Goal: Transaction & Acquisition: Purchase product/service

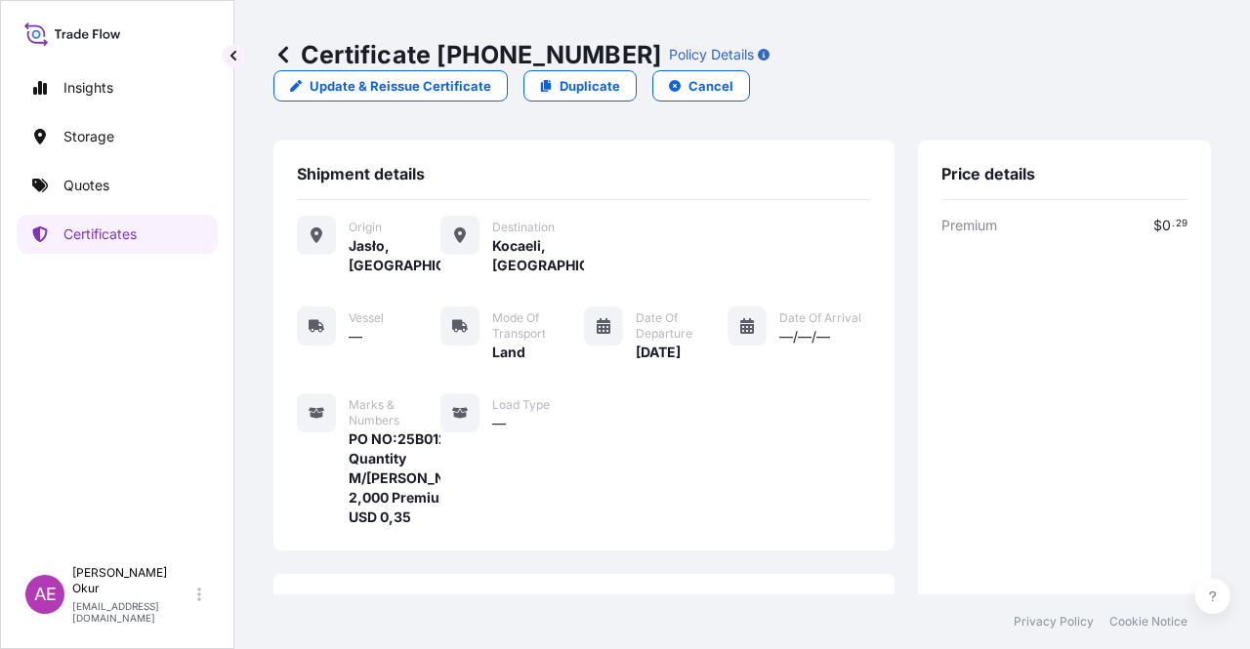
scroll to position [449, 0]
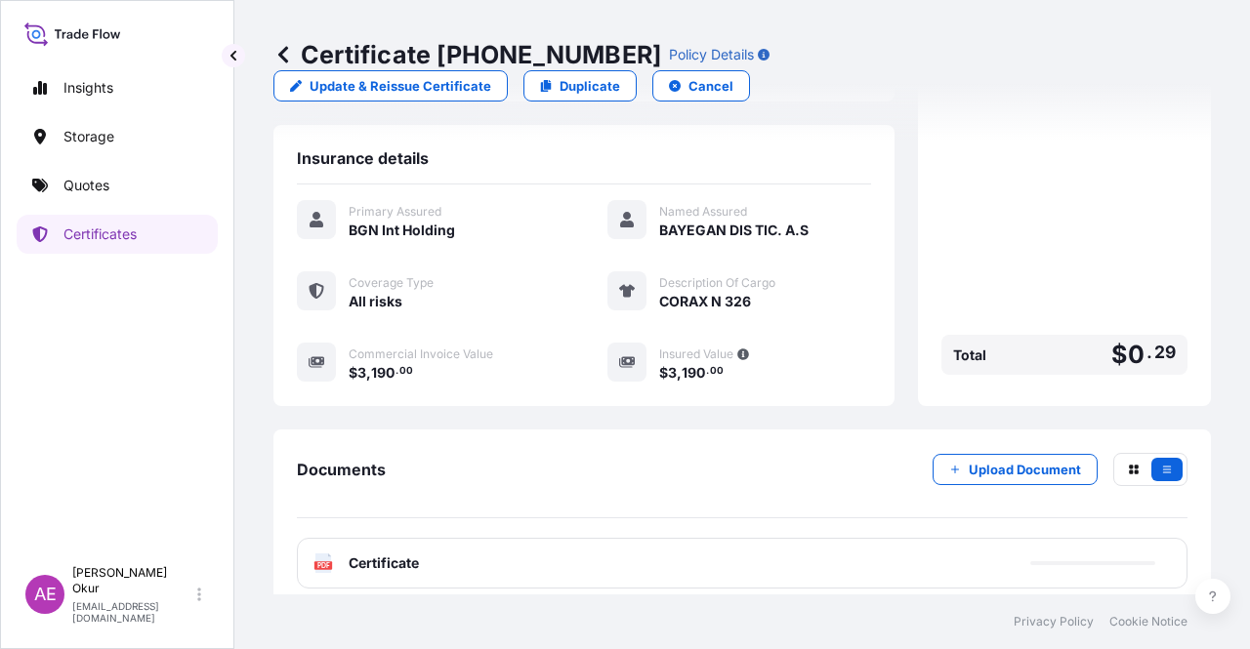
click at [129, 190] on link "Quotes" at bounding box center [117, 185] width 201 height 39
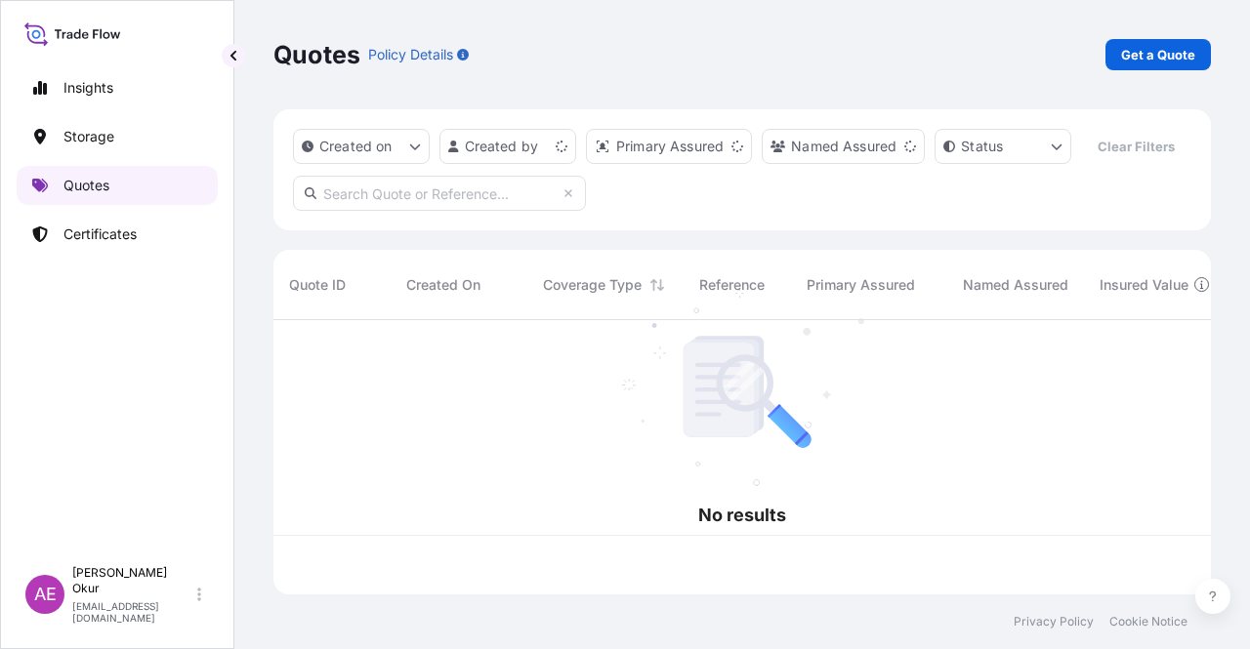
scroll to position [270, 922]
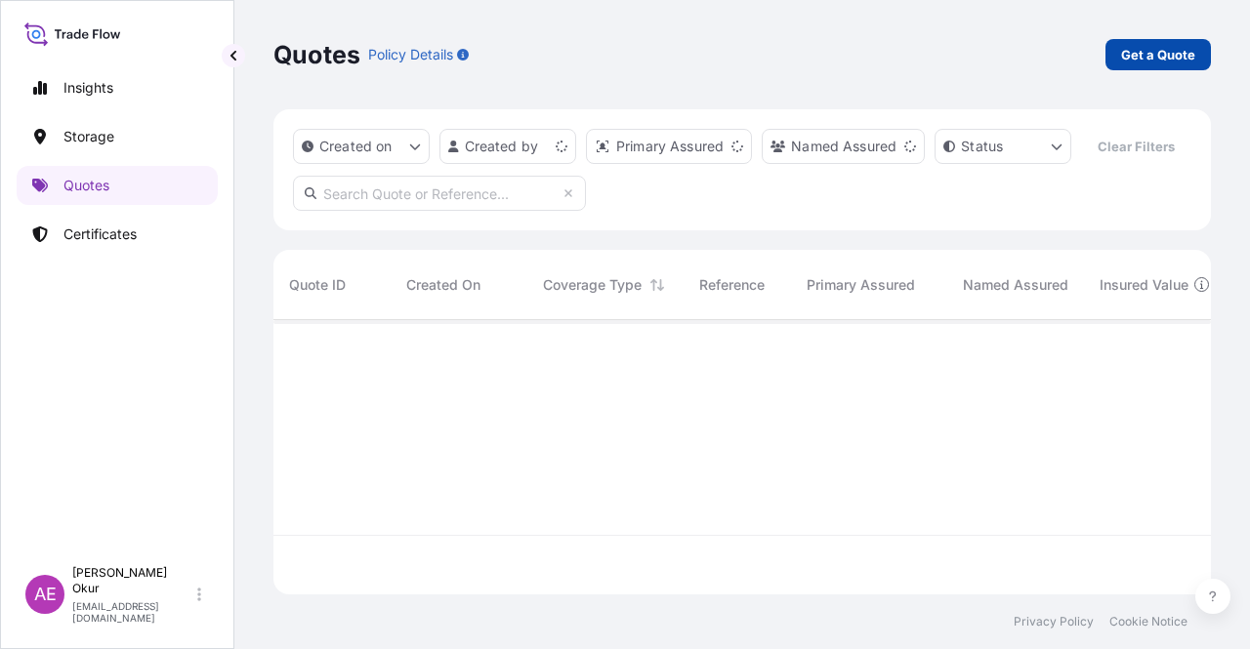
click at [1149, 67] on link "Get a Quote" at bounding box center [1157, 54] width 105 height 31
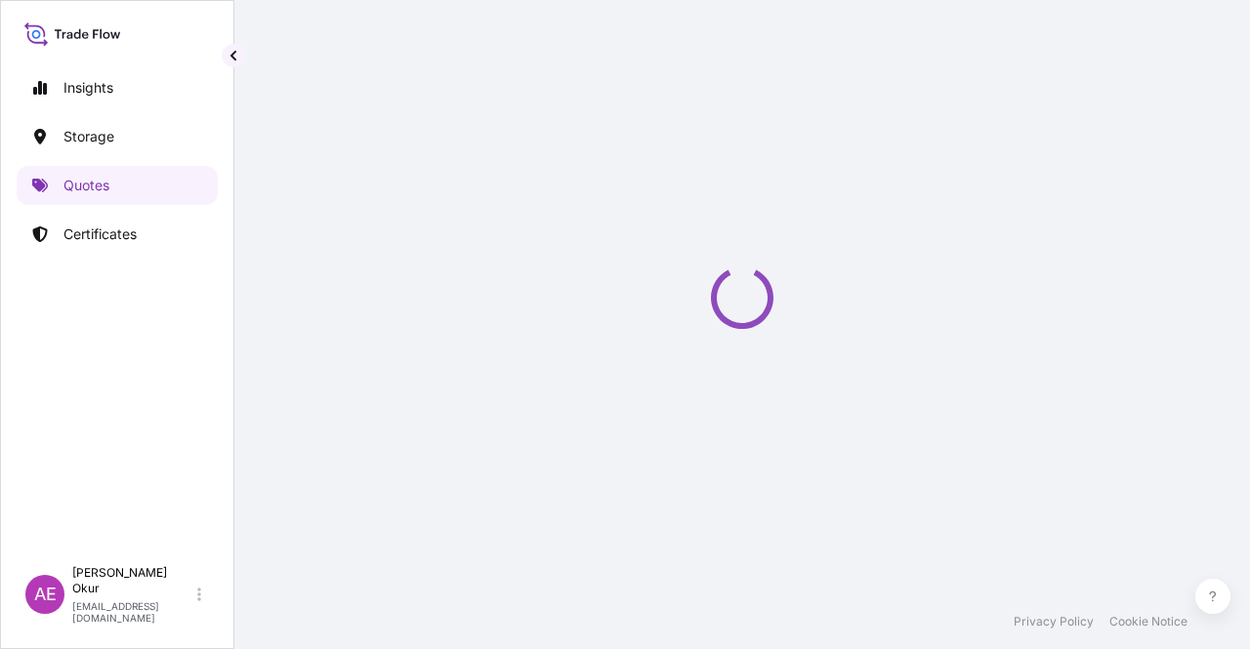
select select "Ocean Vessel"
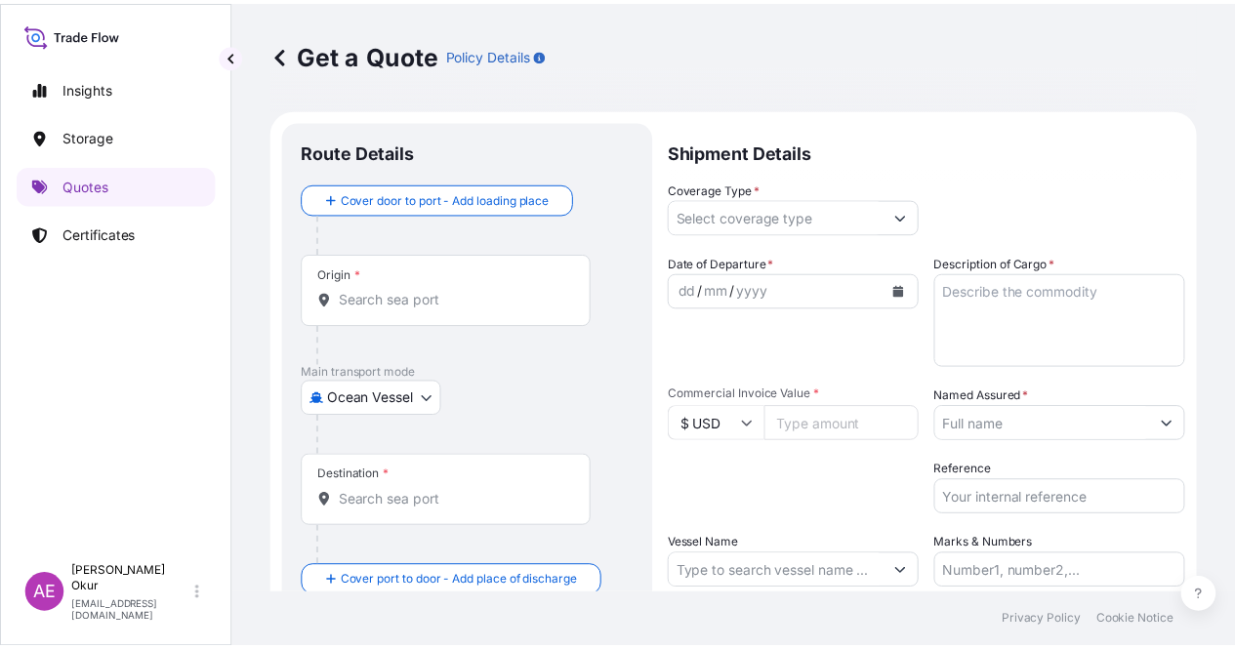
scroll to position [31, 0]
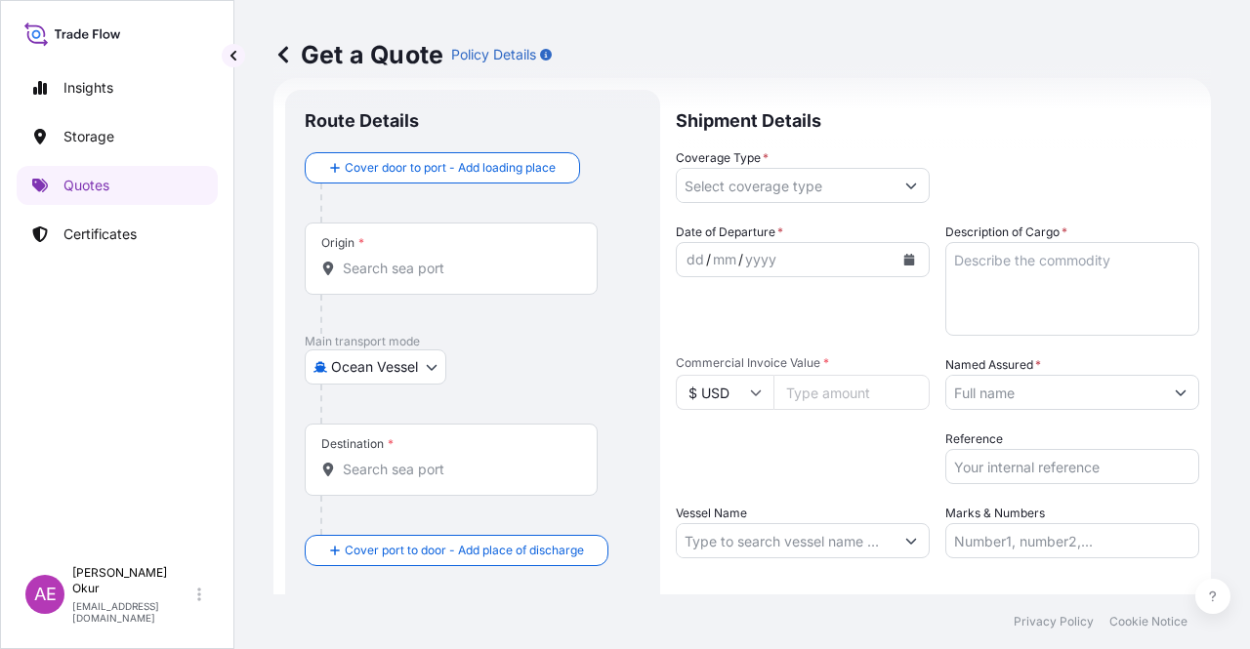
click at [492, 233] on div "Origin *" at bounding box center [451, 259] width 293 height 72
click at [492, 259] on input "Origin *" at bounding box center [458, 269] width 230 height 20
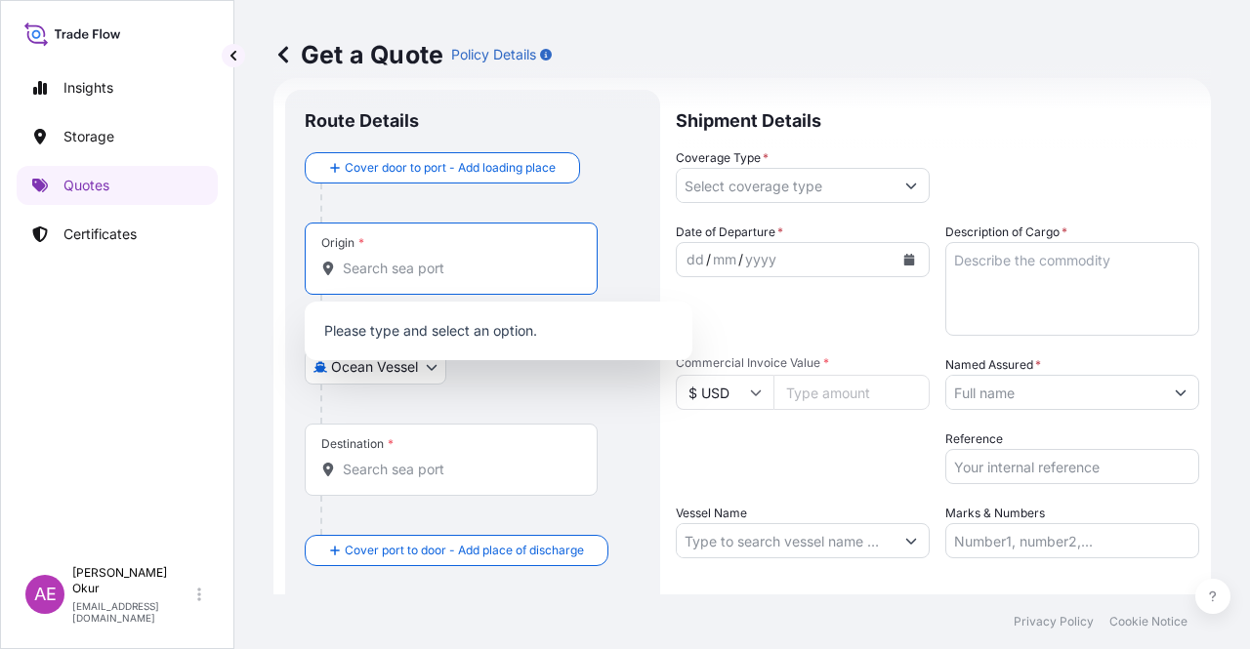
paste input "[GEOGRAPHIC_DATA]"
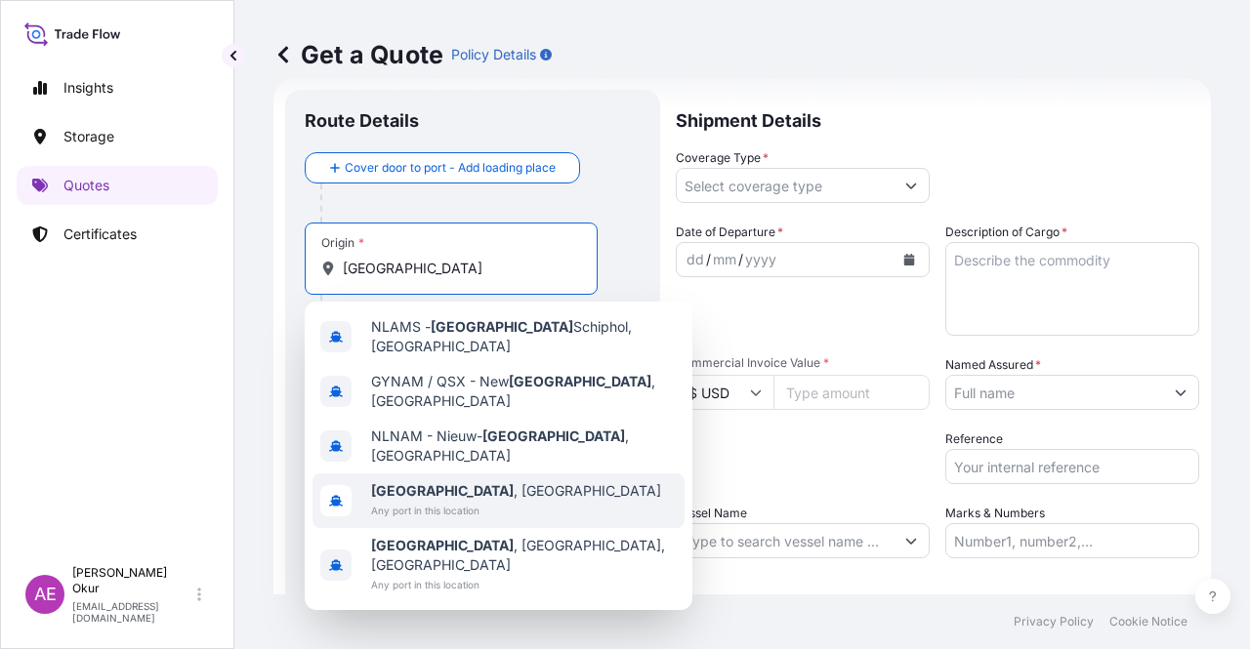
click at [474, 481] on span "[GEOGRAPHIC_DATA] , [GEOGRAPHIC_DATA]" at bounding box center [516, 491] width 290 height 20
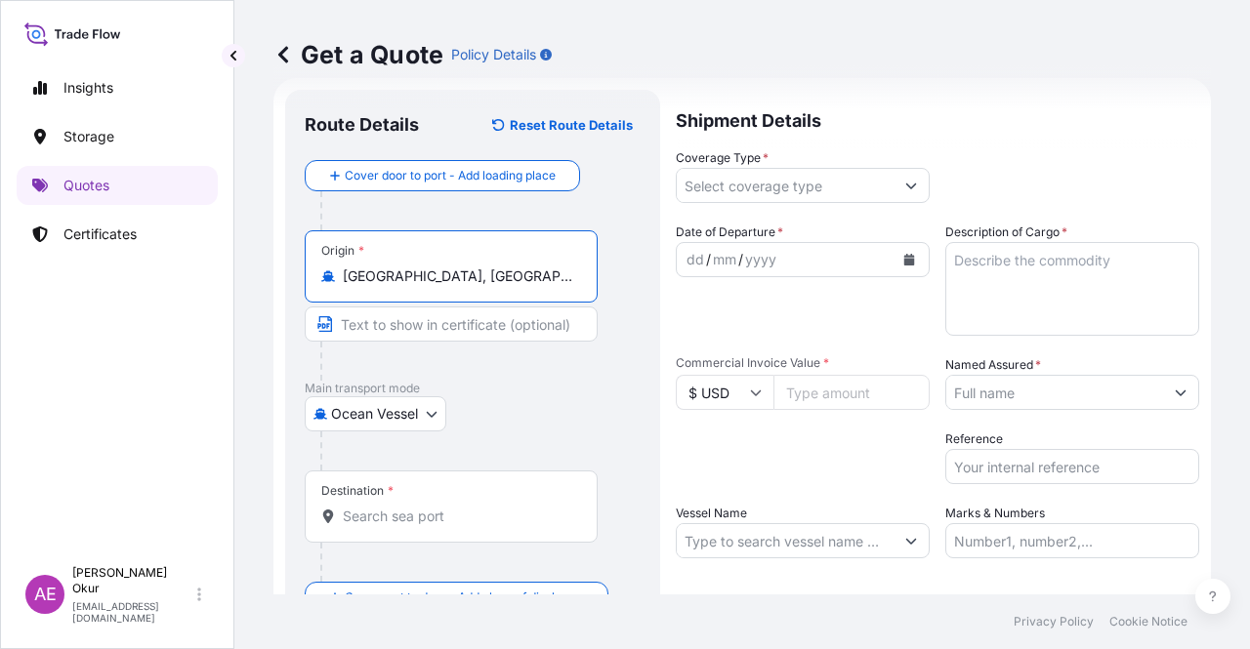
type input "[GEOGRAPHIC_DATA], [GEOGRAPHIC_DATA]"
click at [439, 339] on input "Text to appear on certificate" at bounding box center [451, 324] width 293 height 35
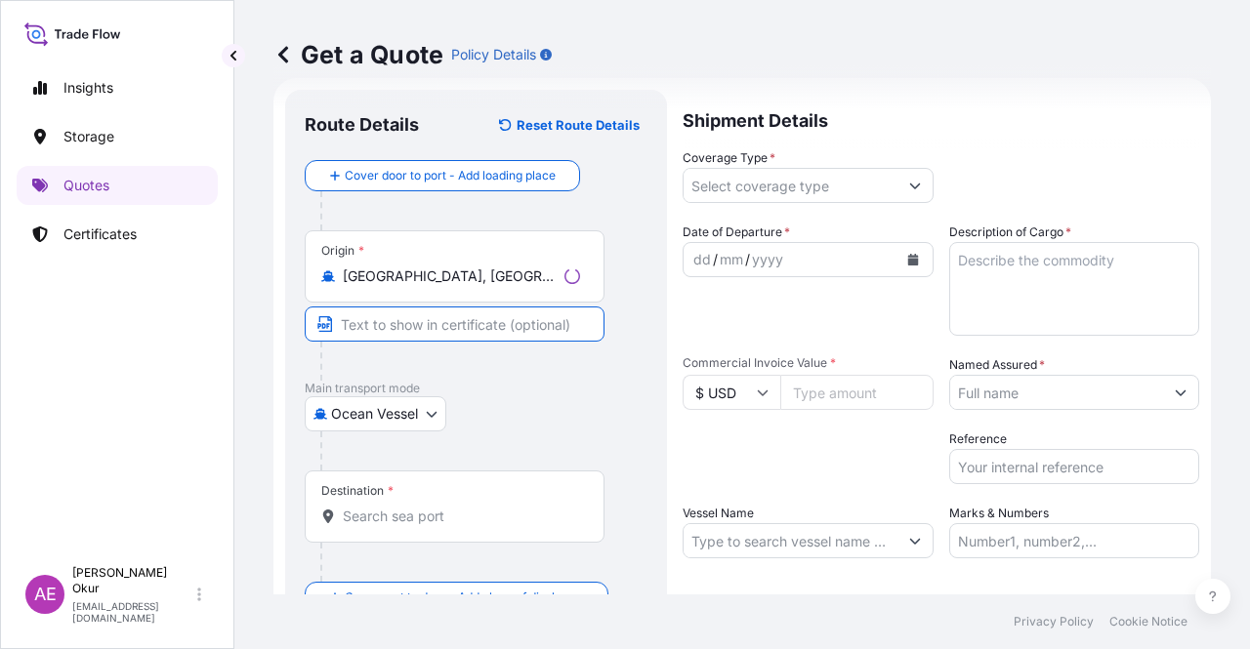
paste input "[GEOGRAPHIC_DATA]"
type input "[GEOGRAPHIC_DATA] / [GEOGRAPHIC_DATA]"
click at [424, 516] on input "Destination *" at bounding box center [458, 517] width 230 height 20
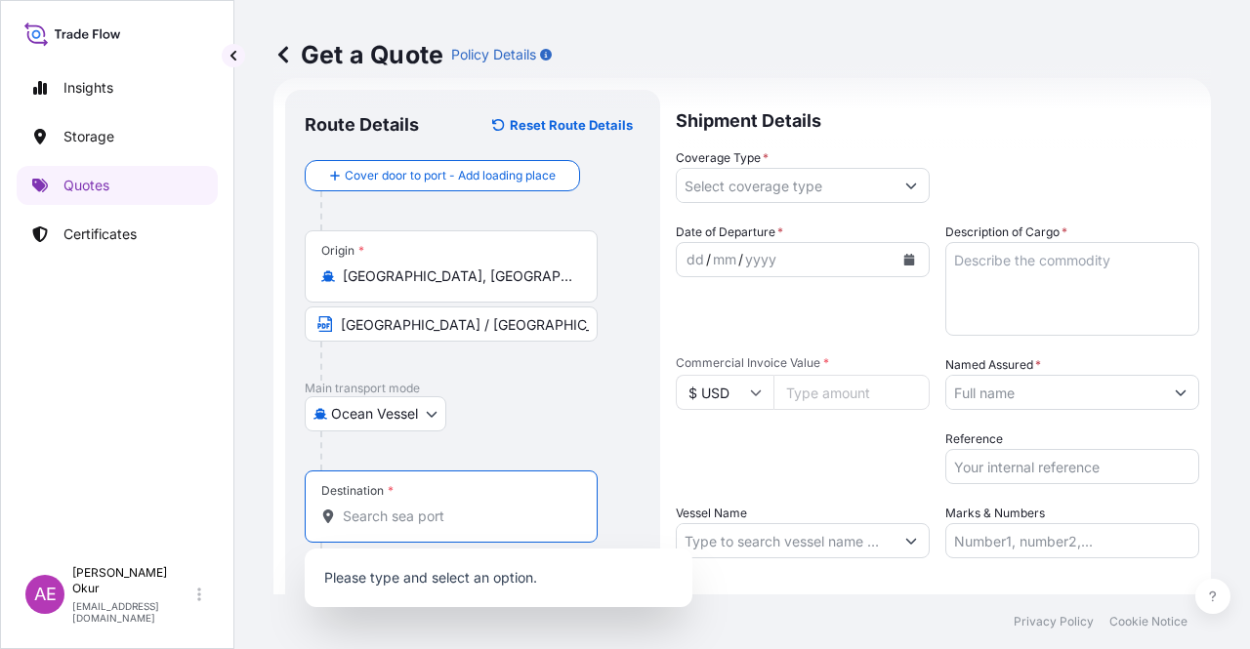
type input "<"
paste input "[GEOGRAPHIC_DATA]"
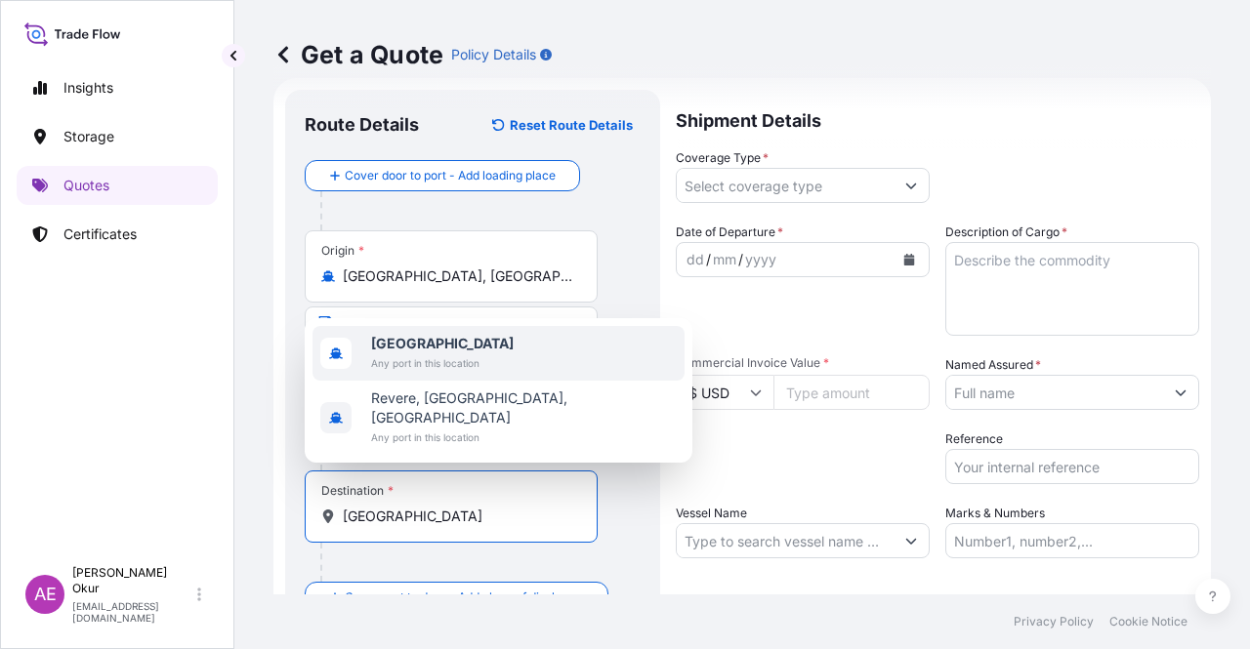
click at [450, 373] on span "Any port in this location" at bounding box center [442, 363] width 143 height 20
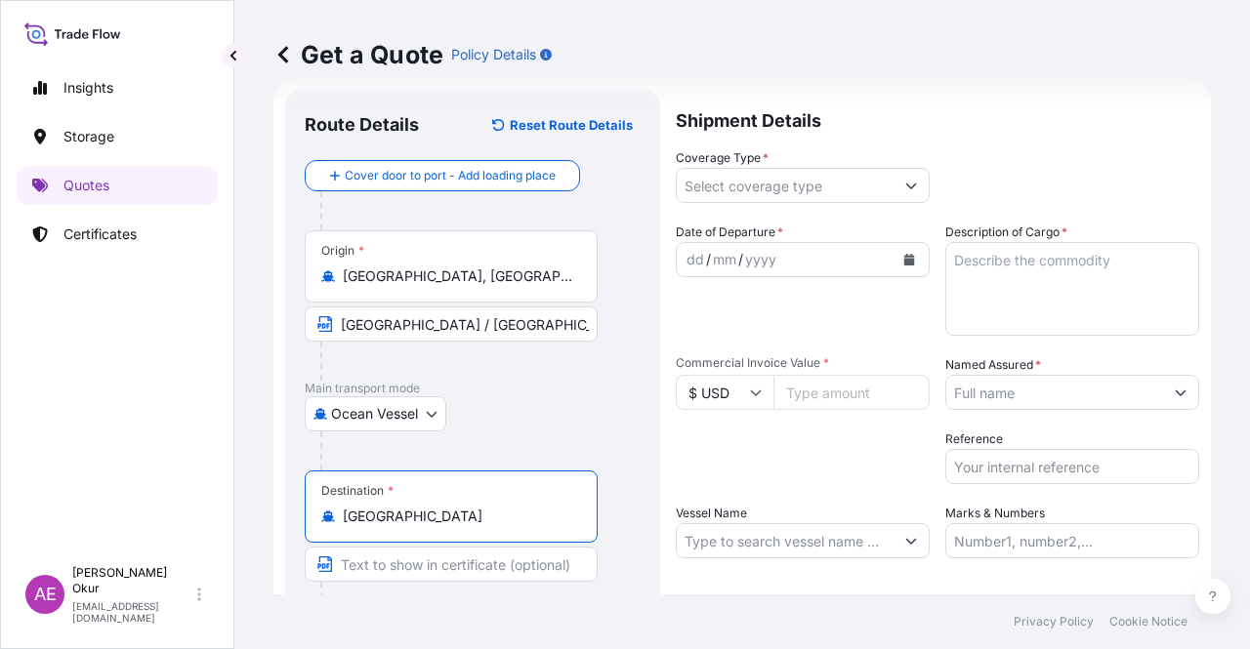
type input "[GEOGRAPHIC_DATA]"
click at [409, 555] on input "Text to appear on certificate" at bounding box center [451, 564] width 293 height 35
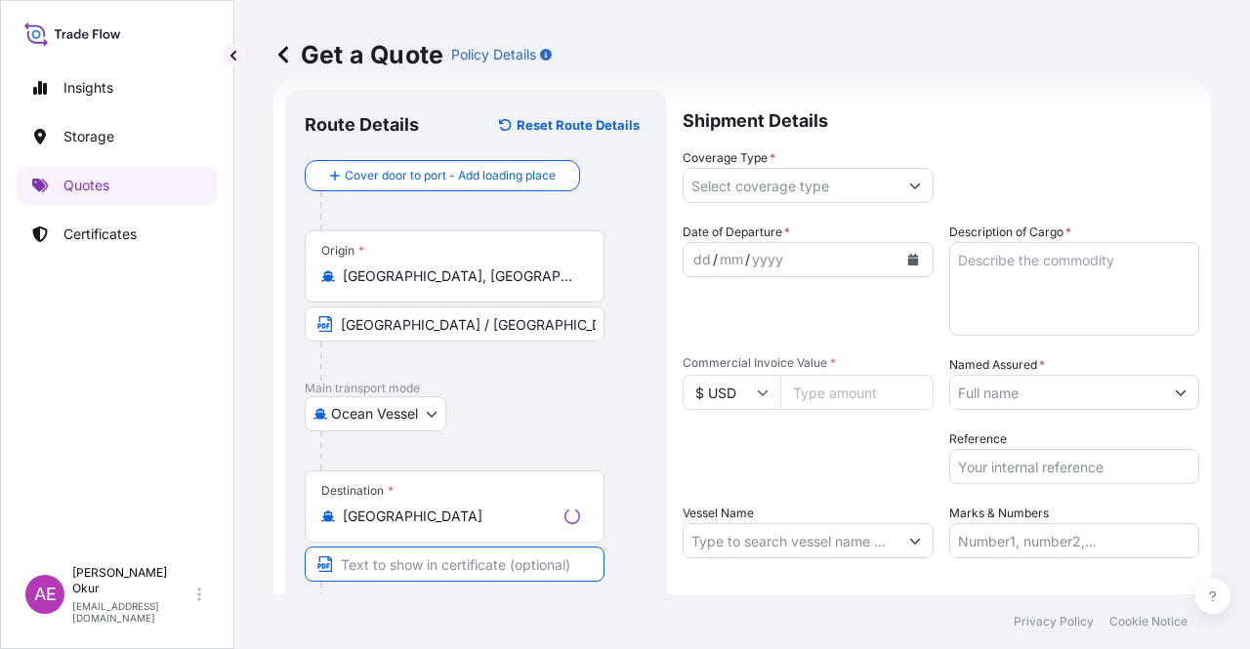
paste input "[GEOGRAPHIC_DATA]"
drag, startPoint x: 433, startPoint y: 563, endPoint x: 242, endPoint y: 562, distance: 190.4
click at [264, 562] on div "Get a Quote Policy Details Route Details Reset Route Details Cover door to port…" at bounding box center [741, 297] width 1015 height 595
paste input "ANY LIBYAN PORT"
type input "ANY LIBYAN PORTS"
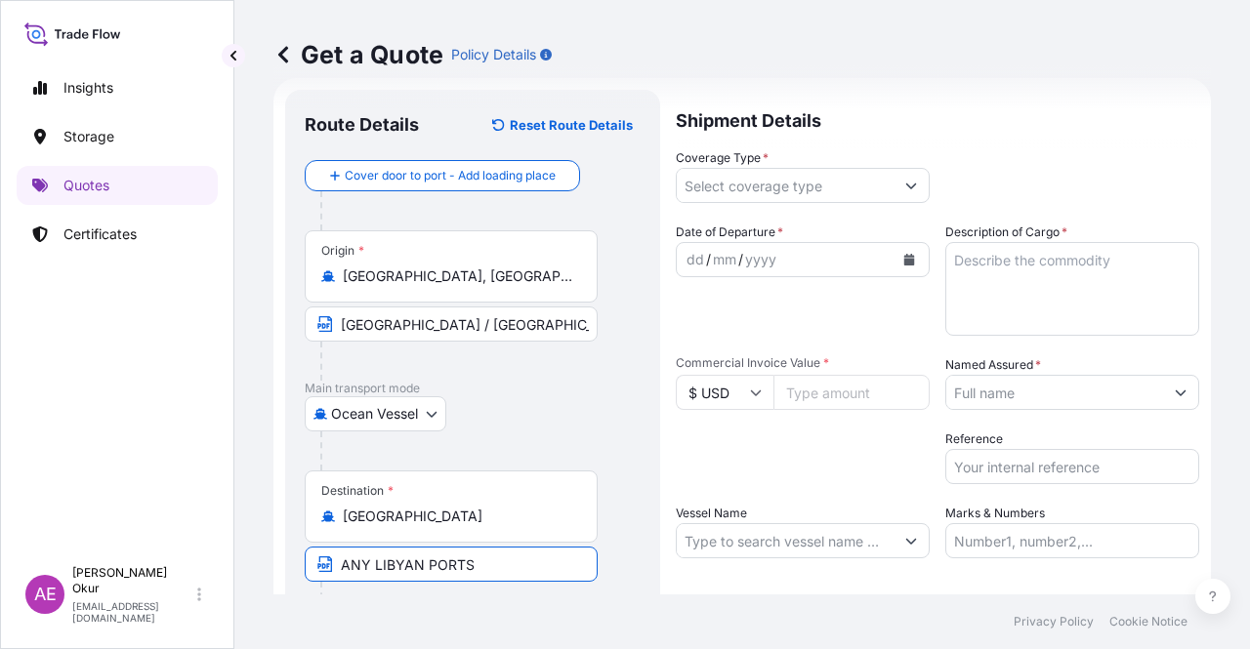
click at [838, 193] on input "Coverage Type *" at bounding box center [785, 185] width 217 height 35
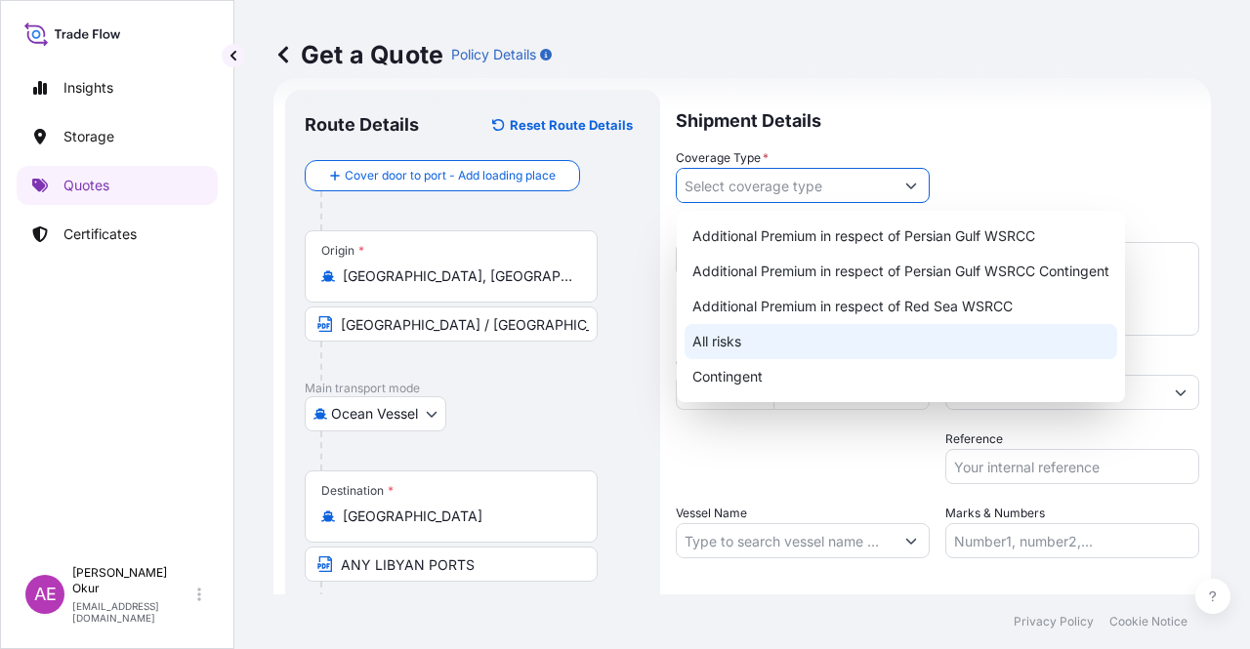
click at [762, 333] on div "All risks" at bounding box center [900, 341] width 433 height 35
type input "All risks"
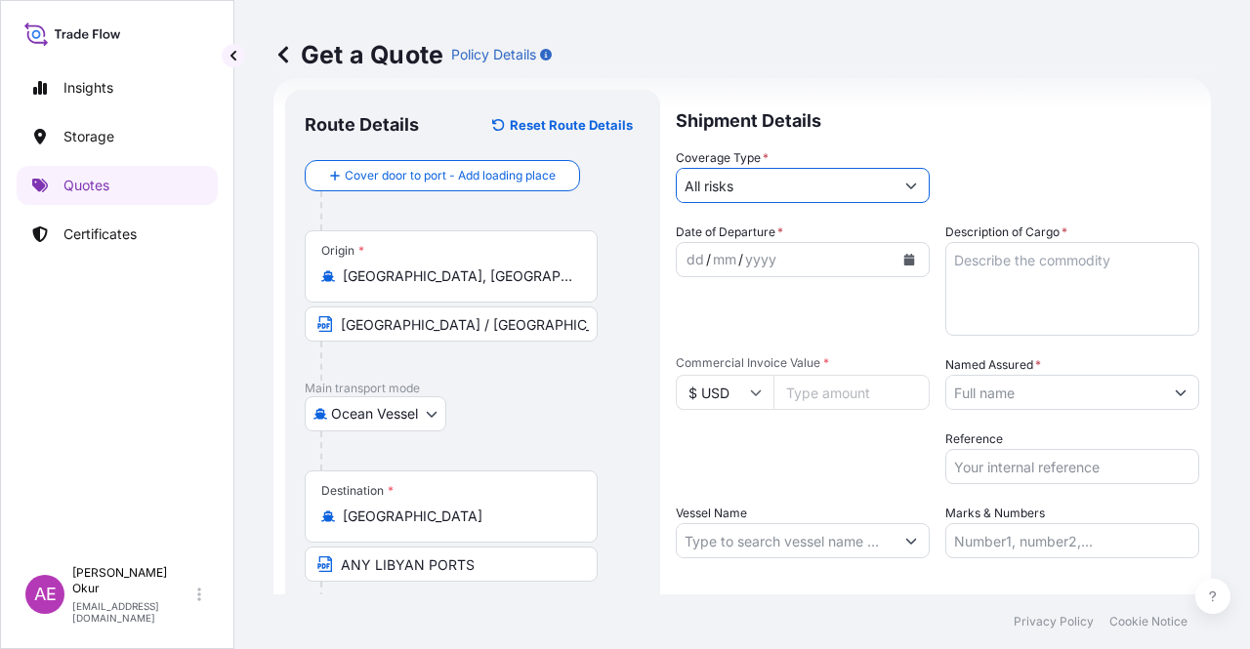
click at [686, 256] on div "dd" at bounding box center [694, 259] width 21 height 23
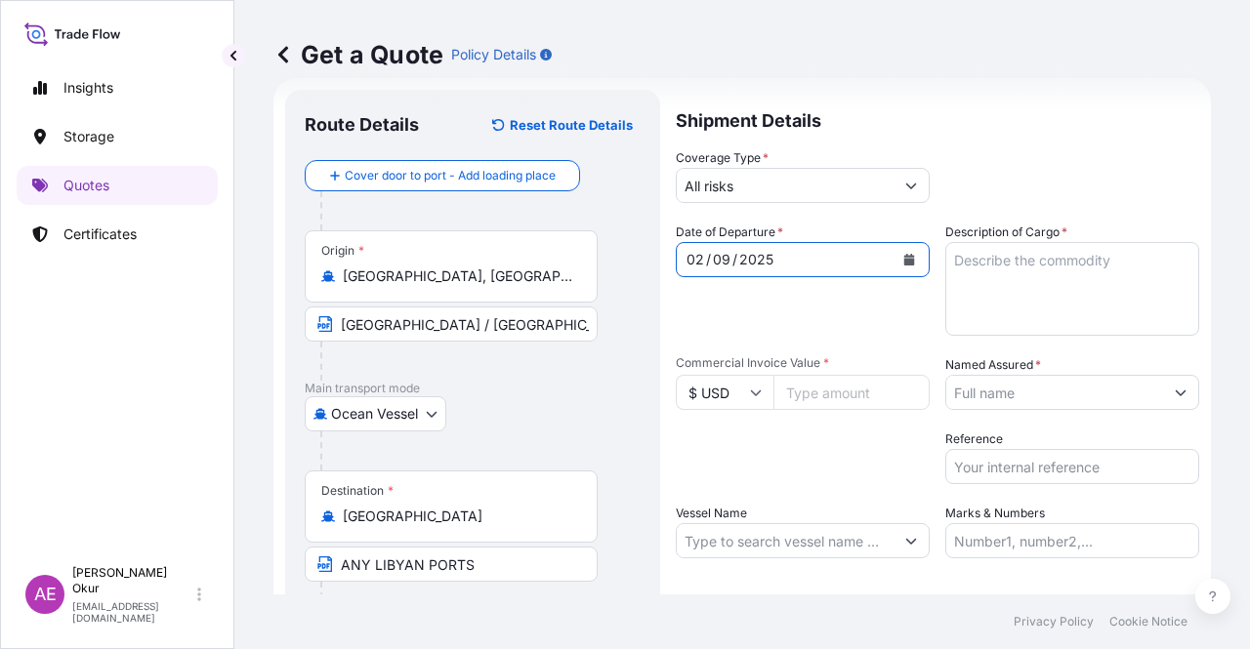
click at [1021, 257] on textarea "Description of Cargo *" at bounding box center [1072, 289] width 254 height 94
paste textarea "GASOLINE"
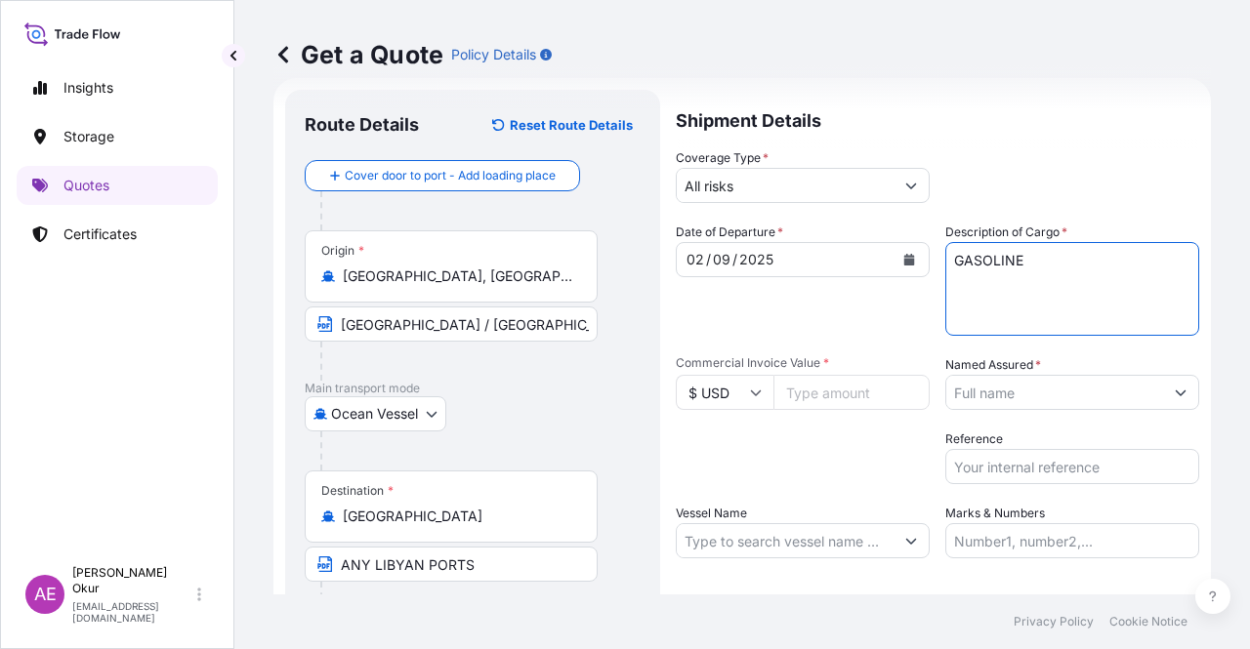
type textarea "GASOLINE"
click at [859, 407] on input "Commercial Invoice Value *" at bounding box center [851, 392] width 156 height 35
paste input "24714254.4"
type input "24714254.4"
click at [1061, 366] on div "Named Assured *" at bounding box center [1072, 382] width 254 height 55
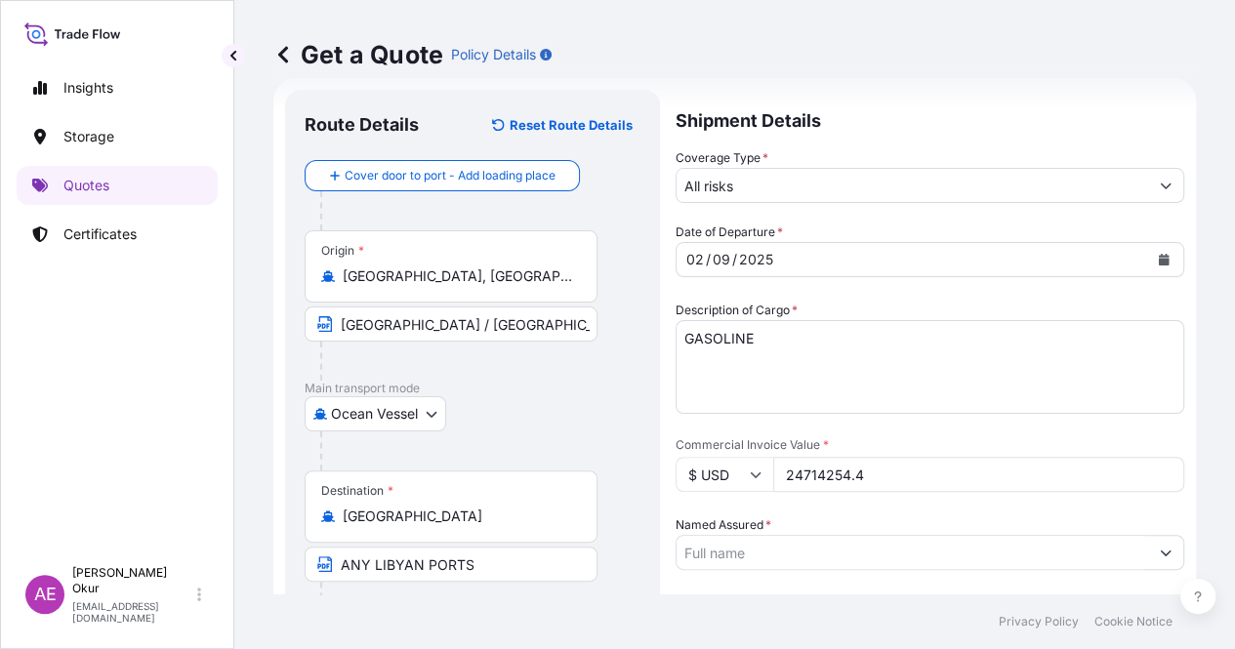
click at [1066, 535] on input "Named Assured *" at bounding box center [913, 552] width 472 height 35
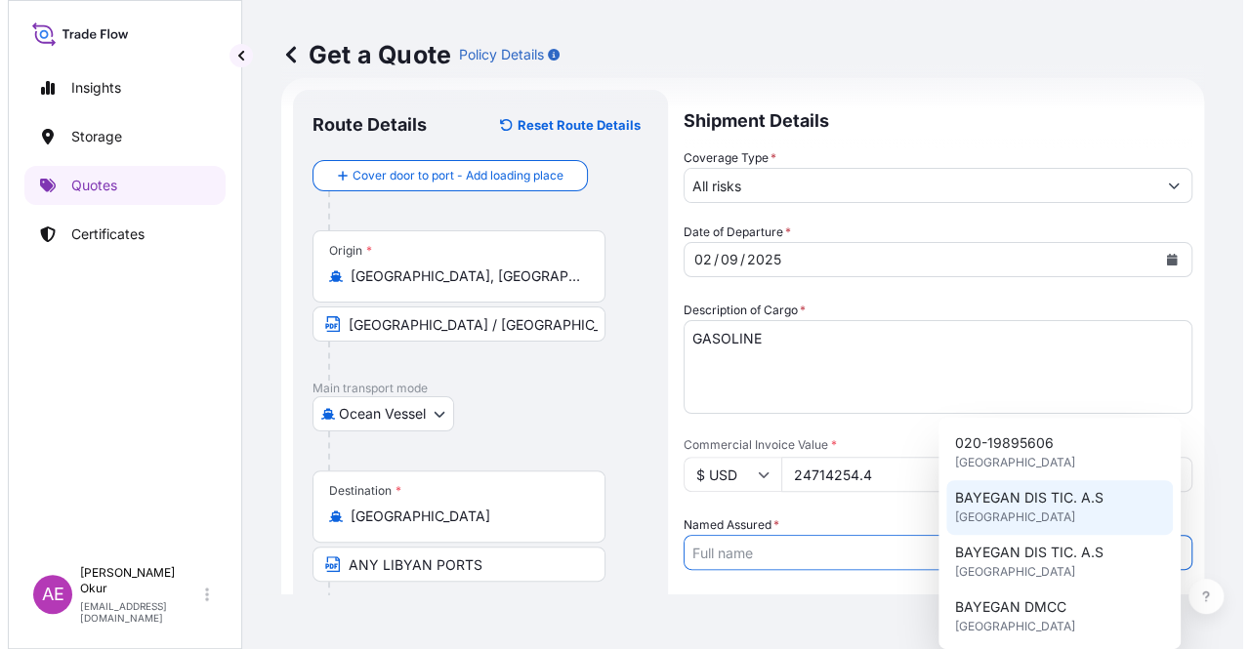
scroll to position [195, 0]
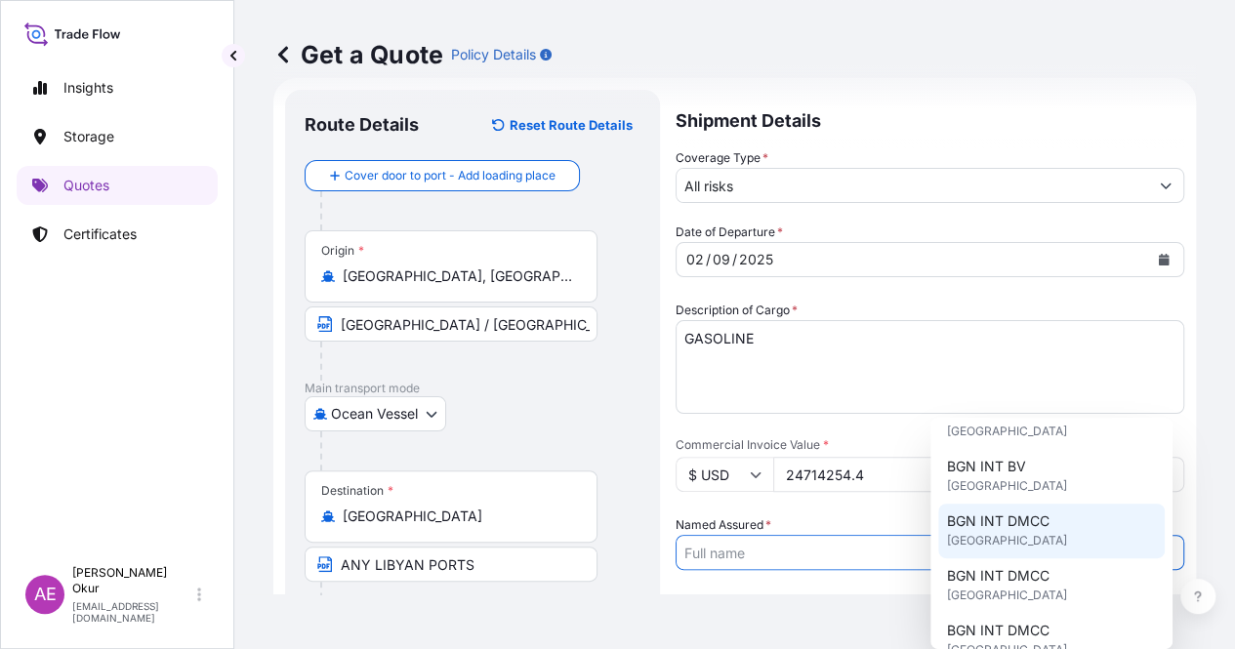
click at [1021, 561] on div "BGN INT DMCC [GEOGRAPHIC_DATA]" at bounding box center [1051, 585] width 227 height 55
type input "BGN INT DMCC"
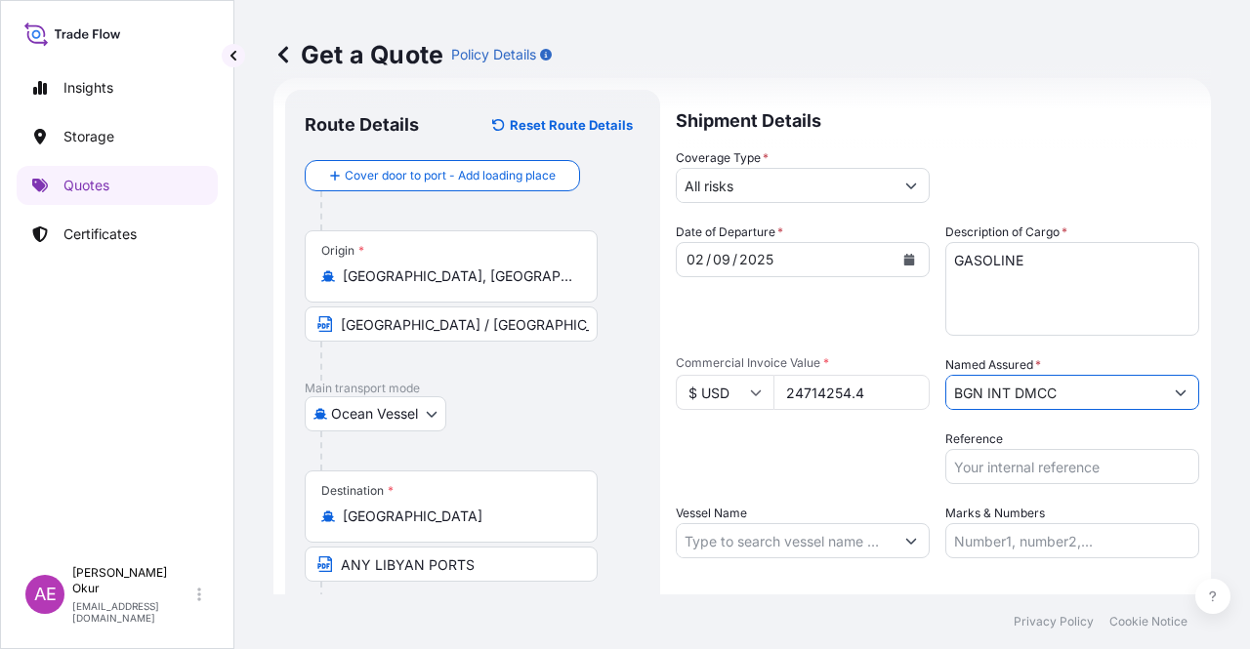
click at [789, 525] on input "Vessel Name" at bounding box center [785, 540] width 217 height 35
paste input "[GEOGRAPHIC_DATA]"
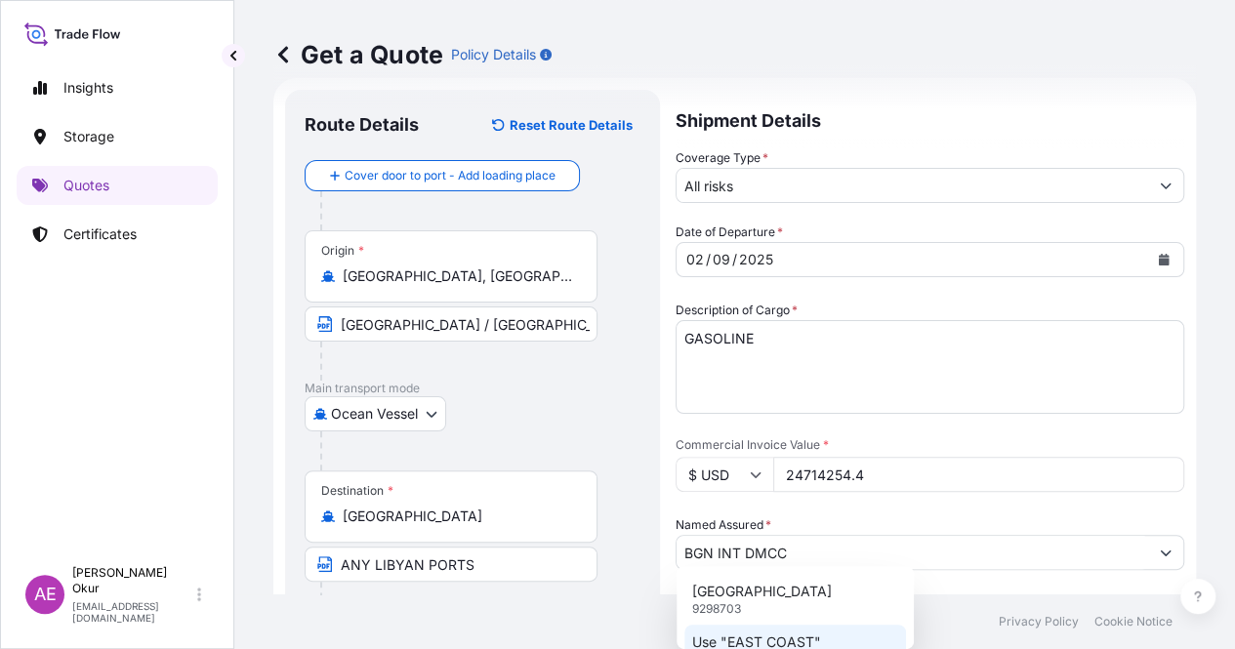
click at [779, 641] on p "Use "EAST COAST"" at bounding box center [756, 643] width 129 height 20
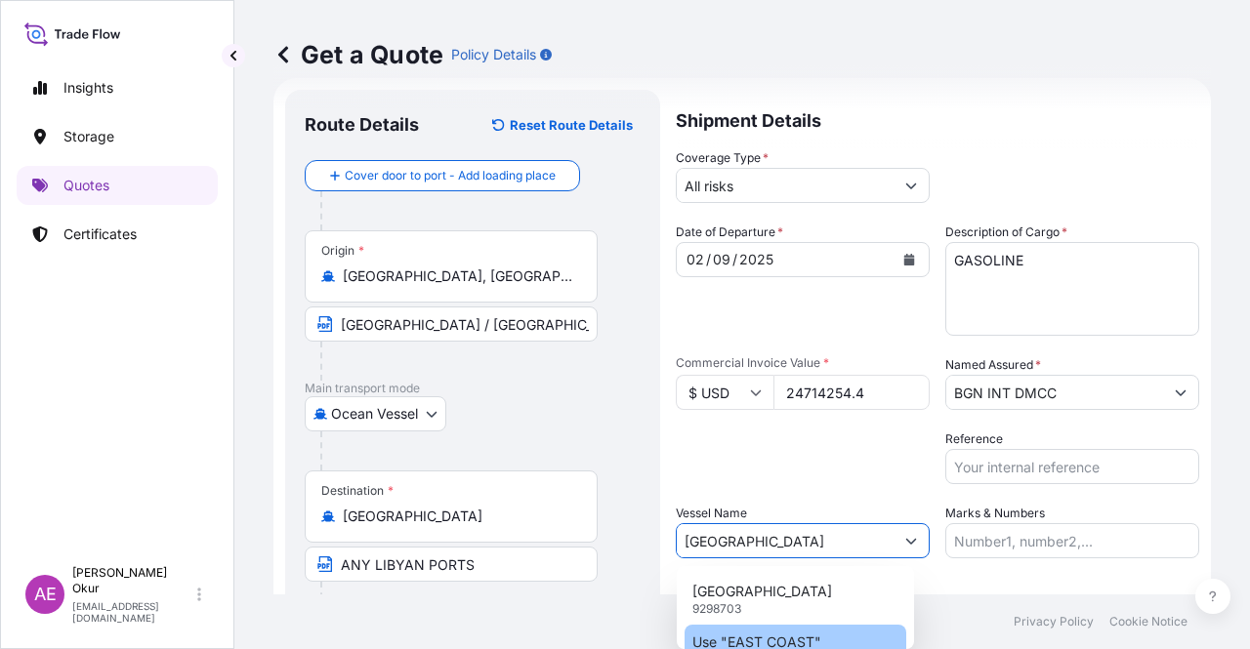
type input "[GEOGRAPHIC_DATA]"
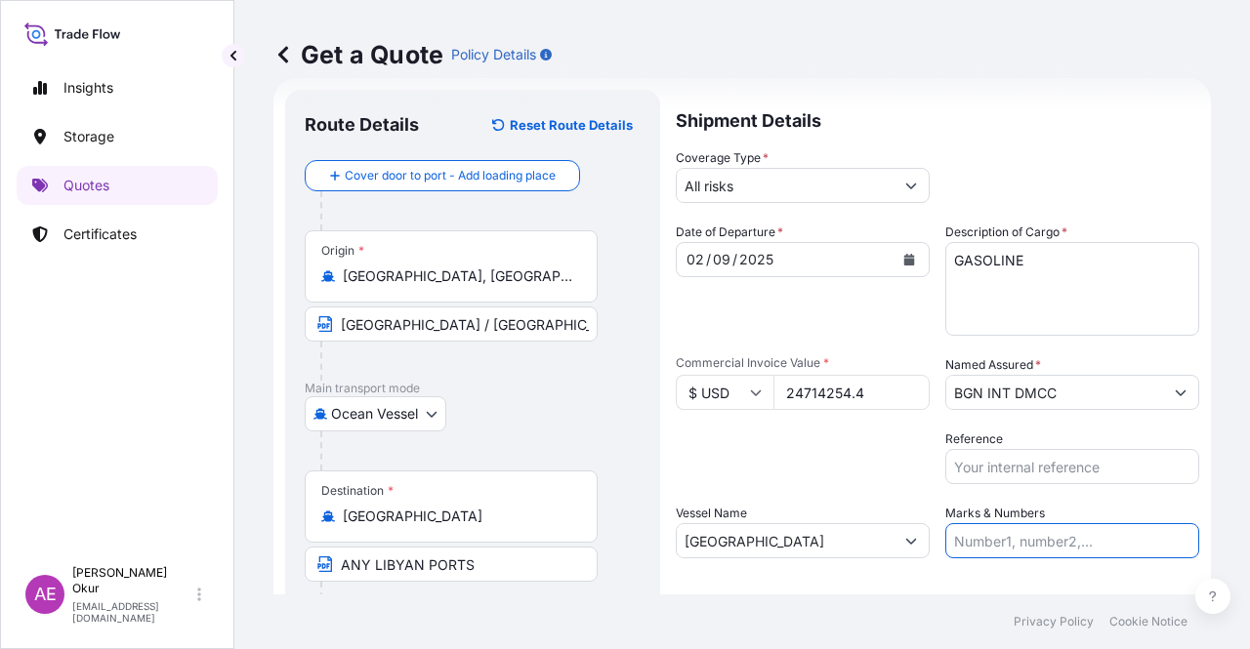
click at [986, 550] on input "Marks & Numbers" at bounding box center [1072, 540] width 254 height 35
drag, startPoint x: 993, startPoint y: 542, endPoint x: 1074, endPoint y: 540, distance: 81.1
click at [1074, 540] on input "PO NO:25Y0221600 Quantity M/[PERSON_NAME]: 25.042,46 Premium: USD 1.705,97" at bounding box center [1072, 540] width 254 height 35
paste input "19700"
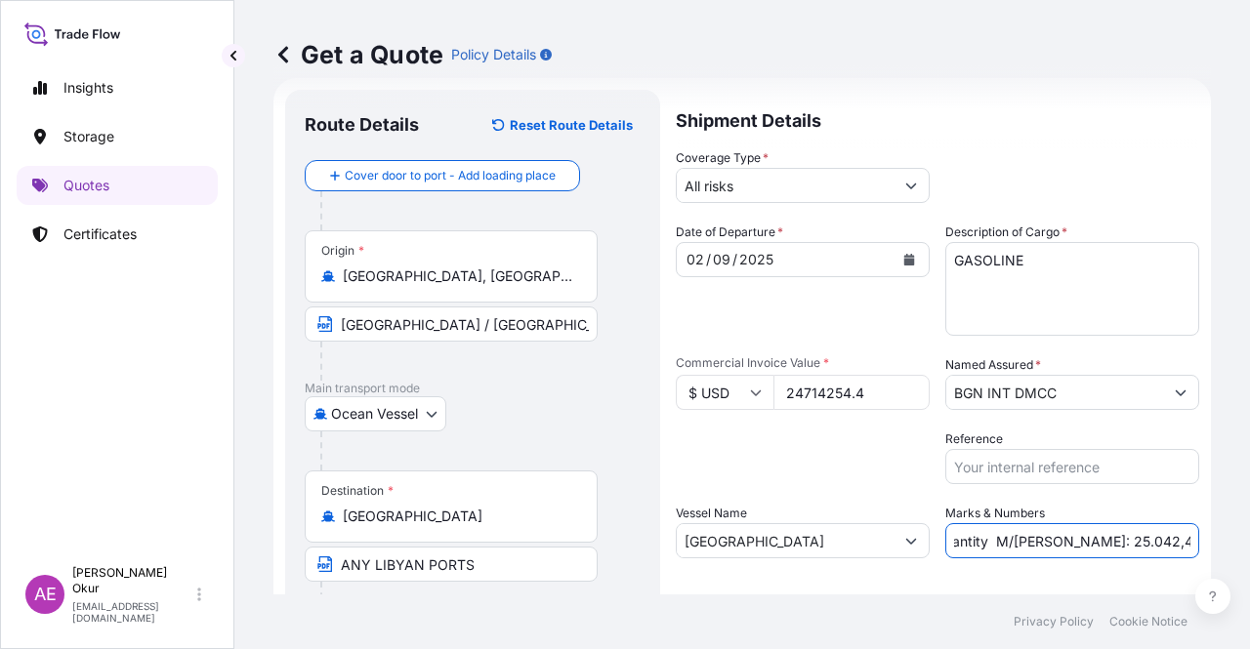
drag, startPoint x: 1129, startPoint y: 549, endPoint x: 1191, endPoint y: 545, distance: 62.6
click at [1200, 543] on div "Get a Quote Policy Details Route Details Reset Route Details Cover door to port…" at bounding box center [741, 297] width 1015 height 595
click at [1109, 544] on input "PO NO:25Y0219700 Quantity M/[PERSON_NAME]: 25.042,46 Premium: USD 1.705,97" at bounding box center [1072, 540] width 254 height 35
drag, startPoint x: 1010, startPoint y: 542, endPoint x: 1079, endPoint y: 544, distance: 69.4
click at [1079, 544] on input "PO NO:25Y0219700 Quantity M/[PERSON_NAME]: 25.042,46 Premium: USD 1.705,97" at bounding box center [1072, 540] width 254 height 35
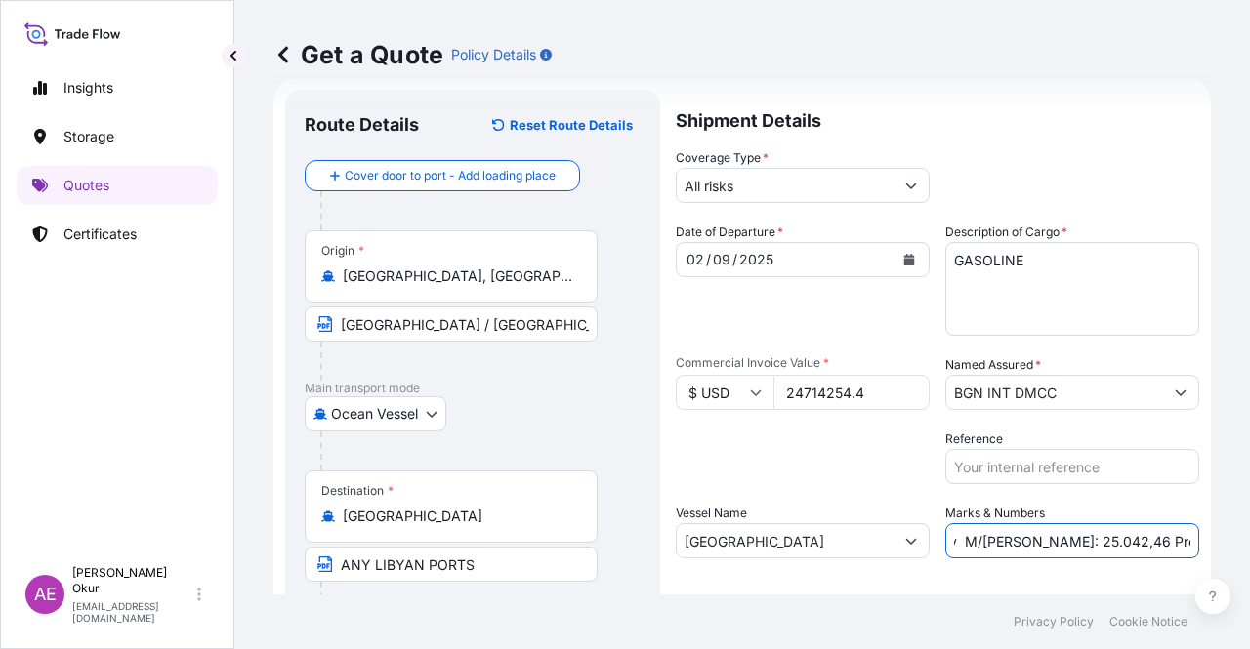
paste input "9.956,67"
drag, startPoint x: 1147, startPoint y: 536, endPoint x: 1249, endPoint y: 538, distance: 101.6
click at [1249, 538] on div "Get a Quote Policy Details Route Details Reset Route Details Cover door to port…" at bounding box center [741, 297] width 1015 height 595
click at [1129, 541] on input "PO NO:25Y0219700 Quantity M/[PERSON_NAME]: 29.956,67Premium: USD 1.705,97" at bounding box center [1072, 540] width 254 height 35
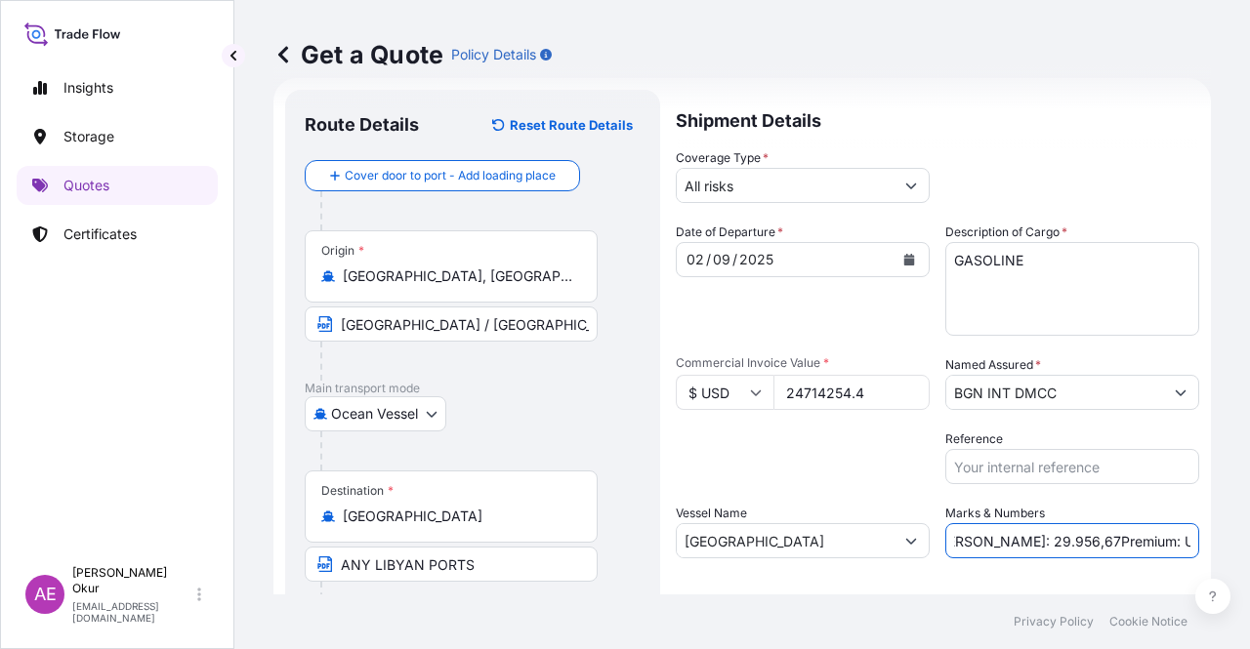
drag, startPoint x: 1118, startPoint y: 542, endPoint x: 1231, endPoint y: 540, distance: 113.3
click at [1231, 540] on div "Get a Quote Policy Details Route Details Reset Route Details Cover door to port…" at bounding box center [741, 297] width 1015 height 595
paste input "2.718,5"
click at [1125, 541] on input "PO NO:25Y0219700 Quantity M/[PERSON_NAME]: 29.956,67Premium: USD2.718,57" at bounding box center [1072, 540] width 254 height 35
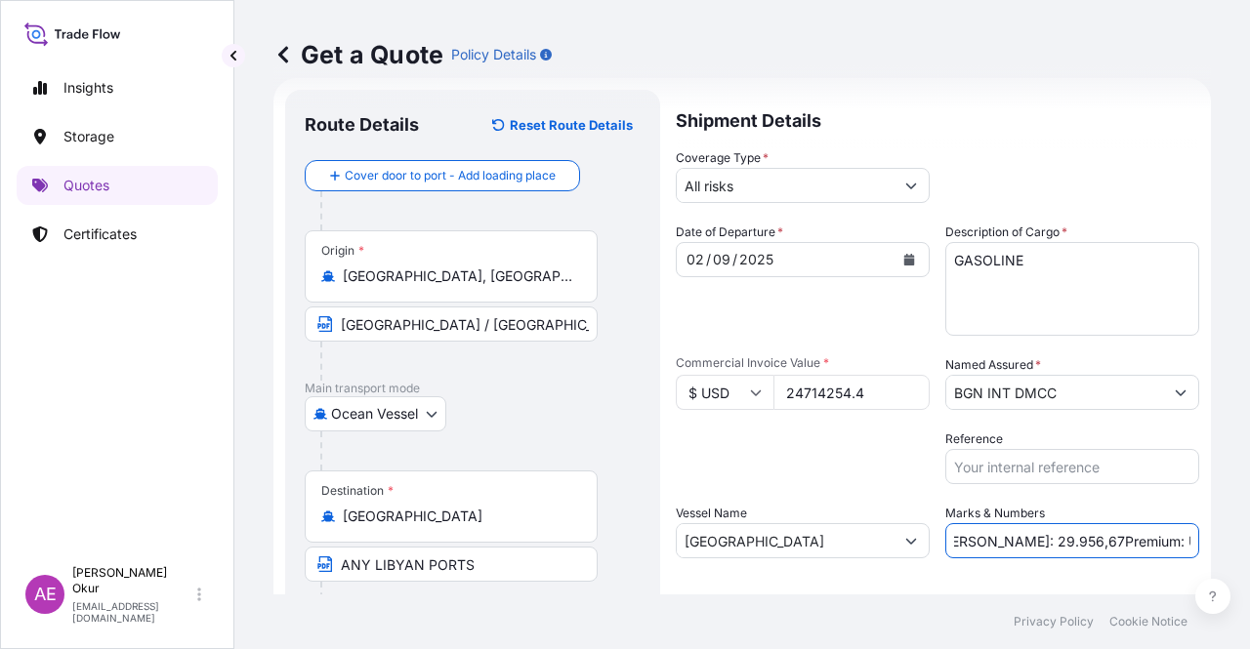
type input "PO NO:25Y0219700 Quantity M/[PERSON_NAME]: 29.956,67Premium: USD 2.718,57"
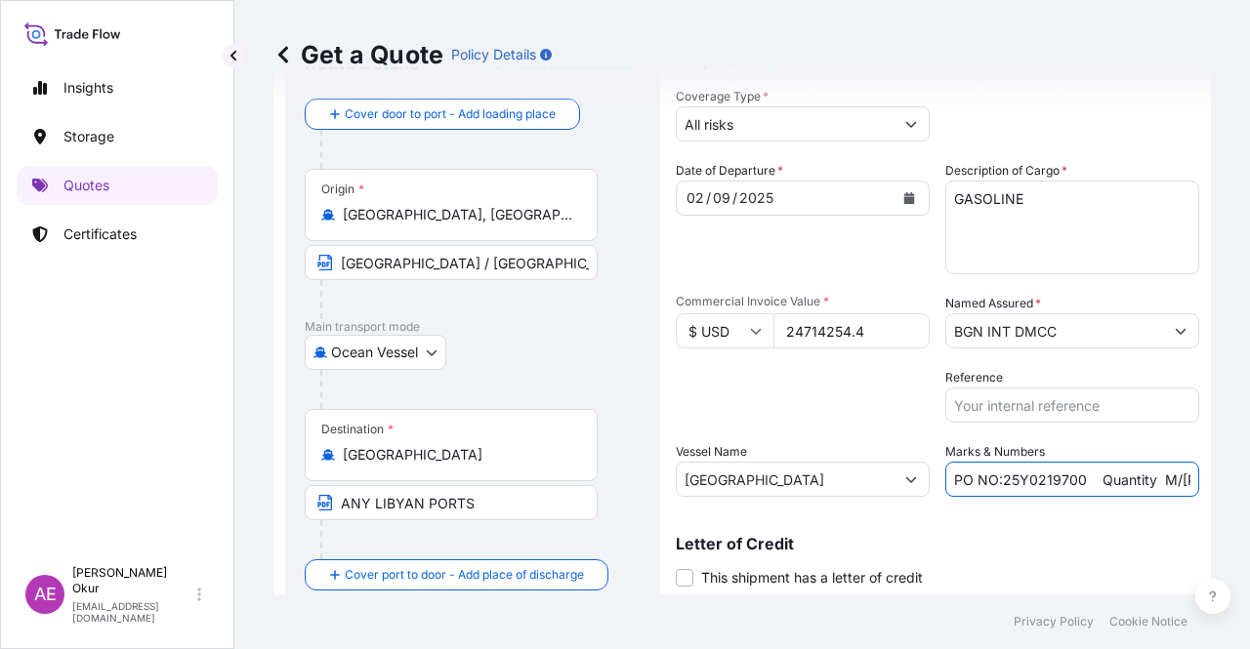
scroll to position [151, 0]
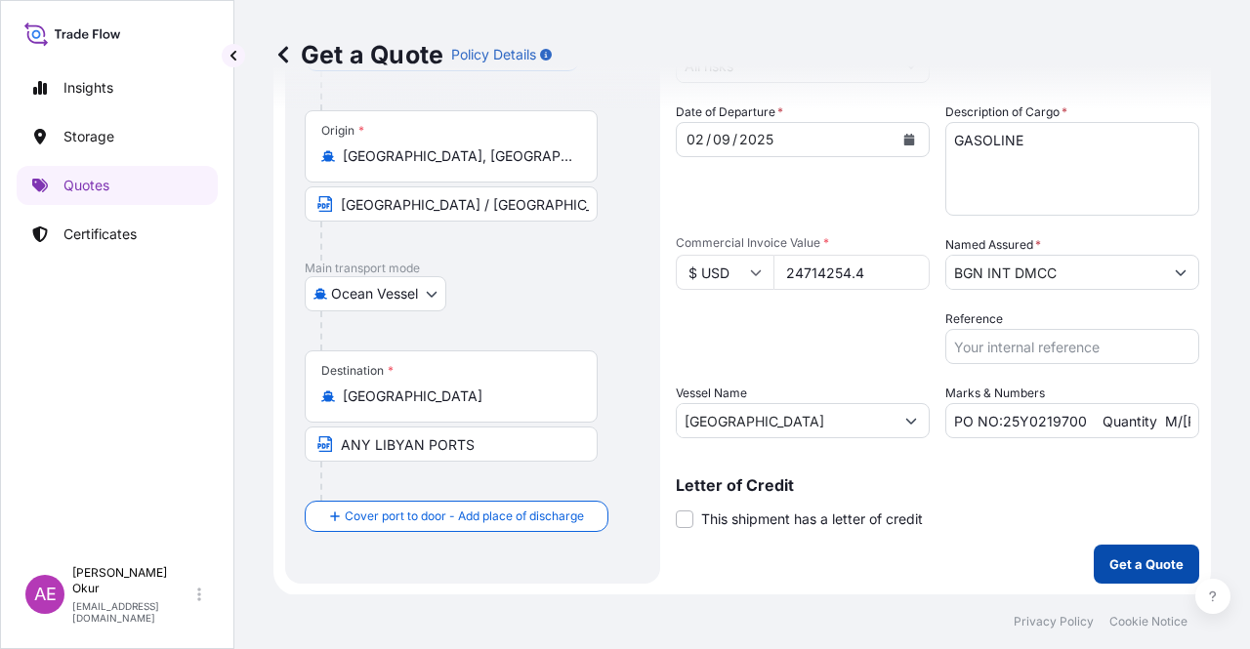
click at [1150, 566] on p "Get a Quote" at bounding box center [1146, 565] width 74 height 20
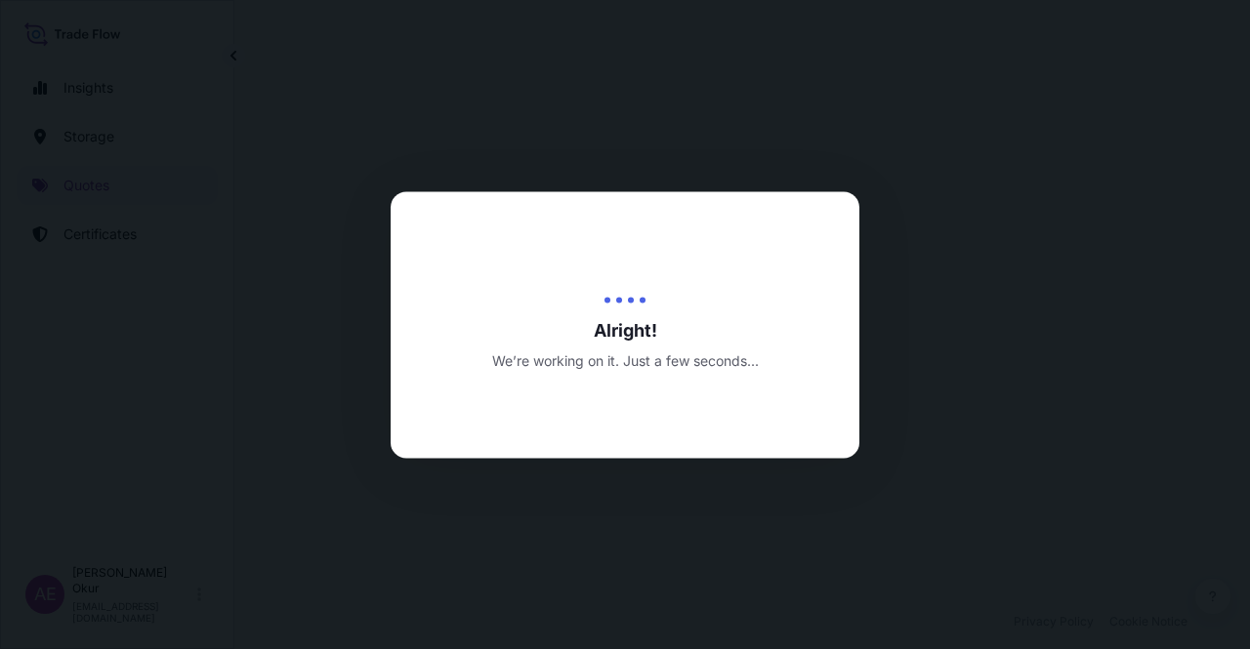
select select "Ocean Vessel"
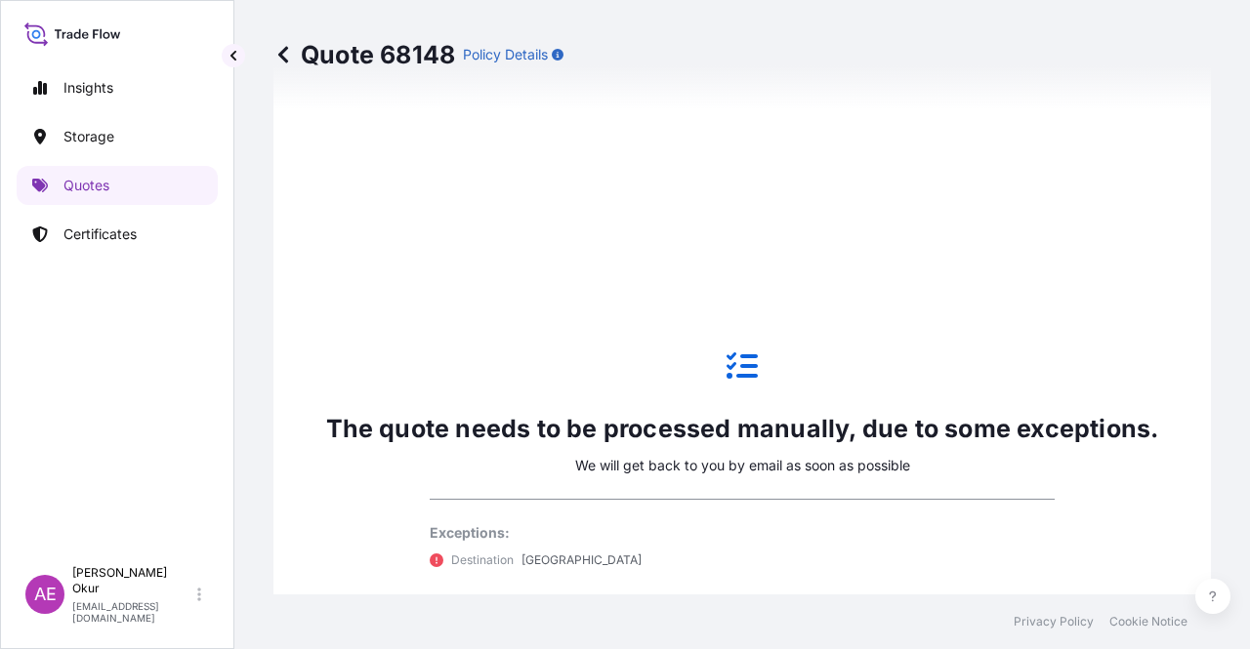
scroll to position [1058, 0]
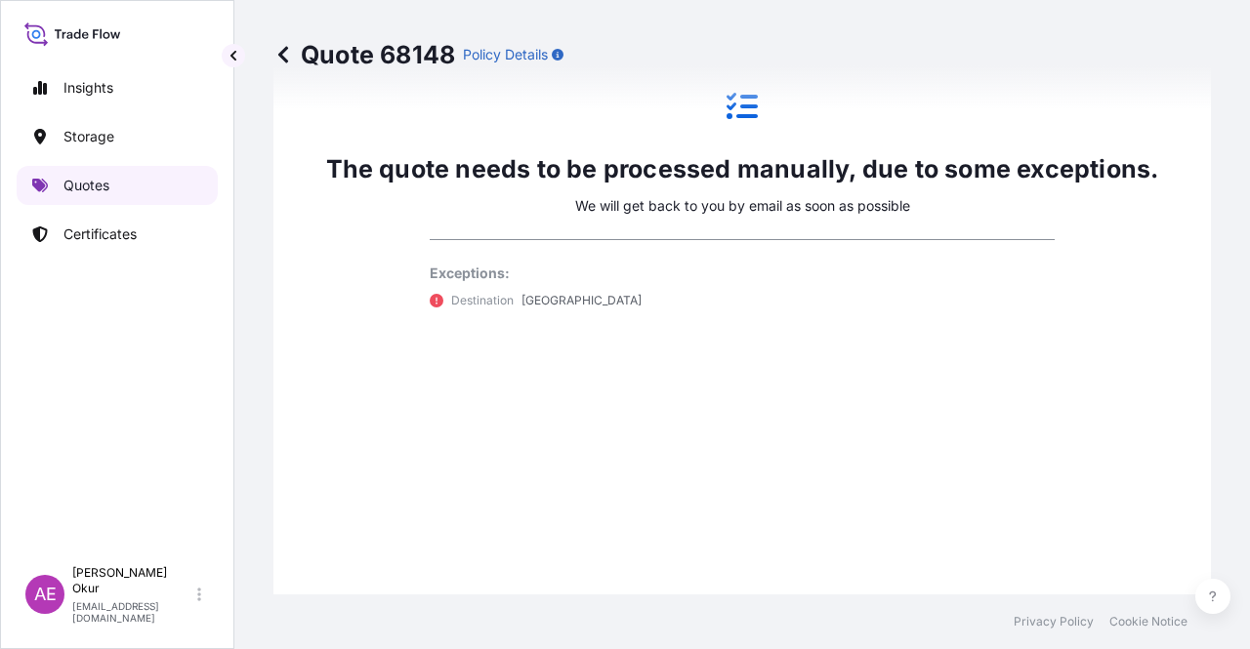
click at [96, 184] on p "Quotes" at bounding box center [86, 186] width 46 height 20
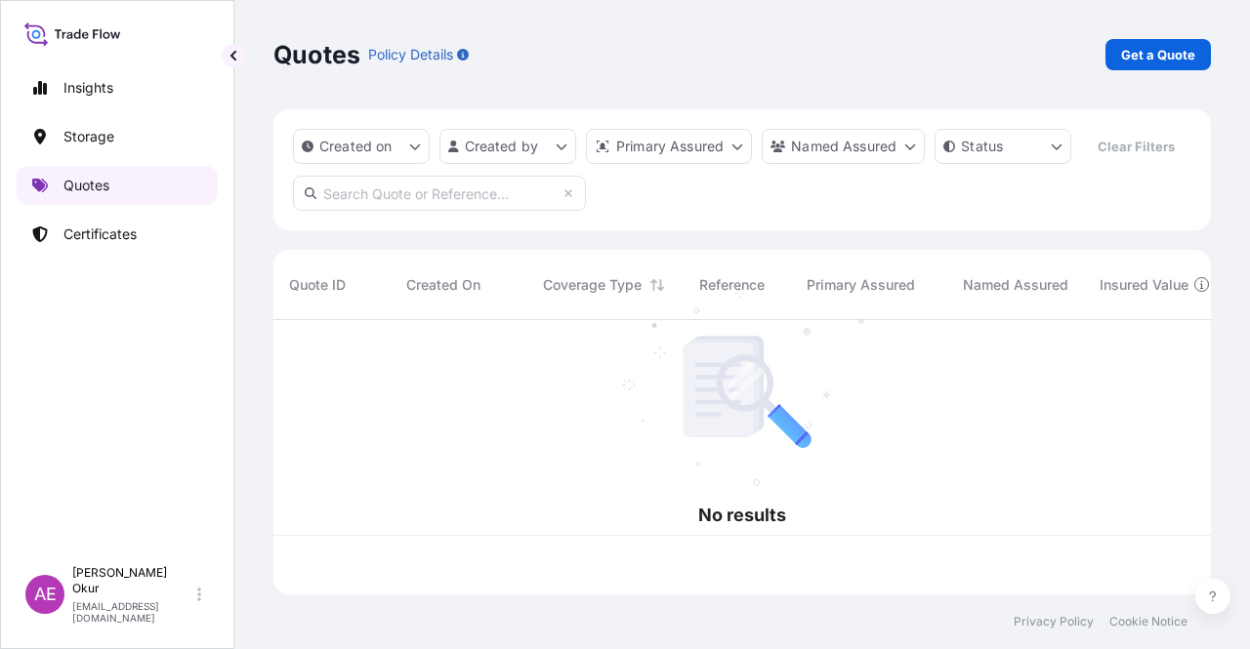
scroll to position [270, 922]
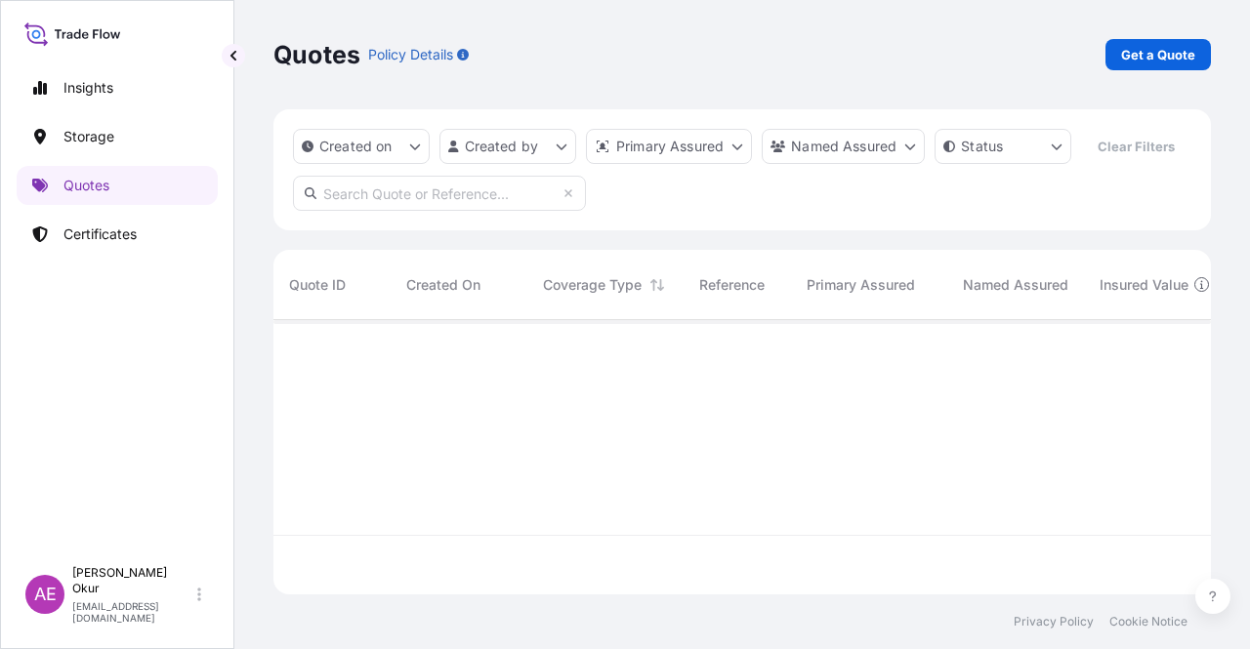
click at [1209, 64] on link "Get a Quote" at bounding box center [1157, 54] width 105 height 31
select select "Ocean Vessel"
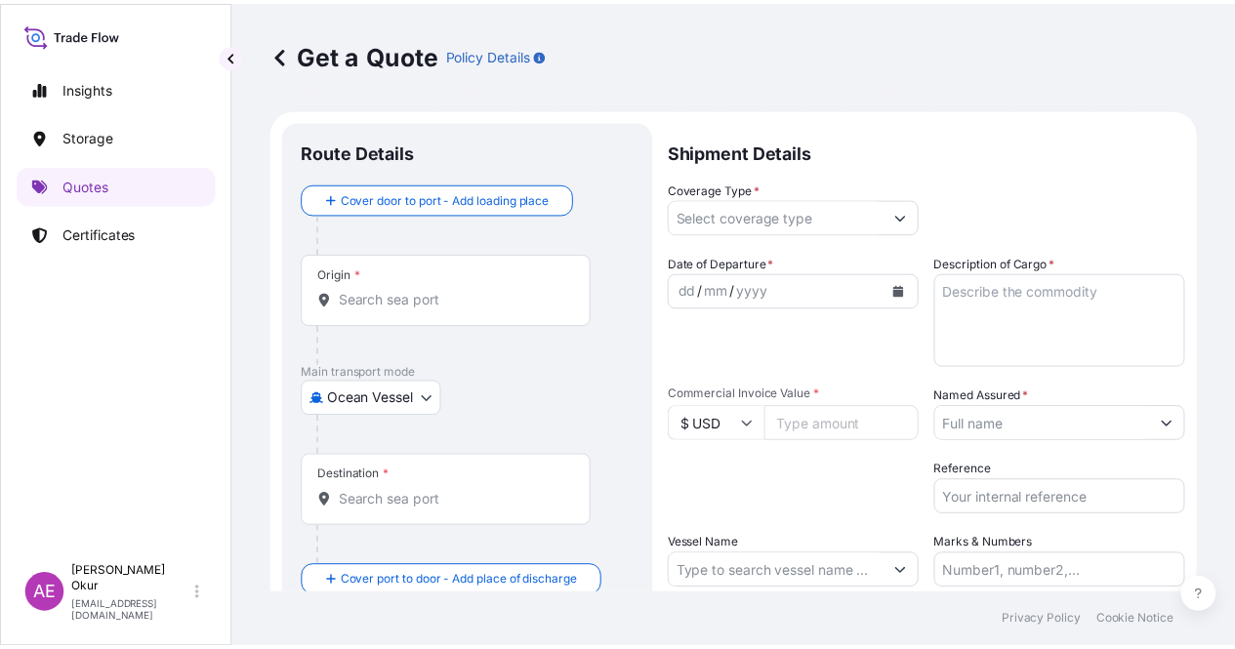
scroll to position [31, 0]
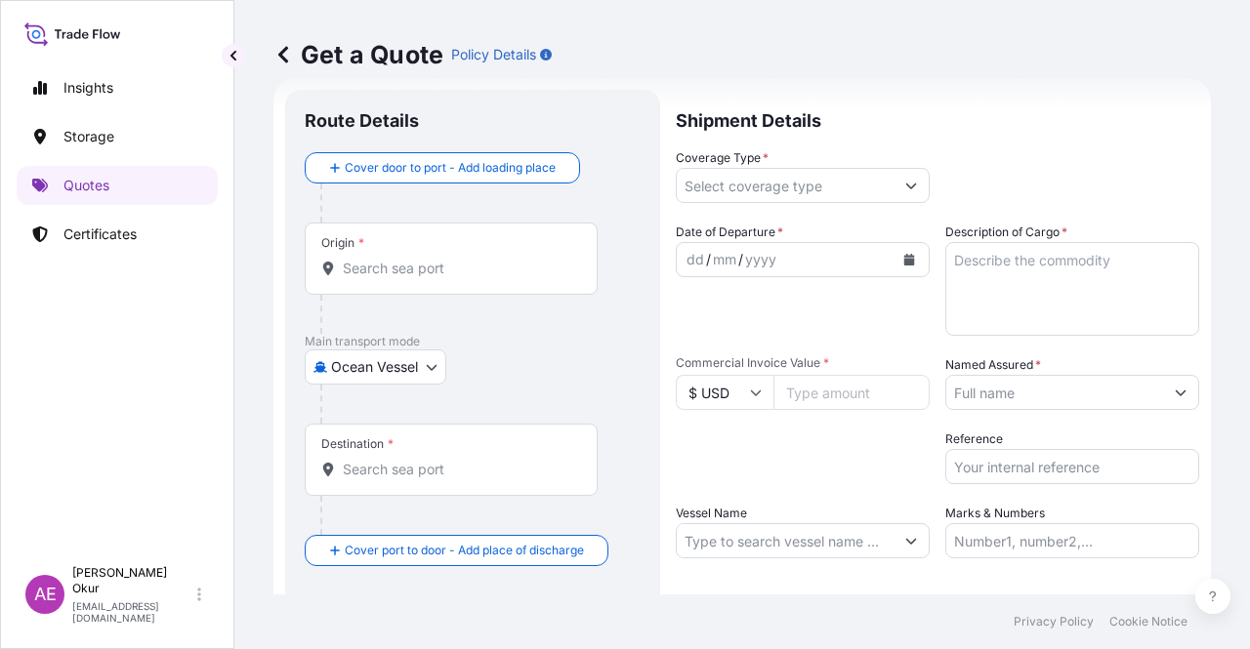
click at [418, 262] on input "Origin *" at bounding box center [458, 269] width 230 height 20
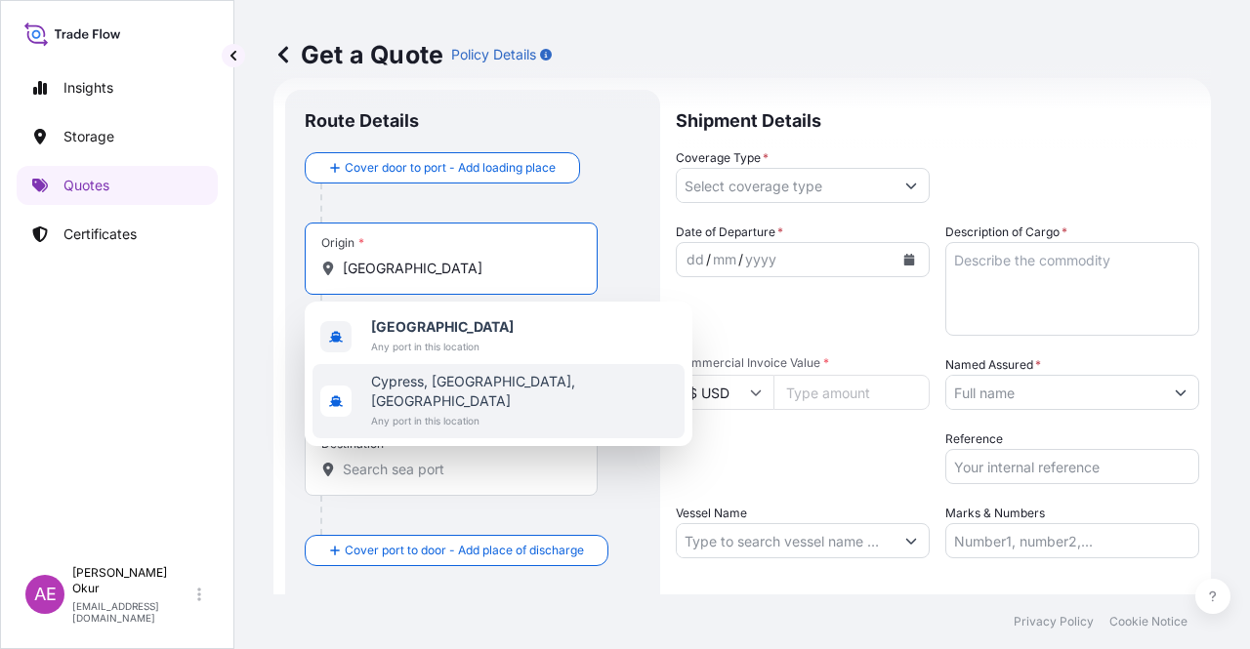
click at [452, 333] on span "[GEOGRAPHIC_DATA]" at bounding box center [442, 327] width 143 height 20
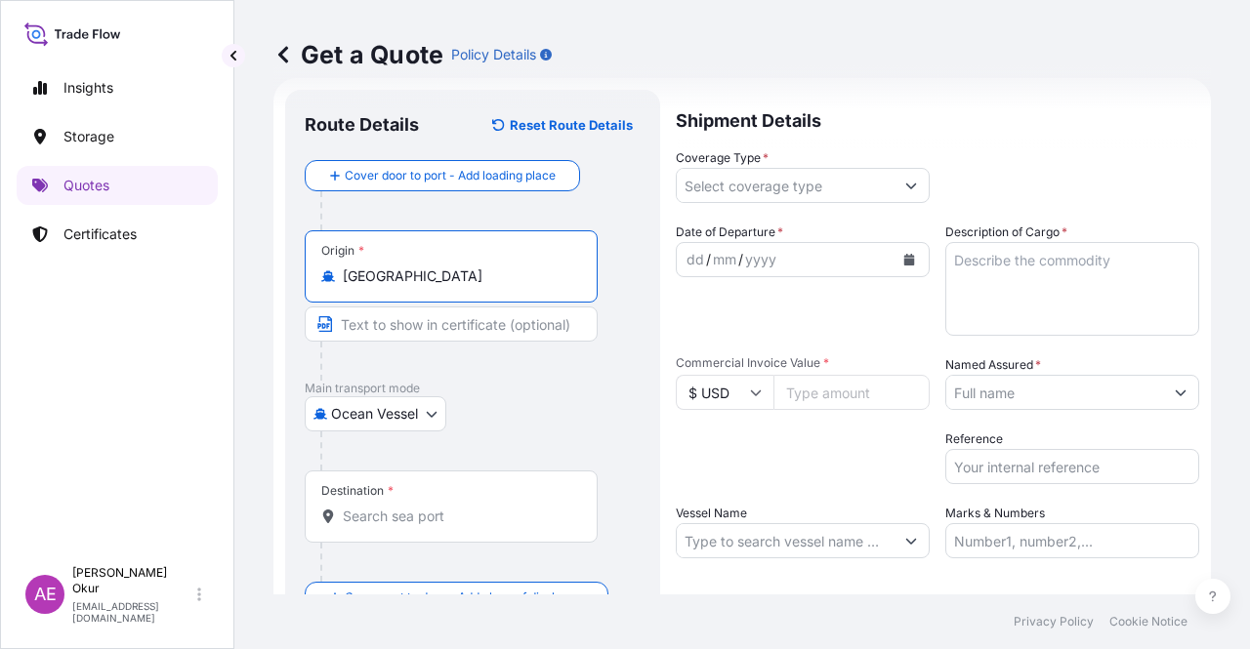
type input "[GEOGRAPHIC_DATA]"
click at [415, 310] on input "Text to appear on certificate" at bounding box center [451, 324] width 293 height 35
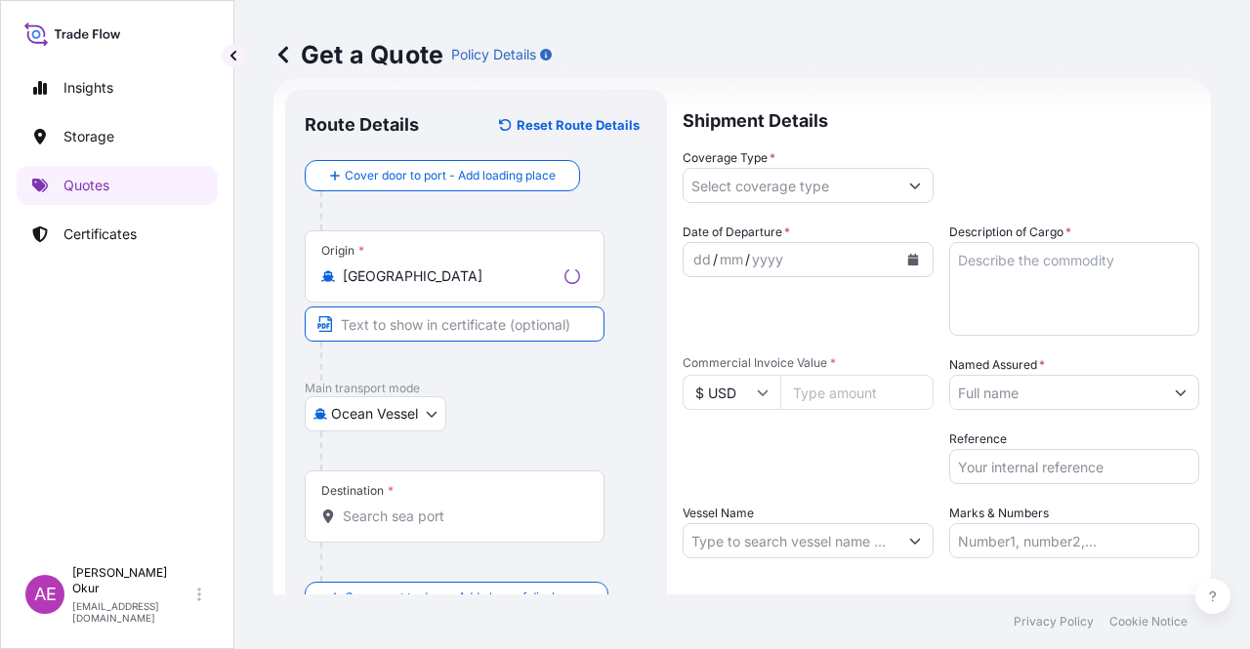
paste input "VASSILIKO"
type input "VASSILIKO / [GEOGRAPHIC_DATA]"
click at [427, 499] on div "Destination *" at bounding box center [451, 507] width 293 height 72
click at [427, 507] on input "Destination *" at bounding box center [458, 517] width 230 height 20
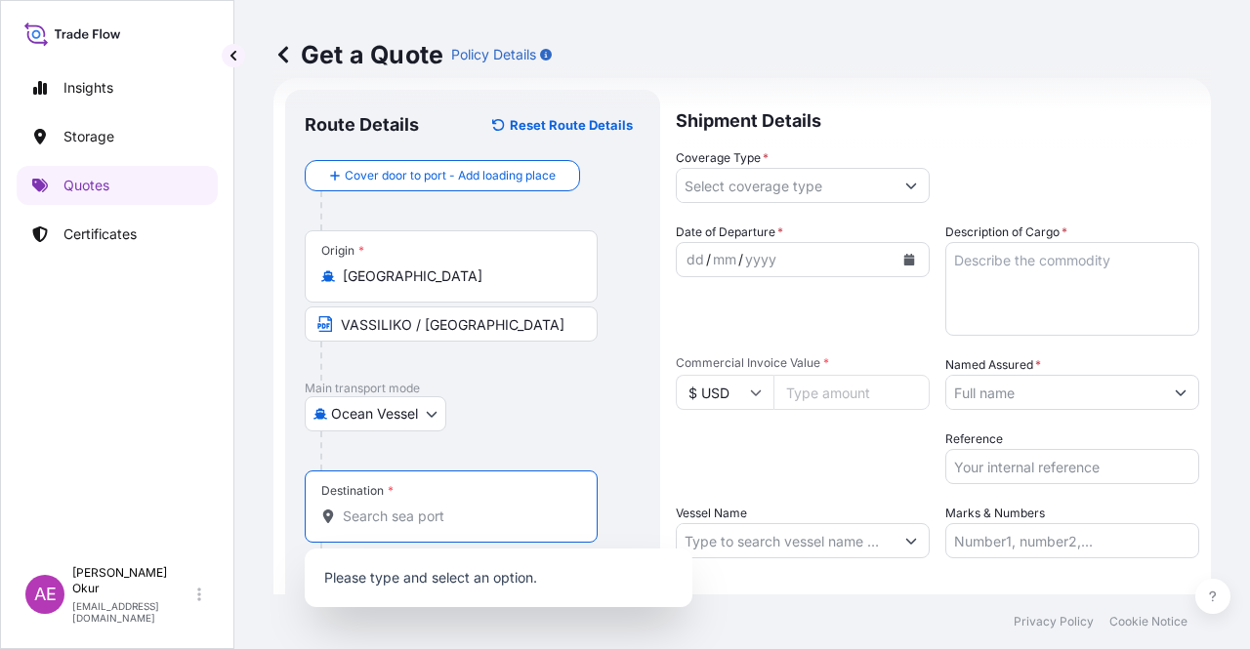
paste input "[GEOGRAPHIC_DATA]"
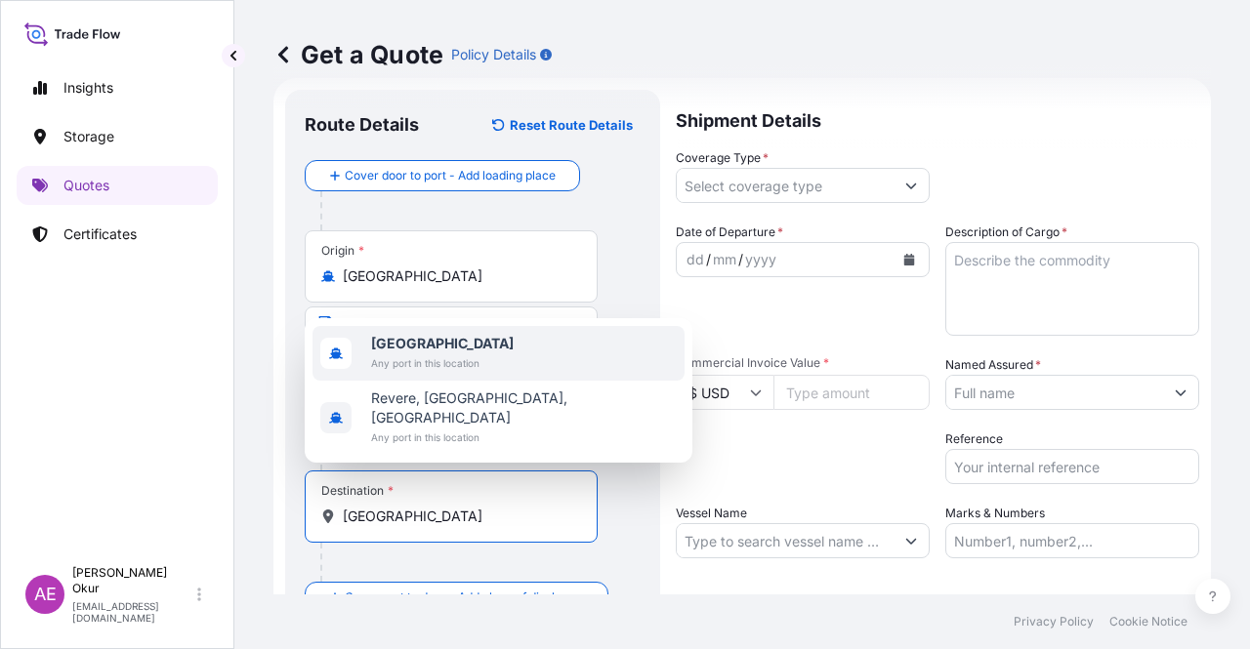
click at [451, 353] on span "[GEOGRAPHIC_DATA]" at bounding box center [442, 344] width 143 height 20
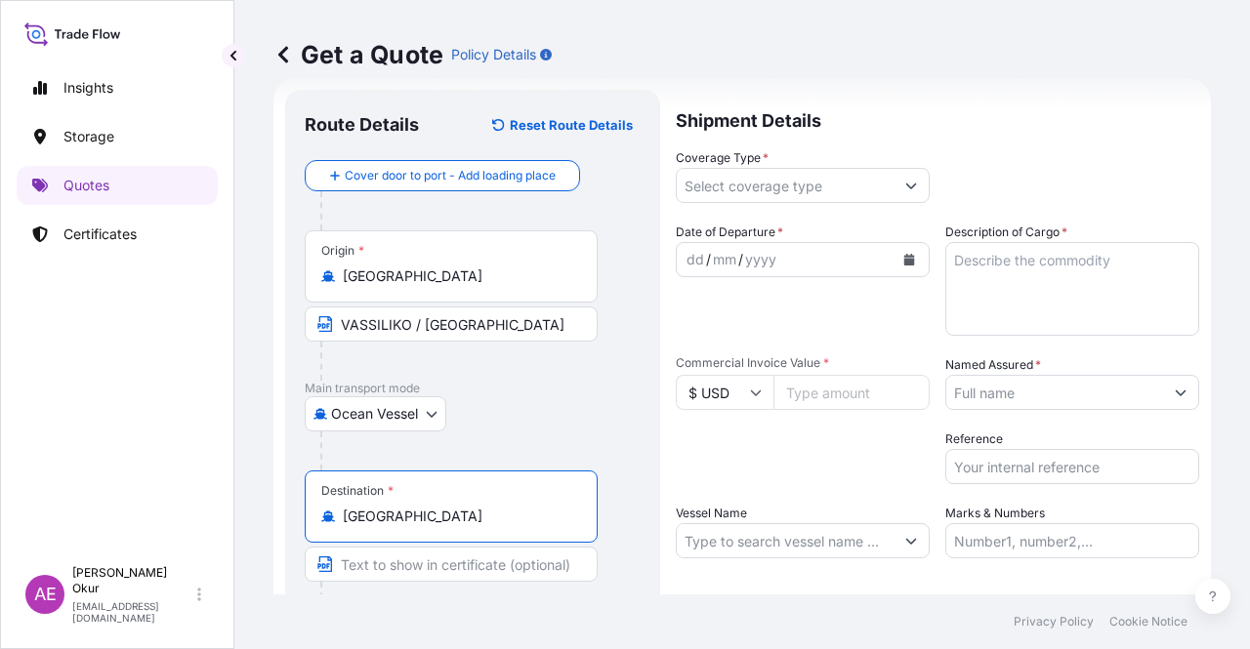
type input "[GEOGRAPHIC_DATA]"
click at [414, 575] on input "Text to appear on certificate" at bounding box center [451, 564] width 293 height 35
type input "ANY LIBYAN PORTS"
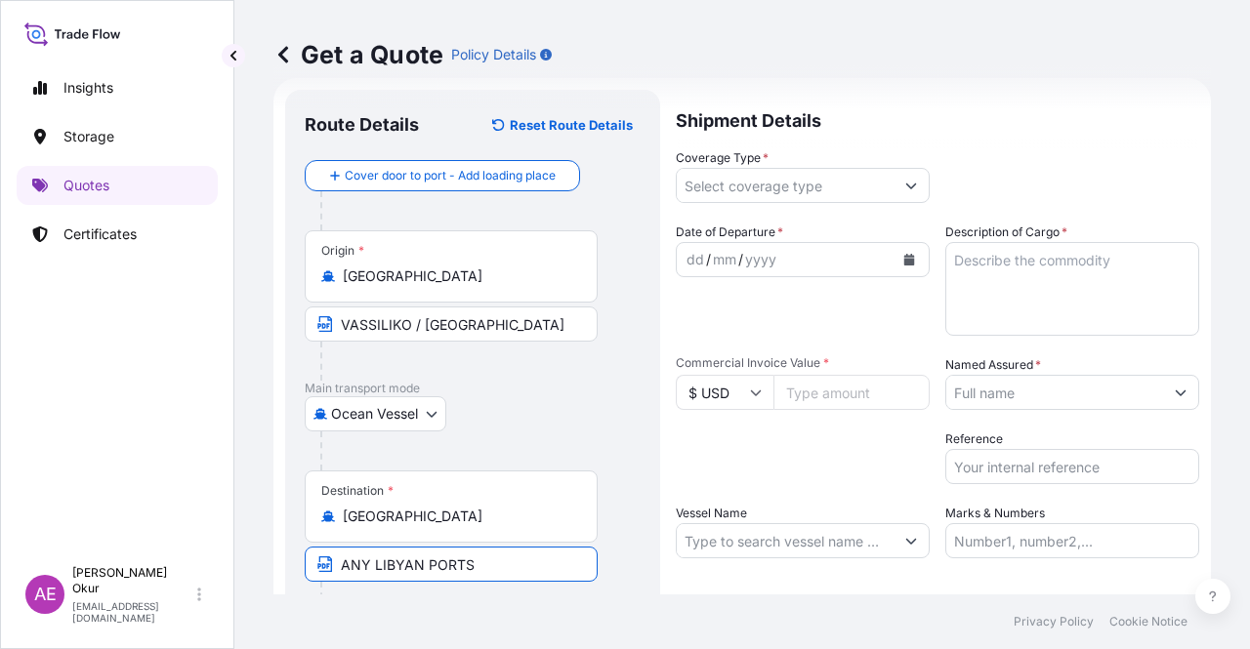
click at [767, 196] on input "Coverage Type *" at bounding box center [785, 185] width 217 height 35
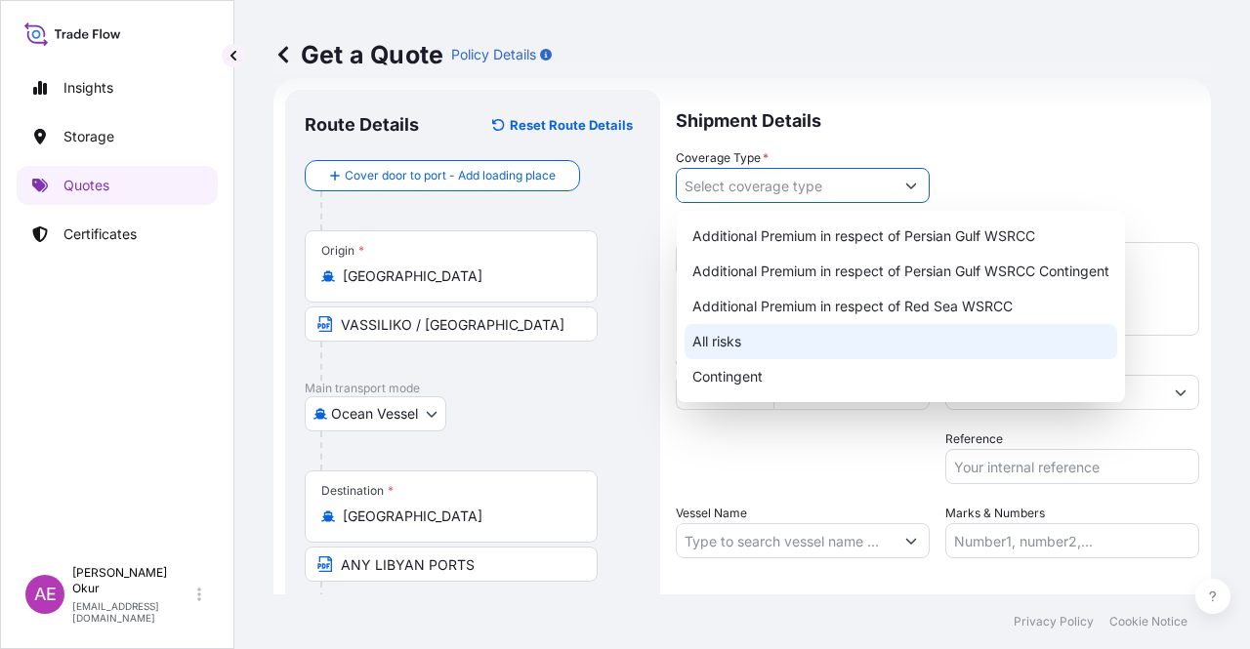
click at [743, 329] on div "All risks" at bounding box center [900, 341] width 433 height 35
type input "All risks"
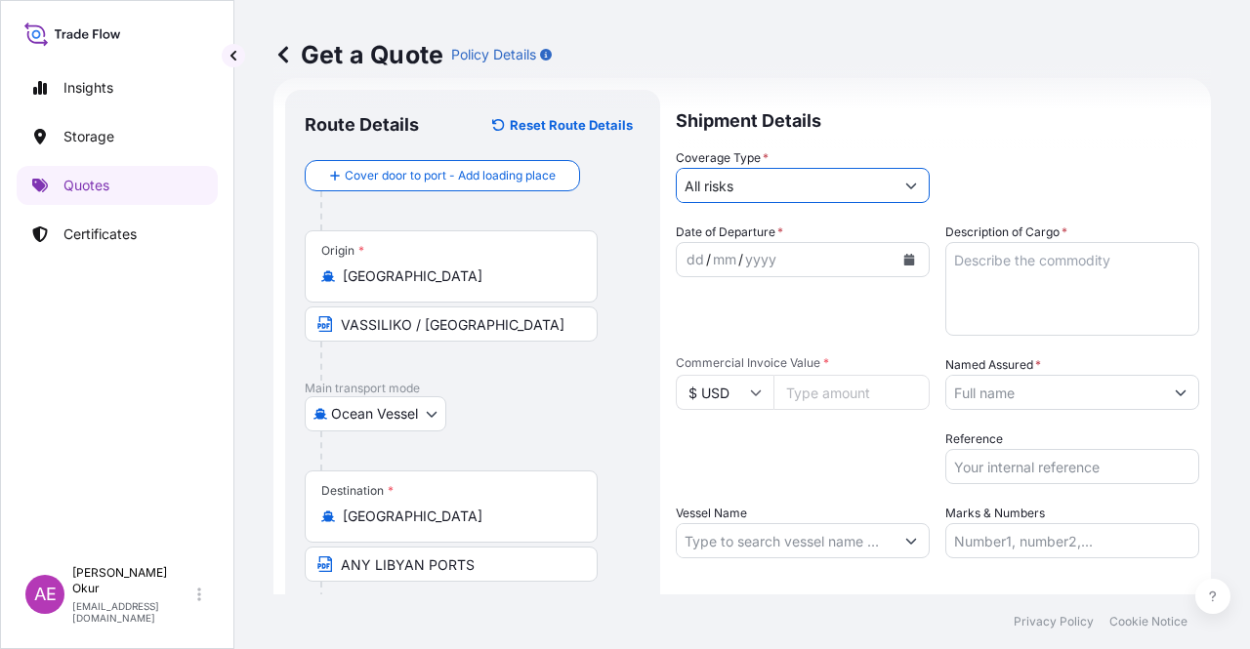
click at [697, 249] on div "dd" at bounding box center [694, 259] width 21 height 23
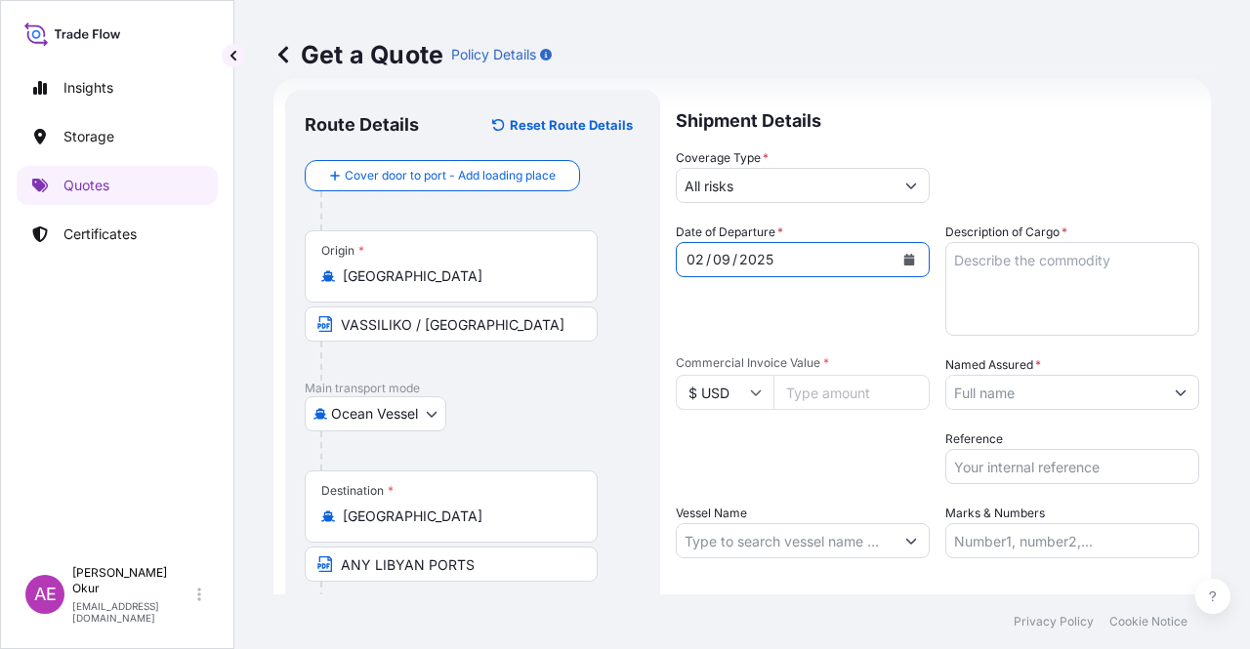
click at [991, 276] on textarea "Description of Cargo *" at bounding box center [1072, 289] width 254 height 94
paste textarea "GASOLINE"
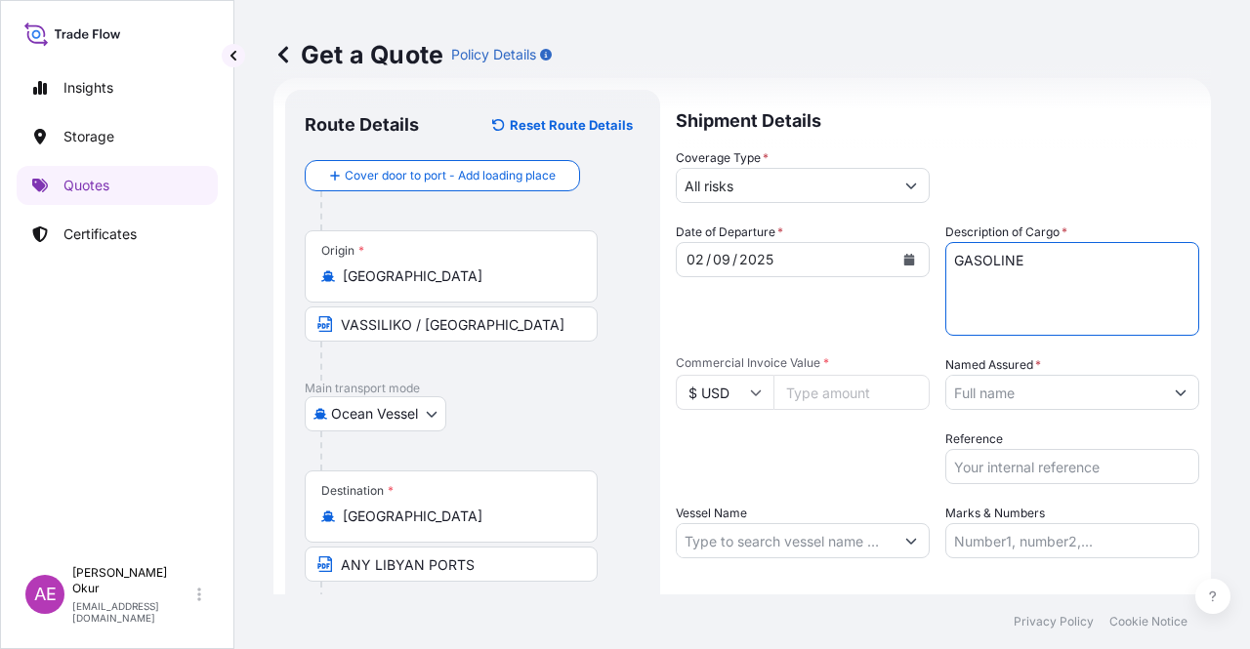
type textarea "GASOLINE"
drag, startPoint x: 764, startPoint y: 417, endPoint x: 798, endPoint y: 388, distance: 45.0
click at [765, 412] on div "Date of Departure * [DATE] Cargo Category * LPG, Crude Oil, Utility Fuel, Mid D…" at bounding box center [937, 391] width 523 height 336
click at [799, 388] on input "Commercial Invoice Value *" at bounding box center [851, 392] width 156 height 35
paste input "26643229.43"
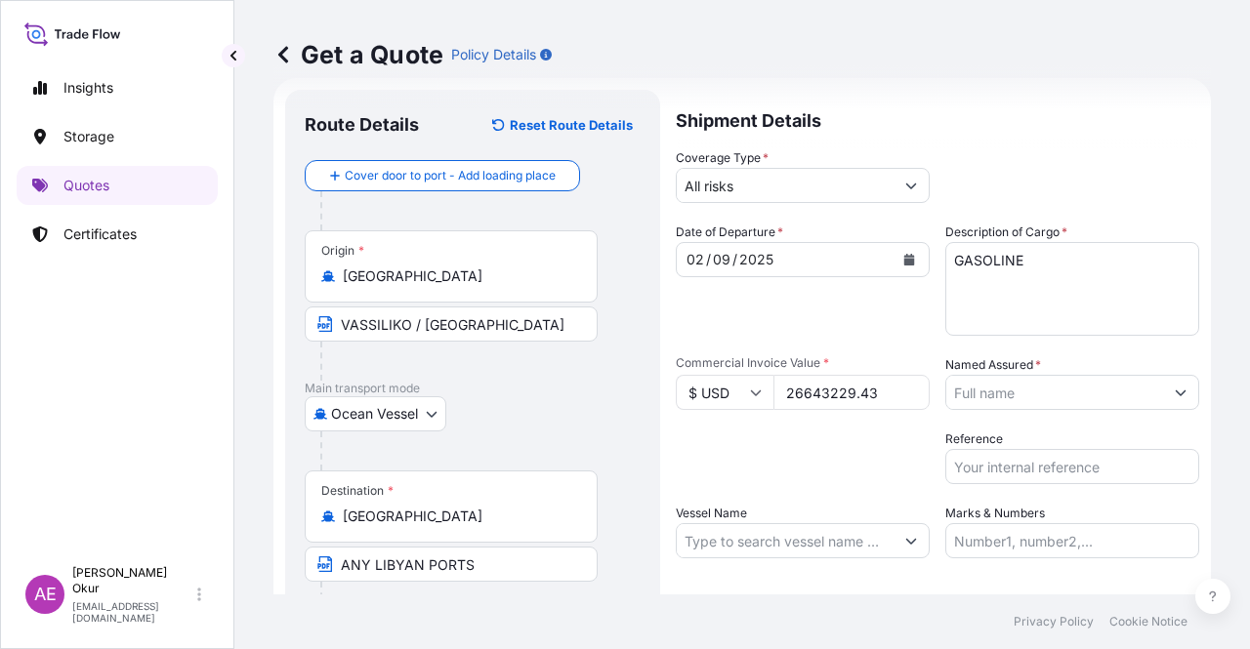
type input "26643229.43"
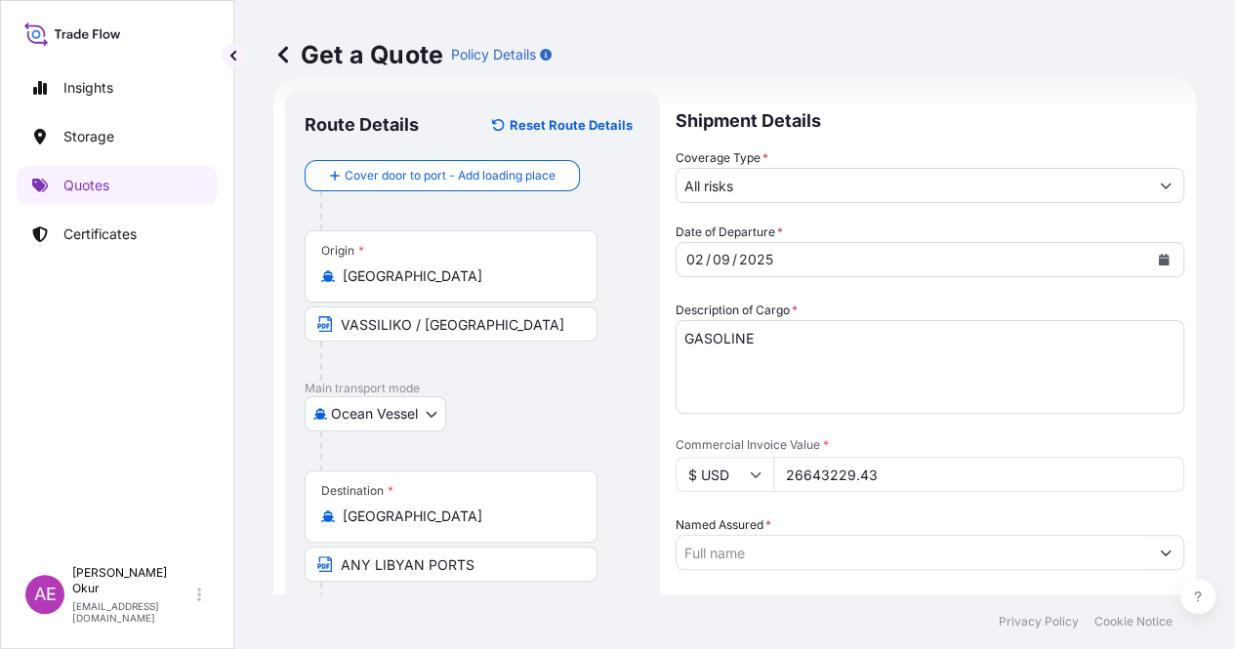
click at [1058, 535] on input "Named Assured *" at bounding box center [913, 552] width 472 height 35
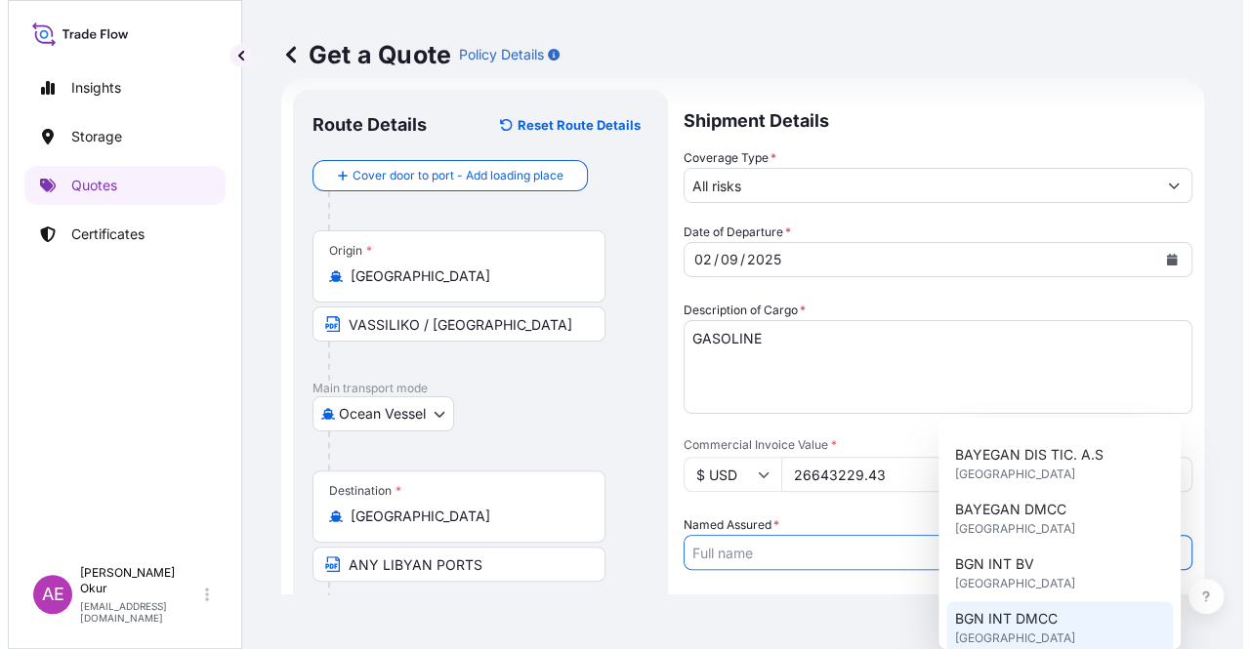
scroll to position [195, 0]
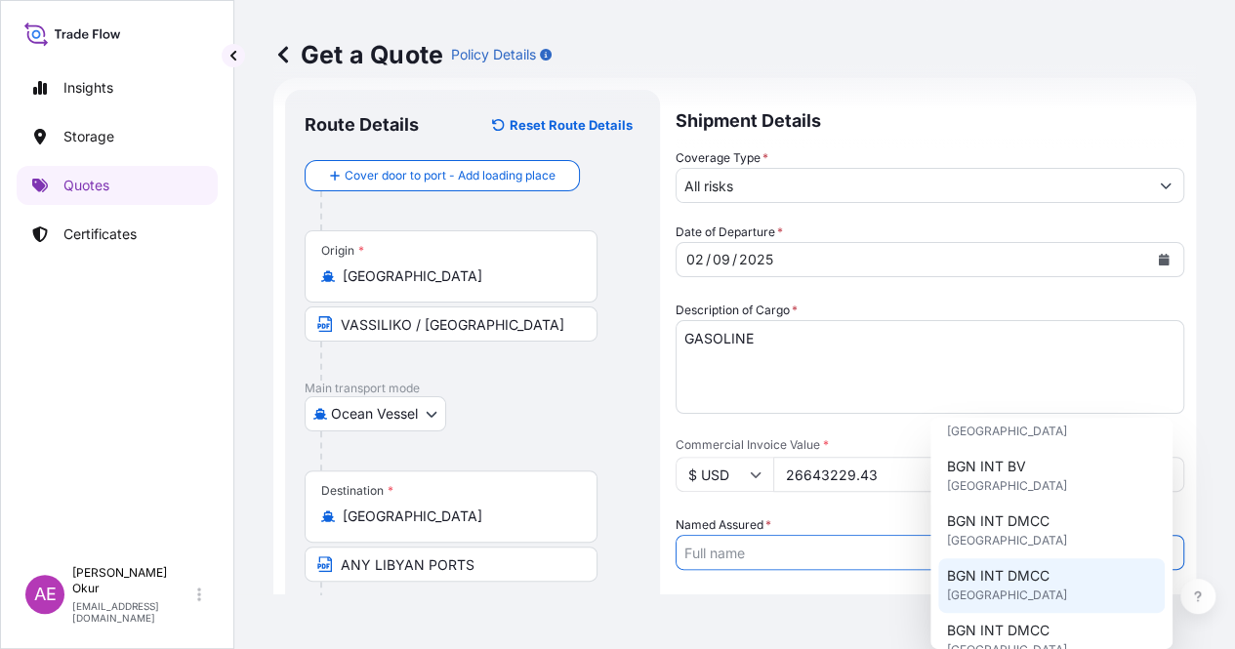
click at [1004, 583] on span "BGN INT DMCC" at bounding box center [997, 576] width 103 height 20
type input "BGN INT DMCC"
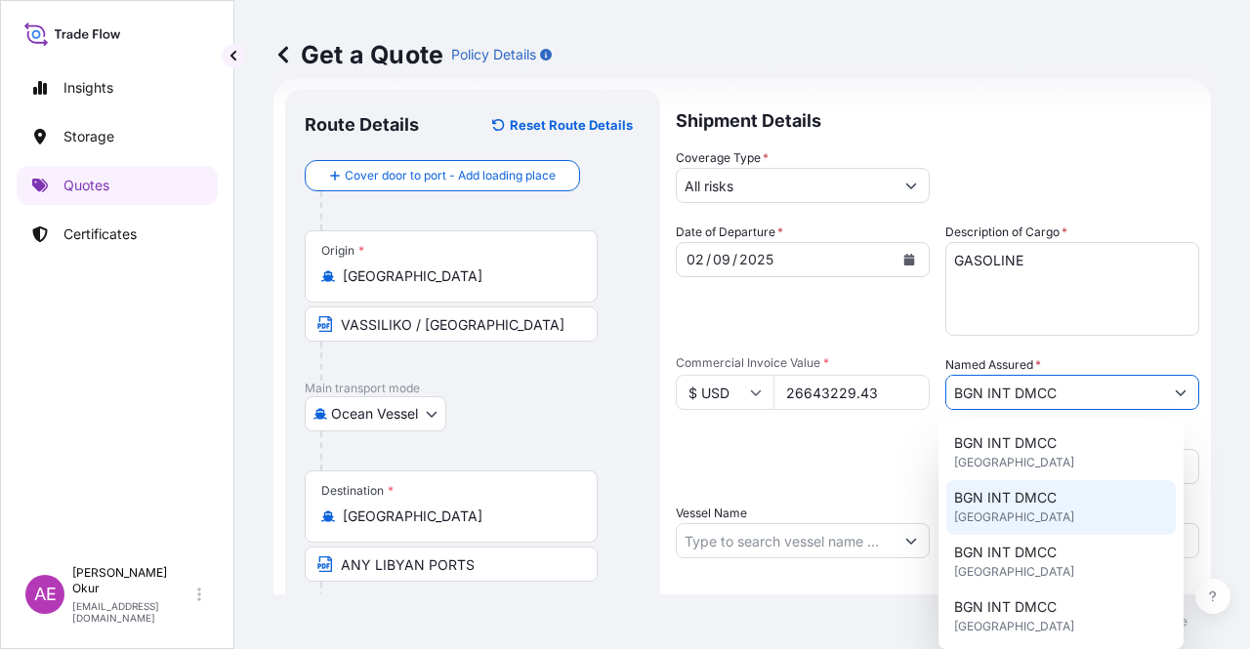
click at [802, 553] on input "Vessel Name" at bounding box center [785, 540] width 217 height 35
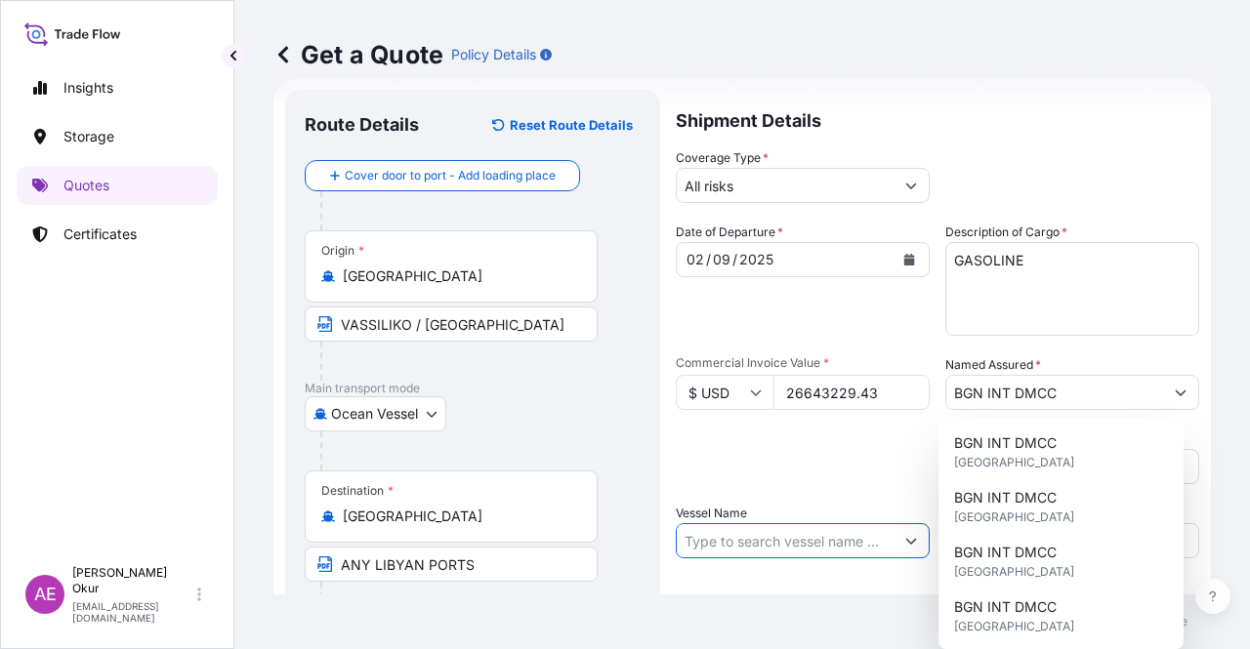
paste input "FUTURA"
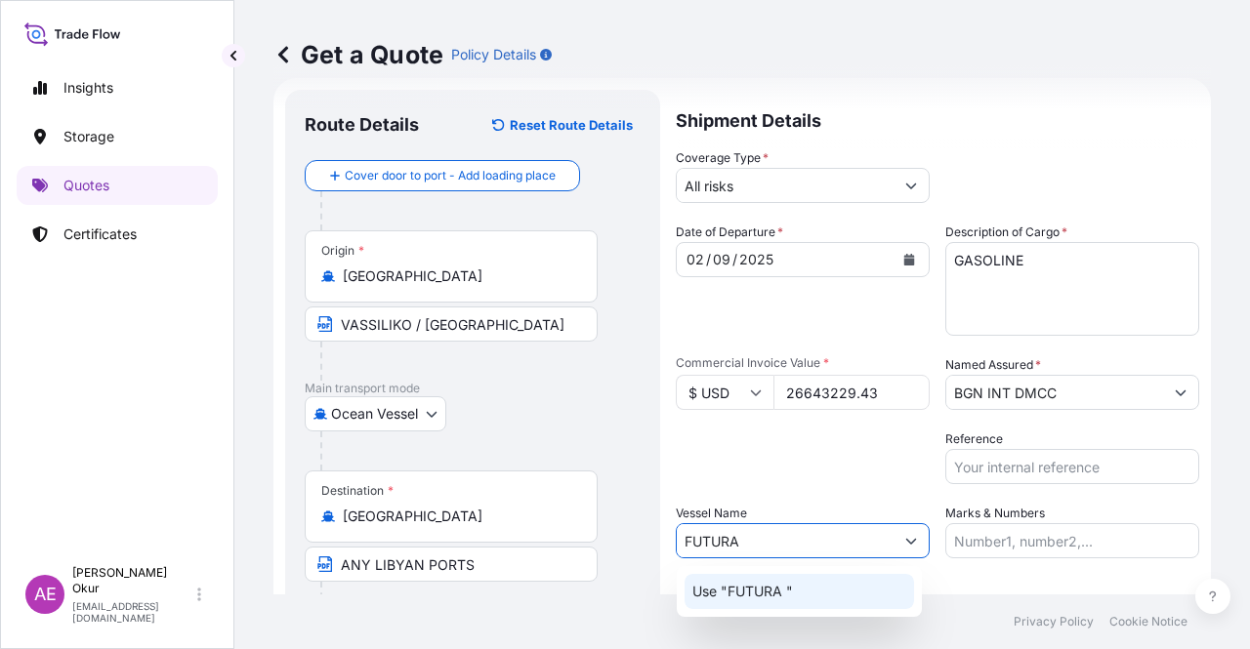
click at [793, 589] on p "Use "FUTURA "" at bounding box center [742, 592] width 101 height 20
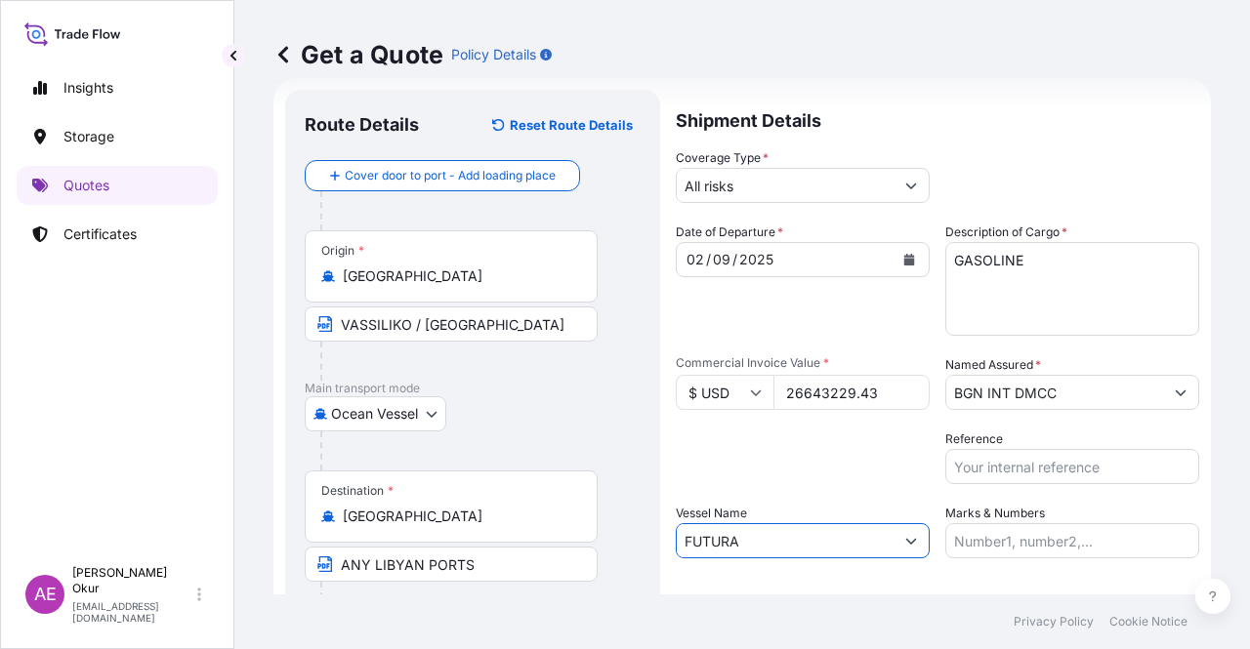
type input "FUTURA"
click at [1026, 557] on input "Marks & Numbers" at bounding box center [1072, 540] width 254 height 35
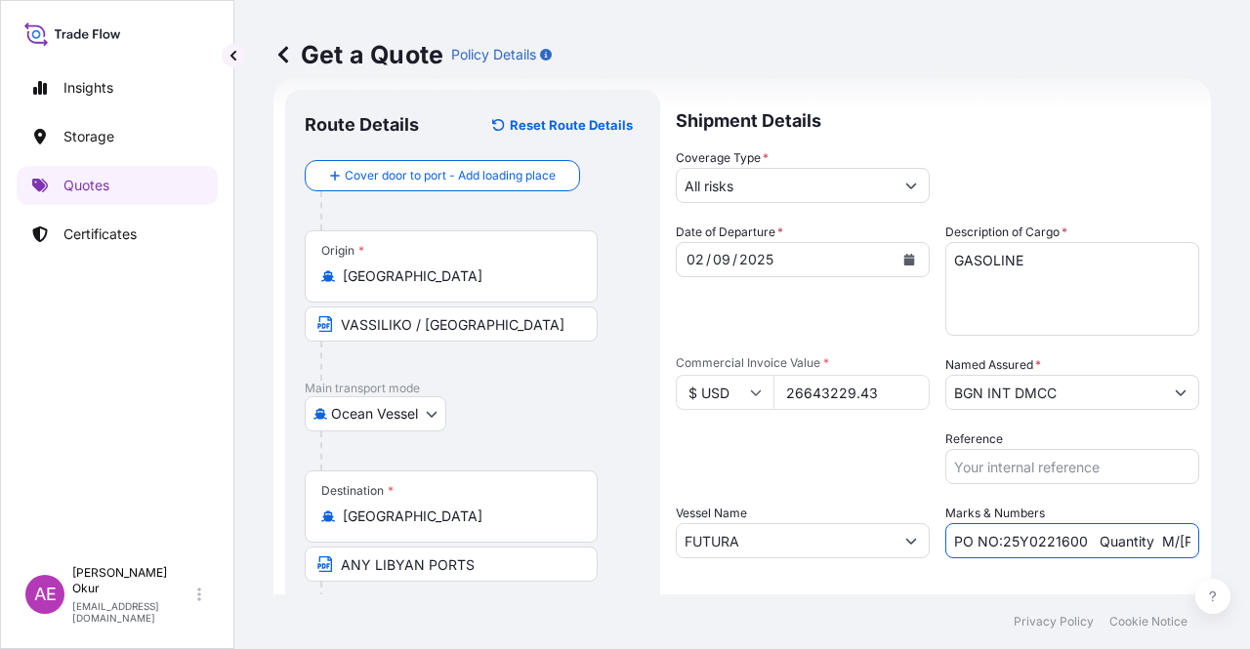
click at [1085, 541] on input "PO NO:25Y0221600 Quantity M/[PERSON_NAME]: 25.042,46 Premium: USD 1.705,97" at bounding box center [1072, 540] width 254 height 35
drag, startPoint x: 1089, startPoint y: 540, endPoint x: 689, endPoint y: 542, distance: 399.3
click at [771, 542] on div "Date of Departure * [DATE] Cargo Category * LPG, Crude Oil, Utility Fuel, Mid D…" at bounding box center [937, 391] width 523 height 336
drag, startPoint x: 1068, startPoint y: 542, endPoint x: 1130, endPoint y: 547, distance: 61.7
click at [1130, 547] on input "Quantity M/[PERSON_NAME]: 25.042,46 Premium: USD 1.705,97" at bounding box center [1072, 540] width 254 height 35
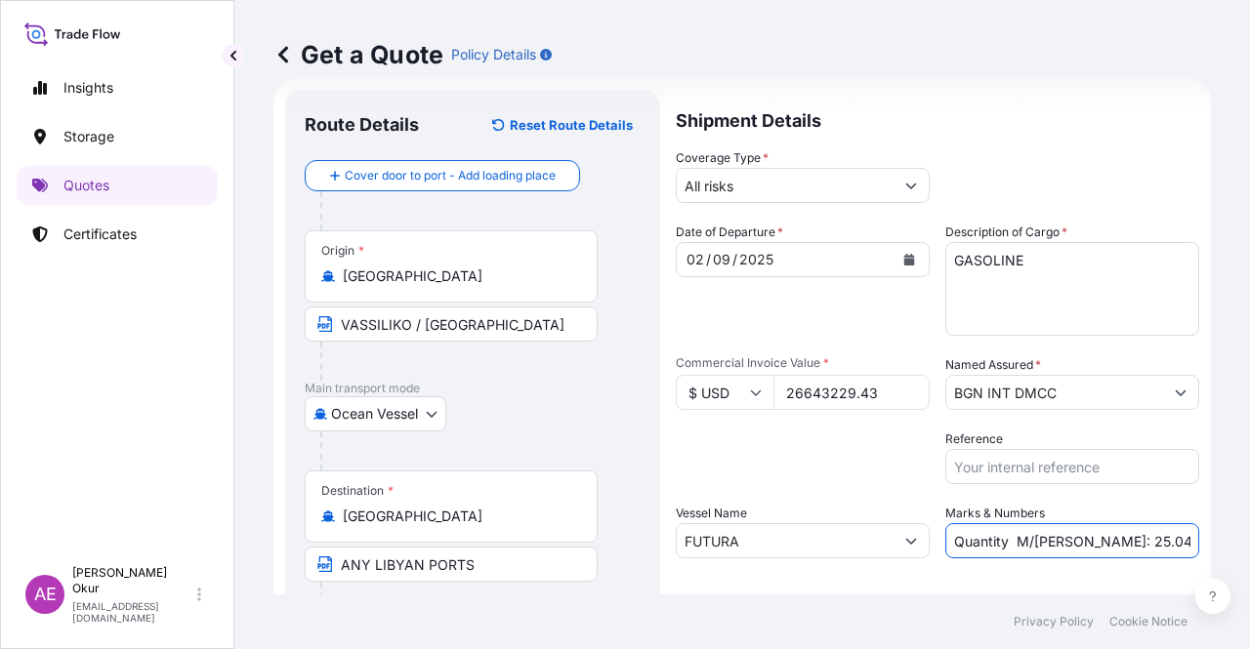
paste input "30.620,88"
drag, startPoint x: 1152, startPoint y: 538, endPoint x: 1249, endPoint y: 548, distance: 97.2
click at [1249, 548] on div "Get a Quote Policy Details Route Details Reset Route Details Cover door to port…" at bounding box center [741, 297] width 1015 height 595
click at [1146, 535] on input "Quantity M/[PERSON_NAME]: 30.620,88 Premium: USD 1.705,97" at bounding box center [1072, 540] width 254 height 35
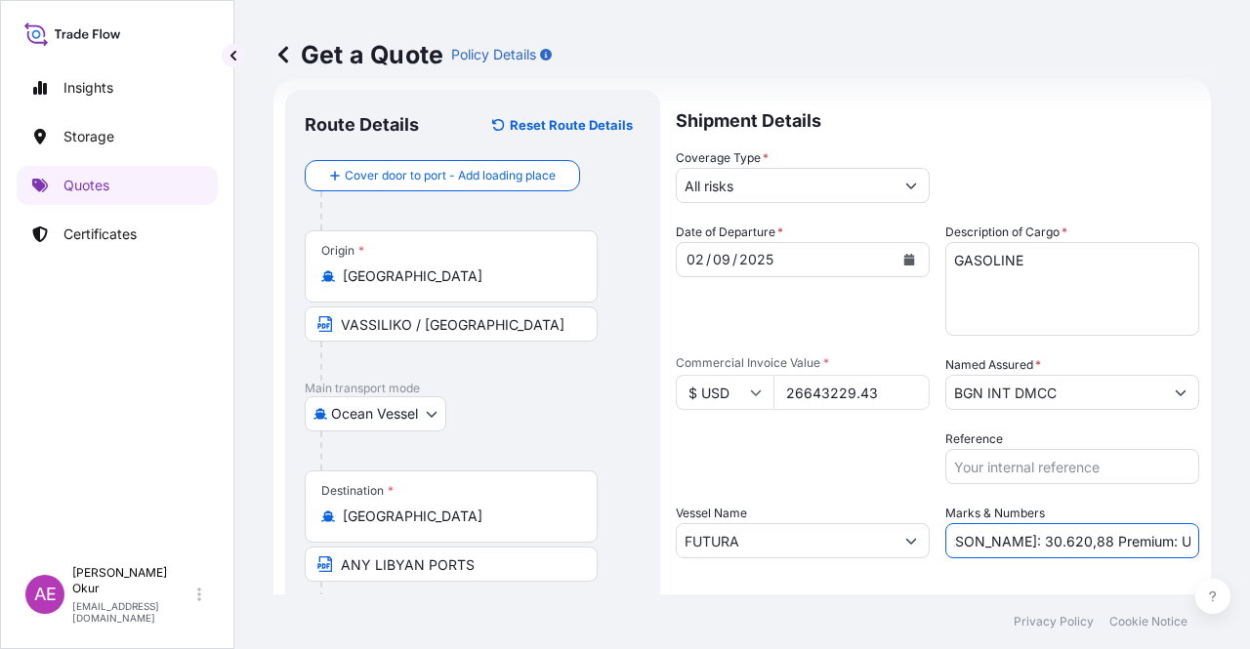
drag, startPoint x: 1121, startPoint y: 544, endPoint x: 1249, endPoint y: 545, distance: 127.9
click at [1249, 545] on div "Get a Quote Policy Details Route Details Reset Route Details Cover door to port…" at bounding box center [741, 297] width 1015 height 595
paste input "2.930,76"
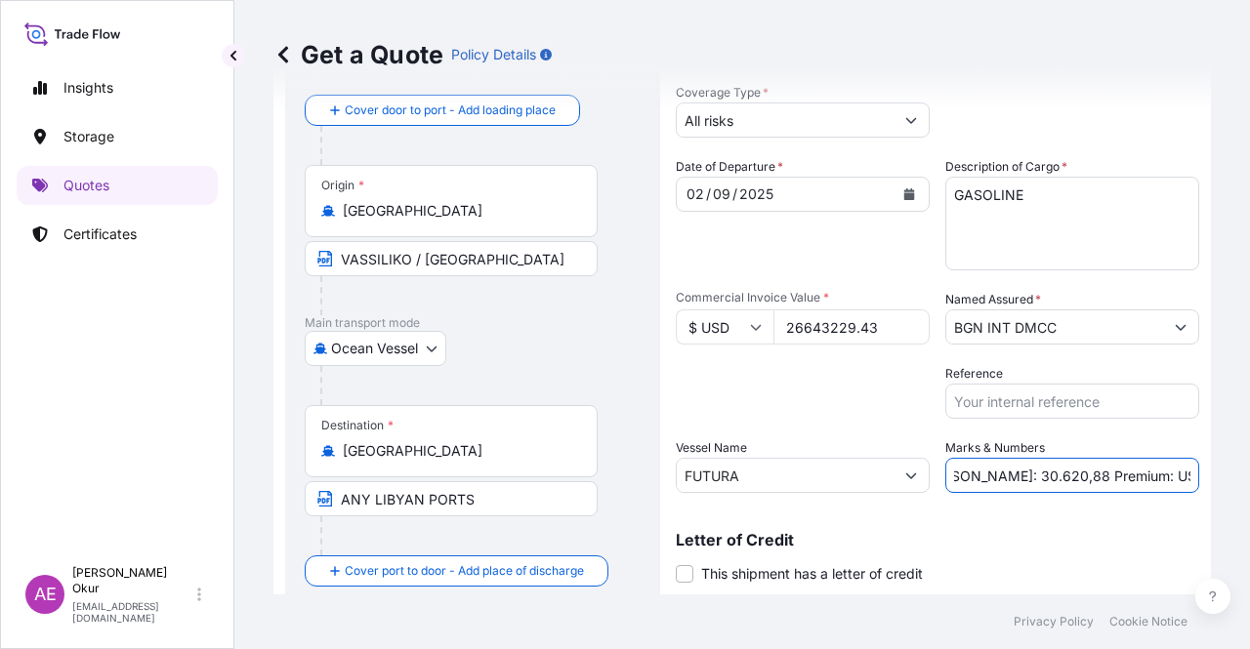
scroll to position [151, 0]
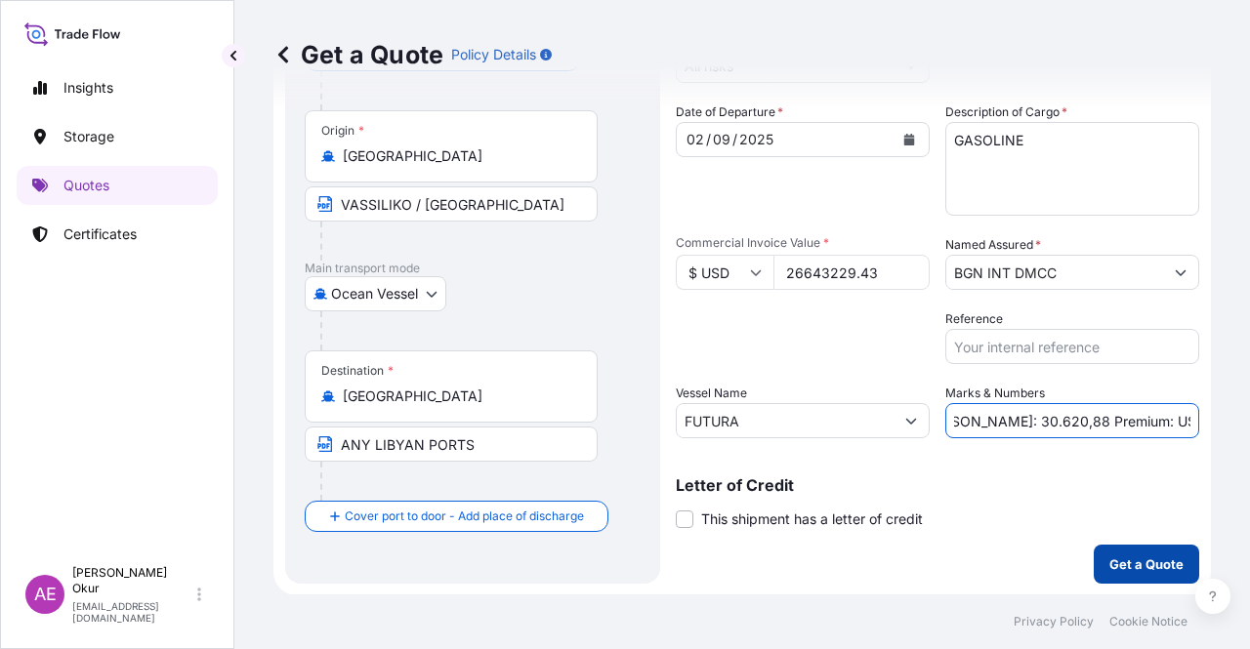
type input "Quantity M/[PERSON_NAME]: 30.620,88 Premium: USD 2.930,76"
click at [1135, 560] on p "Get a Quote" at bounding box center [1146, 565] width 74 height 20
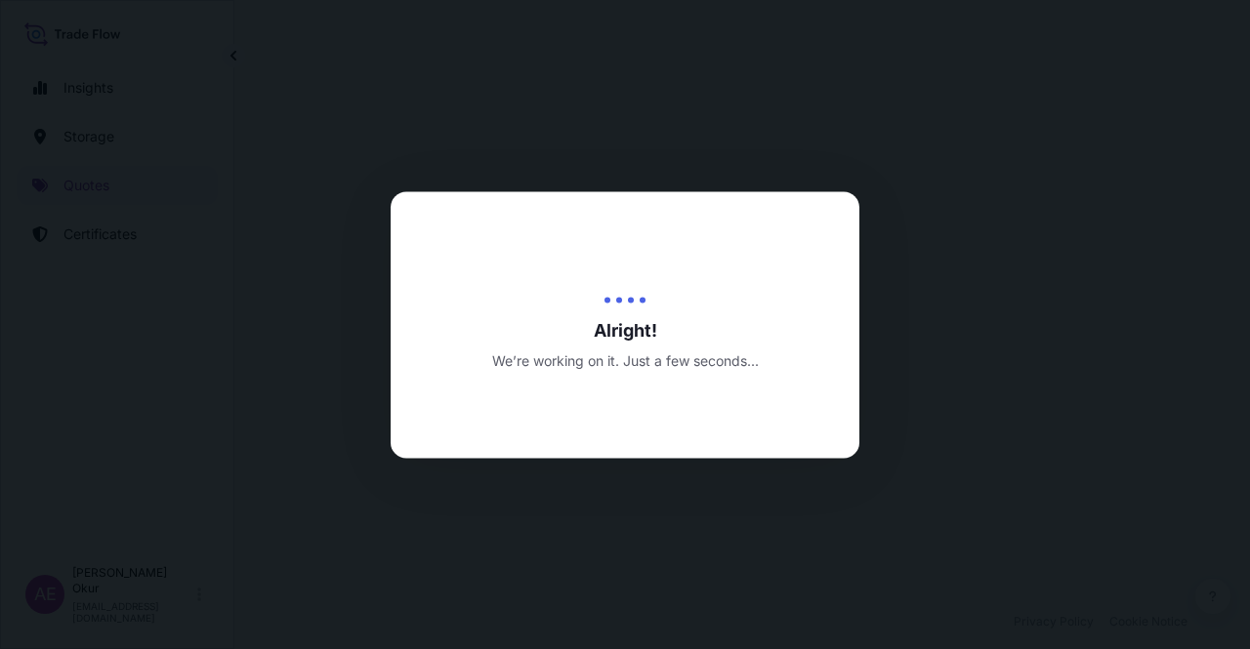
select select "Ocean Vessel"
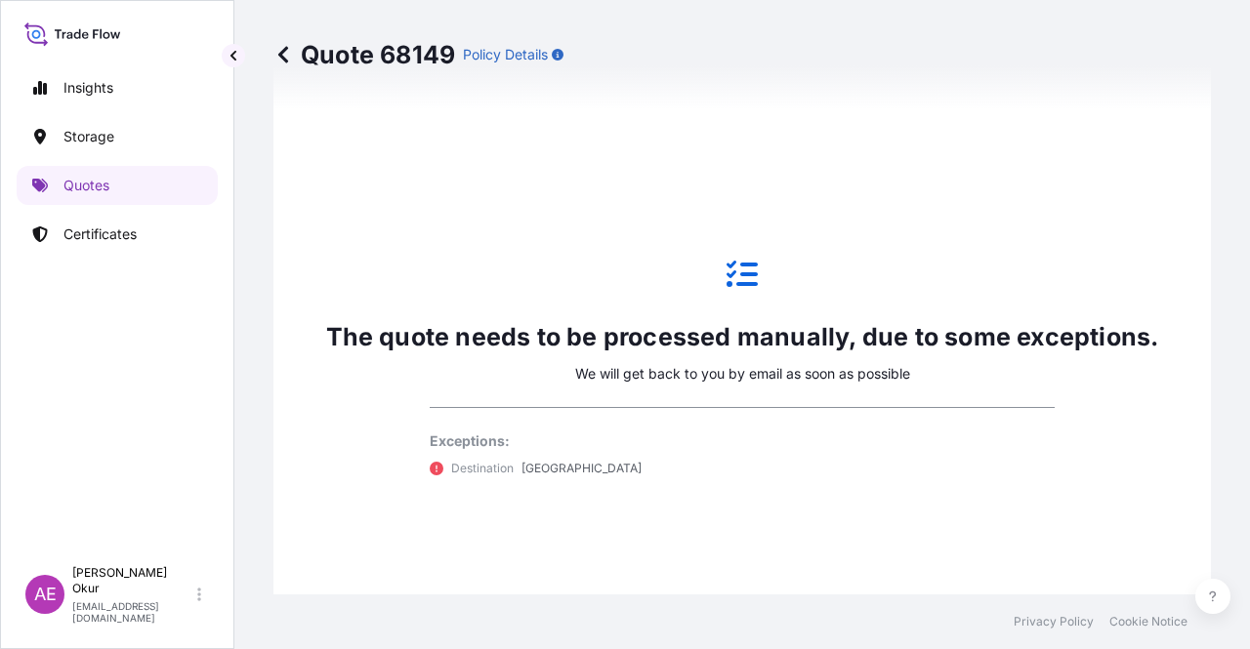
scroll to position [1156, 0]
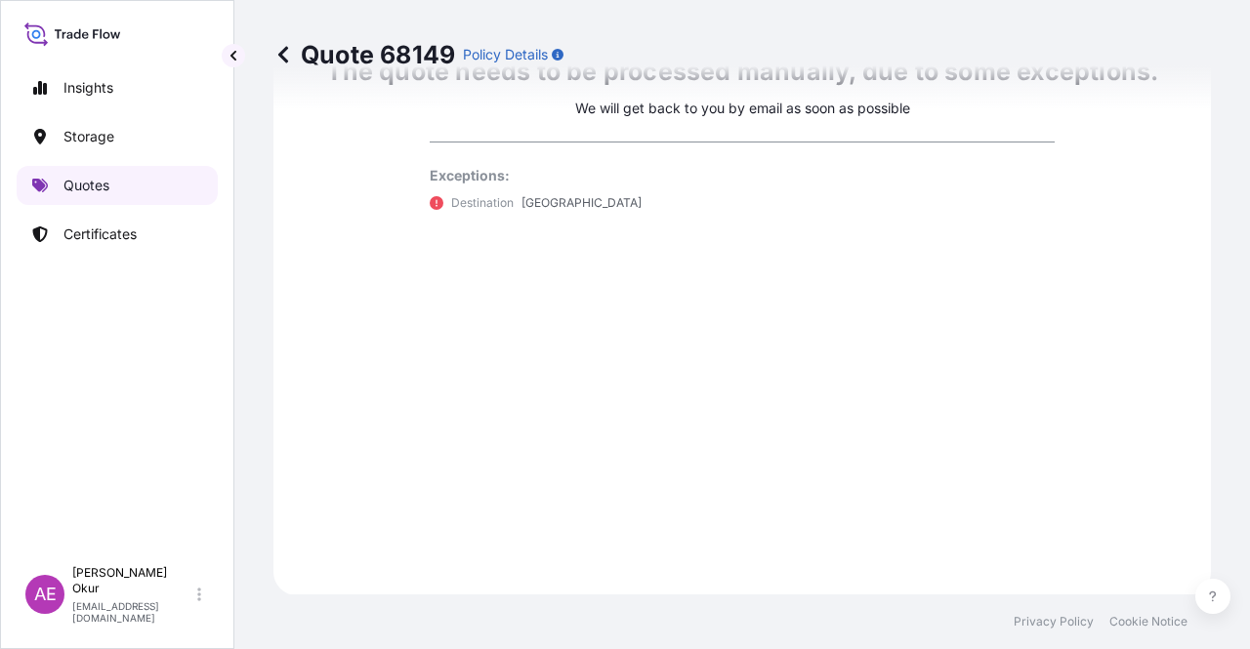
click at [105, 189] on p "Quotes" at bounding box center [86, 186] width 46 height 20
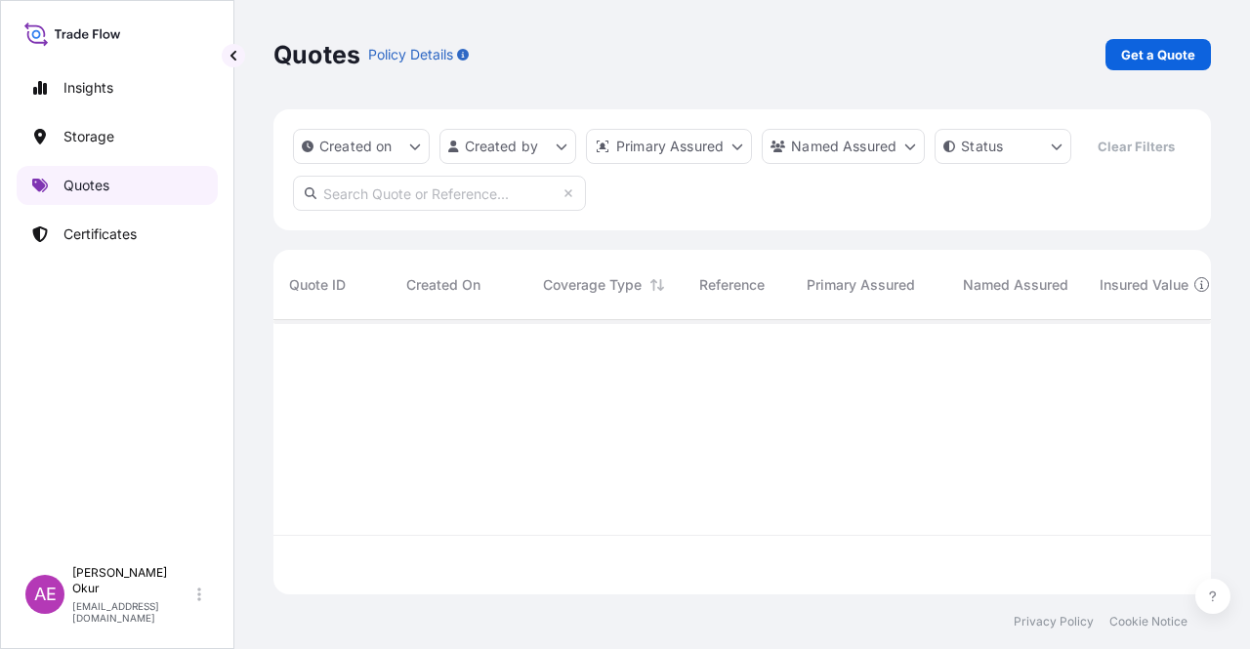
scroll to position [270, 922]
click at [1147, 67] on link "Get a Quote" at bounding box center [1157, 54] width 105 height 31
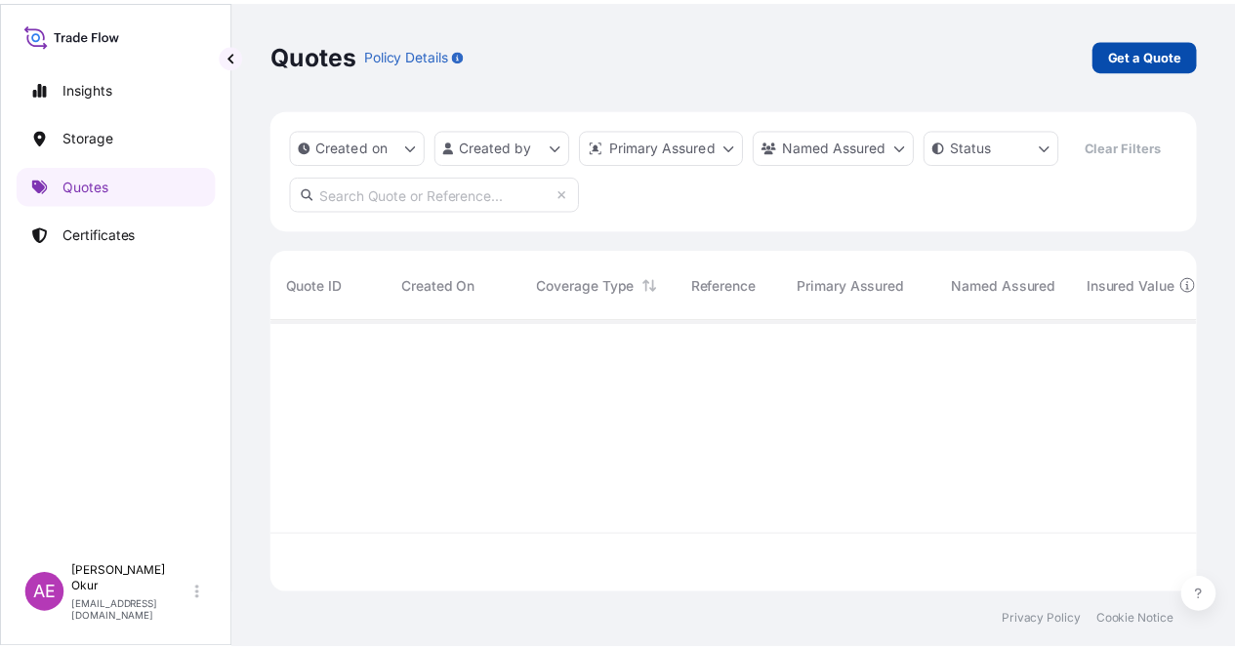
scroll to position [31, 0]
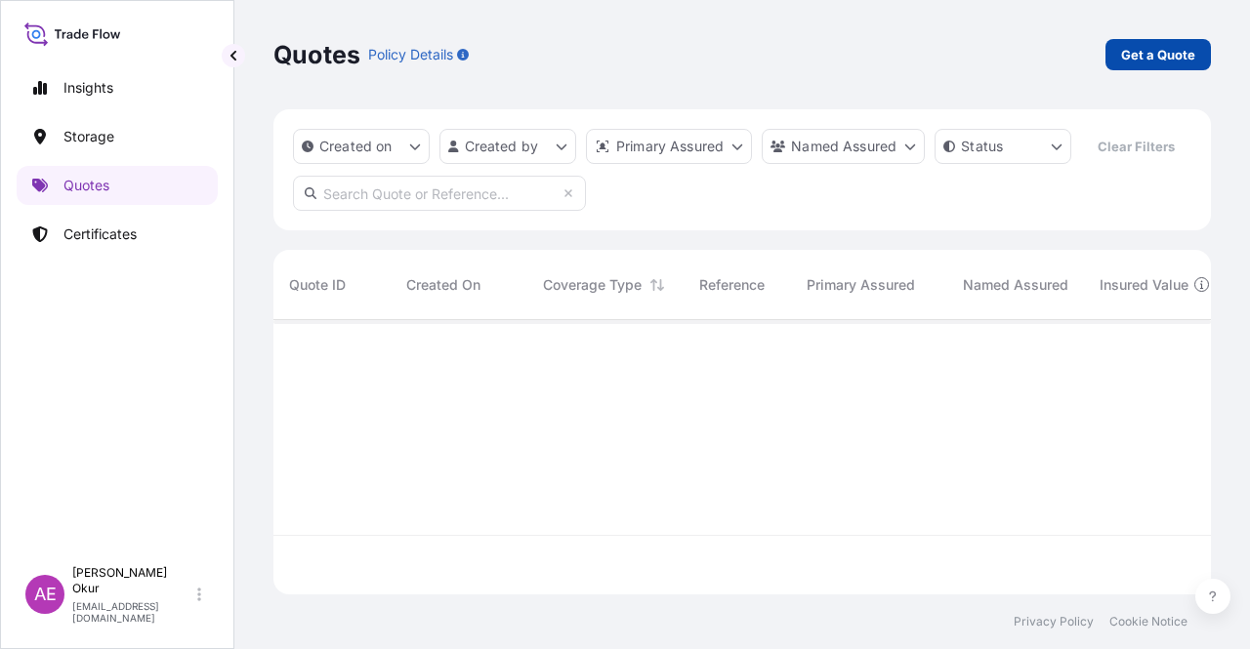
select select "Ocean Vessel"
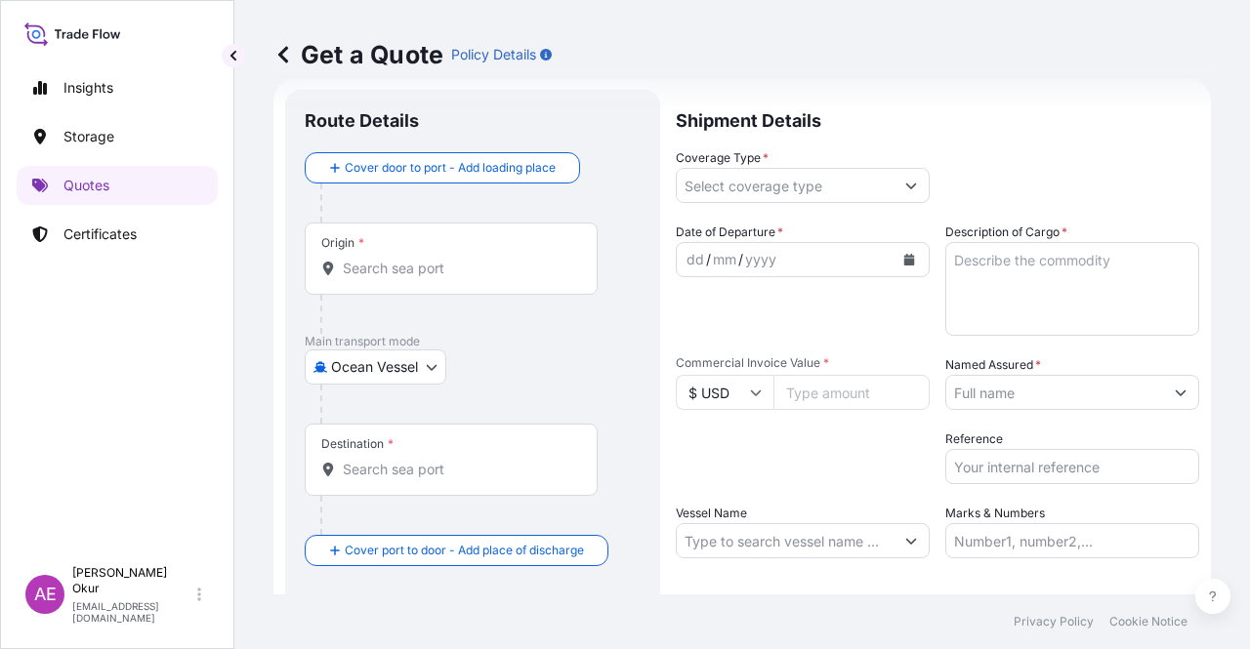
click at [519, 264] on input "Origin *" at bounding box center [458, 269] width 230 height 20
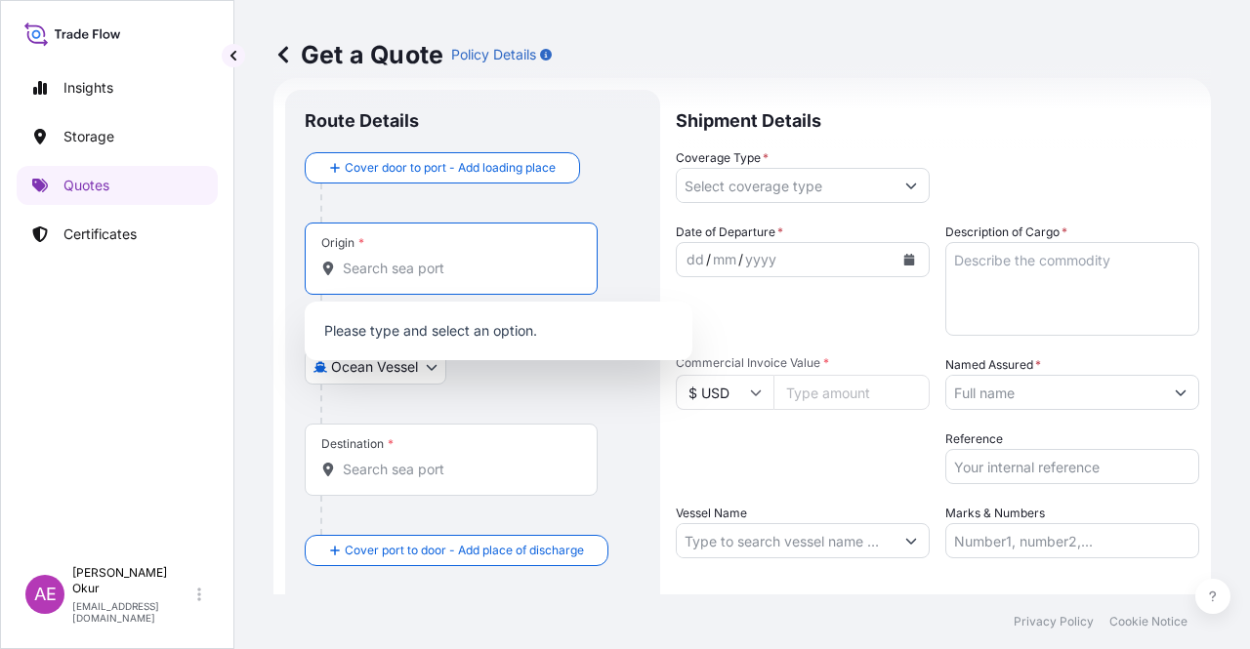
paste input "[GEOGRAPHIC_DATA], [GEOGRAPHIC_DATA]"
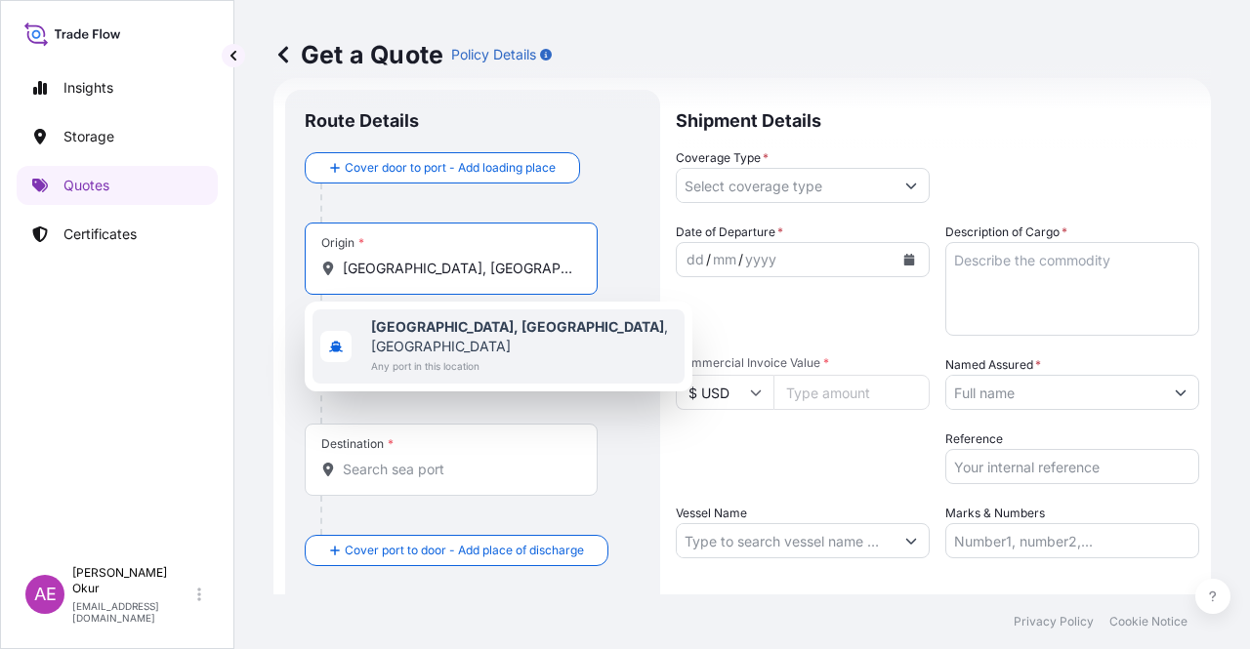
click at [473, 356] on span "Any port in this location" at bounding box center [524, 366] width 306 height 20
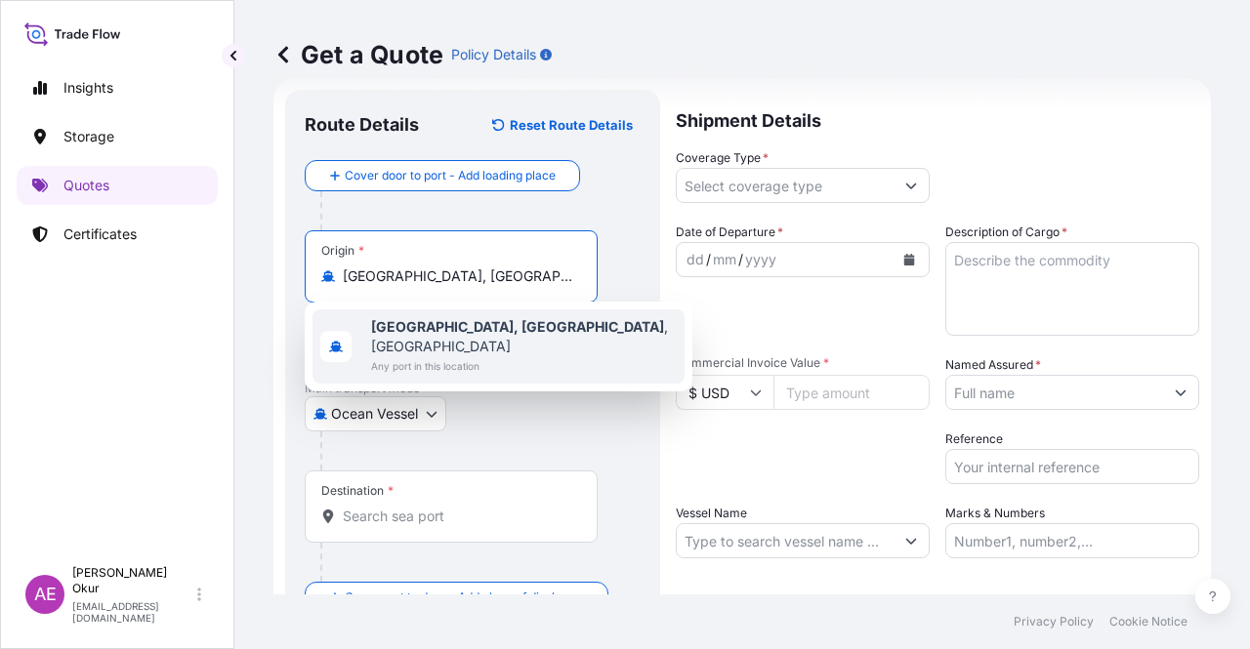
type input "[GEOGRAPHIC_DATA], [GEOGRAPHIC_DATA], [GEOGRAPHIC_DATA]"
click at [449, 313] on input "Text to appear on certificate" at bounding box center [451, 324] width 293 height 35
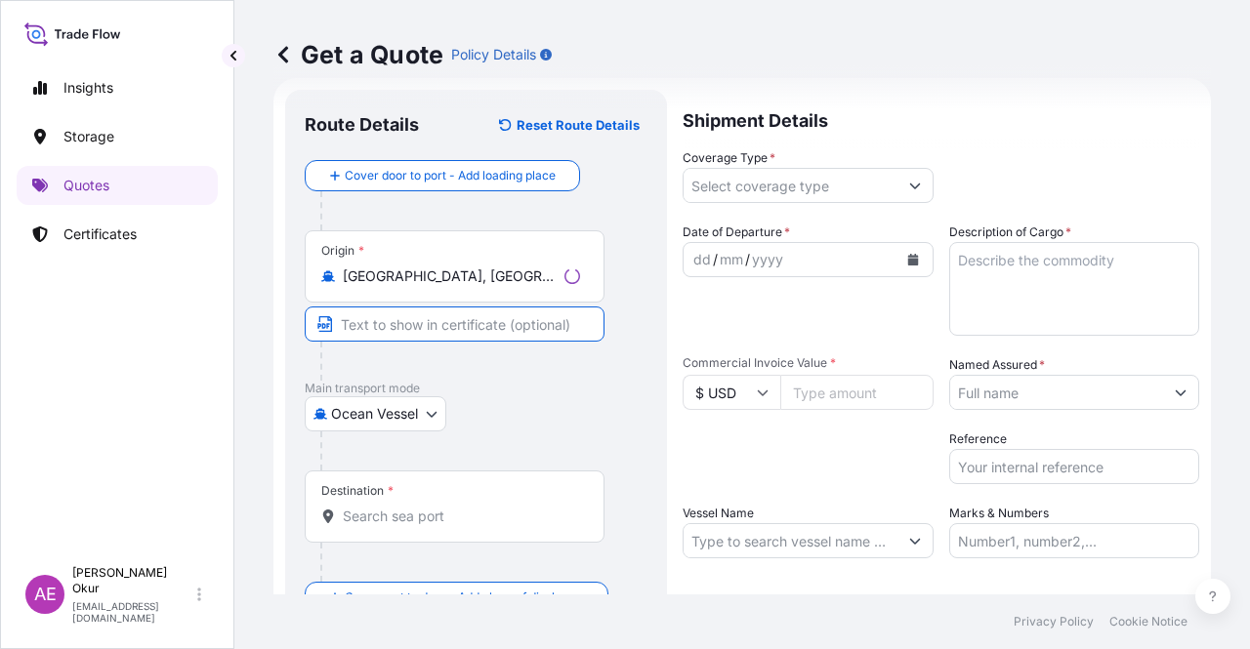
paste input "[GEOGRAPHIC_DATA], [GEOGRAPHIC_DATA]"
type input "[GEOGRAPHIC_DATA], [GEOGRAPHIC_DATA] / [GEOGRAPHIC_DATA]"
click at [484, 501] on div "Destination *" at bounding box center [451, 507] width 293 height 72
click at [484, 507] on input "Destination *" at bounding box center [458, 517] width 230 height 20
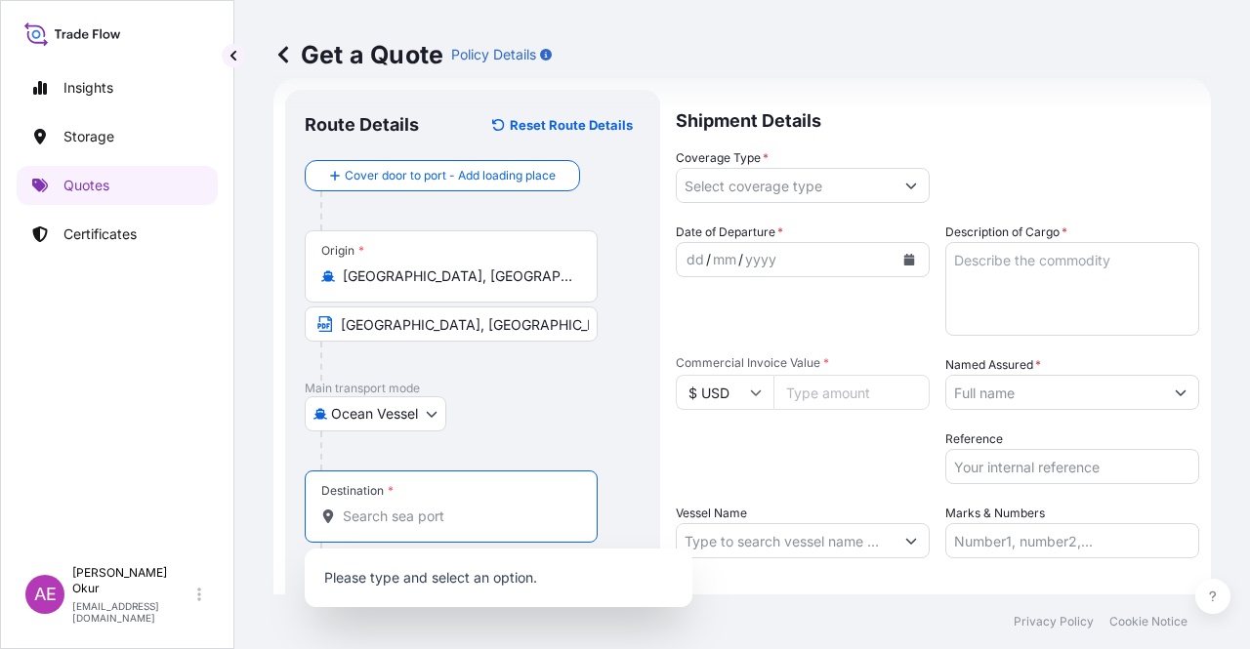
paste input "TANJUNG SEKONG"
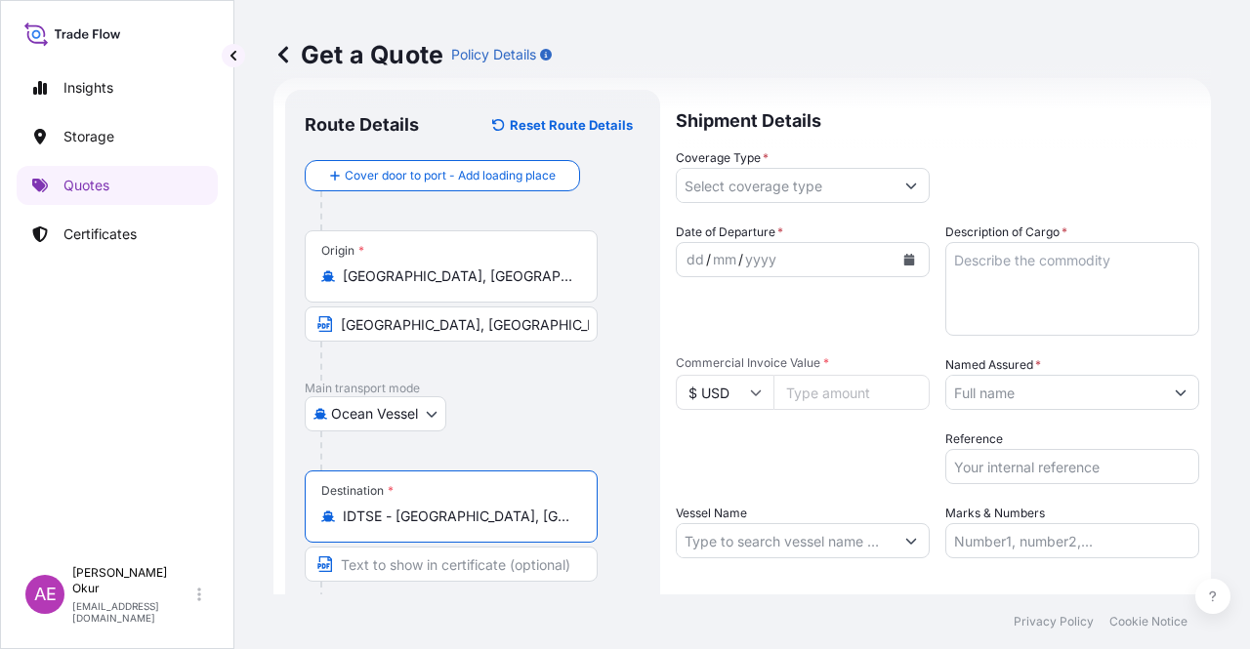
type input "IDTSE - [GEOGRAPHIC_DATA], [GEOGRAPHIC_DATA], [GEOGRAPHIC_DATA]"
click at [473, 561] on input "Text to appear on certificate" at bounding box center [451, 564] width 293 height 35
paste input "TANJUNG SEKONG"
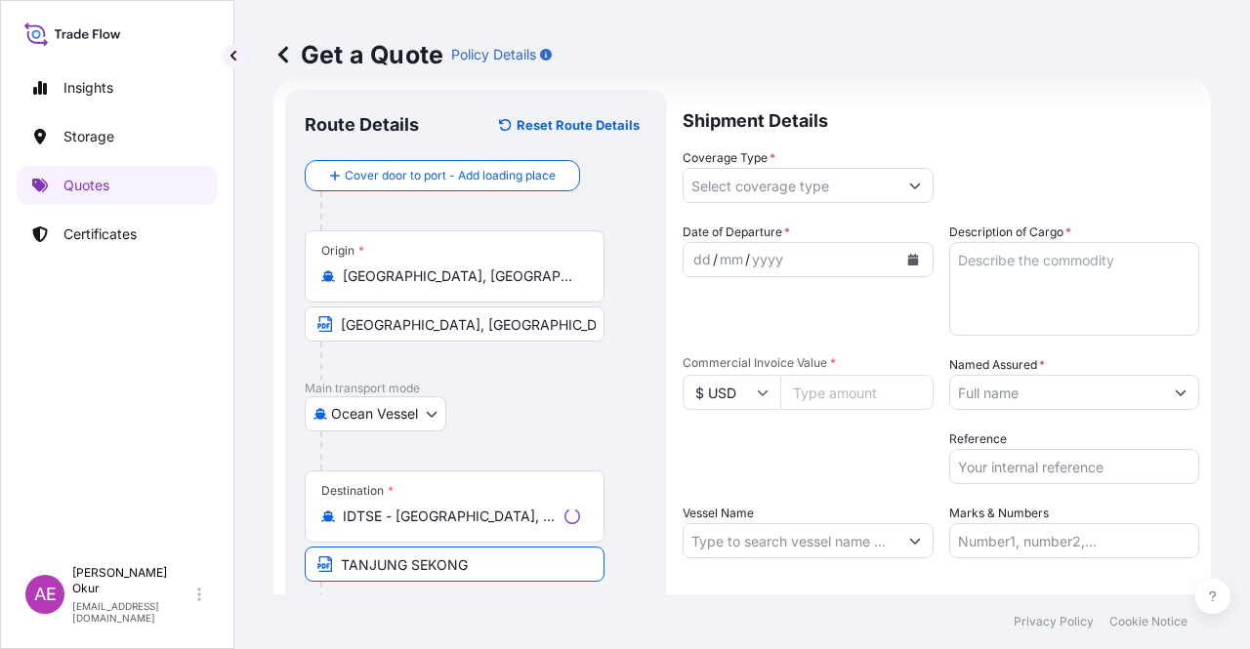
type input "TANJUNG SEKONG / [GEOGRAPHIC_DATA]"
click at [812, 163] on div "Coverage Type *" at bounding box center [803, 175] width 254 height 55
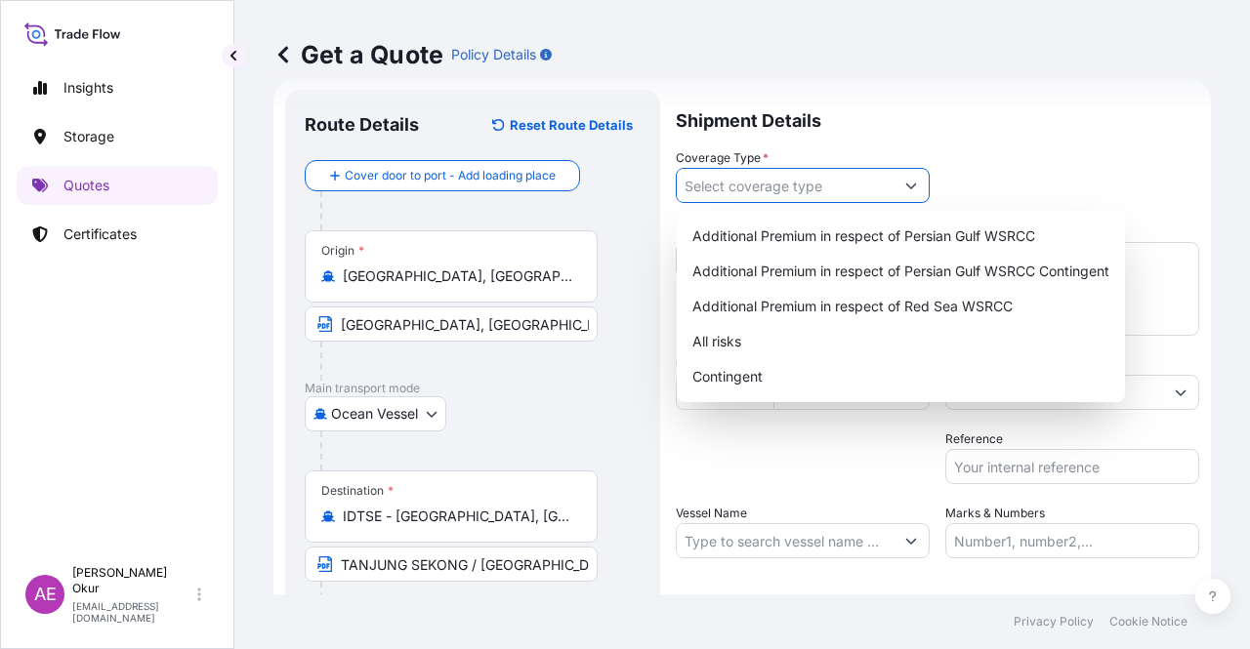
click at [808, 194] on input "Coverage Type *" at bounding box center [785, 185] width 217 height 35
click at [772, 377] on div "Contingent" at bounding box center [900, 376] width 433 height 35
type input "Contingent"
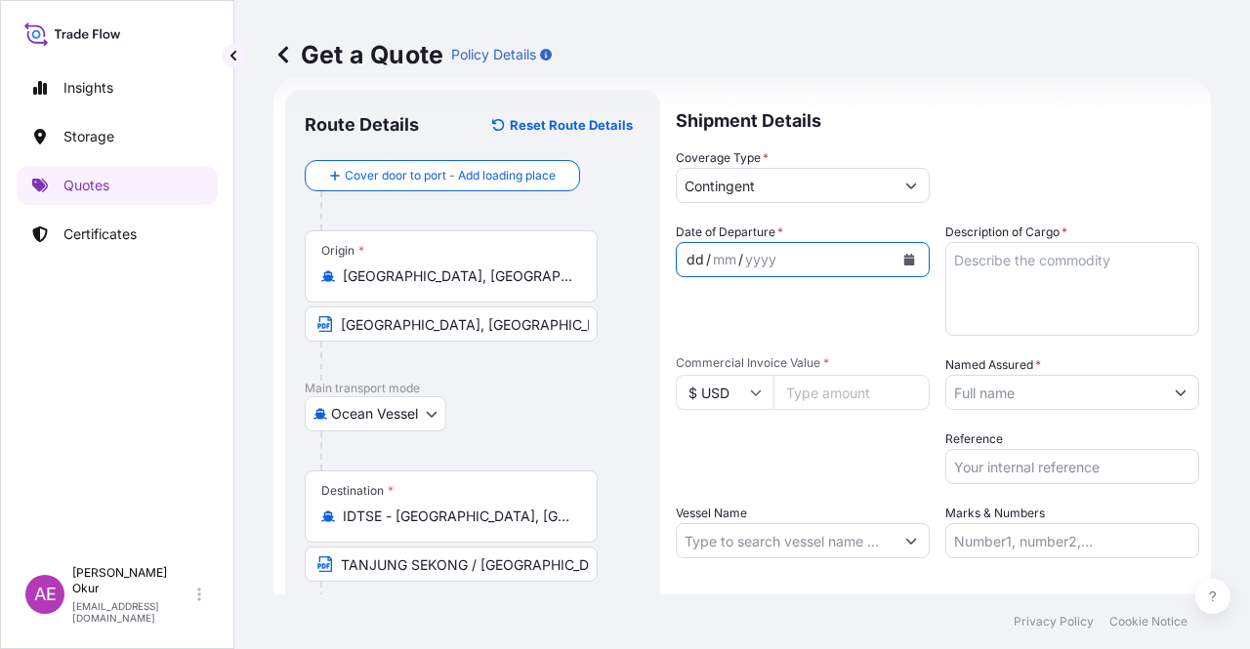
click at [699, 265] on div "dd" at bounding box center [694, 259] width 21 height 23
click at [991, 283] on textarea "Description of Cargo *" at bounding box center [1072, 289] width 254 height 94
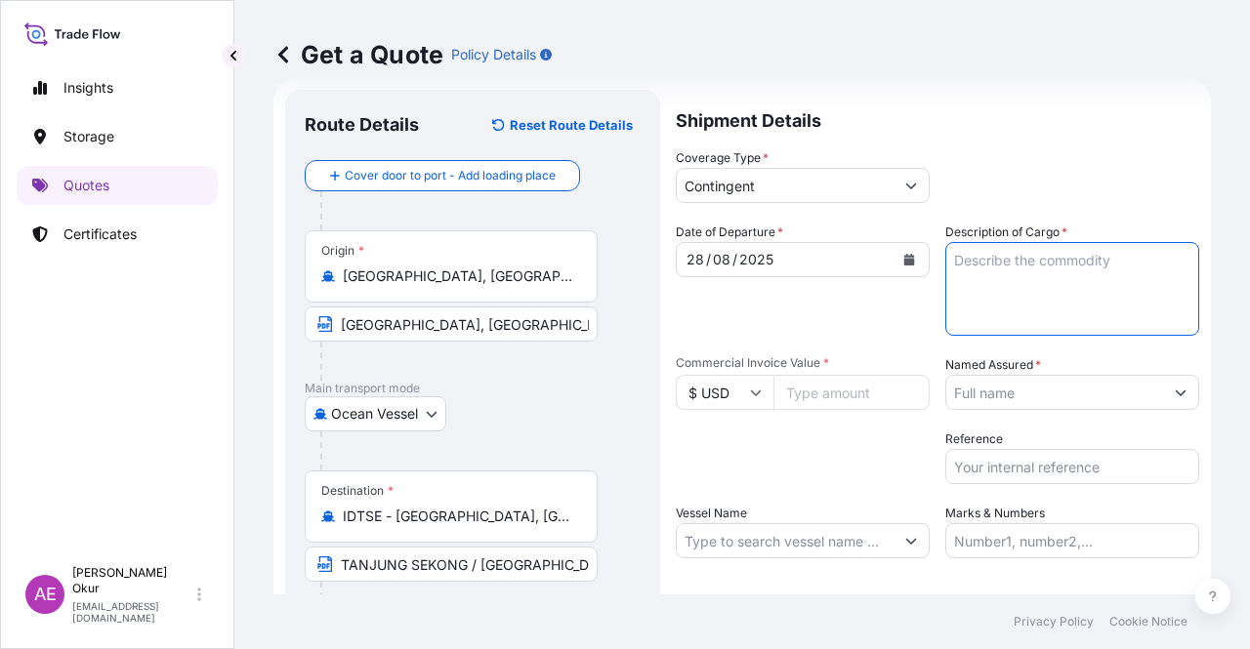
paste textarea "PROPANE"
type textarea "PROPANE"
click at [846, 392] on input "Commercial Invoice Value *" at bounding box center [851, 392] width 156 height 35
paste input "13759792.76"
type input "13759792.76"
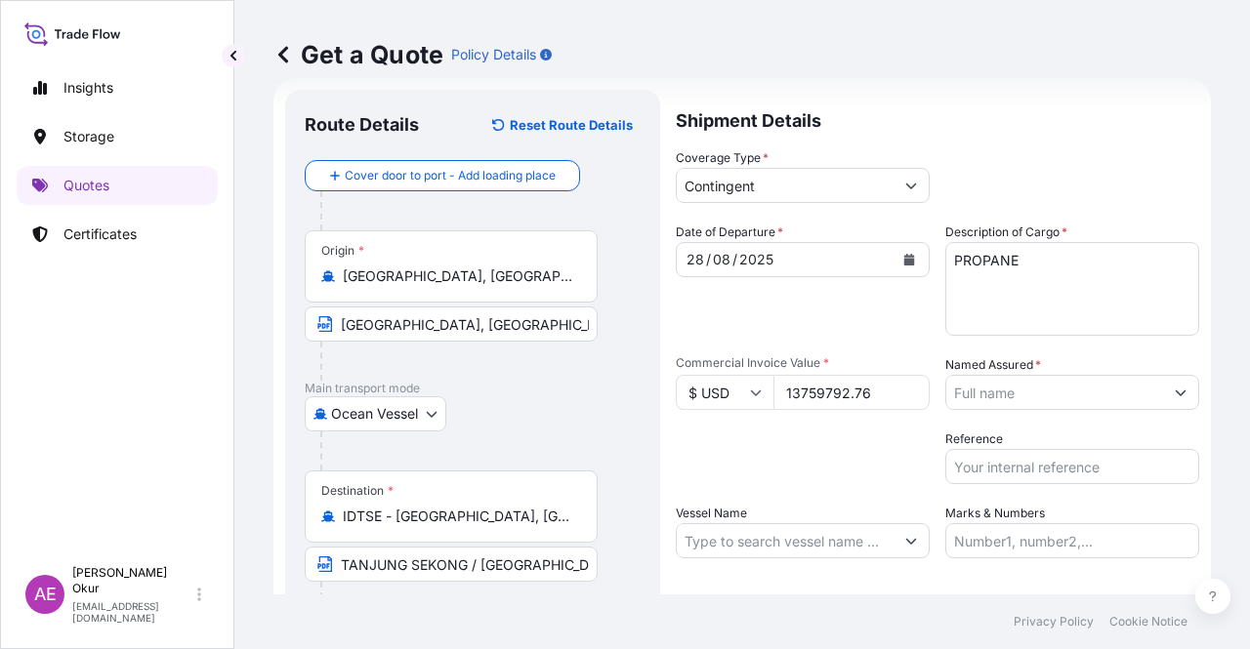
click at [1055, 399] on input "Named Assured *" at bounding box center [1054, 392] width 217 height 35
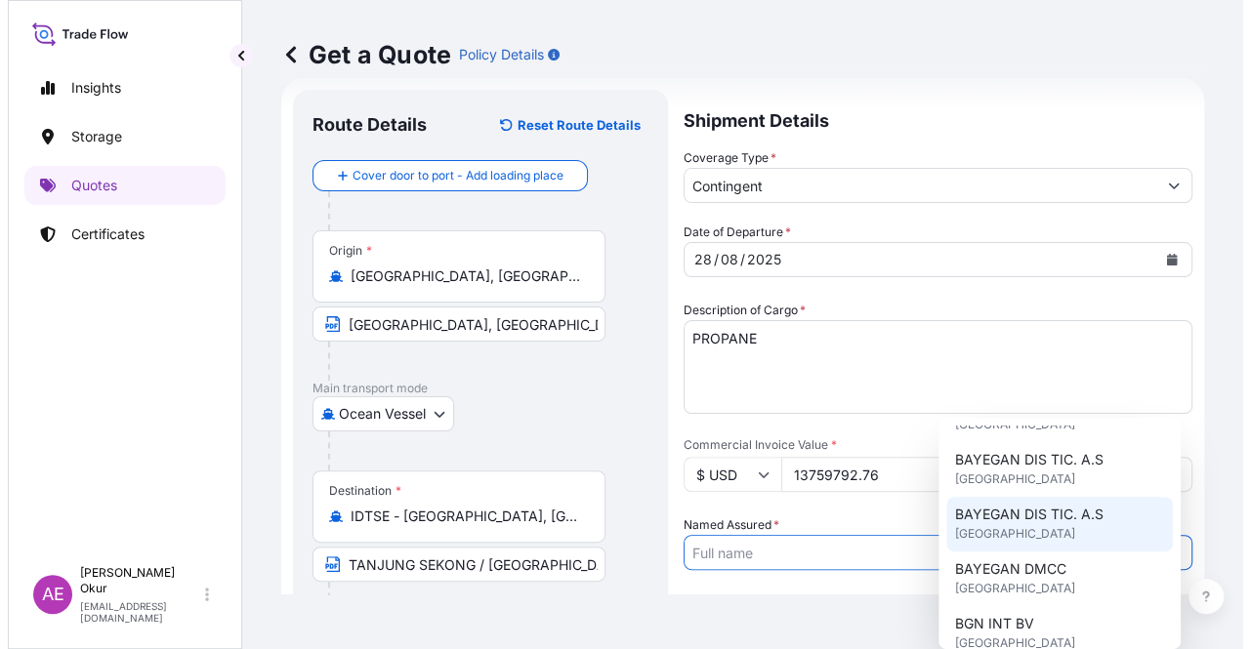
scroll to position [98, 0]
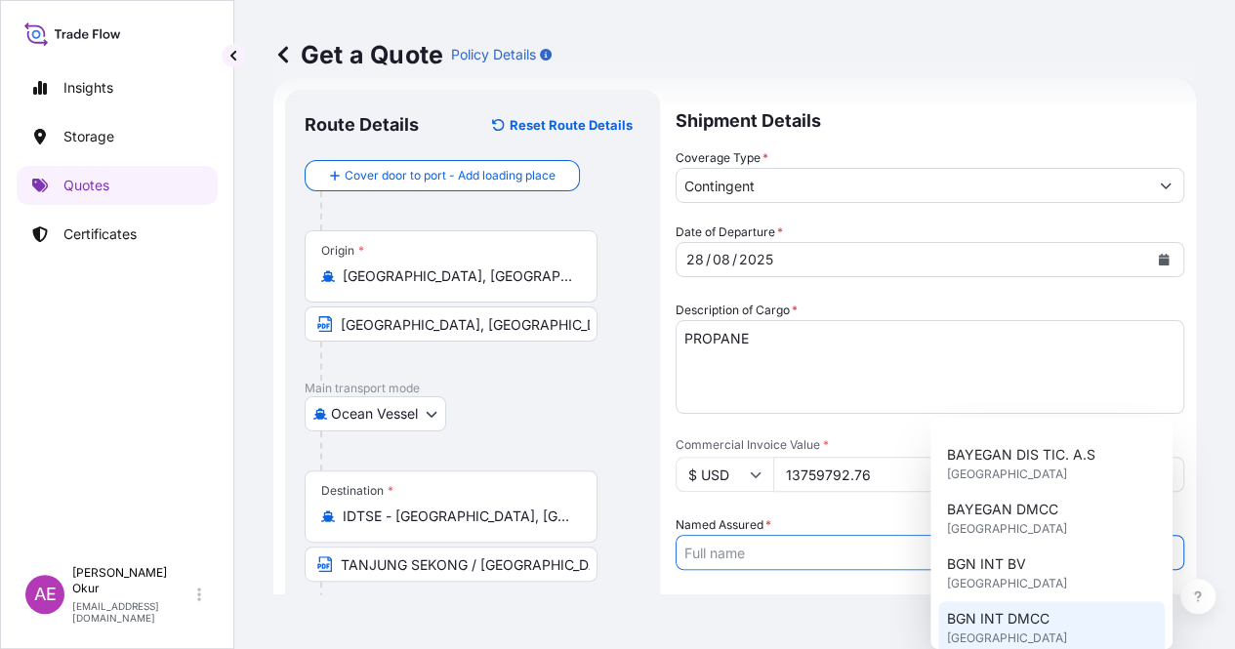
click at [999, 624] on span "BGN INT DMCC" at bounding box center [997, 619] width 103 height 20
type input "BGN INT DMCC"
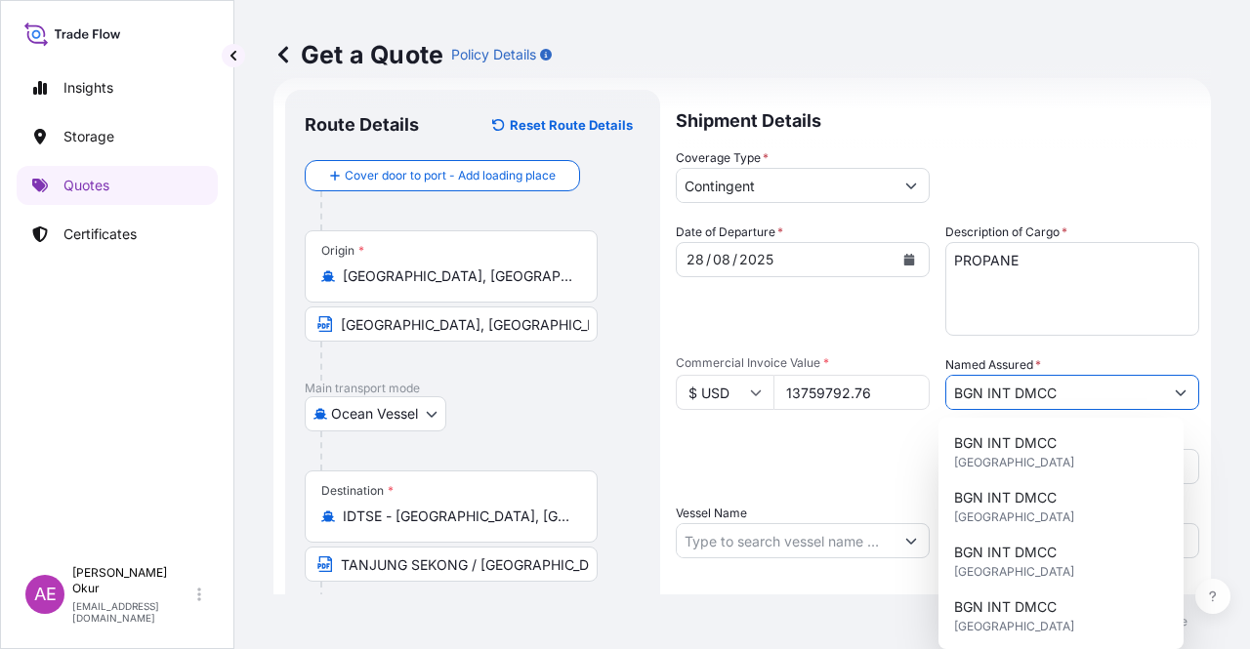
click at [801, 542] on input "Vessel Name" at bounding box center [785, 540] width 217 height 35
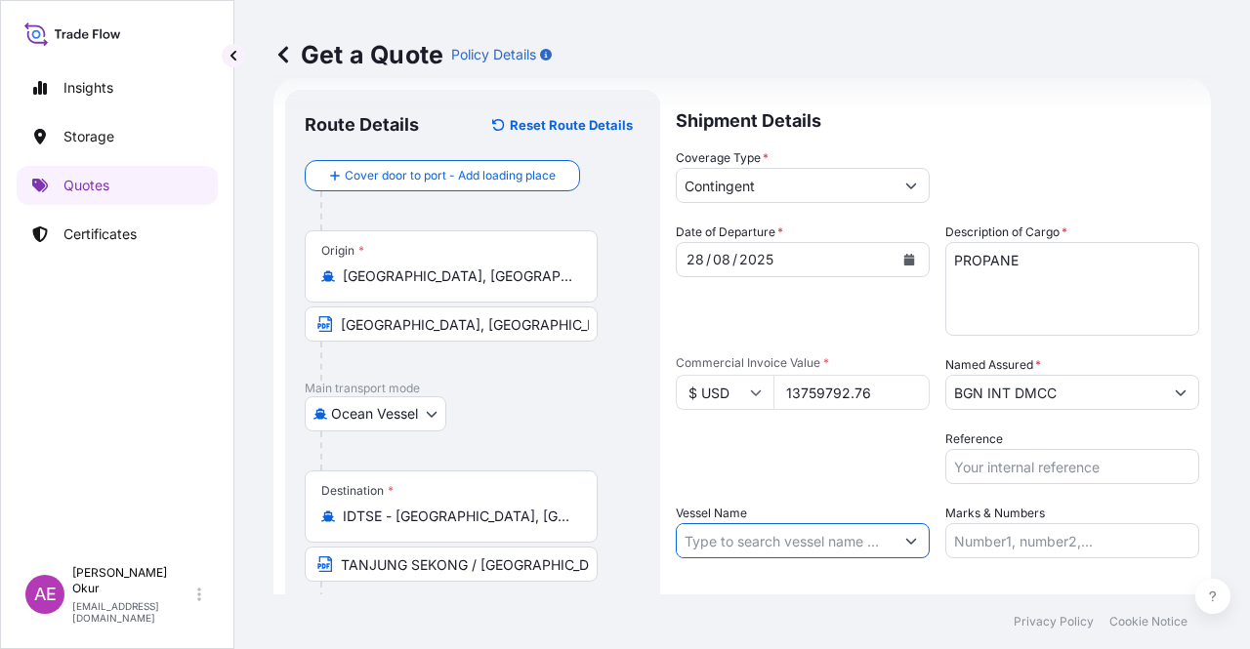
paste input "CRYSTAL EXPLORER"
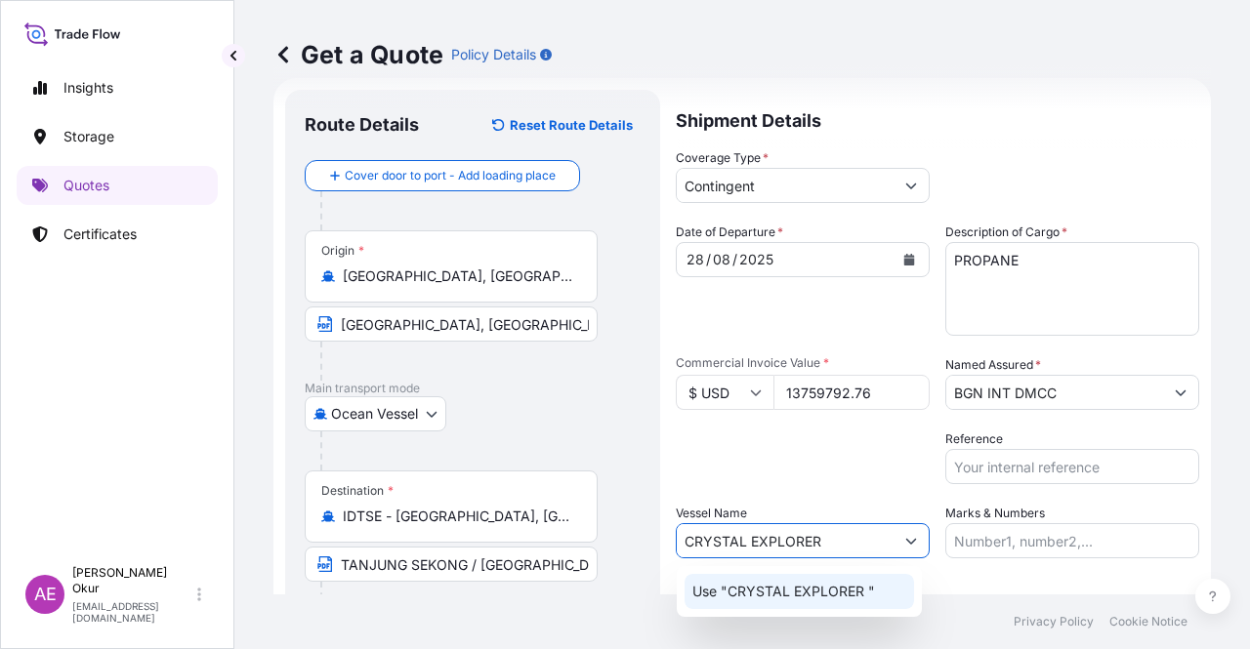
click at [773, 594] on p "Use "CRYSTAL EXPLORER "" at bounding box center [783, 592] width 183 height 20
type input "CRYSTAL EXPLORER"
click at [1118, 520] on div "Marks & Numbers" at bounding box center [1072, 531] width 254 height 55
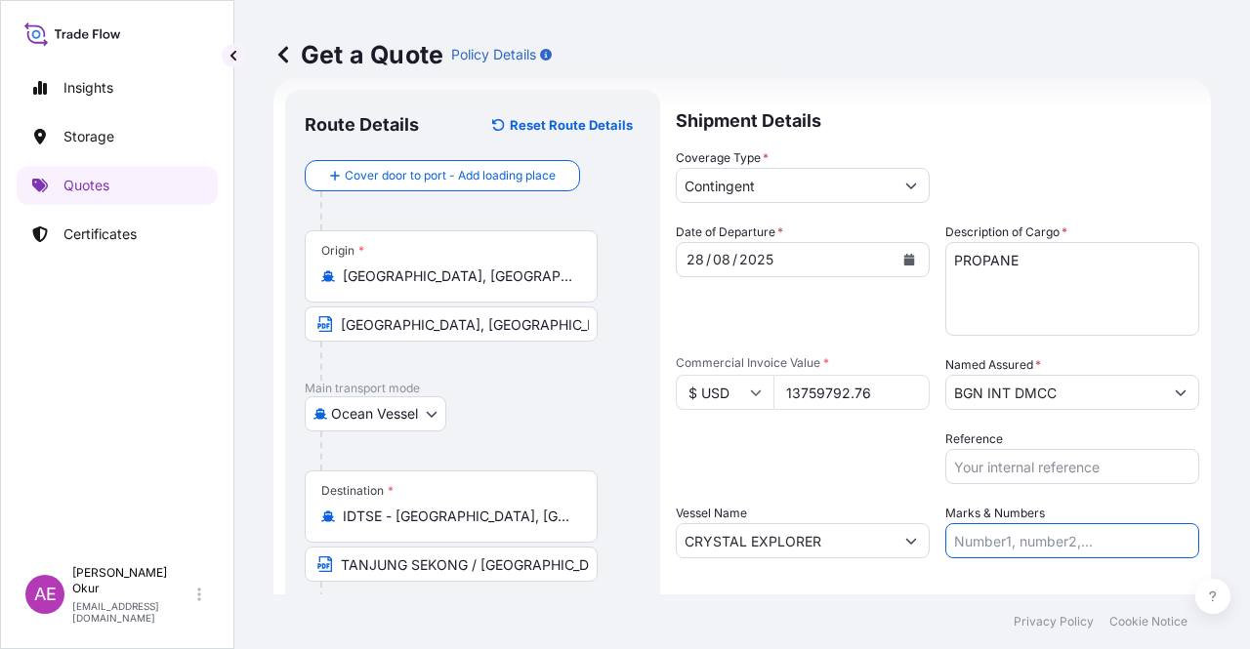
click at [1094, 540] on input "Marks & Numbers" at bounding box center [1072, 540] width 254 height 35
drag, startPoint x: 992, startPoint y: 540, endPoint x: 1076, endPoint y: 545, distance: 84.1
click at [1076, 545] on input "PO NO:25Y0163300 Quantity M/[PERSON_NAME]: 3.259,00 Premium: USD 105,35" at bounding box center [1072, 540] width 254 height 35
paste input "1400"
click at [1197, 548] on div "Get a Quote Policy Details Route Details Reset Route Details Cover door to port…" at bounding box center [741, 297] width 1015 height 595
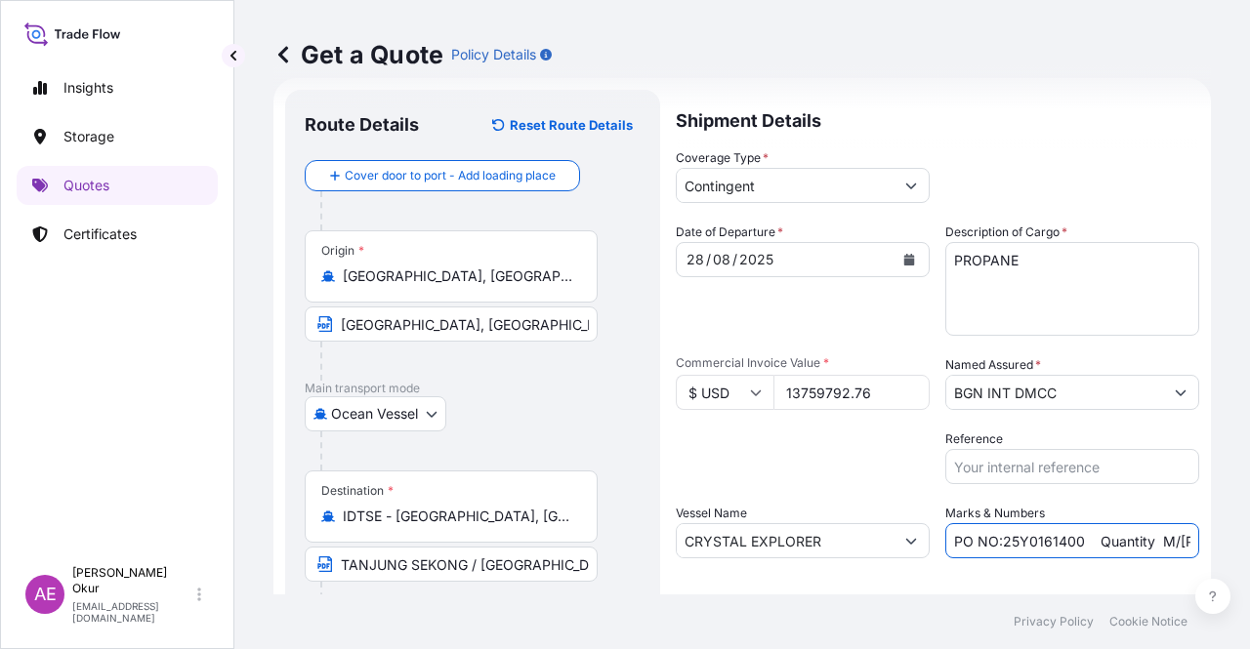
scroll to position [0, 178]
click at [1092, 548] on input "PO NO:25Y0161400 Quantity M/[PERSON_NAME]: 3.259,00 Premium: USD 105,35" at bounding box center [1072, 540] width 254 height 35
drag, startPoint x: 1031, startPoint y: 542, endPoint x: 1086, endPoint y: 538, distance: 54.8
click at [1086, 538] on input "PO NO:25Y0161400 Quantity M/[PERSON_NAME]: 3.259,00 Premium: USD 105,35" at bounding box center [1072, 540] width 254 height 35
paste input "21.945,44"
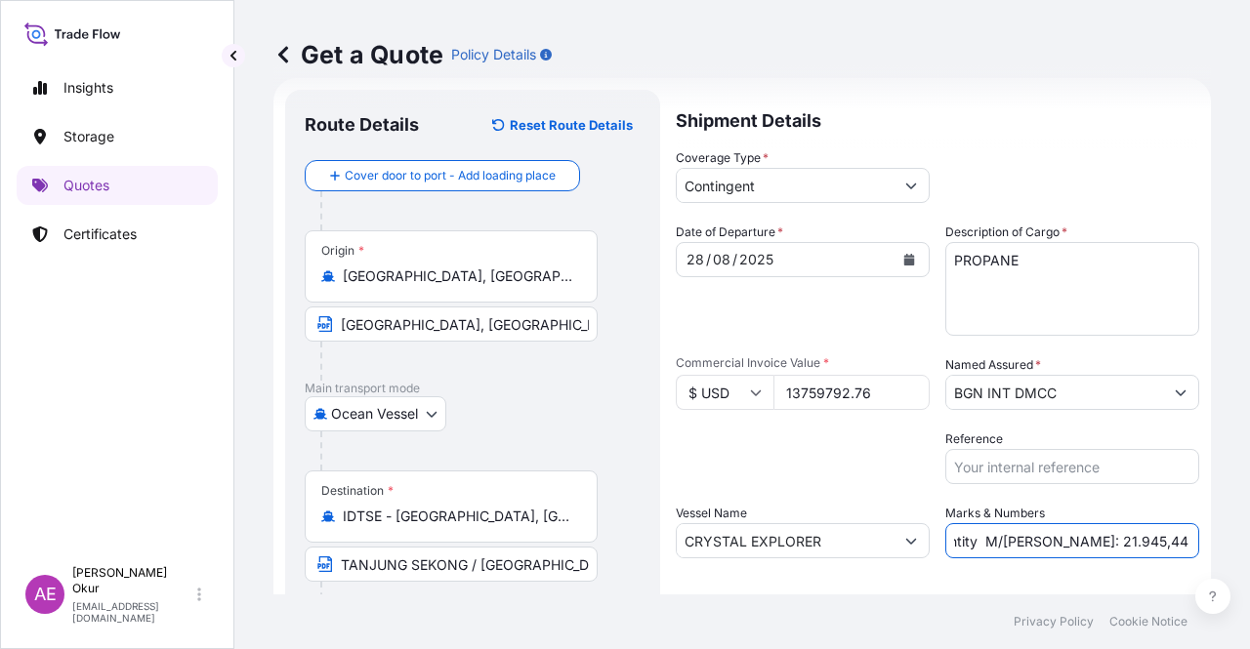
scroll to position [0, 0]
drag, startPoint x: 1147, startPoint y: 537, endPoint x: 1249, endPoint y: 539, distance: 101.6
click at [1249, 539] on div "Get a Quote Policy Details Route Details Reset Route Details Cover door to port…" at bounding box center [741, 297] width 1015 height 595
click at [1181, 540] on input "PO NO:25Y0161400 Quantity M/[PERSON_NAME]: 21.945,44 Premium: USD 105,35" at bounding box center [1072, 540] width 254 height 35
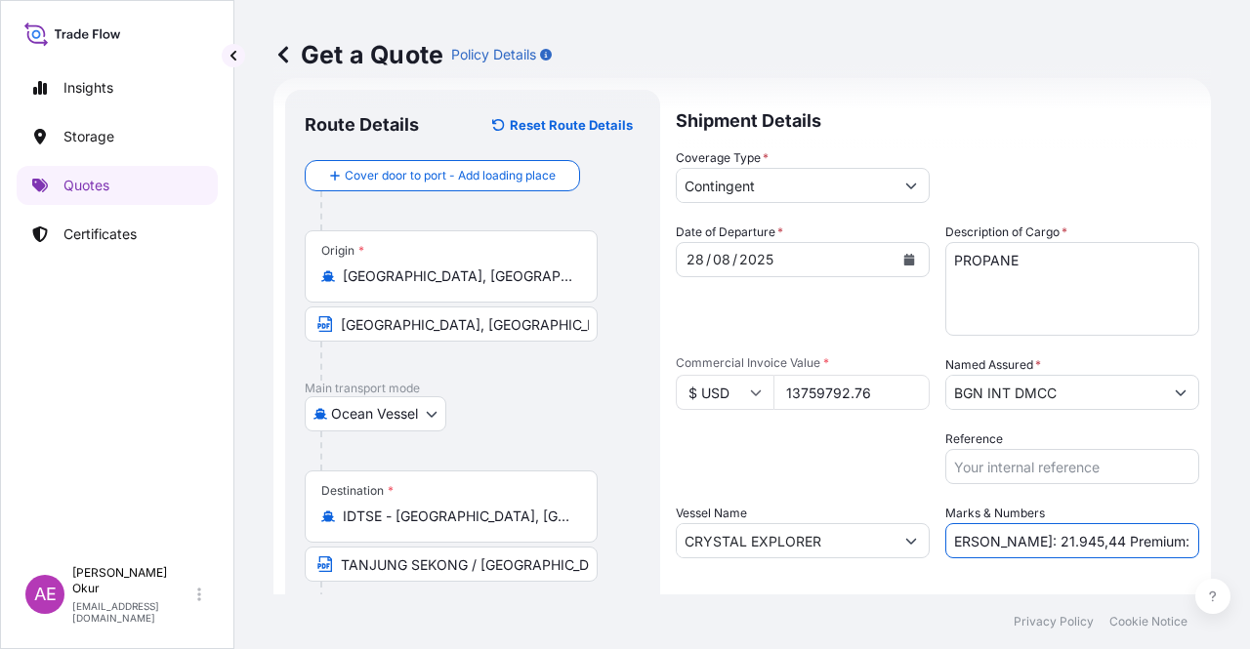
drag, startPoint x: 1137, startPoint y: 542, endPoint x: 1222, endPoint y: 542, distance: 85.9
click at [1219, 542] on div "Get a Quote Policy Details Route Details Reset Route Details Cover door to port…" at bounding box center [741, 297] width 1015 height 595
paste input "687,99"
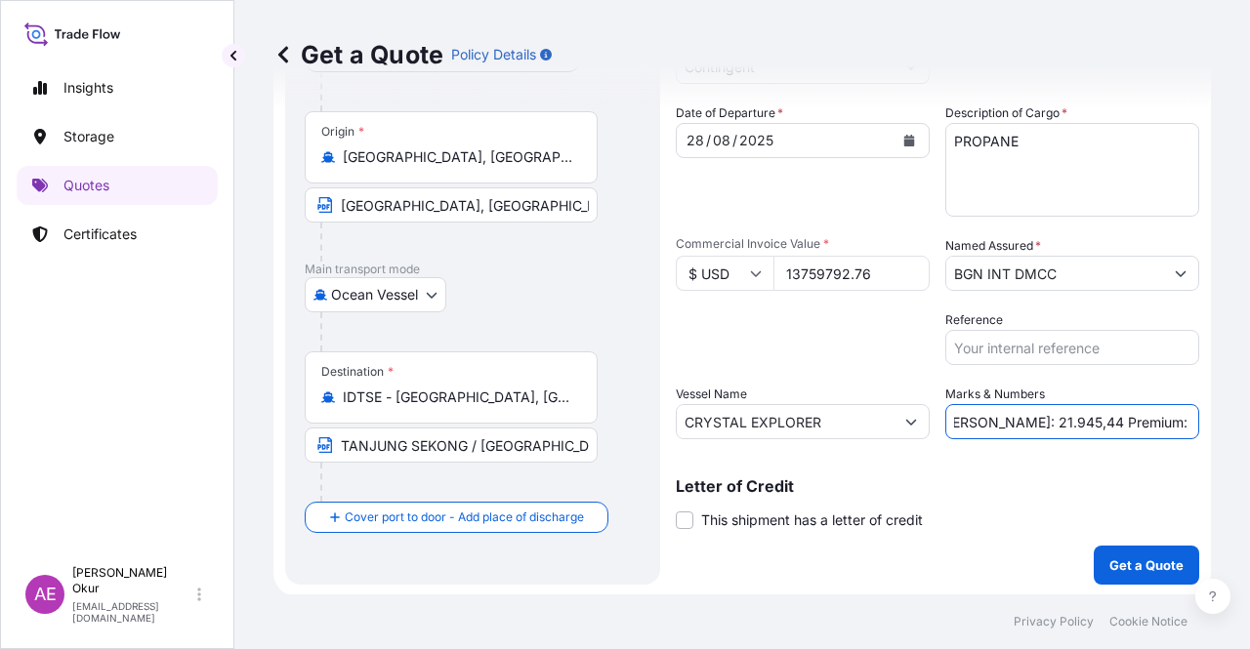
scroll to position [151, 0]
type input "PO NO:25Y0161400 Quantity M/[PERSON_NAME]: 21.945,44 Premium: USD 687,99"
click at [1133, 589] on form "Route Details Reset Route Details Cover door to port - Add loading place Place …" at bounding box center [741, 277] width 937 height 638
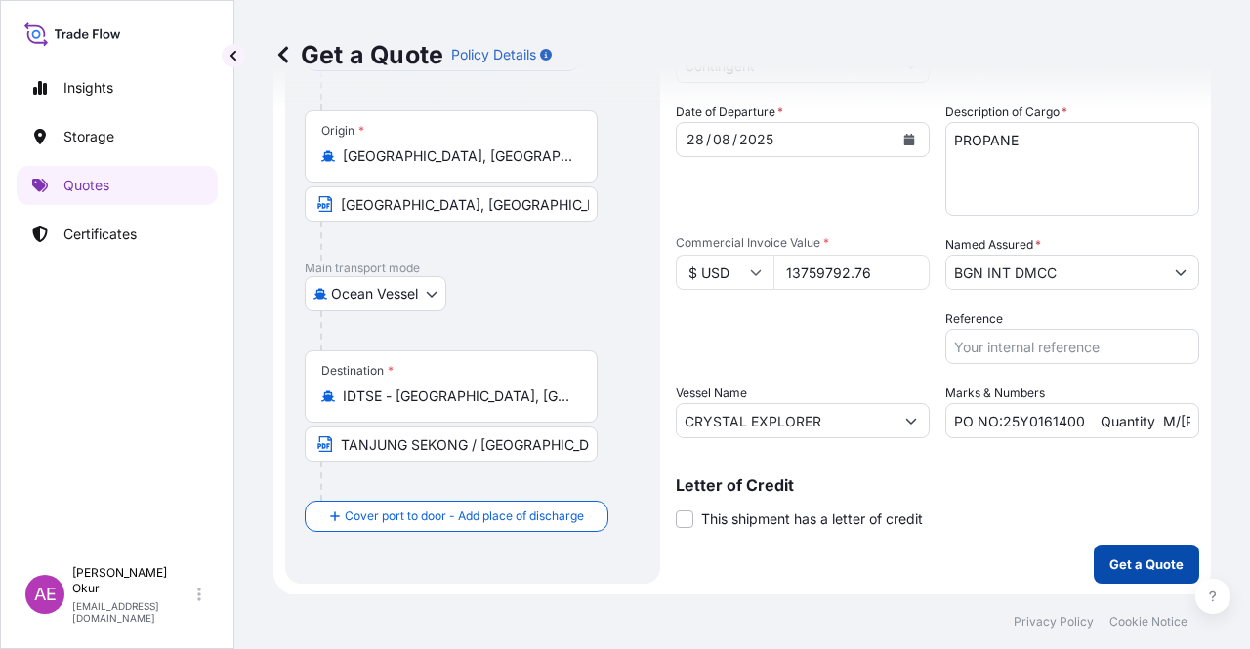
click at [1126, 565] on p "Get a Quote" at bounding box center [1146, 565] width 74 height 20
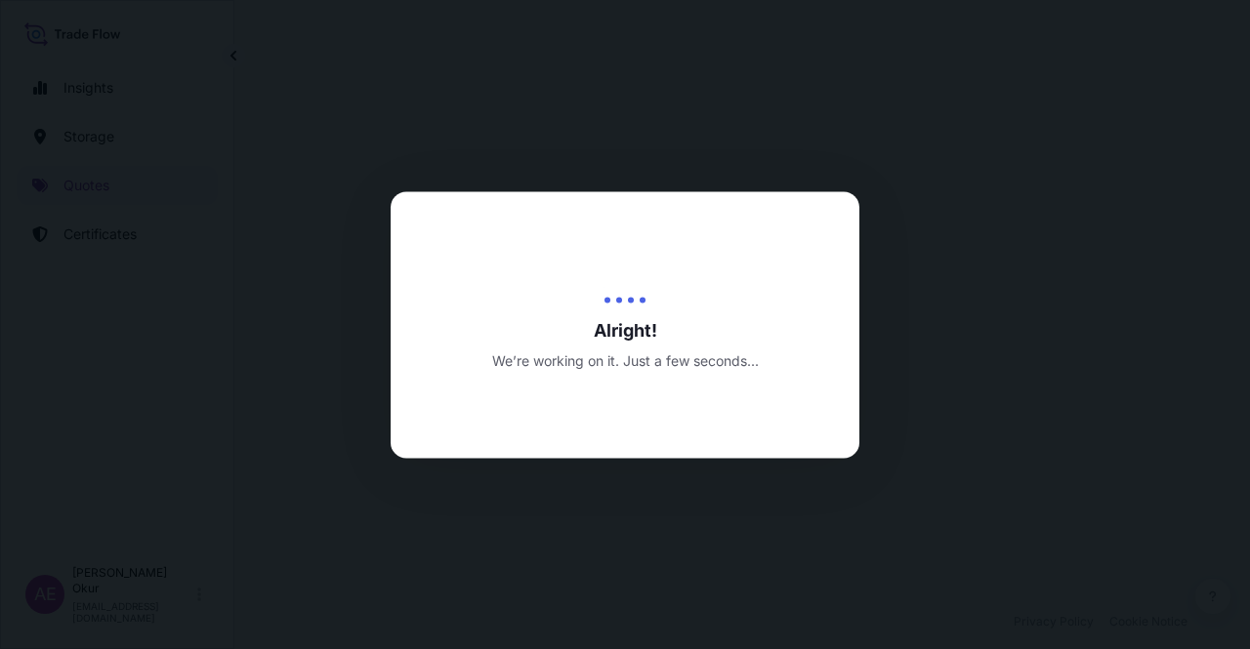
select select "Ocean Vessel"
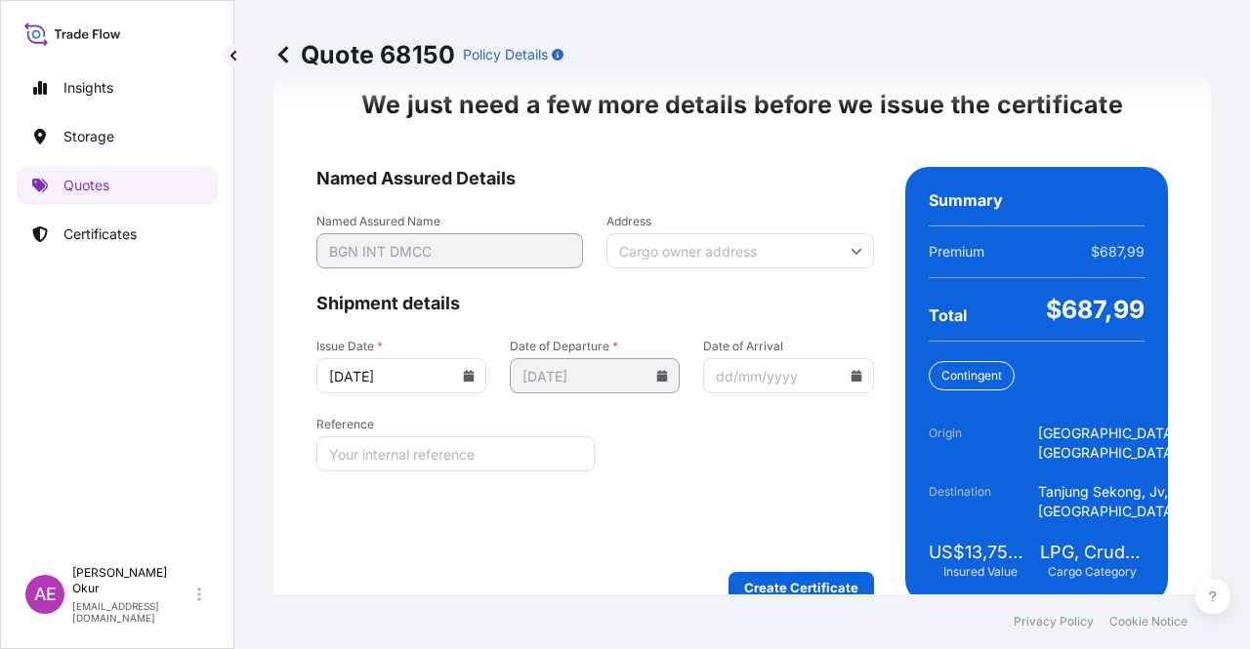
scroll to position [2574, 0]
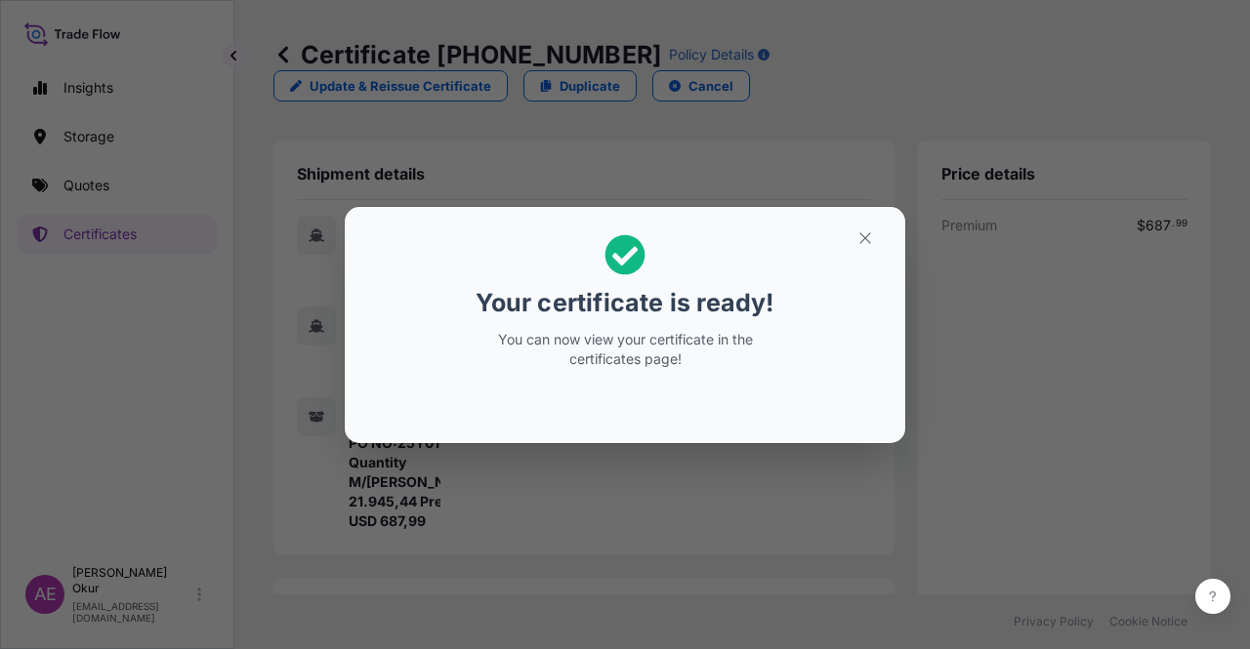
click at [888, 227] on section "Your certificate is ready! You can now view your certificate in the certificate…" at bounding box center [625, 325] width 560 height 236
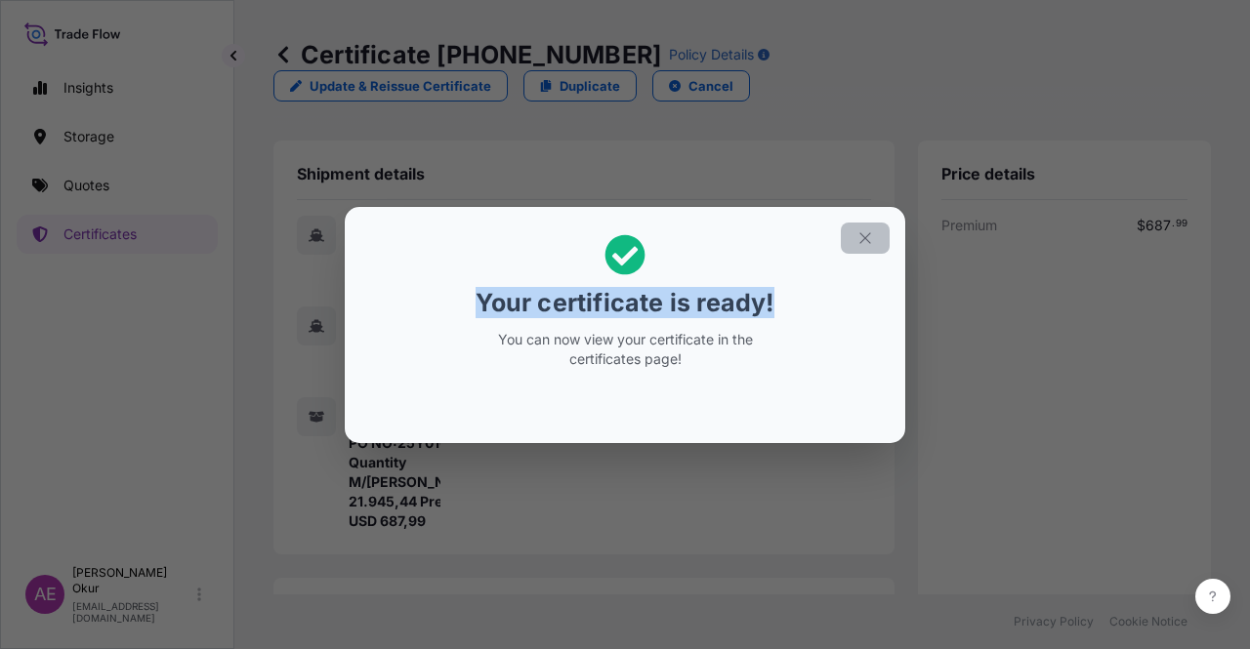
click at [879, 228] on button "button" at bounding box center [865, 238] width 49 height 31
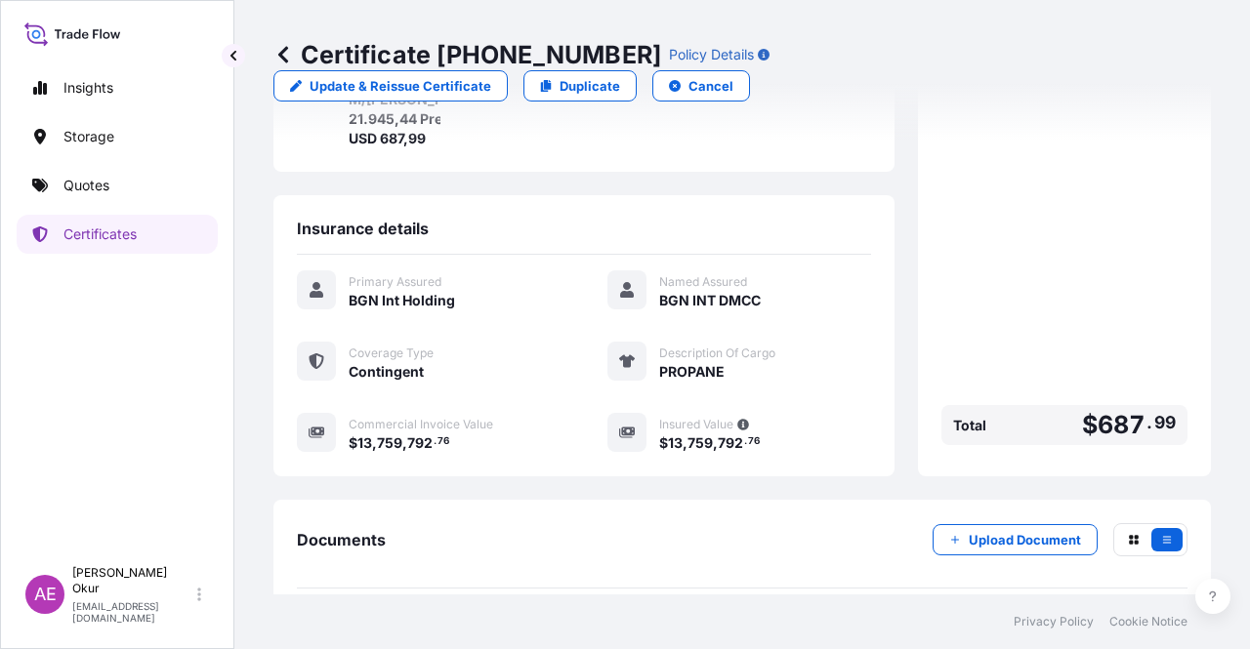
scroll to position [508, 0]
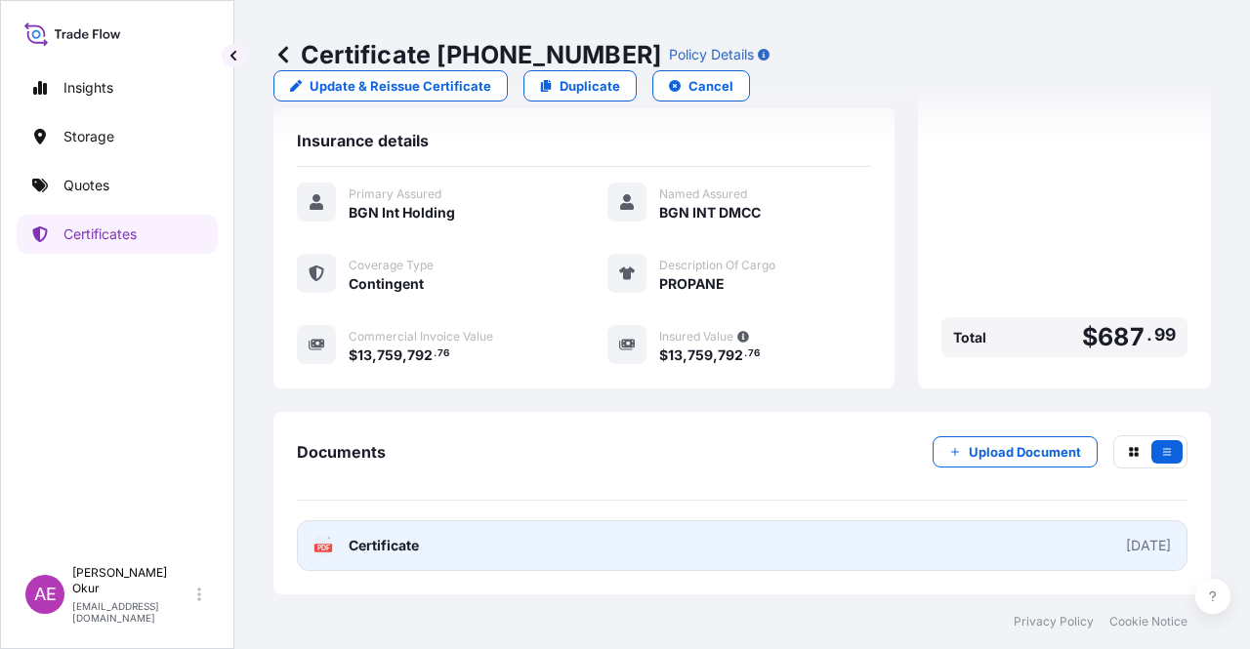
click at [408, 559] on link "PDF Certificate [DATE]" at bounding box center [742, 545] width 890 height 51
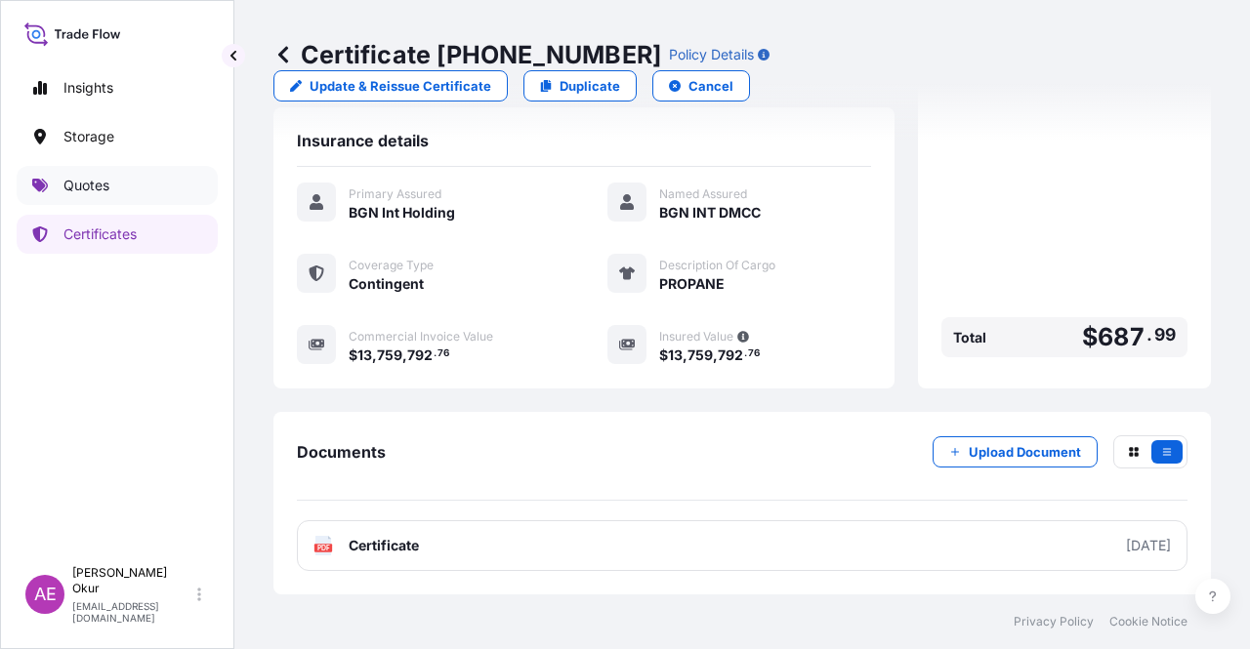
click at [55, 192] on link "Quotes" at bounding box center [117, 185] width 201 height 39
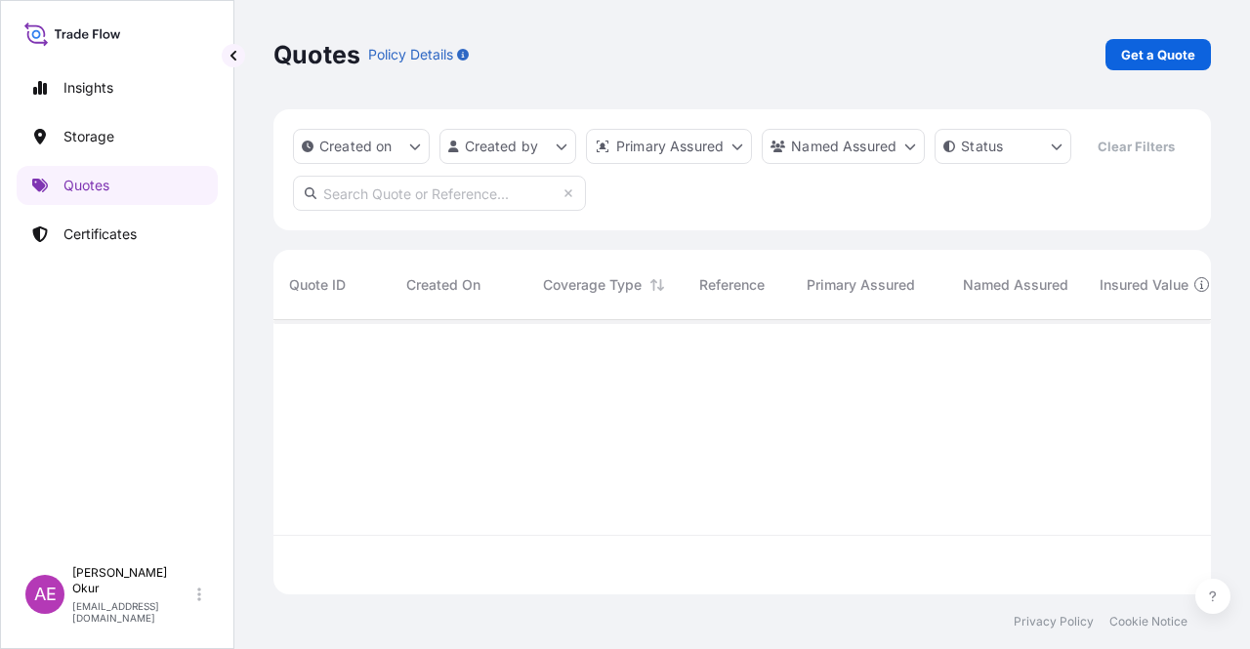
scroll to position [270, 922]
click at [1185, 48] on p "Get a Quote" at bounding box center [1158, 55] width 74 height 20
select select "Ocean Vessel"
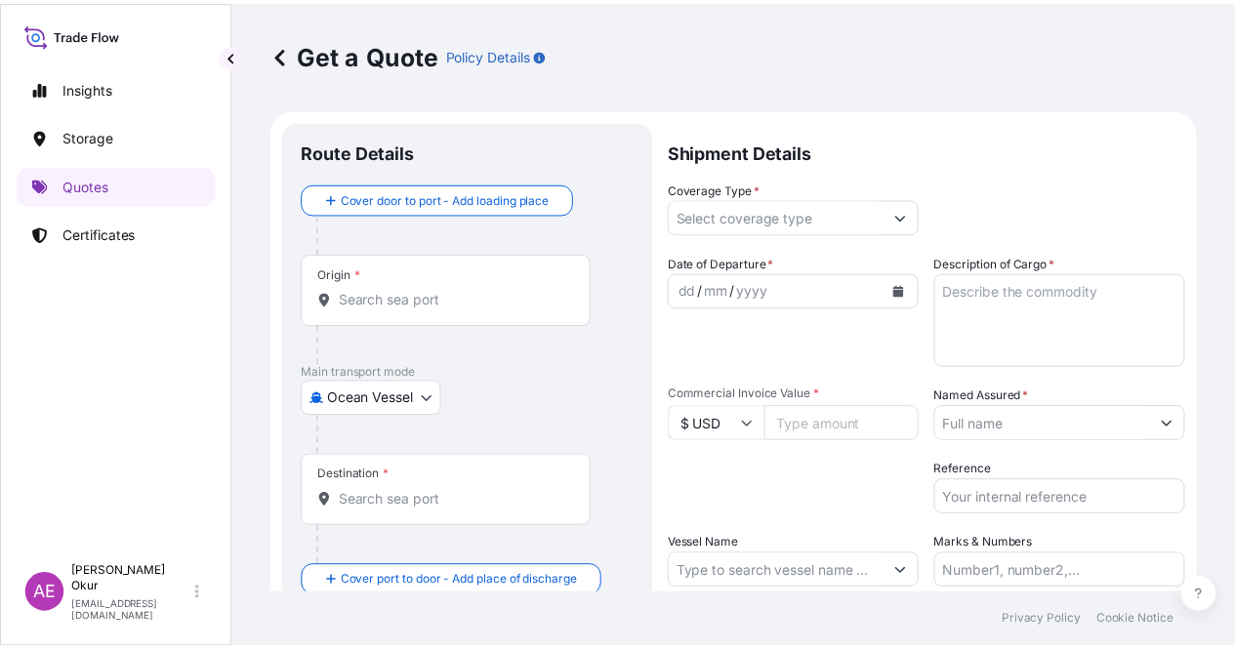
scroll to position [31, 0]
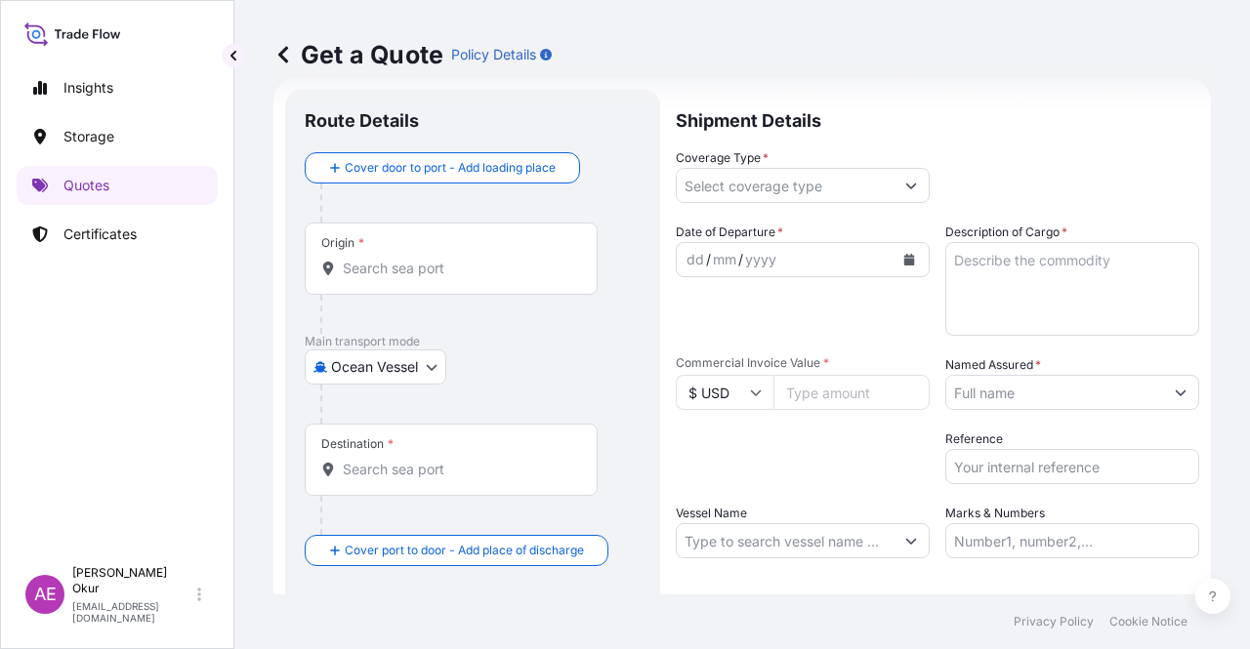
click at [471, 269] on input "Origin *" at bounding box center [458, 269] width 230 height 20
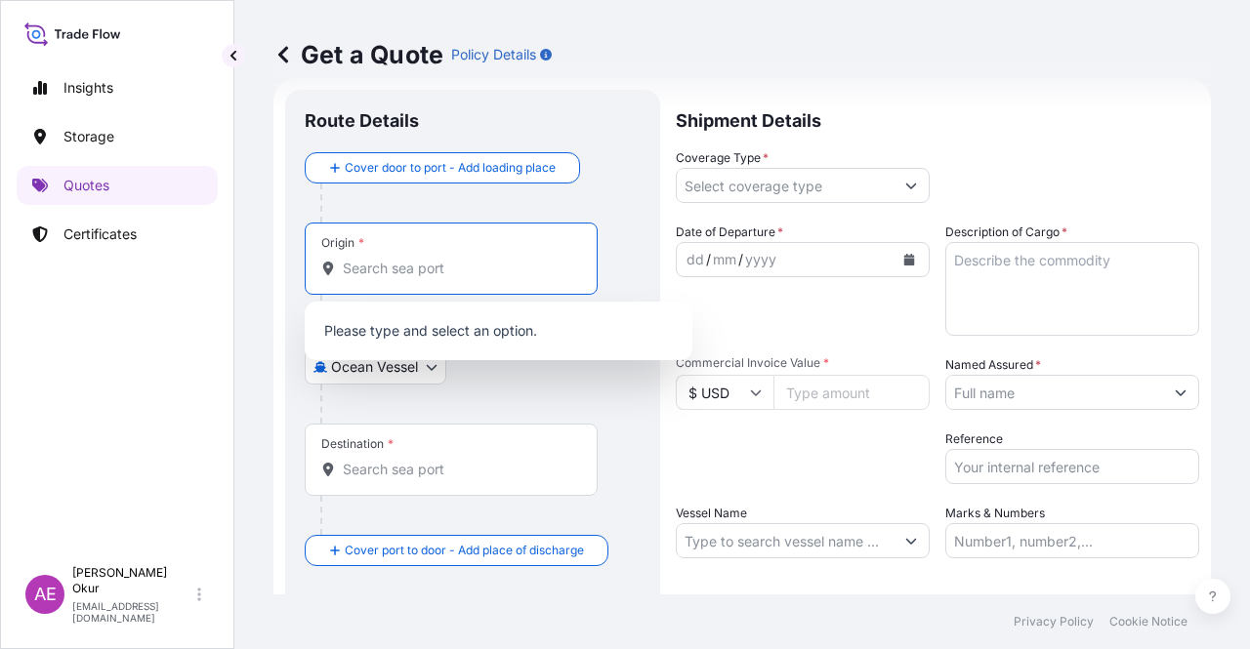
paste input "[GEOGRAPHIC_DATA], [GEOGRAPHIC_DATA]"
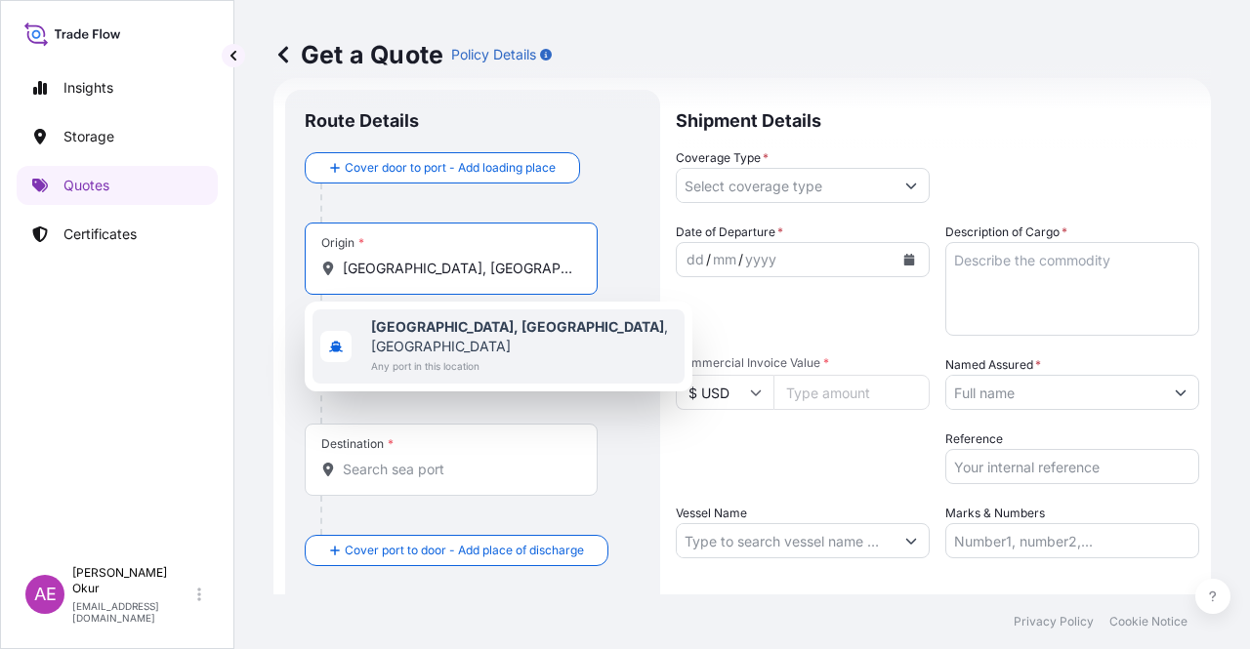
click at [496, 356] on span "Any port in this location" at bounding box center [524, 366] width 306 height 20
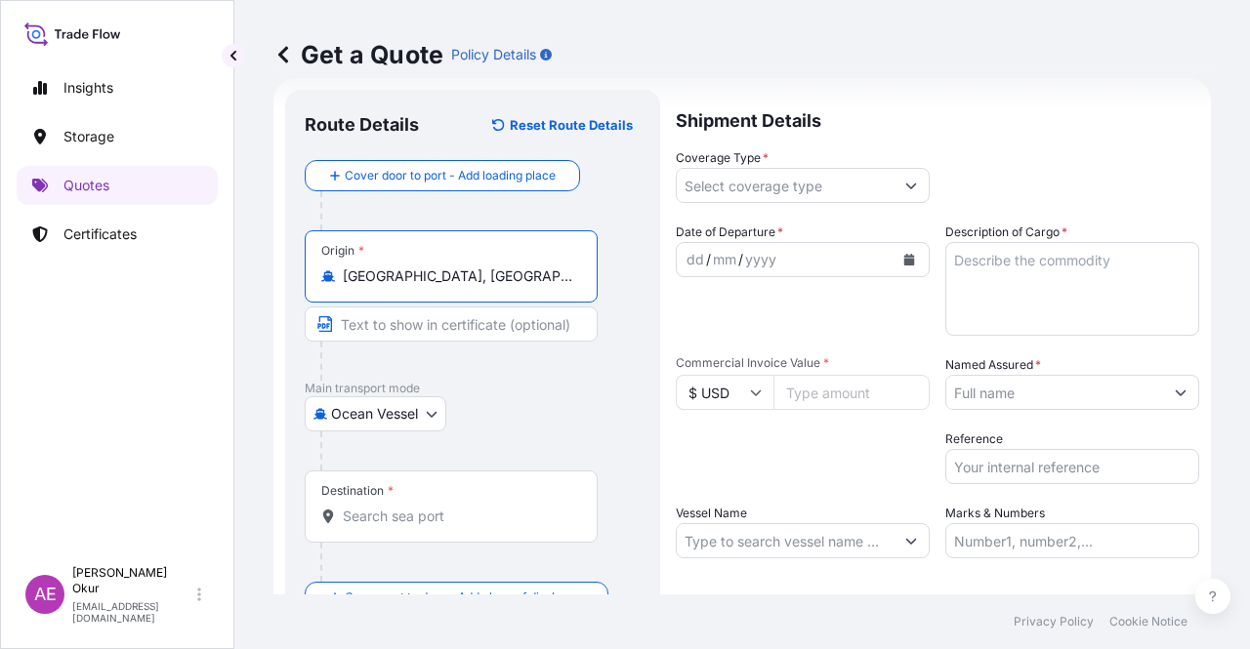
type input "[GEOGRAPHIC_DATA], [GEOGRAPHIC_DATA], [GEOGRAPHIC_DATA]"
click at [451, 315] on input "Text to appear on certificate" at bounding box center [451, 324] width 293 height 35
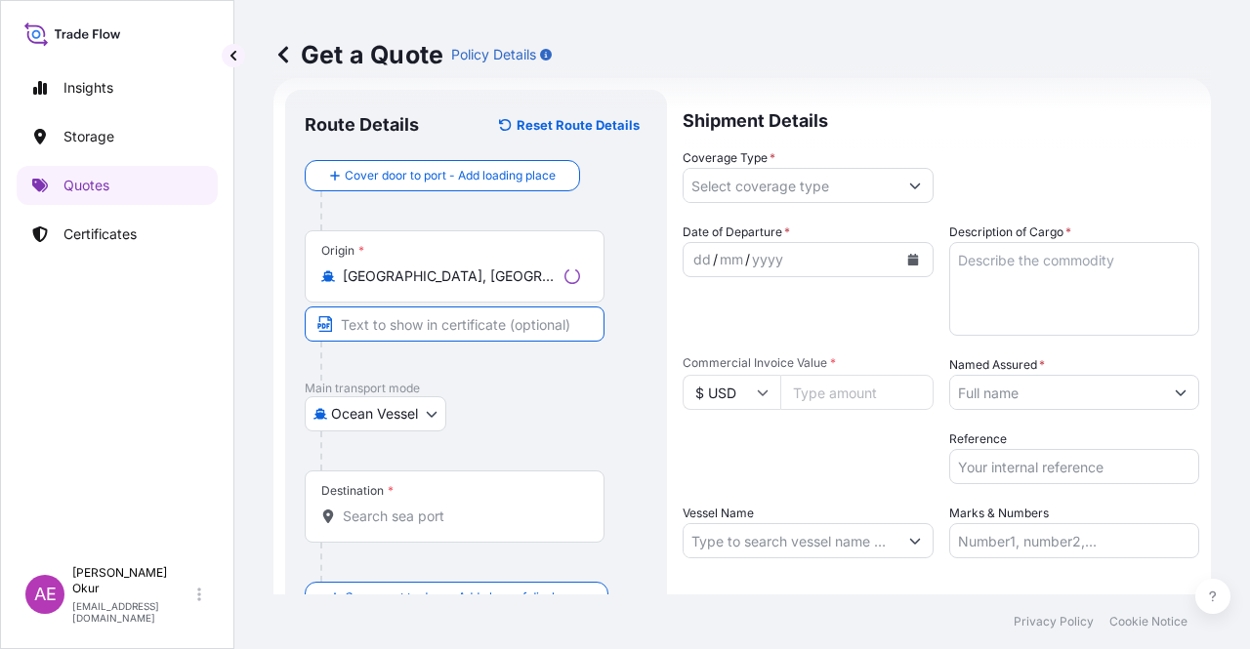
paste input "[GEOGRAPHIC_DATA], [GEOGRAPHIC_DATA]"
type input "[GEOGRAPHIC_DATA], [GEOGRAPHIC_DATA] / [GEOGRAPHIC_DATA]"
click at [473, 507] on input "Destination *" at bounding box center [458, 517] width 230 height 20
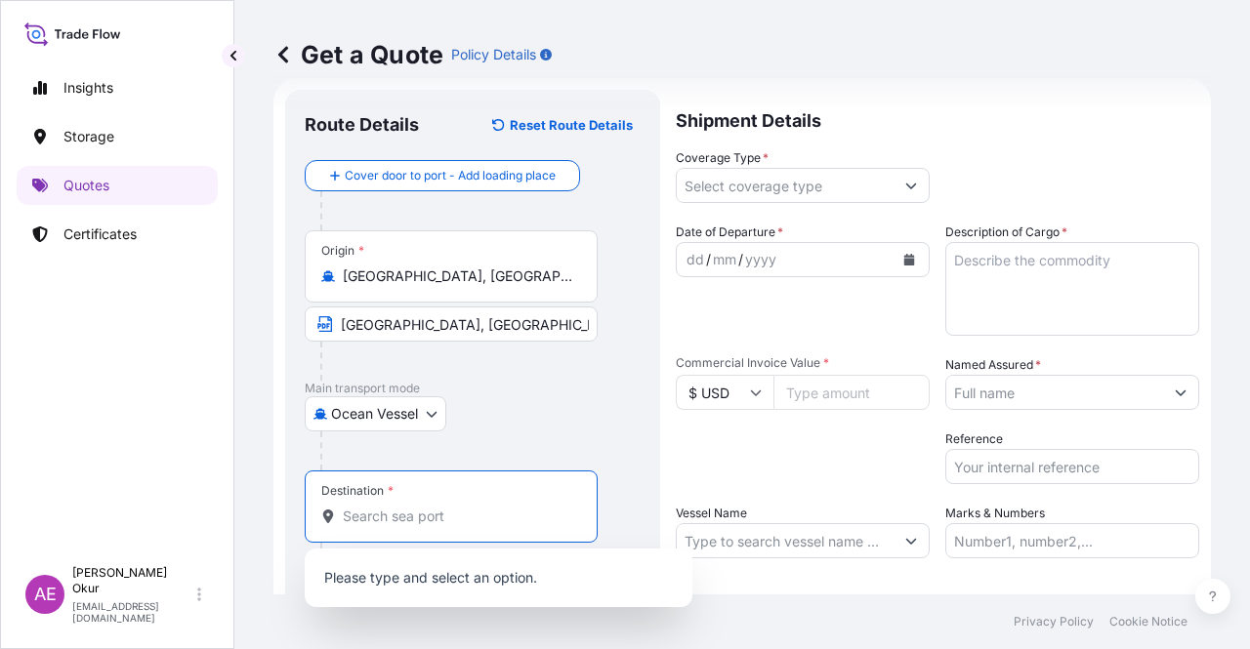
paste input "TANJUNG SEKONG"
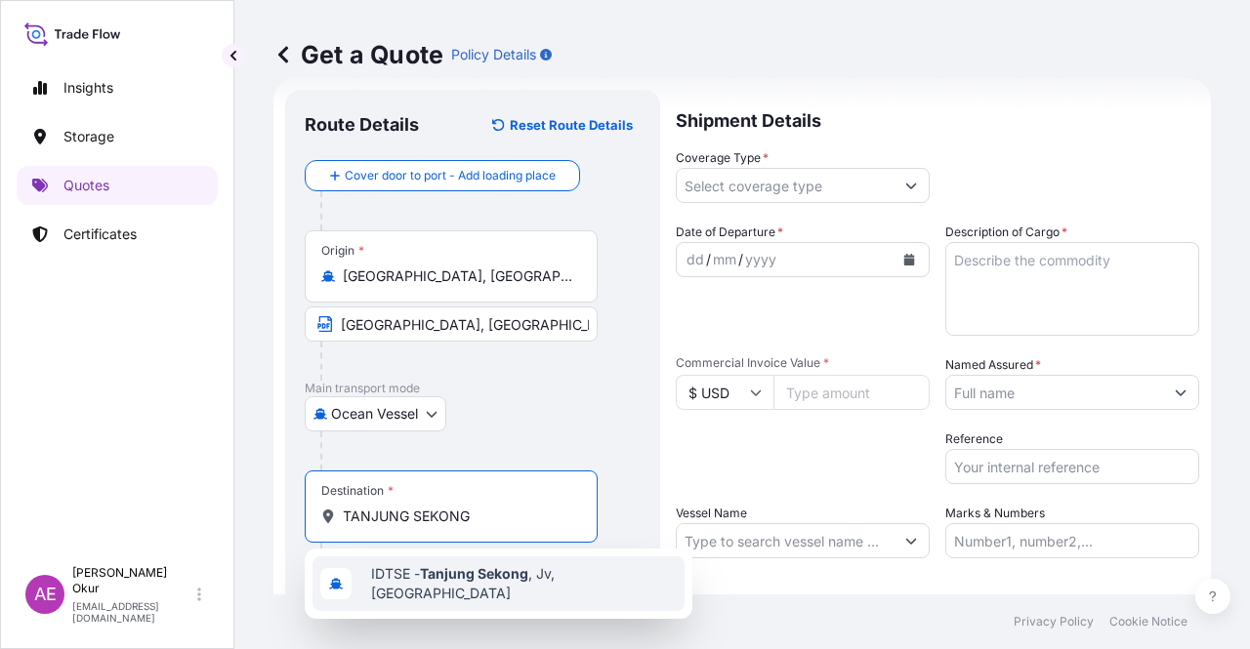
click at [491, 558] on div "IDTSE - [GEOGRAPHIC_DATA] , [GEOGRAPHIC_DATA], [GEOGRAPHIC_DATA]" at bounding box center [498, 584] width 372 height 55
type input "IDTSE - [GEOGRAPHIC_DATA], [GEOGRAPHIC_DATA], [GEOGRAPHIC_DATA]"
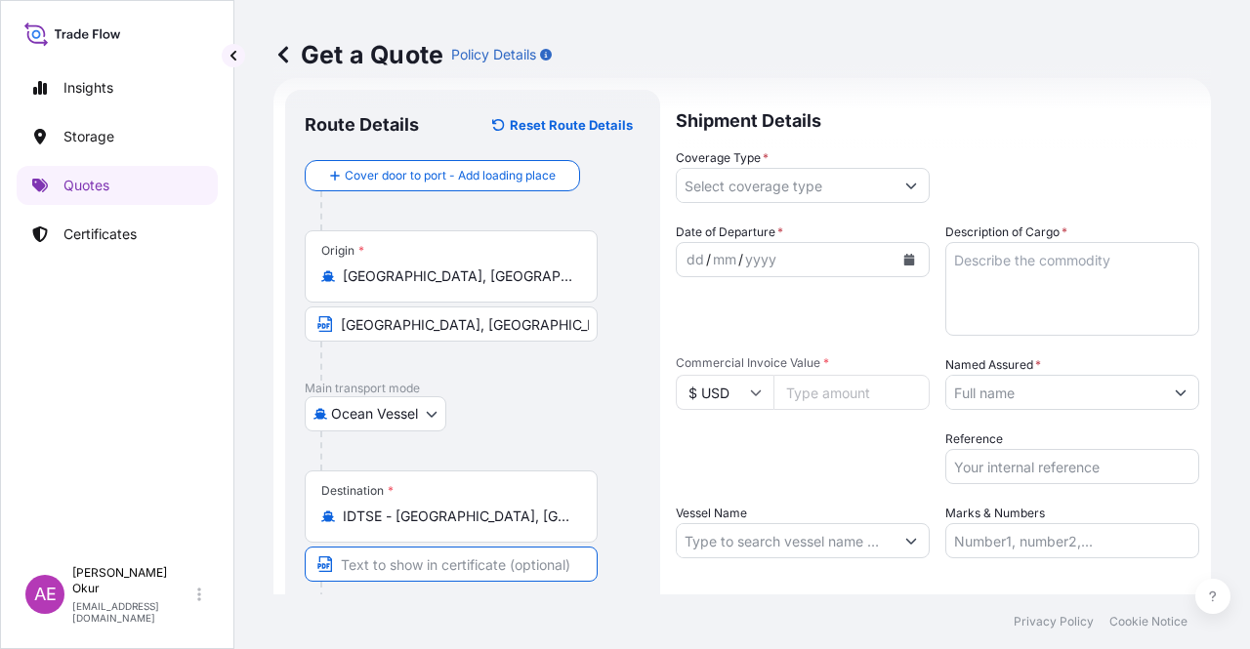
click at [484, 558] on input "Text to appear on certificate" at bounding box center [451, 564] width 293 height 35
paste input "TANJUNG SEKONG"
type input "TANJUNG SEKONG / [GEOGRAPHIC_DATA]"
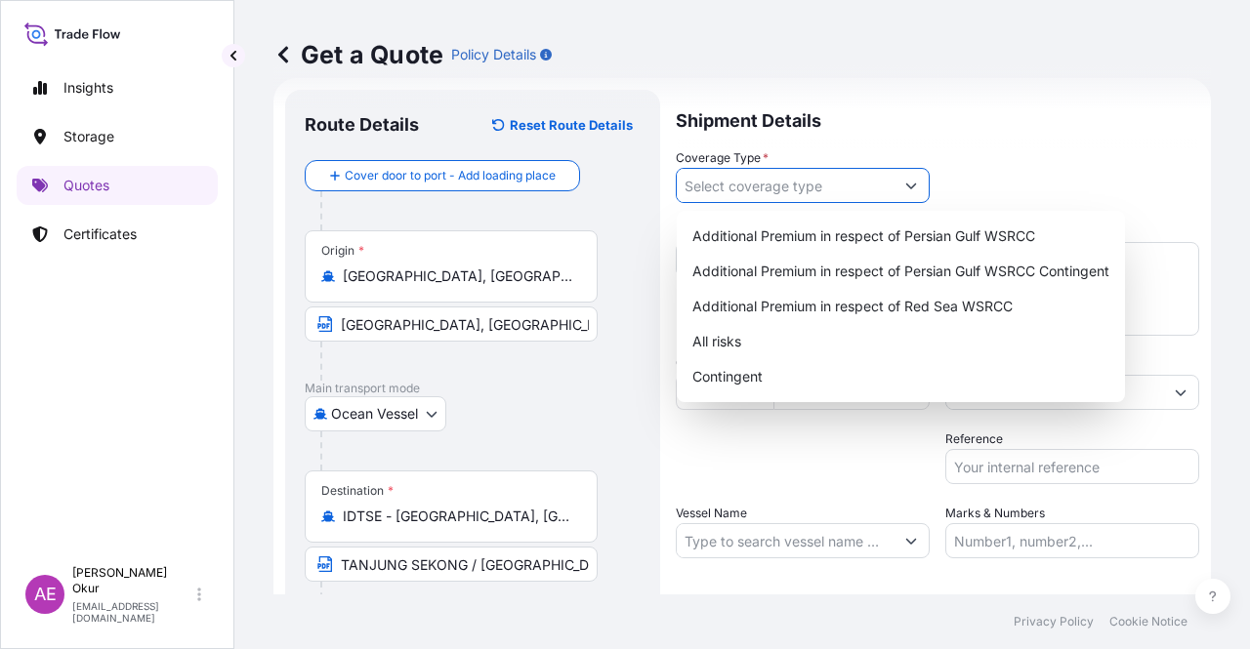
click at [775, 186] on input "Coverage Type *" at bounding box center [785, 185] width 217 height 35
click at [758, 393] on div "Additional Premium in respect of Persian Gulf WSRCC Additional Premium in respe…" at bounding box center [901, 306] width 448 height 191
click at [752, 192] on input "Coverage Type *" at bounding box center [785, 185] width 217 height 35
click at [750, 366] on div "Contingent" at bounding box center [900, 376] width 433 height 35
type input "Contingent"
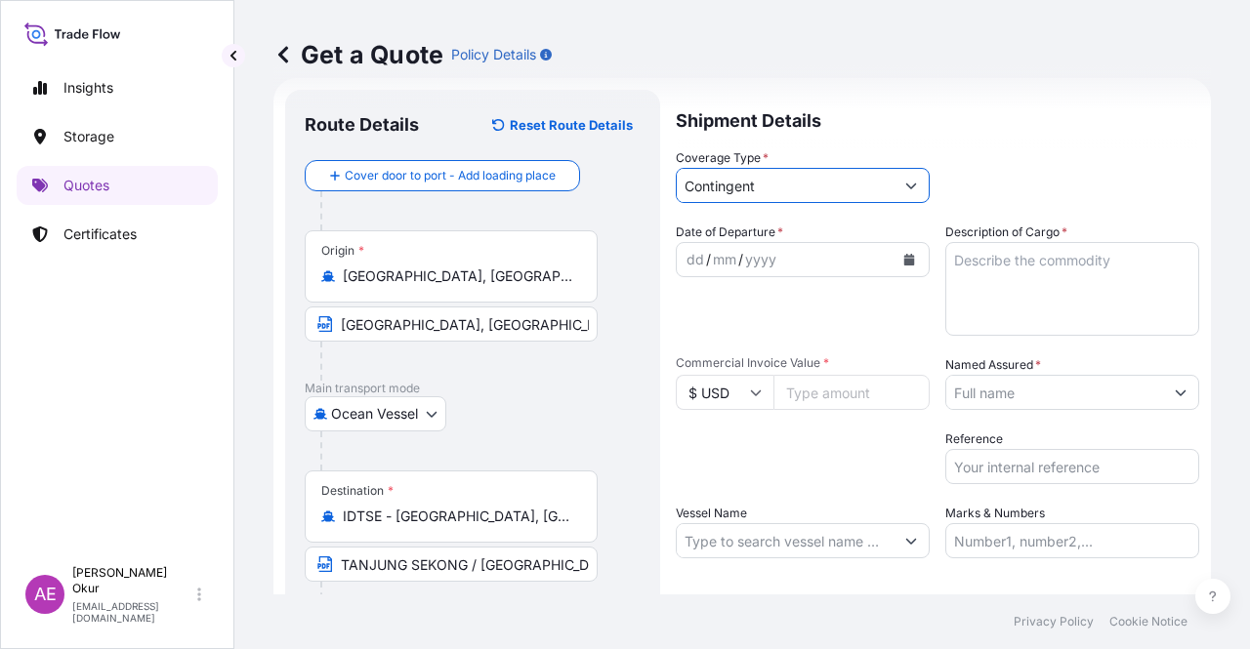
click at [691, 258] on div "dd" at bounding box center [694, 259] width 21 height 23
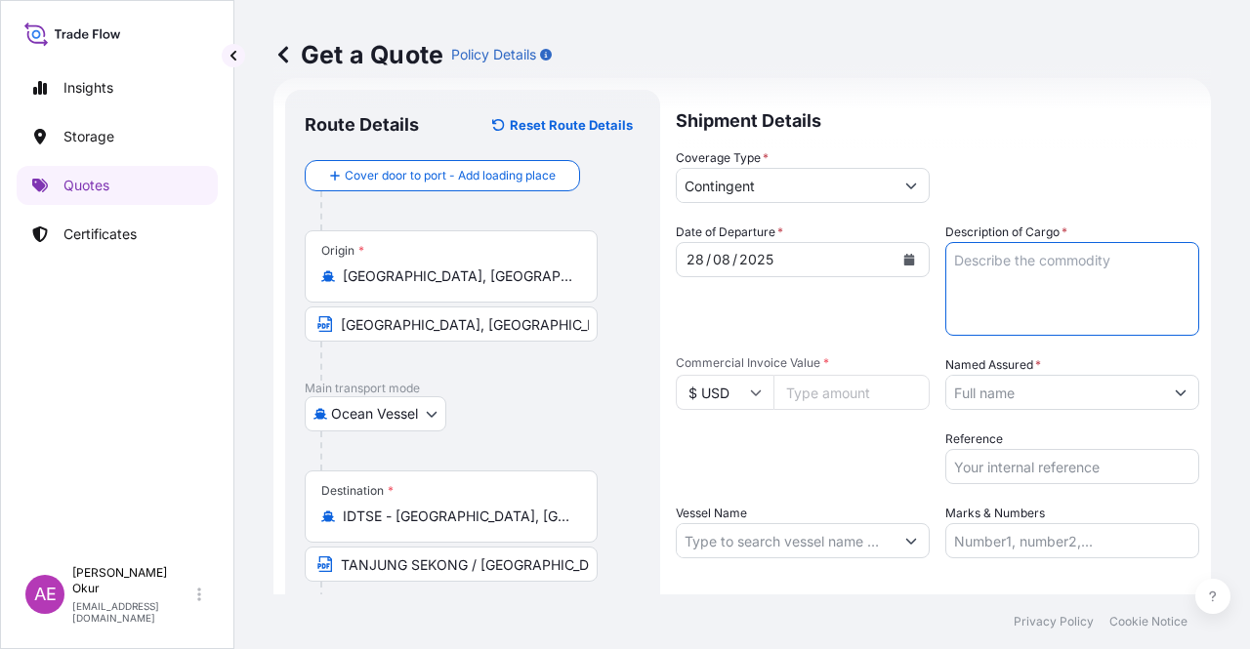
click at [1001, 286] on textarea "Description of Cargo *" at bounding box center [1072, 289] width 254 height 94
paste textarea "BUTANE"
type textarea "BUTANE"
click at [857, 378] on input "Commercial Invoice Value *" at bounding box center [851, 392] width 156 height 35
paste input "14812413.63"
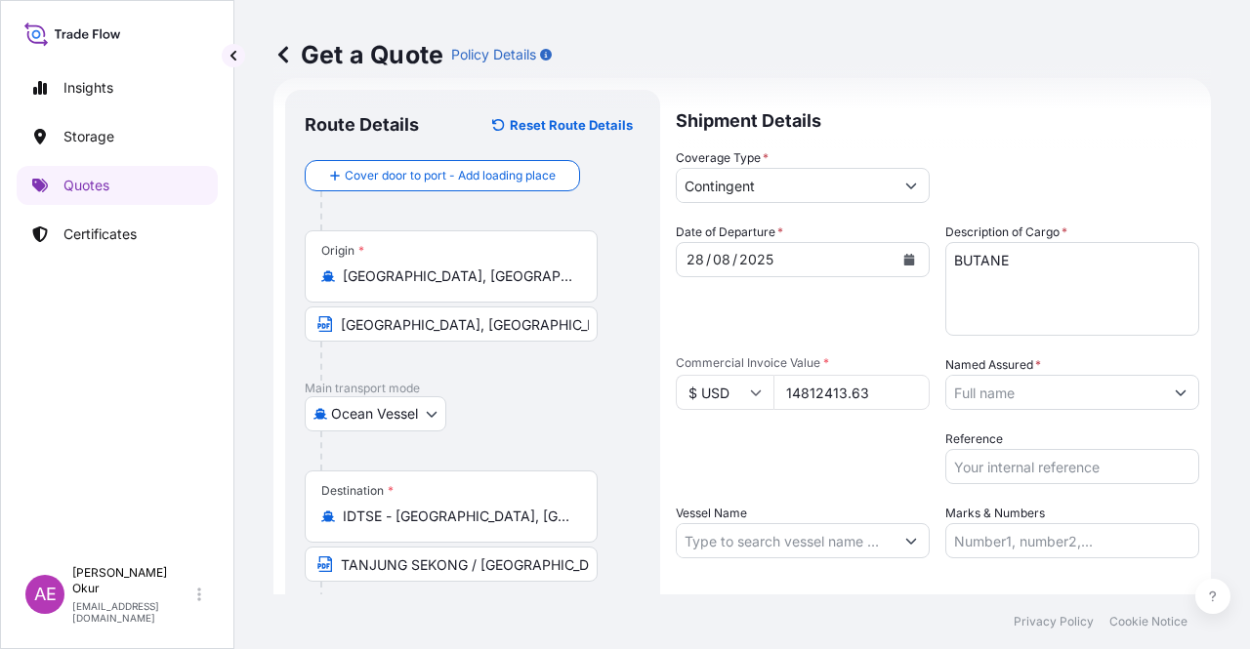
type input "14812413.63"
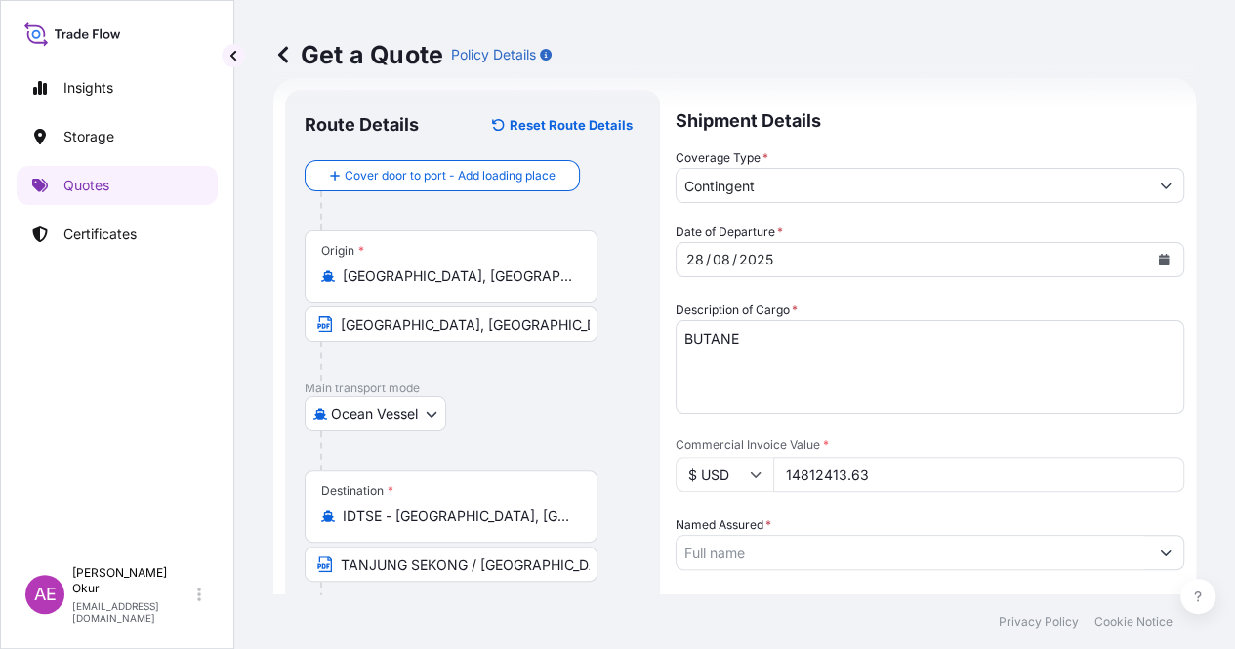
drag, startPoint x: 1024, startPoint y: 393, endPoint x: 1041, endPoint y: 408, distance: 22.1
click at [1025, 535] on input "Named Assured *" at bounding box center [913, 552] width 472 height 35
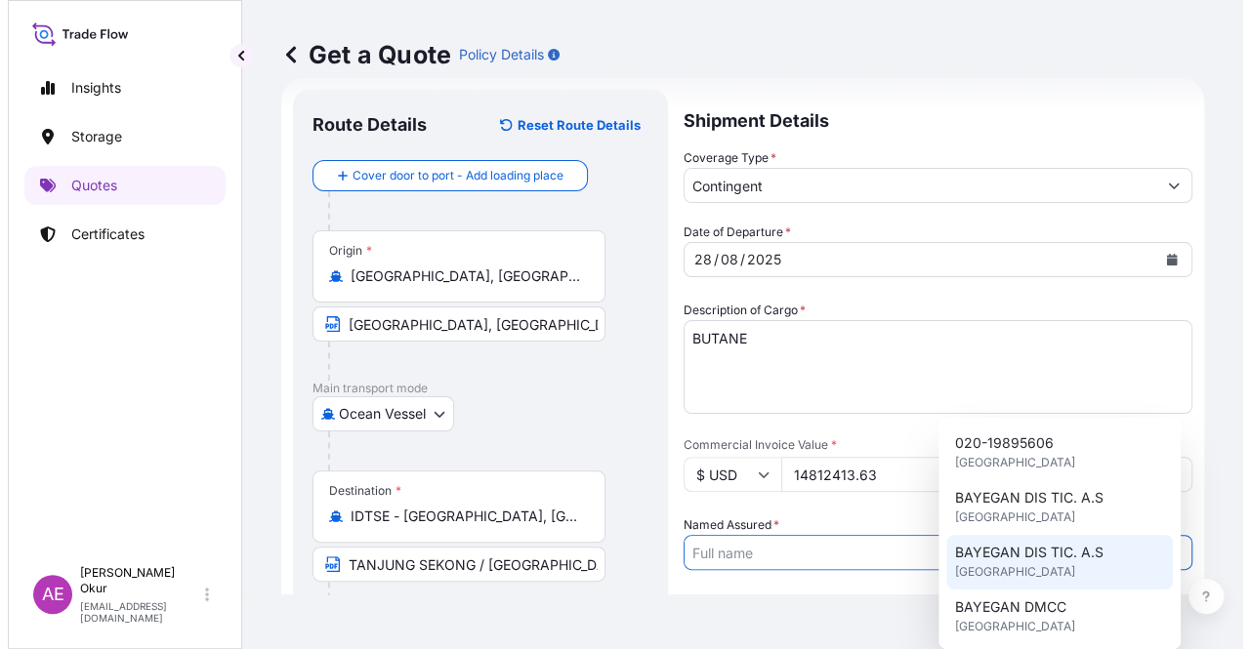
scroll to position [293, 0]
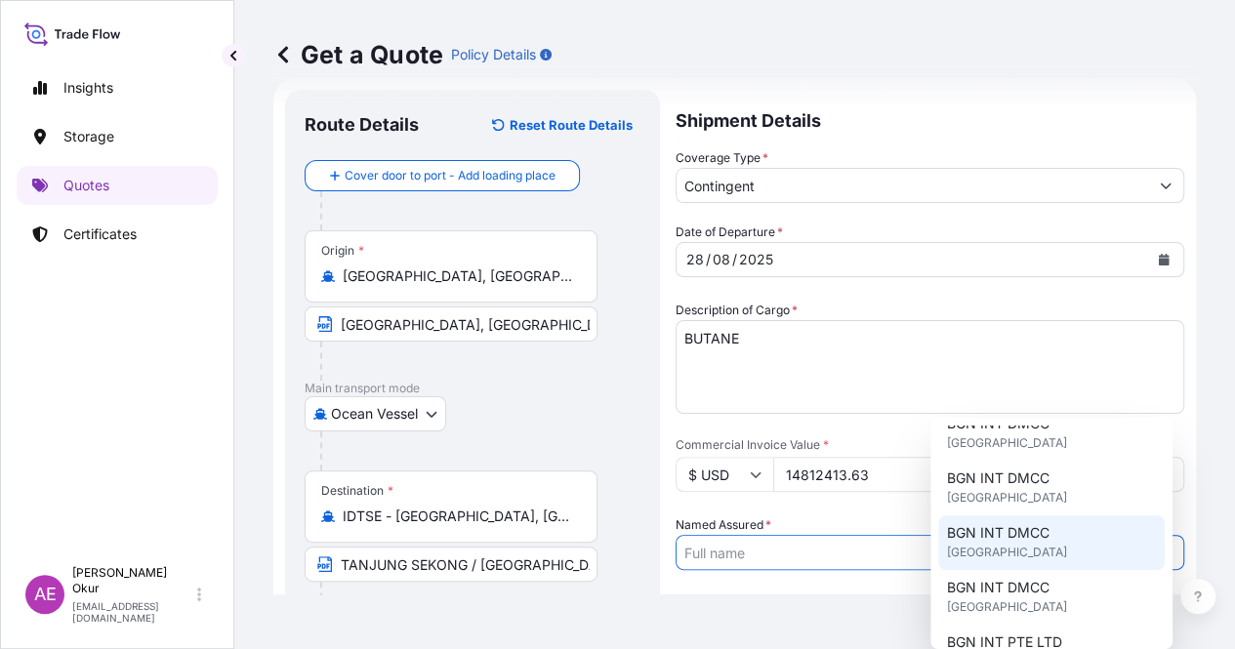
click at [1009, 560] on span "[GEOGRAPHIC_DATA]" at bounding box center [1006, 553] width 120 height 20
type input "BGN INT DMCC"
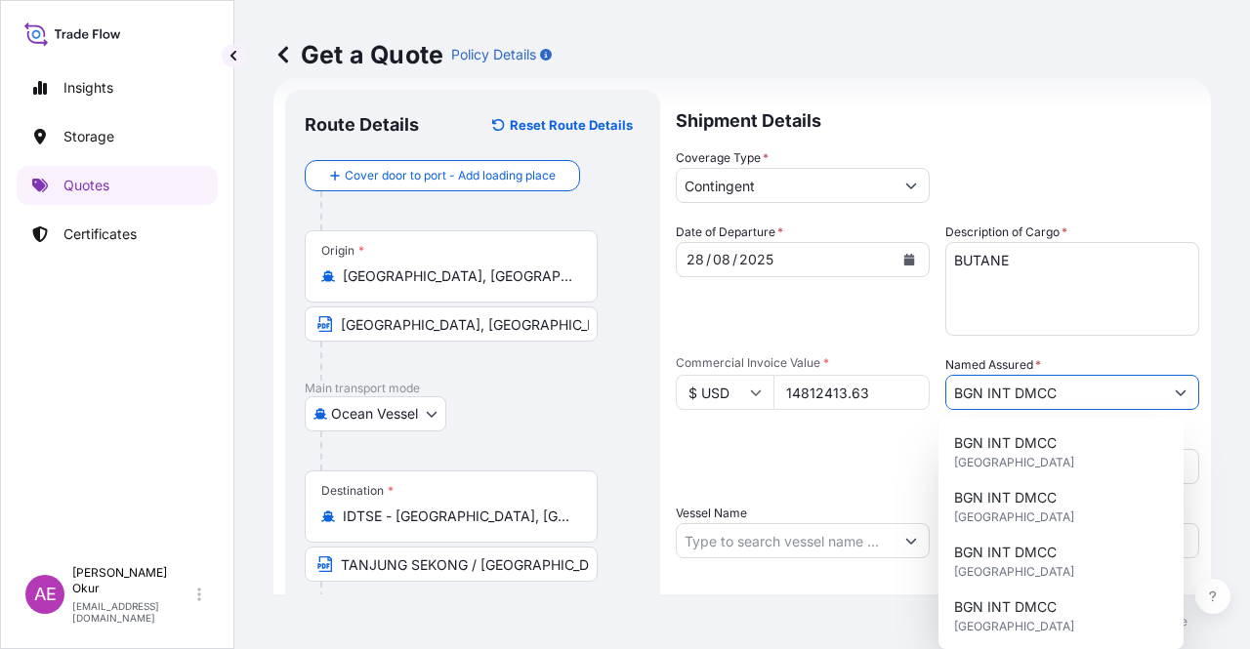
click at [767, 476] on div "Packing Category Type to search a container mode Please select a primary mode o…" at bounding box center [803, 457] width 254 height 55
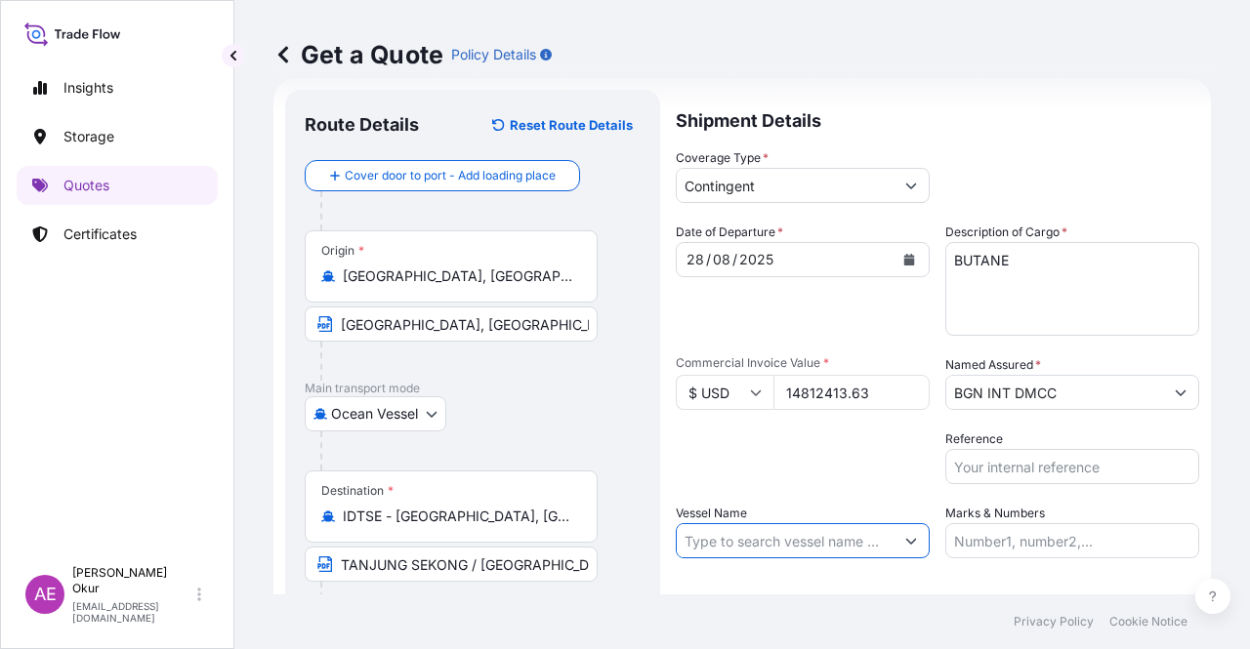
click at [849, 533] on input "Vessel Name" at bounding box center [785, 540] width 217 height 35
paste input "CRYSTAL EXPLORER"
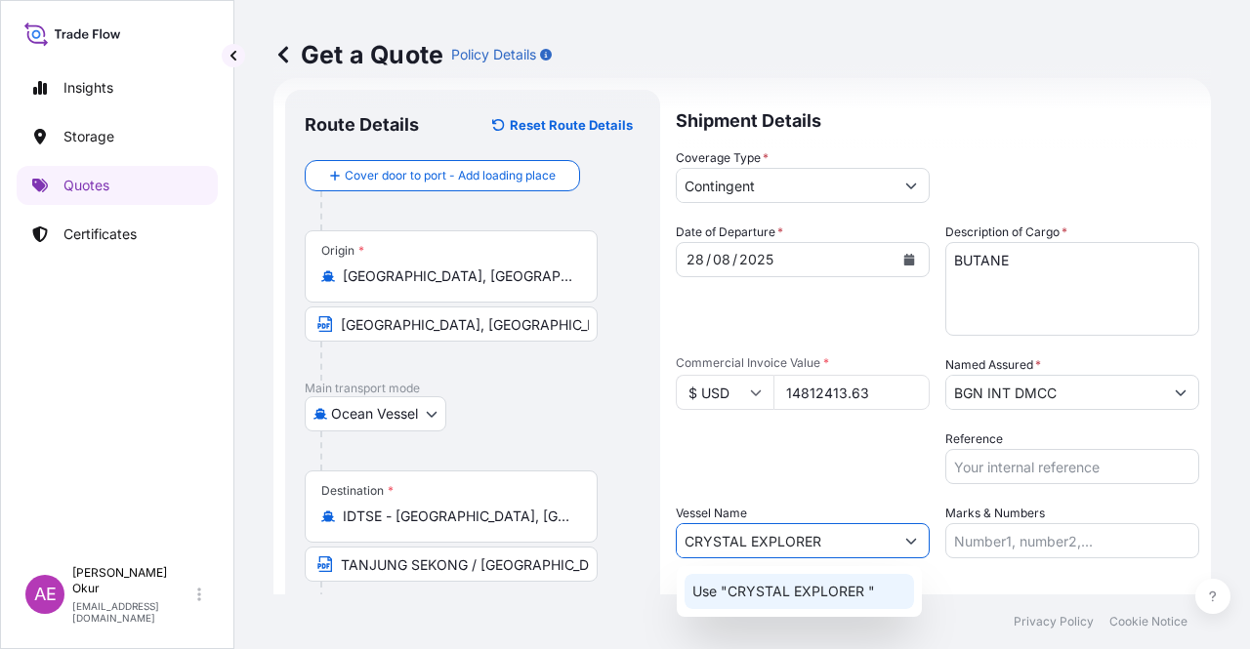
click at [840, 596] on p "Use "CRYSTAL EXPLORER "" at bounding box center [783, 592] width 183 height 20
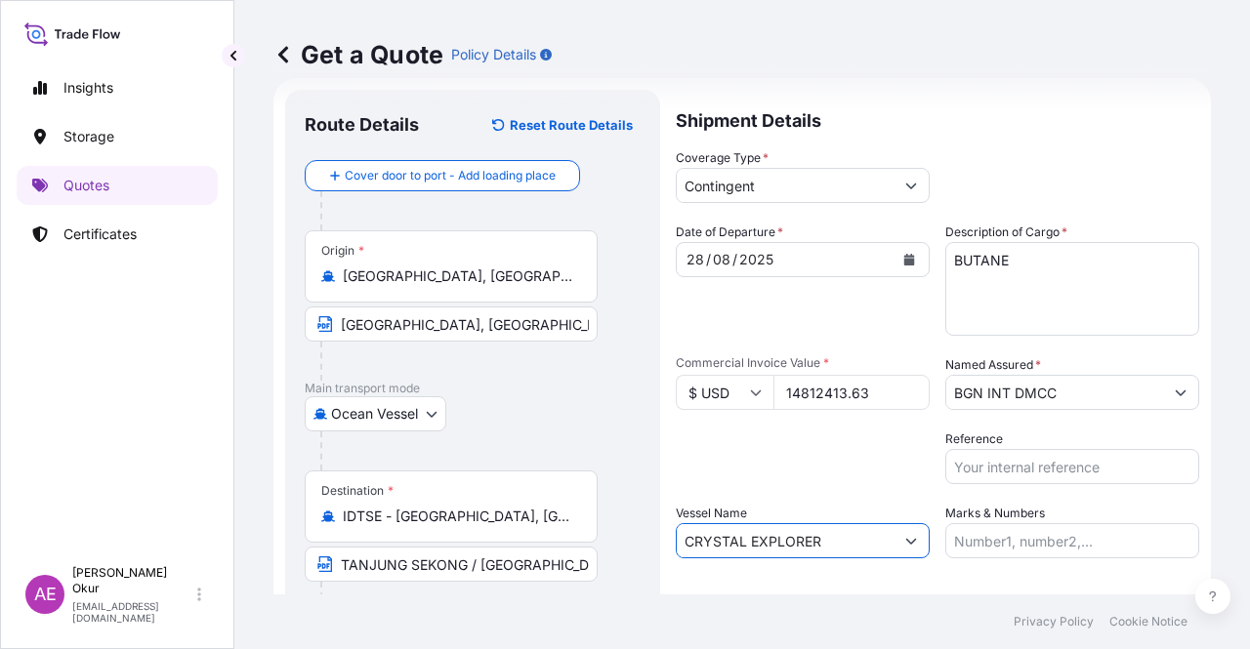
type input "CRYSTAL EXPLORER"
click at [1091, 551] on input "Marks & Numbers" at bounding box center [1072, 540] width 254 height 35
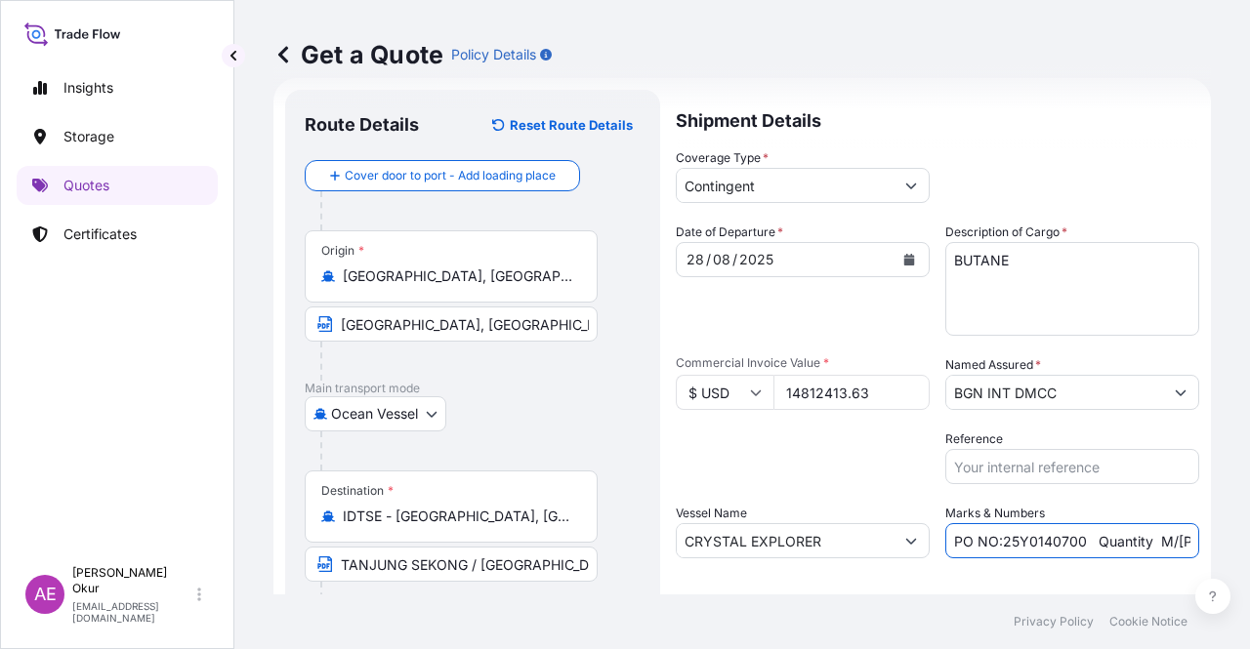
drag, startPoint x: 994, startPoint y: 540, endPoint x: 1071, endPoint y: 542, distance: 77.2
click at [1071, 542] on input "PO NO:25Y0140700 Quantity M/[PERSON_NAME]: 6.692,866 Premium: USD 380,62" at bounding box center [1072, 540] width 254 height 35
paste input "61500"
drag, startPoint x: 1112, startPoint y: 553, endPoint x: 1185, endPoint y: 550, distance: 73.3
click at [1185, 550] on form "Route Details Reset Route Details Cover door to port - Add loading place Place …" at bounding box center [741, 397] width 937 height 638
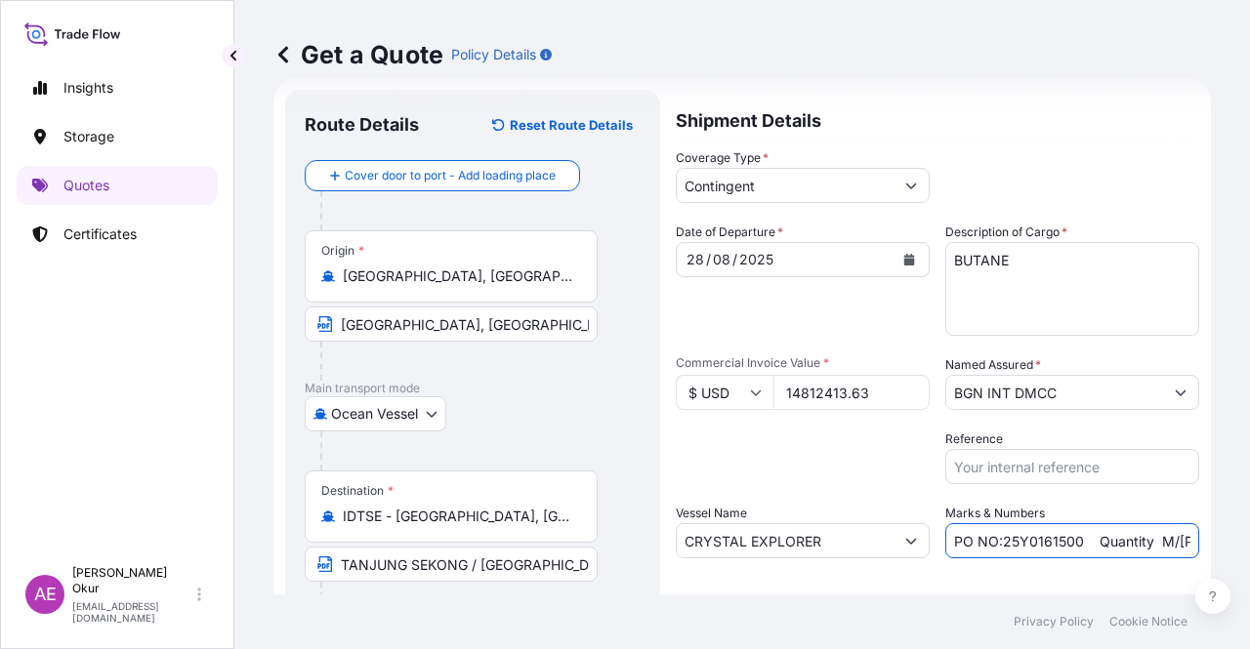
scroll to position [0, 70]
click at [1101, 542] on input "PO NO:25Y0161500 Quantity M/[PERSON_NAME]: 6.692,866 Premium: USD 380,62" at bounding box center [1072, 540] width 254 height 35
drag, startPoint x: 1138, startPoint y: 540, endPoint x: 1035, endPoint y: 539, distance: 103.5
click at [1035, 539] on input "PO NO:25Y0161500 Quantity M/[PERSON_NAME]: 6.692,866 Premium: USD 380,62" at bounding box center [1072, 540] width 254 height 35
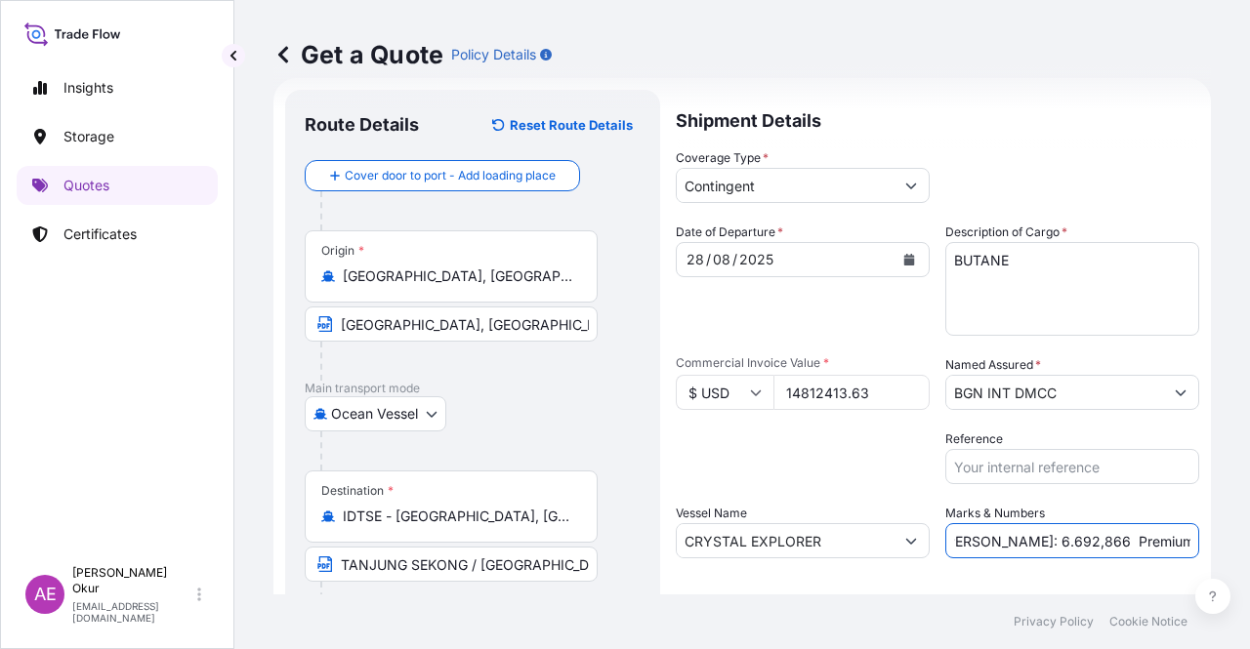
paste input "24.707,95"
drag, startPoint x: 1133, startPoint y: 528, endPoint x: 1249, endPoint y: 528, distance: 116.2
click at [1249, 528] on div "Get a Quote Policy Details Route Details Reset Route Details Cover door to port…" at bounding box center [741, 297] width 1015 height 595
click at [1133, 532] on input "PO NO:25Y0161500 Quantity M/[PERSON_NAME]: 24.707,95 Premium: USD 380,62" at bounding box center [1072, 540] width 254 height 35
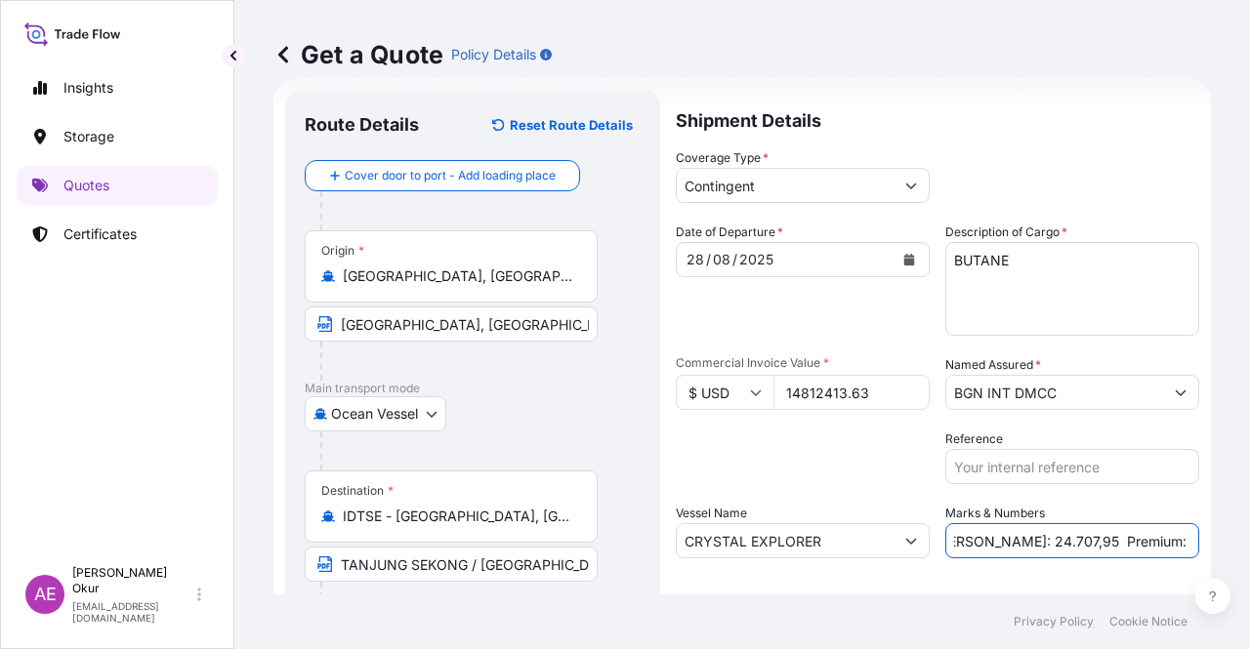
click at [1129, 544] on input "PO NO:25Y0161500 Quantity M/[PERSON_NAME]: 24.707,95 Premium: USD 380,62" at bounding box center [1072, 540] width 254 height 35
drag, startPoint x: 1129, startPoint y: 538, endPoint x: 1248, endPoint y: 540, distance: 119.1
click at [1248, 540] on div "Get a Quote Policy Details Route Details Reset Route Details Cover door to port…" at bounding box center [741, 297] width 1015 height 595
paste input "74"
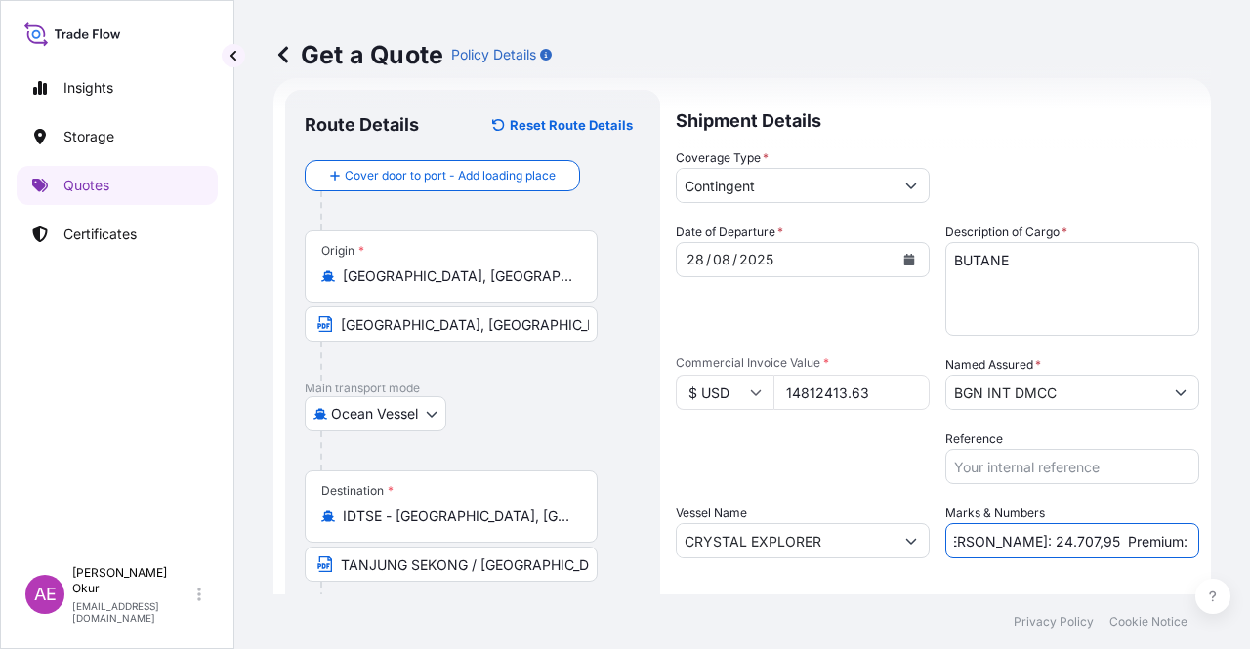
type input "PO NO:25Y0161500 Quantity M/[PERSON_NAME]: 24.707,95 Premium: USD 740,62"
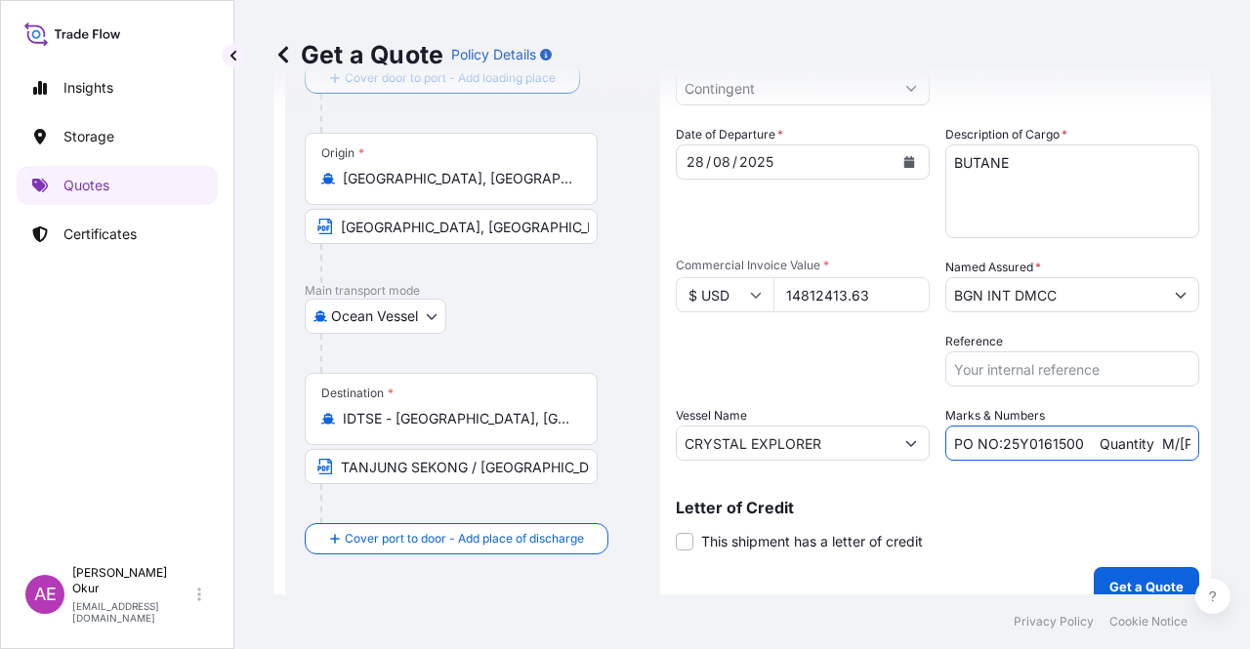
scroll to position [151, 0]
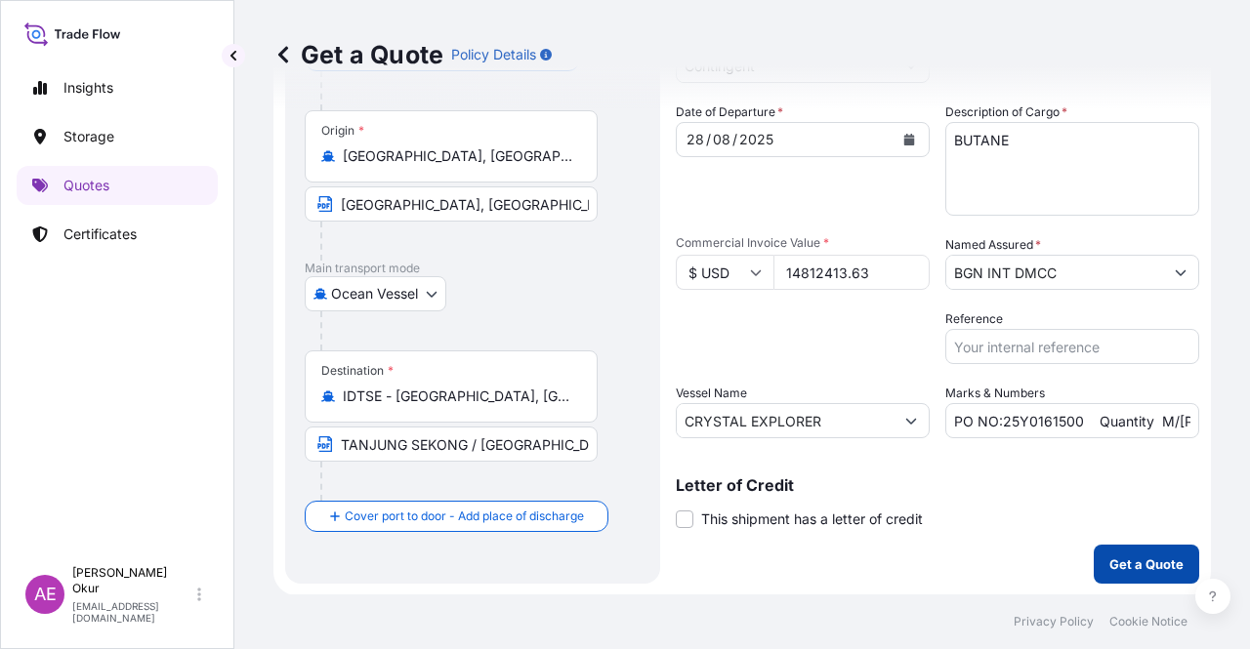
click at [1115, 552] on button "Get a Quote" at bounding box center [1146, 564] width 105 height 39
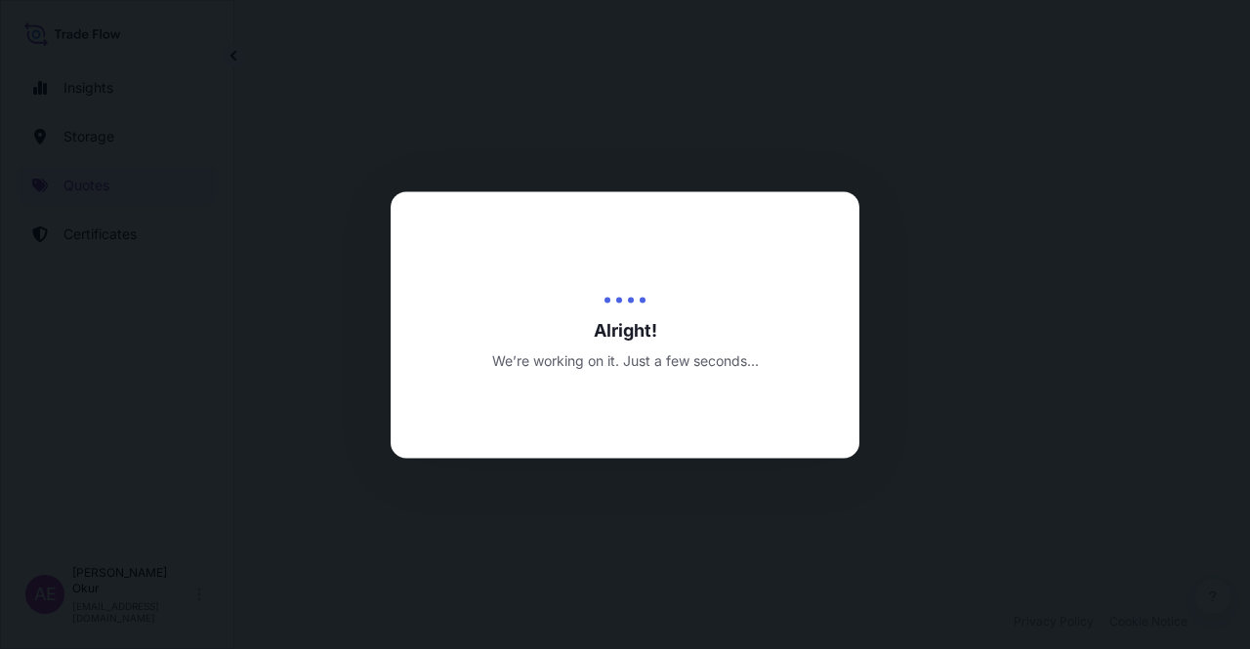
select select "Ocean Vessel"
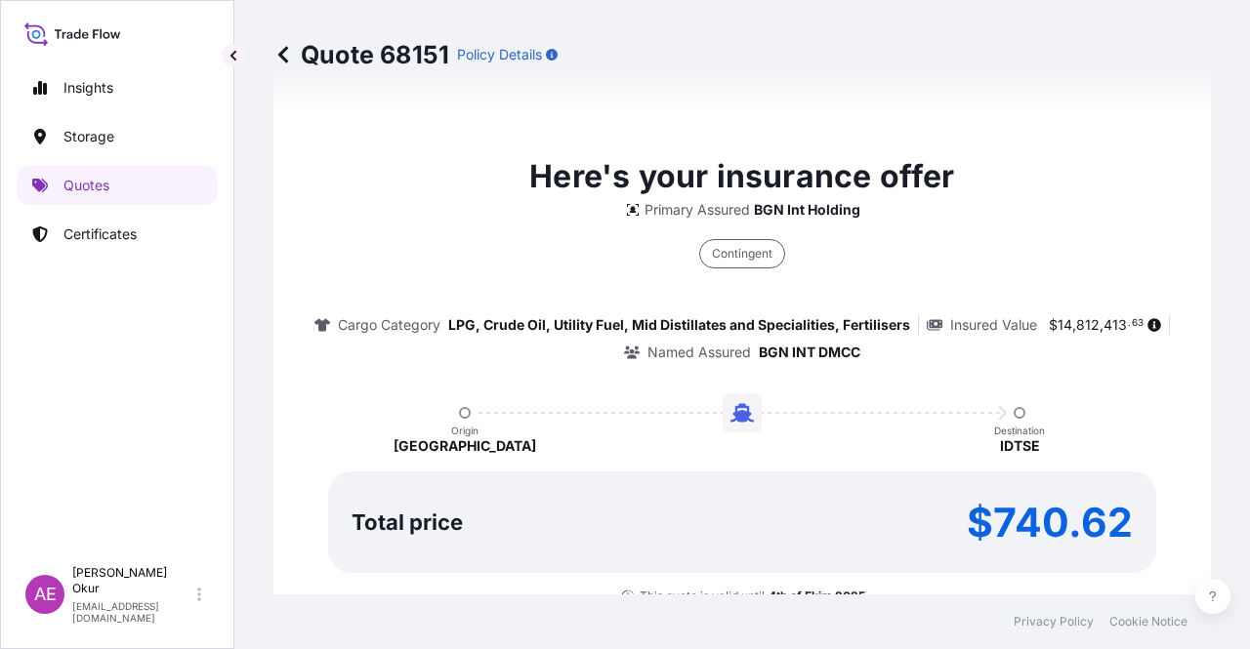
type input "[DATE]"
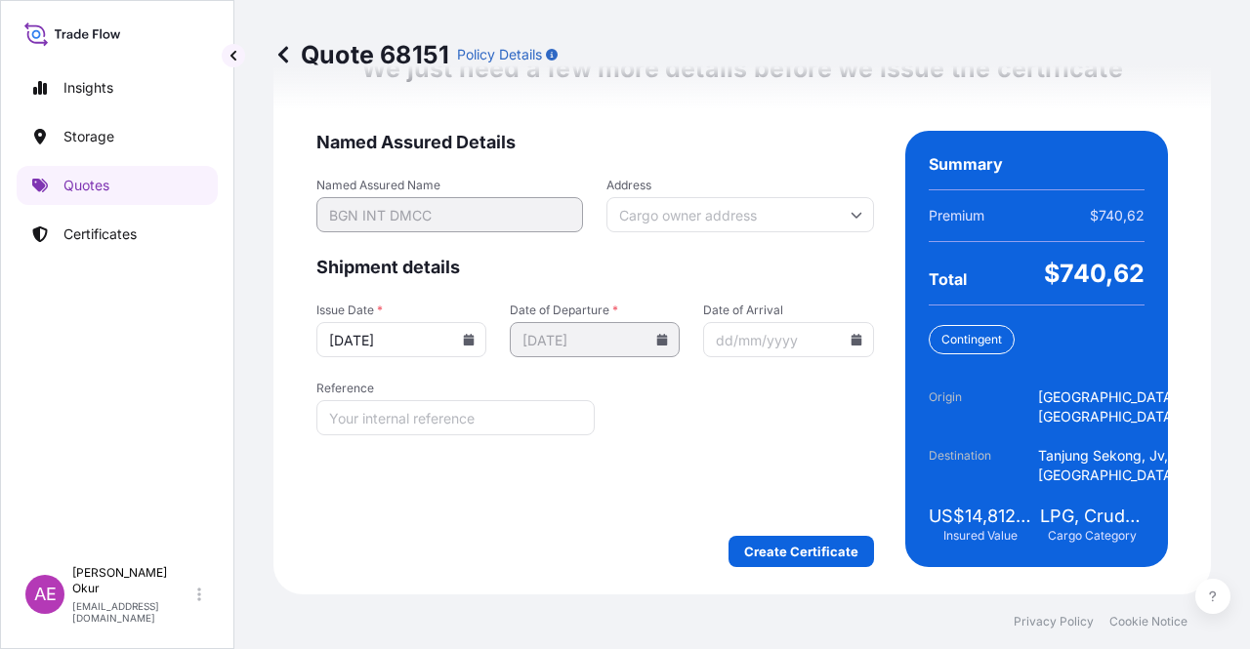
scroll to position [2574, 0]
click at [803, 567] on div "We just need a few more details before we issue the certificate Named Assured D…" at bounding box center [741, 309] width 937 height 569
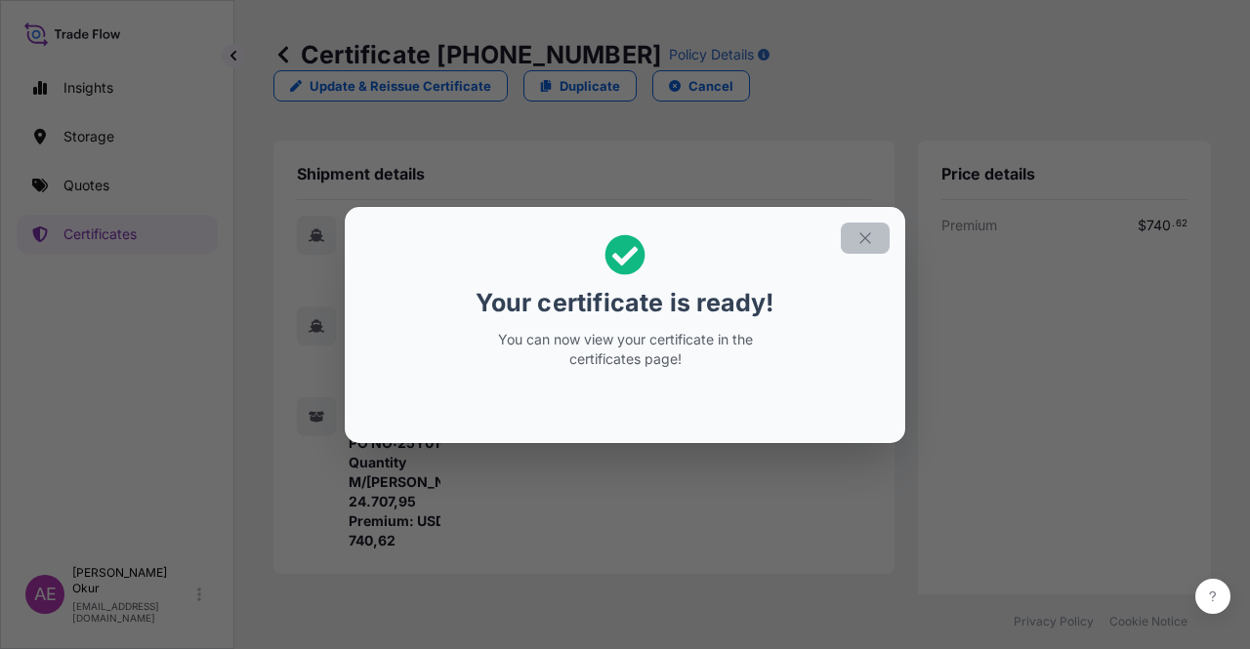
click at [848, 237] on button "button" at bounding box center [865, 238] width 49 height 31
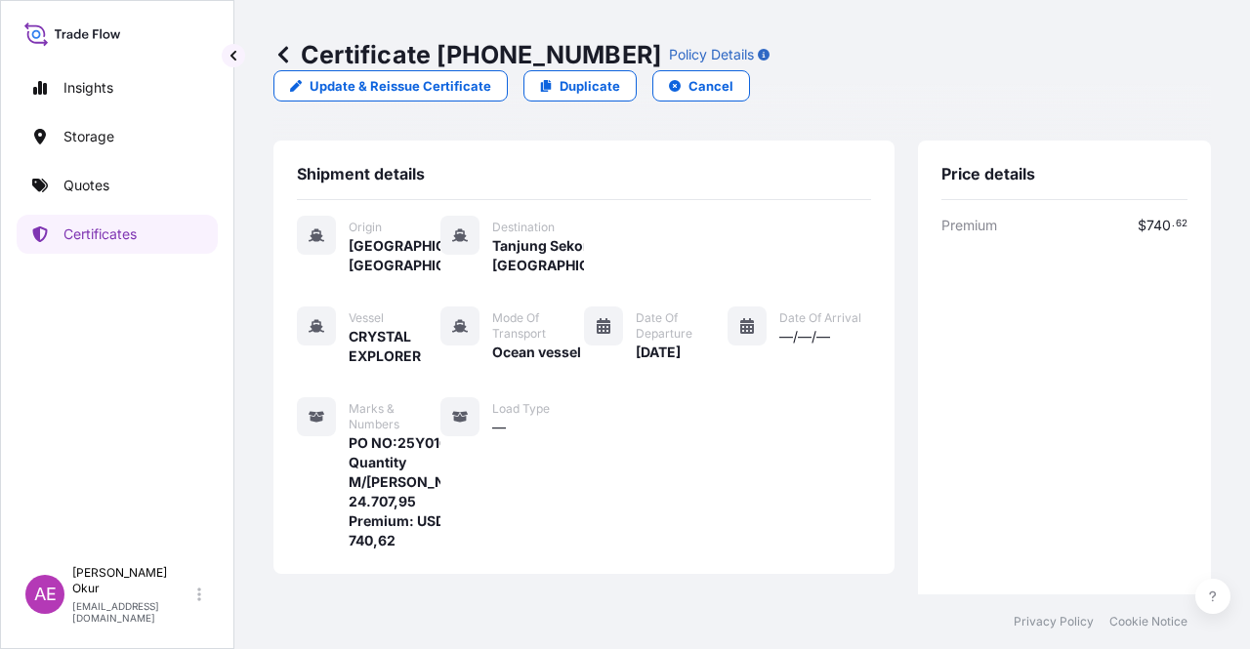
scroll to position [508, 0]
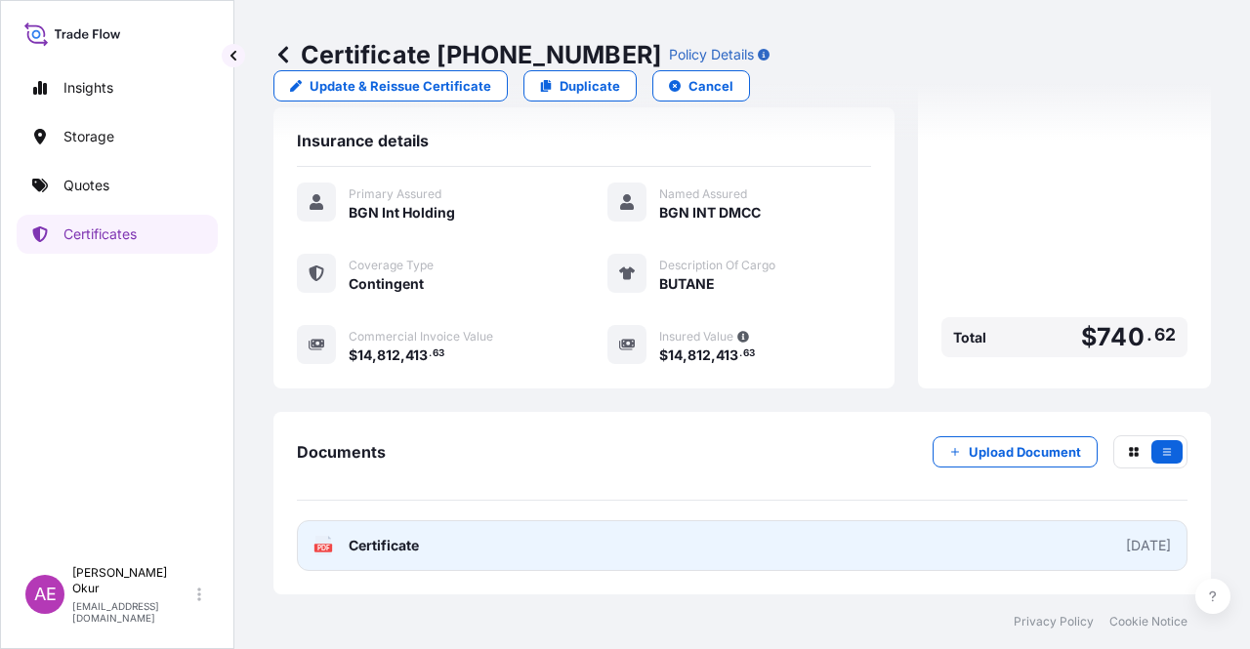
click at [438, 540] on link "PDF Certificate [DATE]" at bounding box center [742, 545] width 890 height 51
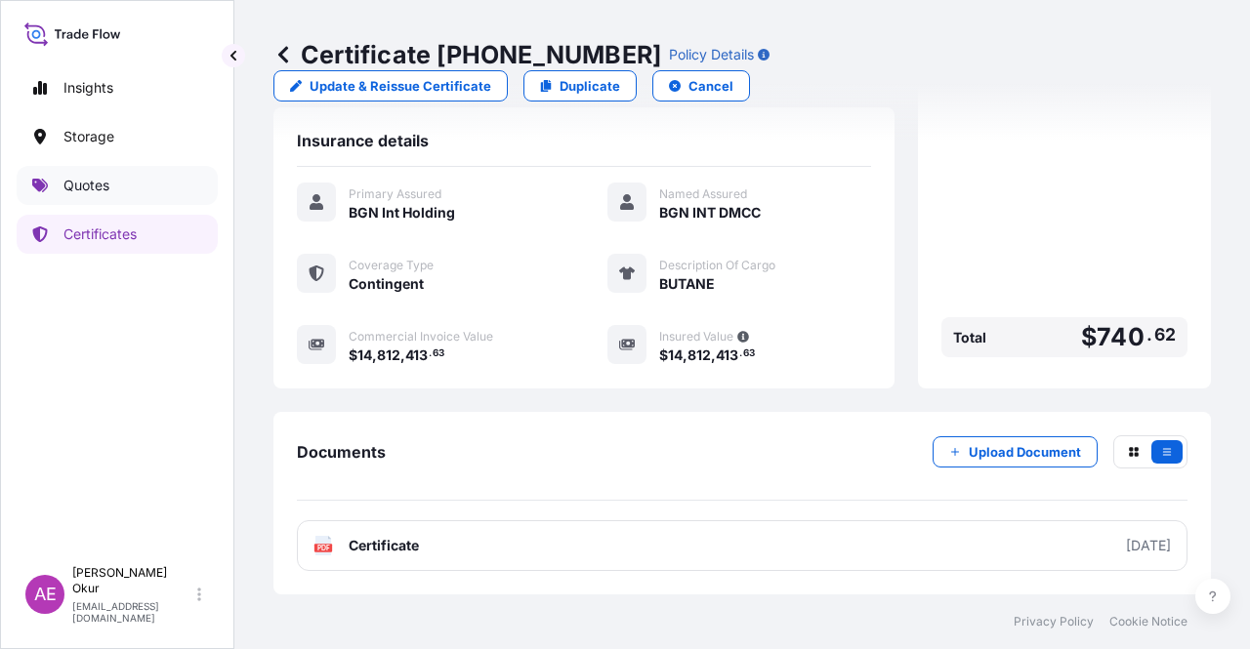
click at [148, 173] on link "Quotes" at bounding box center [117, 185] width 201 height 39
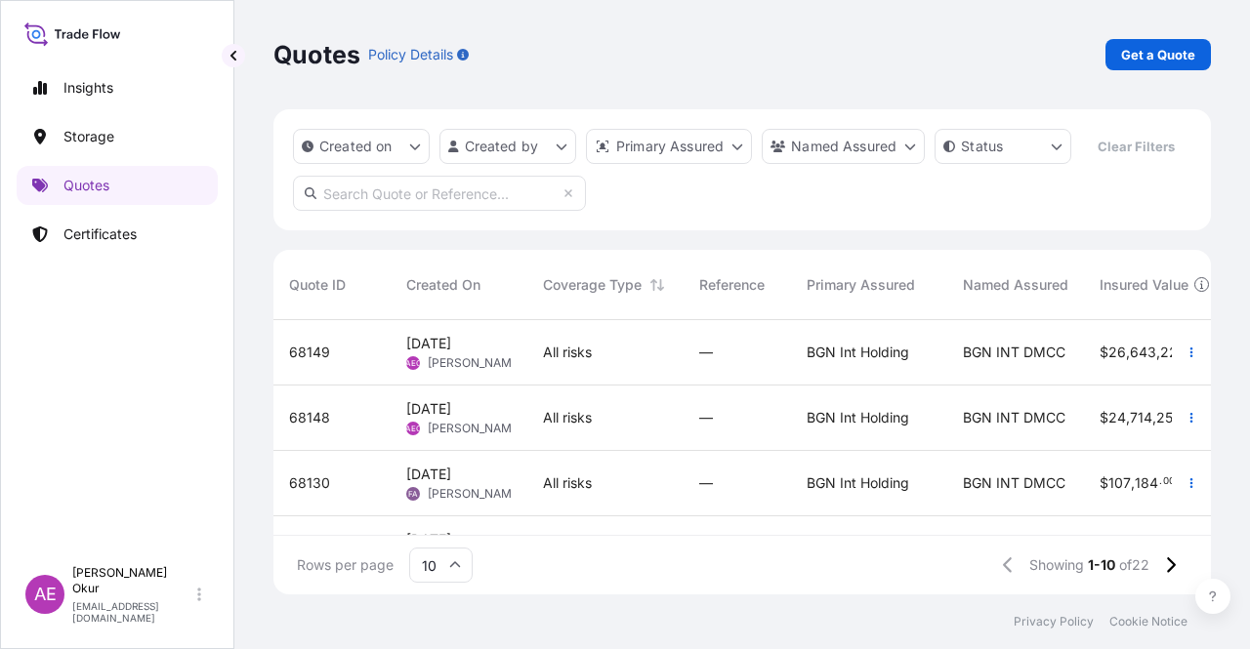
click at [426, 355] on div "AEO Alp [PERSON_NAME]" at bounding box center [458, 363] width 105 height 16
select select "Ocean Vessel"
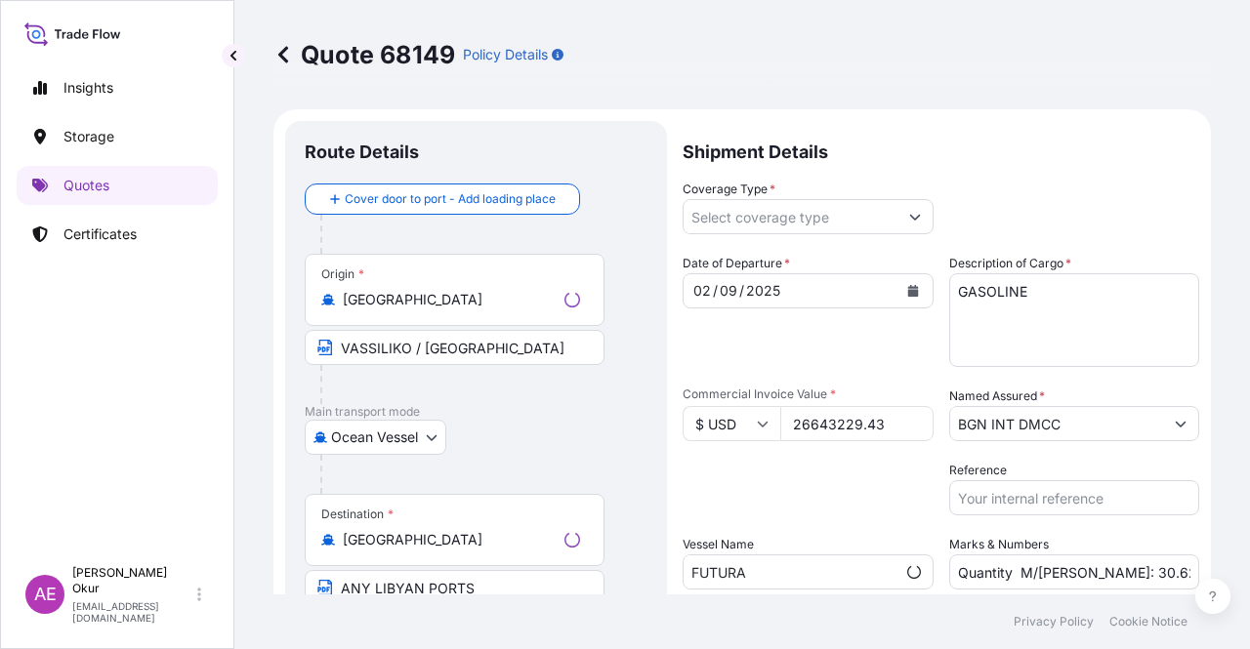
type input "All risks"
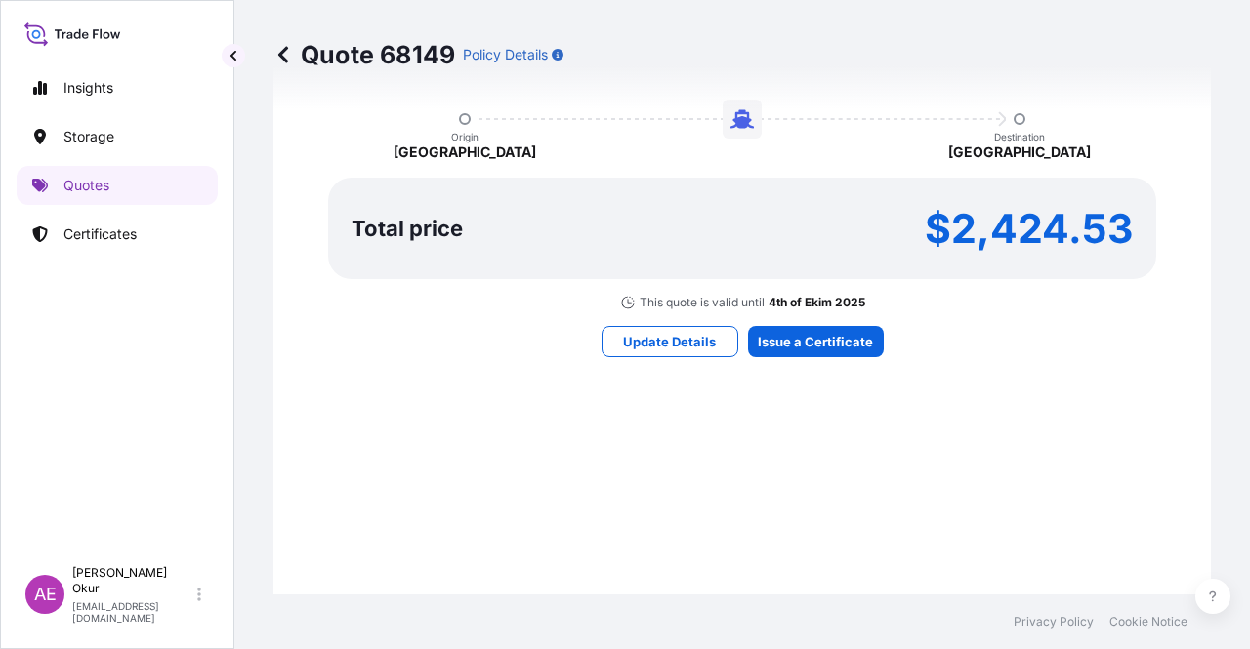
click at [810, 304] on p "4th of Ekim 2025" at bounding box center [816, 303] width 97 height 16
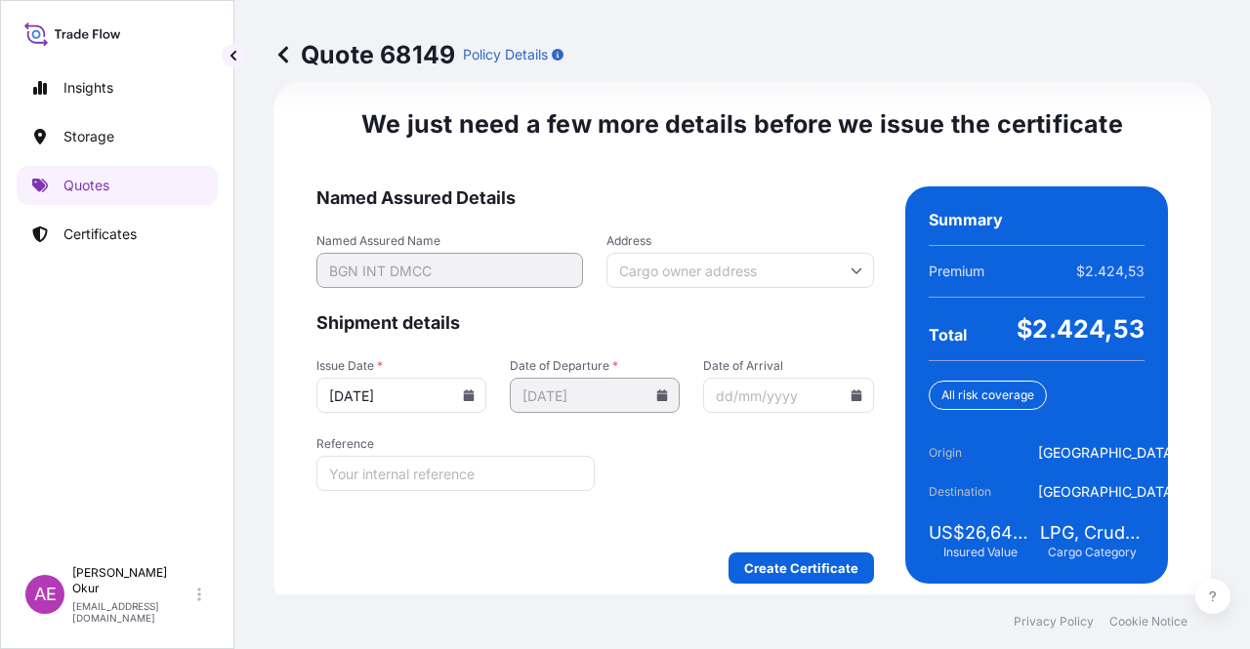
scroll to position [2457, 0]
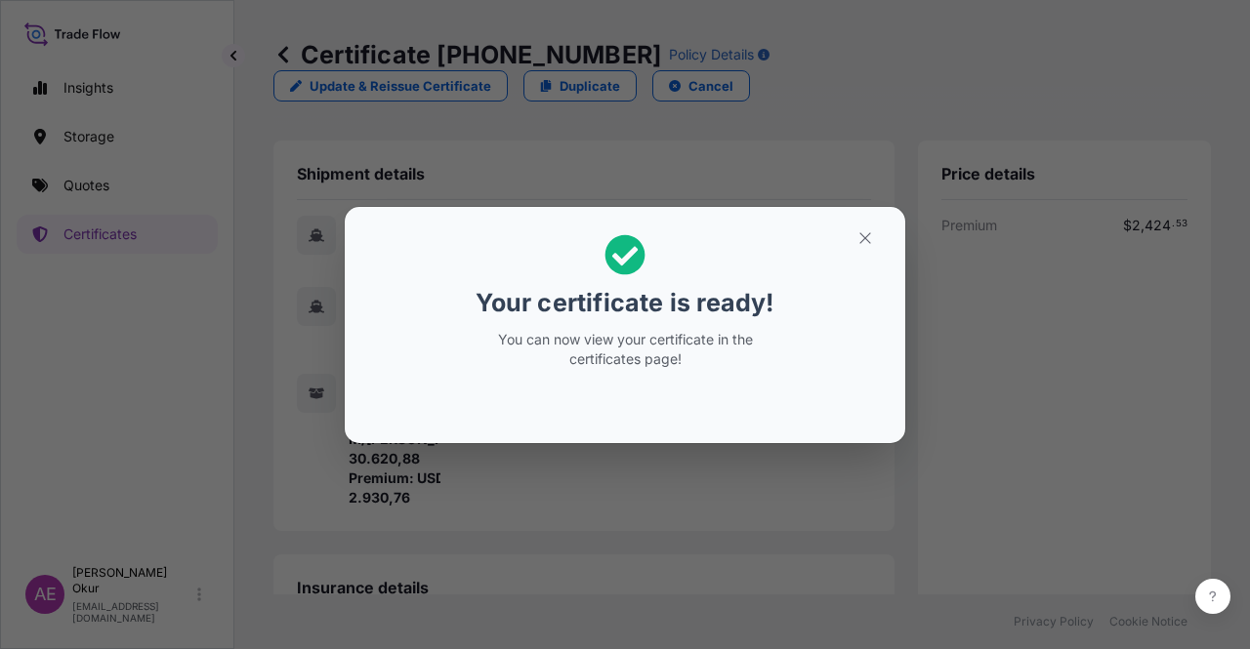
click at [851, 231] on button "button" at bounding box center [865, 238] width 49 height 31
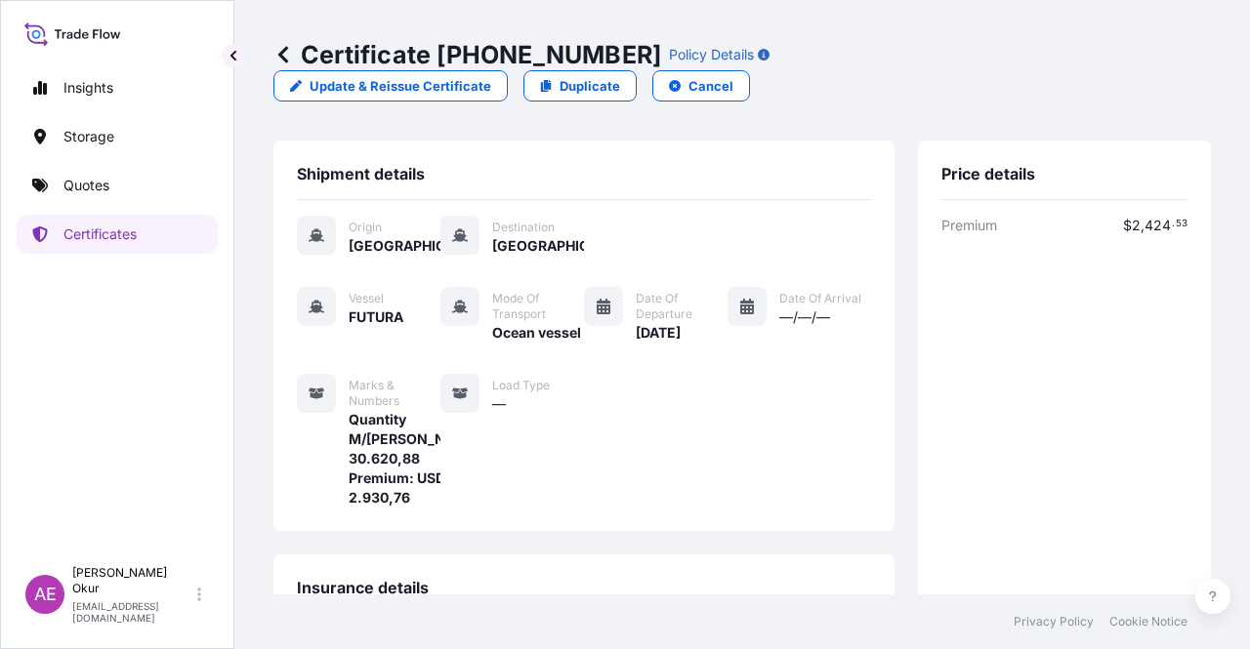
scroll to position [449, 0]
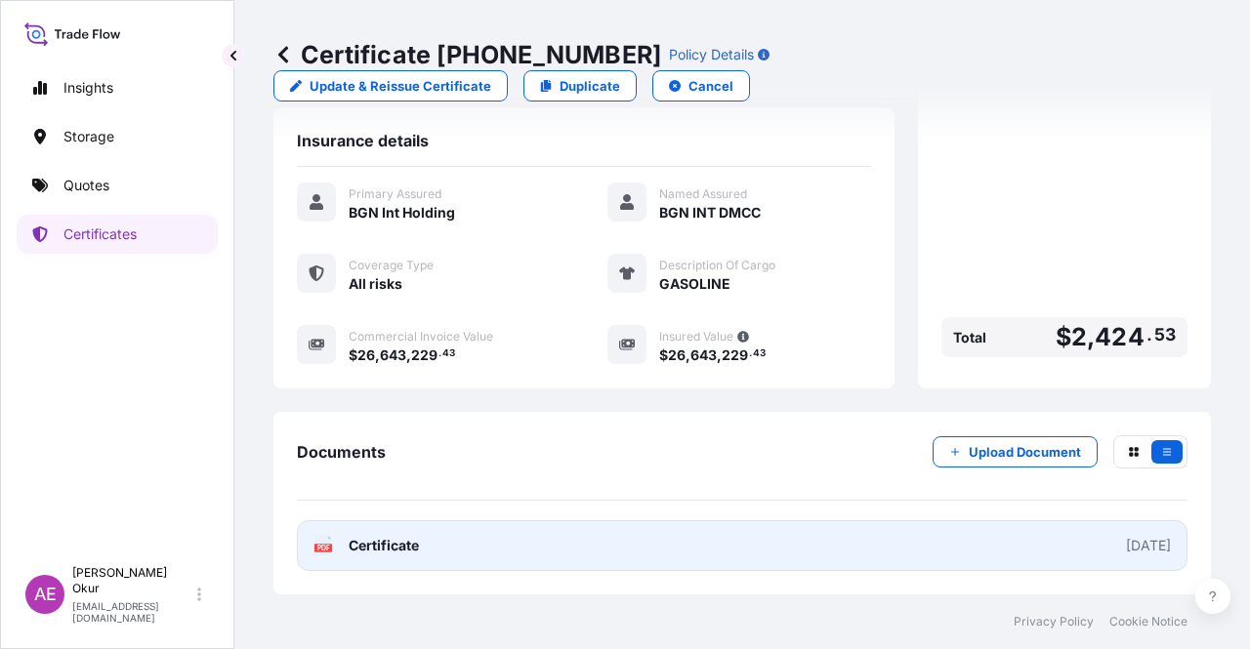
click at [340, 547] on div "PDF Certificate" at bounding box center [365, 546] width 105 height 20
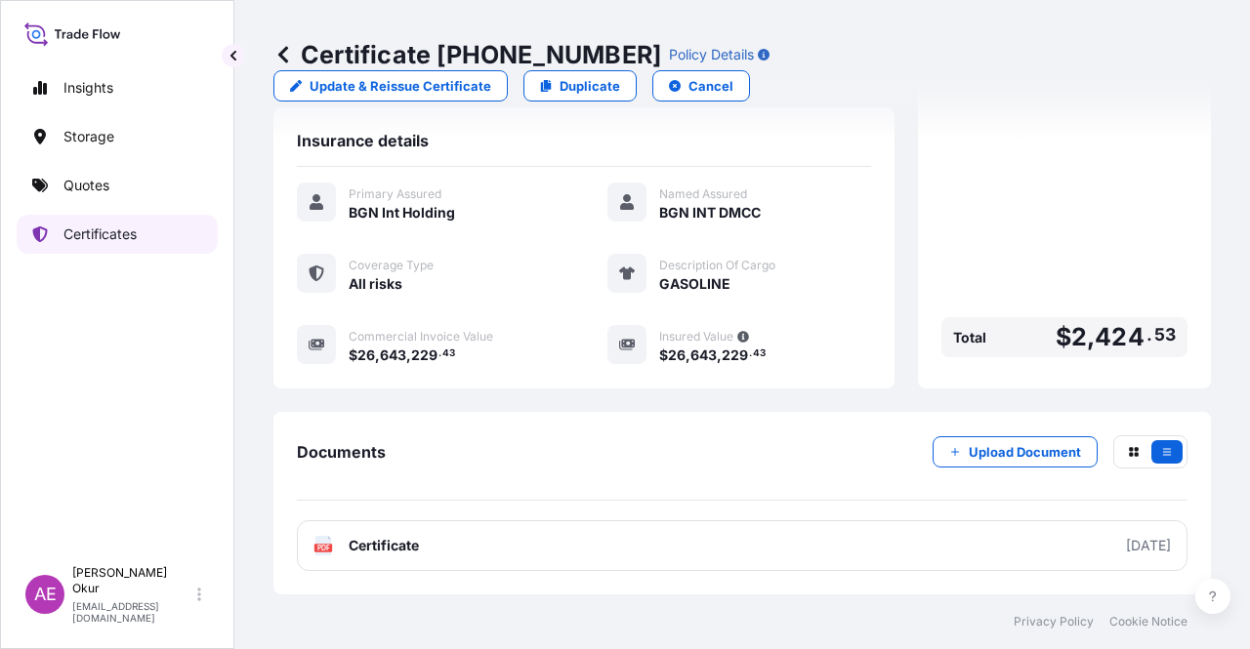
click at [106, 230] on p "Certificates" at bounding box center [99, 235] width 73 height 20
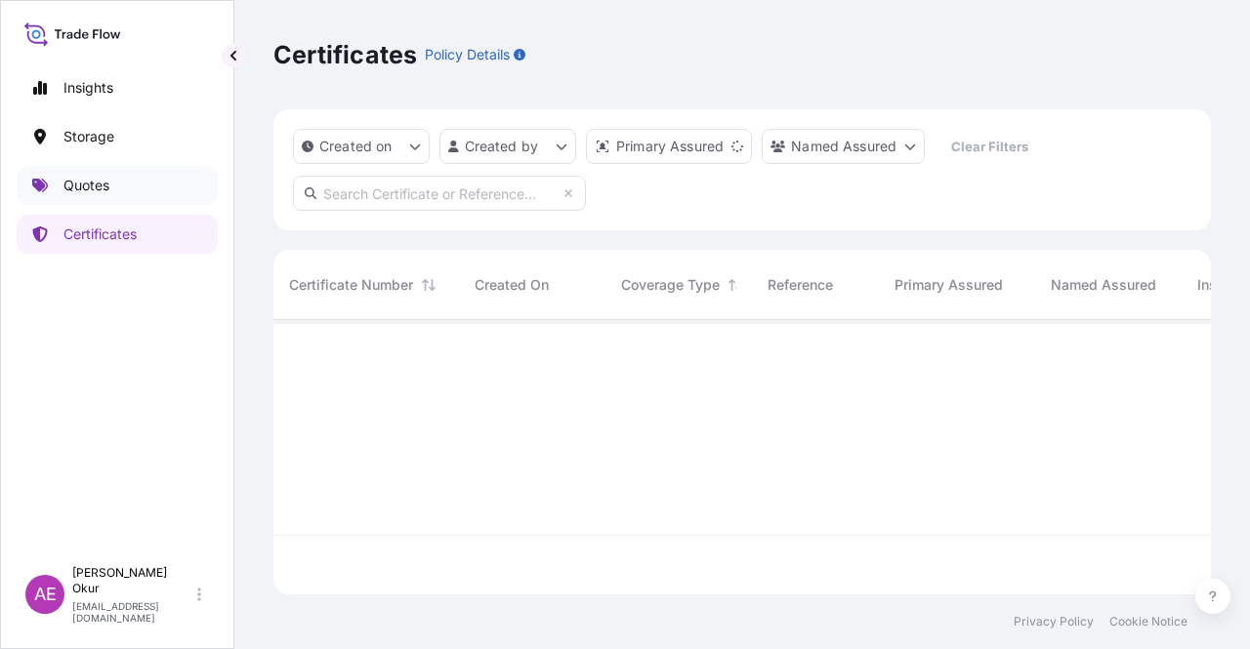
click at [120, 151] on link "Storage" at bounding box center [117, 136] width 201 height 39
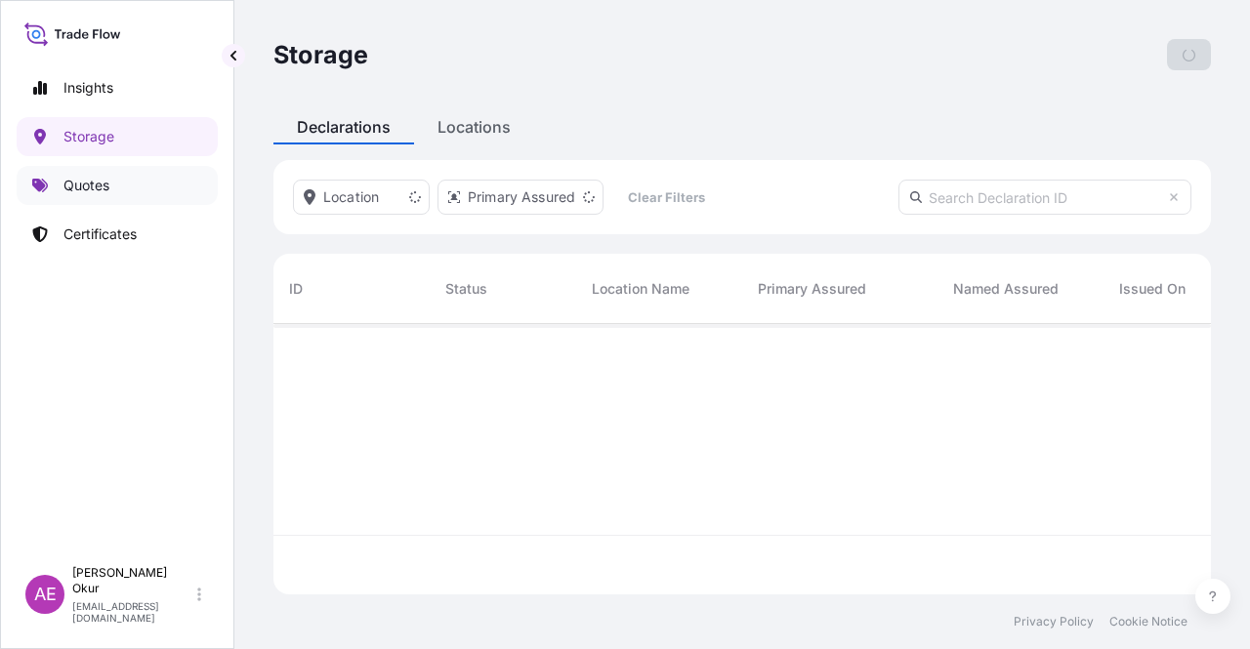
scroll to position [267, 922]
click at [117, 173] on link "Quotes" at bounding box center [117, 185] width 201 height 39
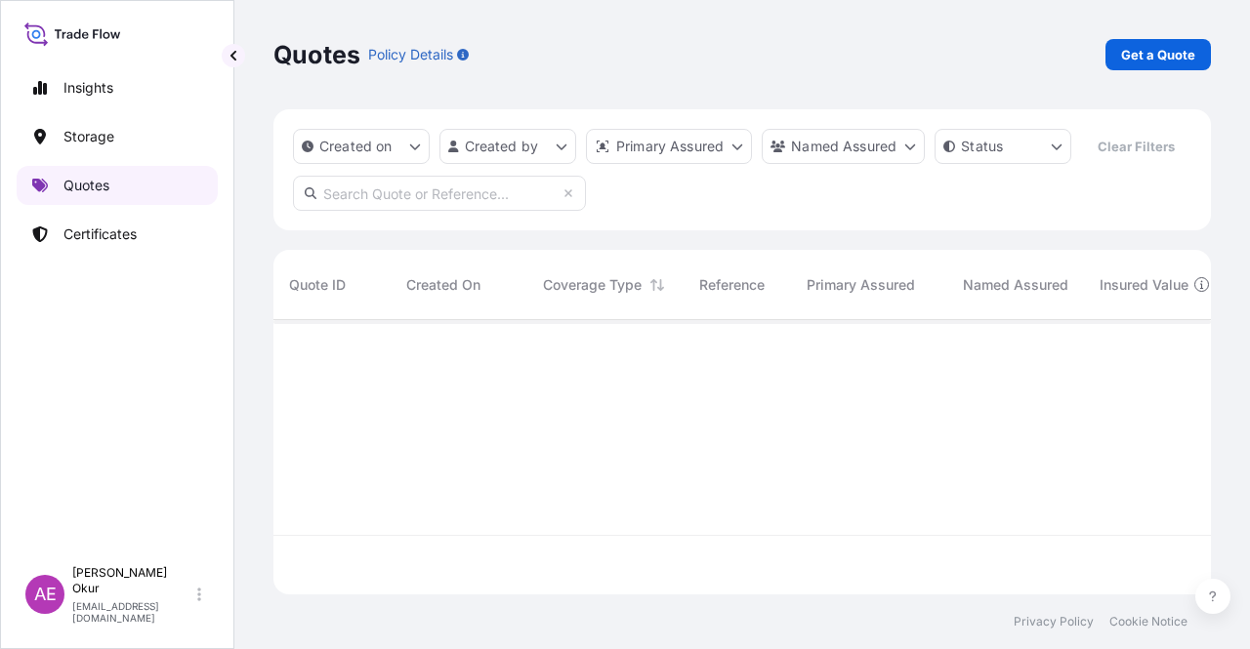
scroll to position [270, 922]
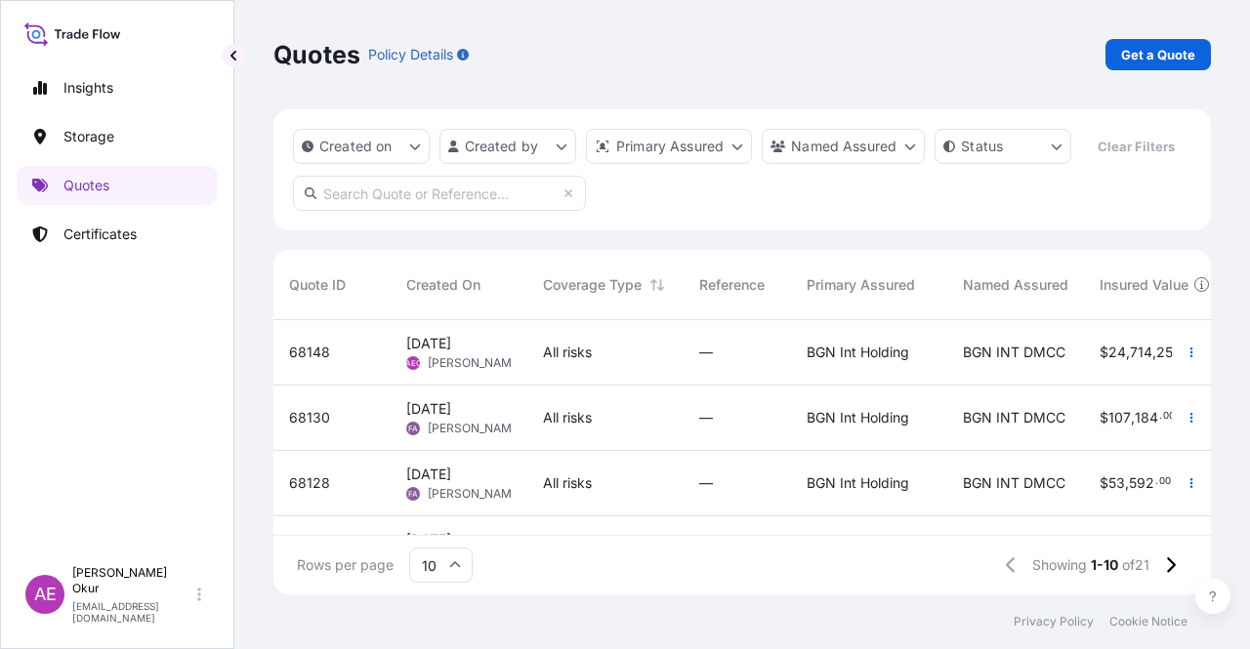
click at [631, 352] on div "All risks" at bounding box center [605, 353] width 125 height 20
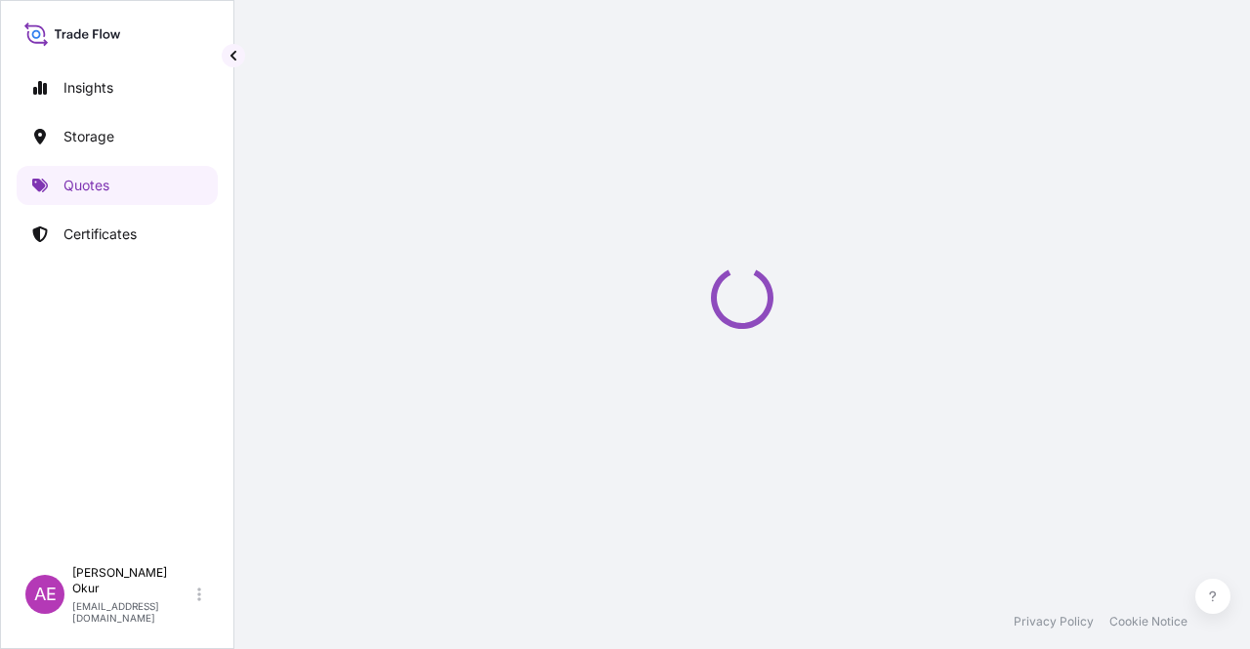
select select "Ocean Vessel"
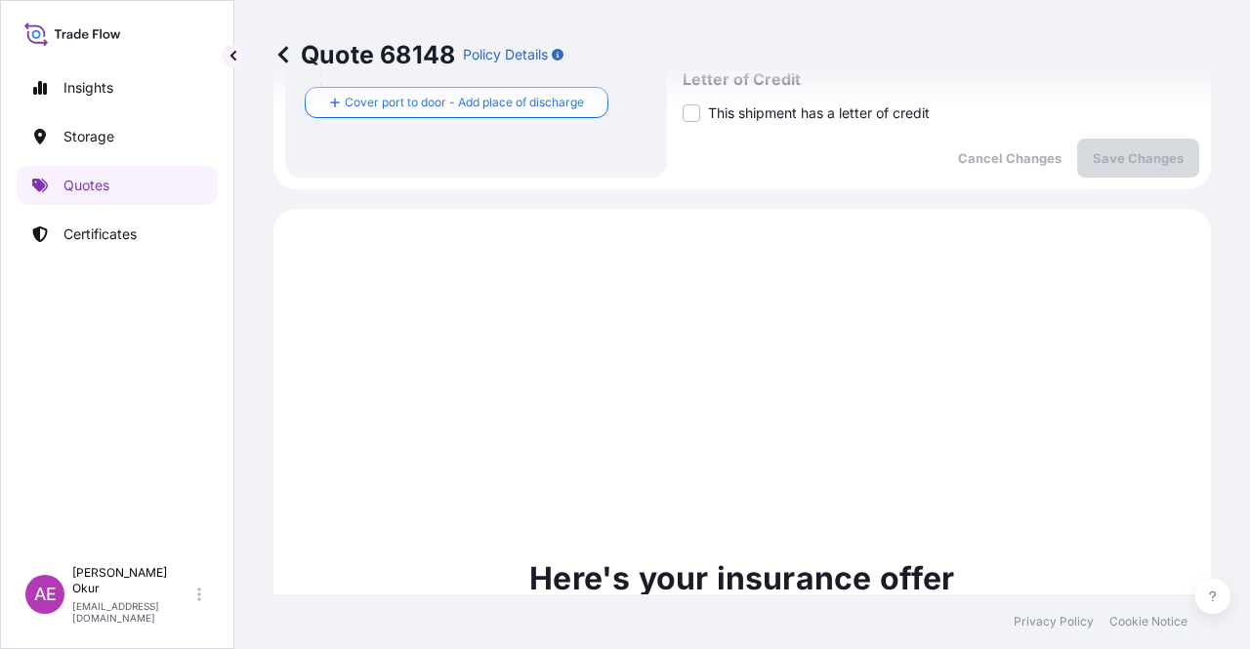
scroll to position [668, 0]
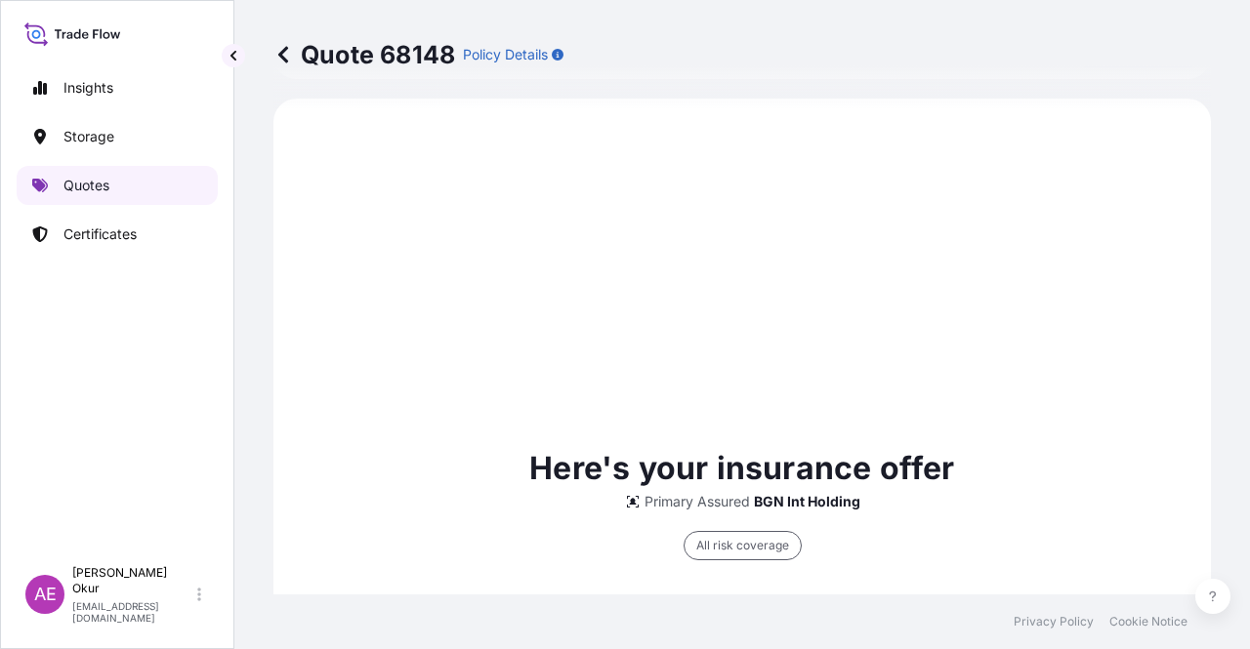
click at [92, 186] on p "Quotes" at bounding box center [86, 186] width 46 height 20
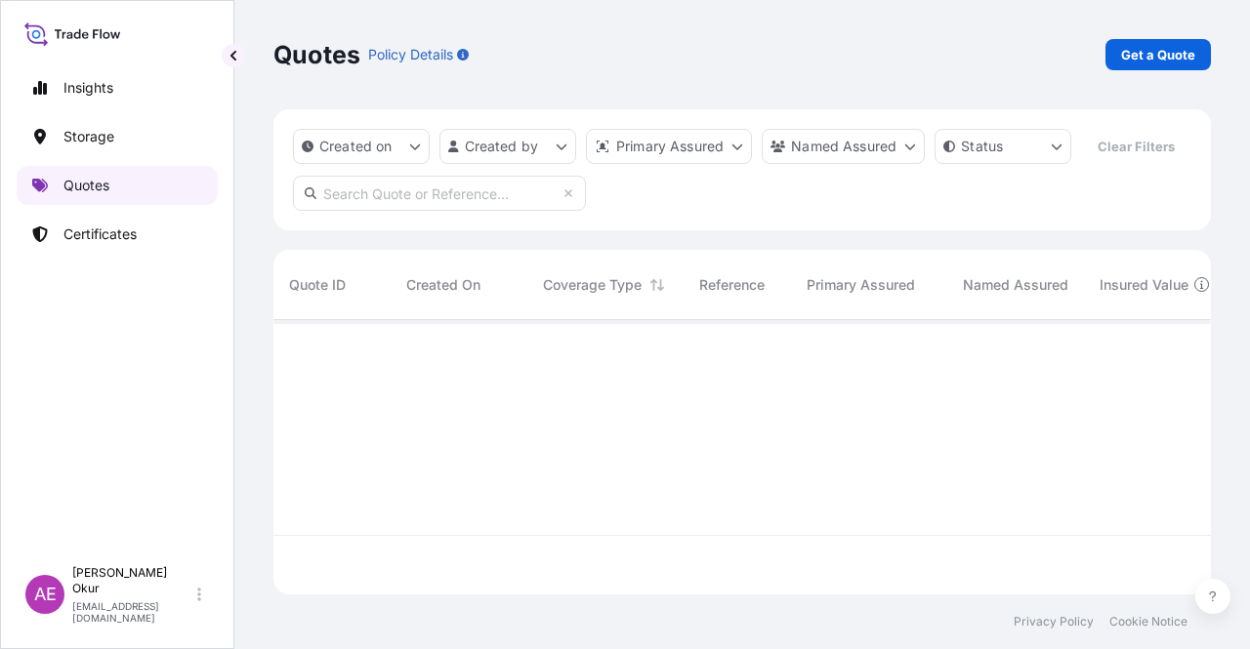
scroll to position [270, 922]
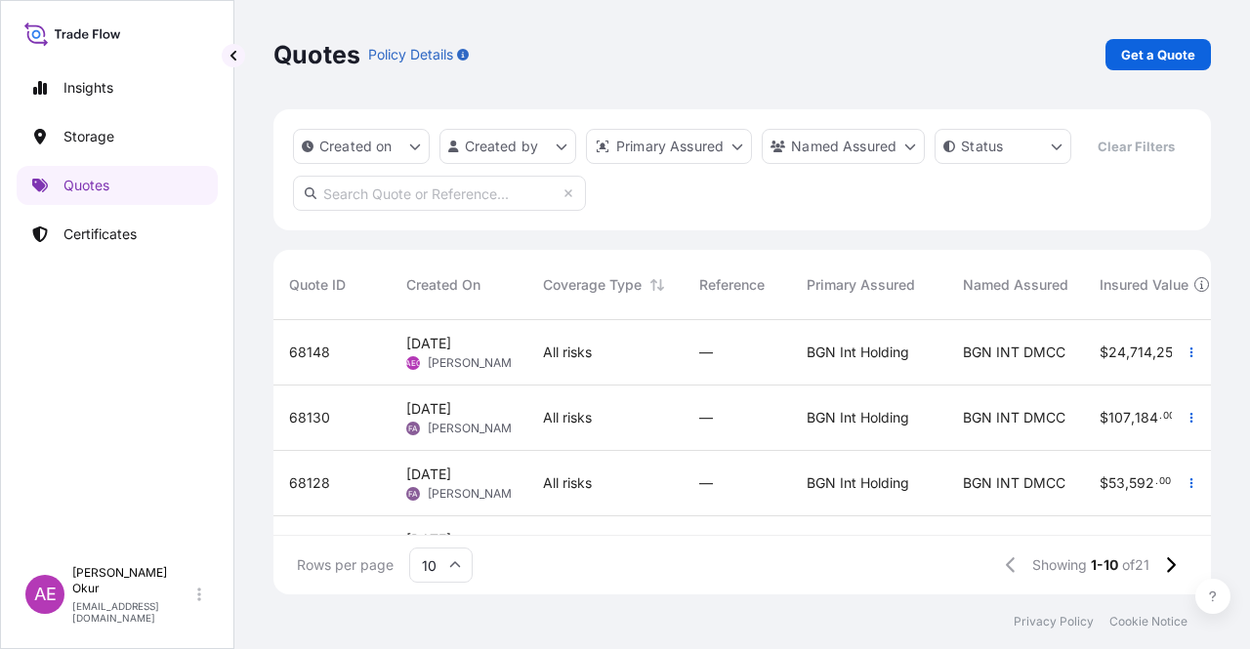
click at [644, 358] on div "All risks" at bounding box center [605, 353] width 125 height 20
select select "Ocean Vessel"
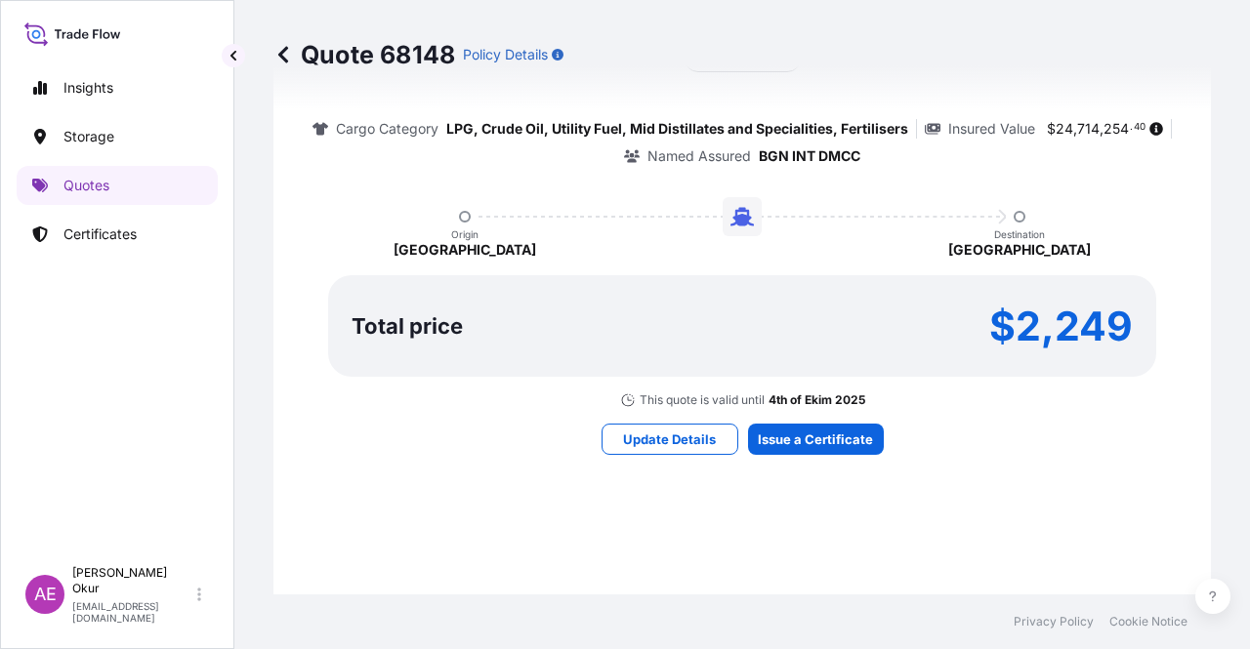
click at [804, 458] on div "Here's your insurance offer Primary Assured BGN Int Holding All risk coverage C…" at bounding box center [742, 206] width 883 height 1136
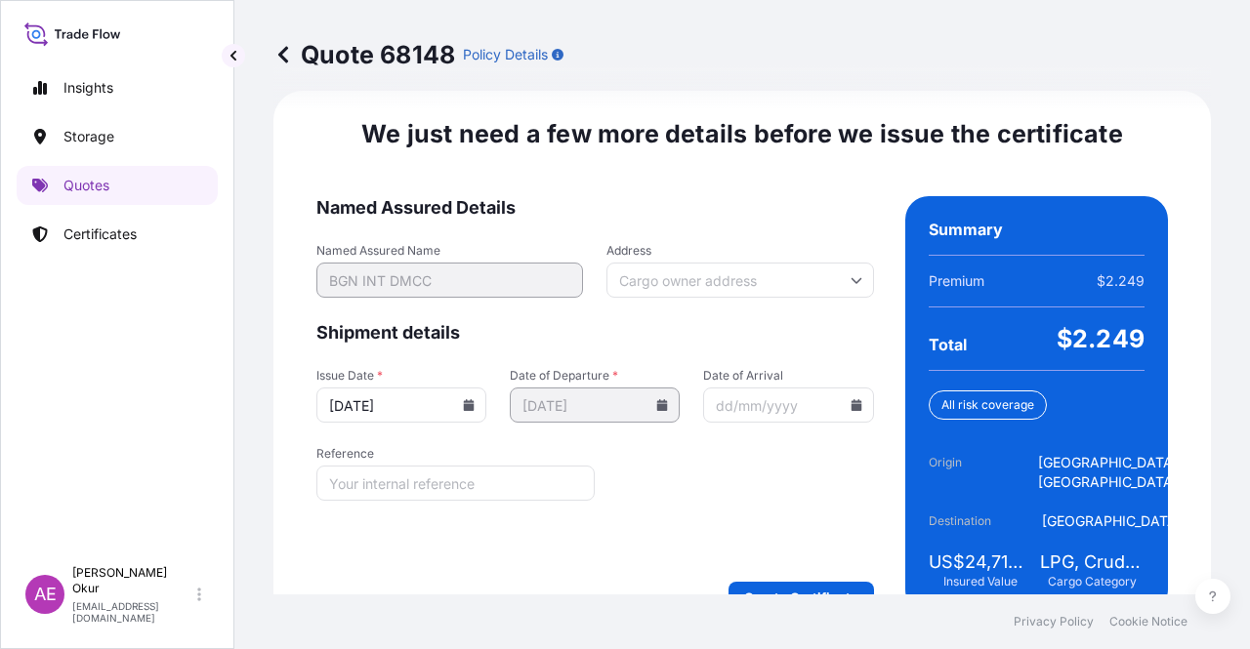
scroll to position [2464, 0]
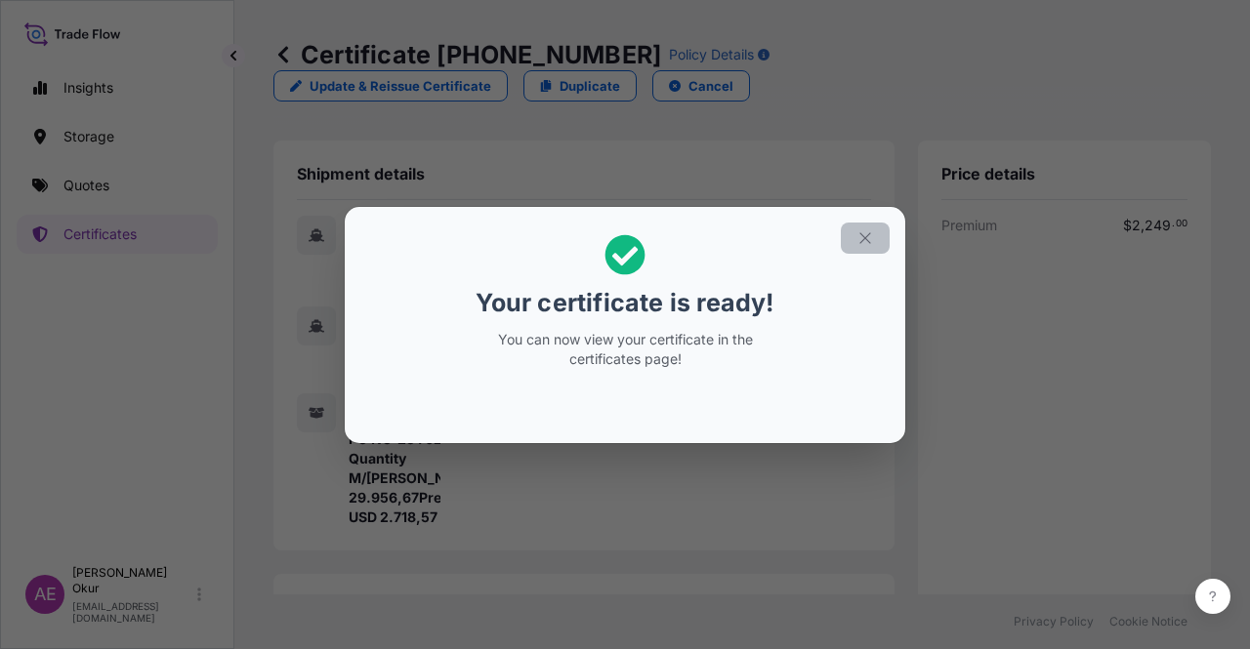
click at [872, 229] on icon "button" at bounding box center [865, 238] width 18 height 18
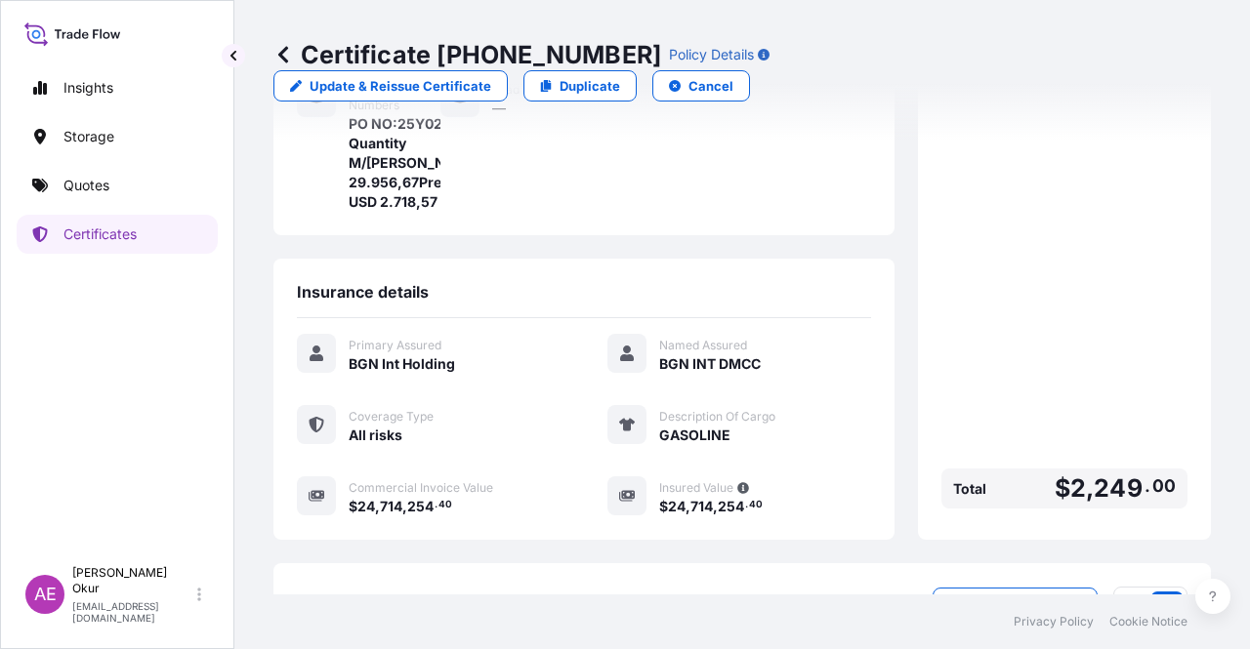
scroll to position [449, 0]
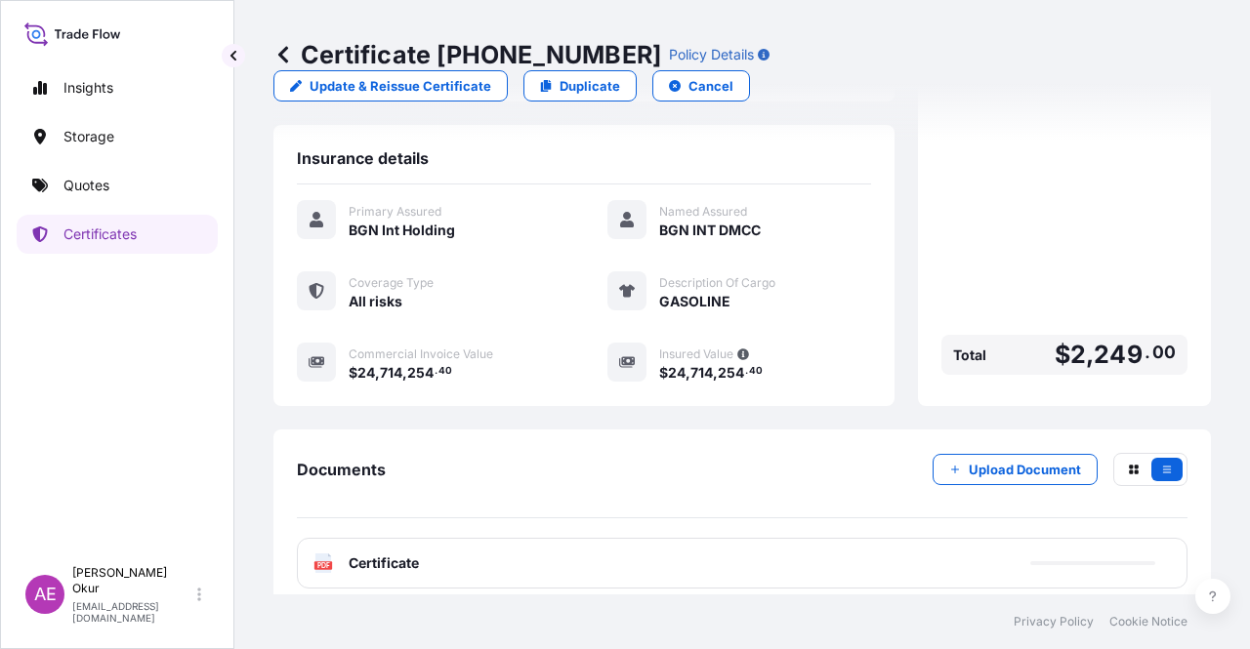
click at [388, 555] on span "Certificate" at bounding box center [384, 564] width 70 height 20
click at [392, 554] on span "Certificate" at bounding box center [384, 564] width 70 height 20
click at [390, 554] on span "Certificate" at bounding box center [384, 564] width 70 height 20
click at [394, 554] on span "Certificate" at bounding box center [384, 564] width 70 height 20
click at [408, 577] on div "Documents Upload Document PDF Certificate" at bounding box center [741, 521] width 937 height 183
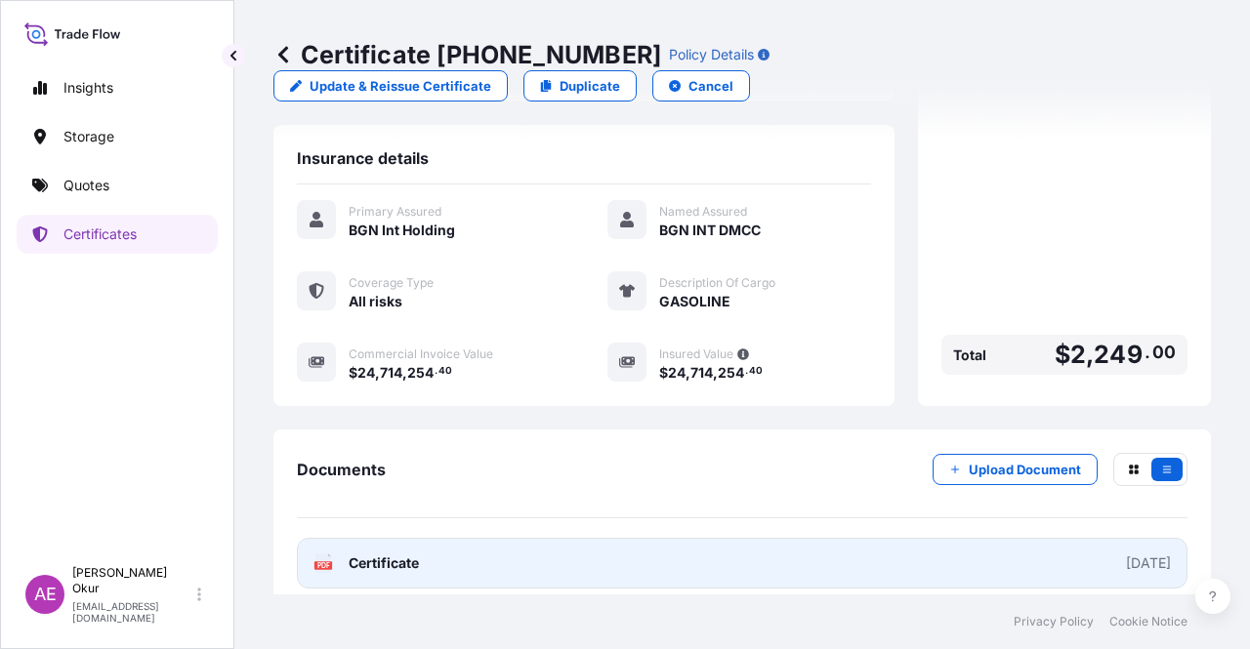
click at [394, 554] on span "Certificate" at bounding box center [384, 564] width 70 height 20
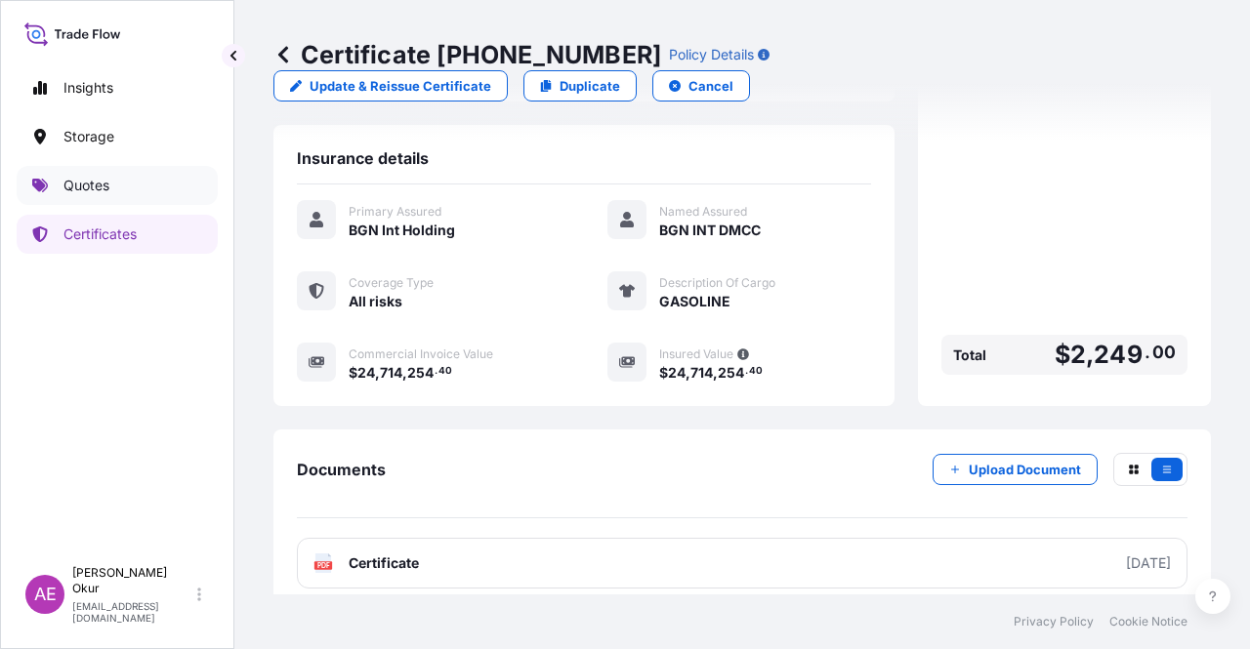
click at [156, 186] on link "Quotes" at bounding box center [117, 185] width 201 height 39
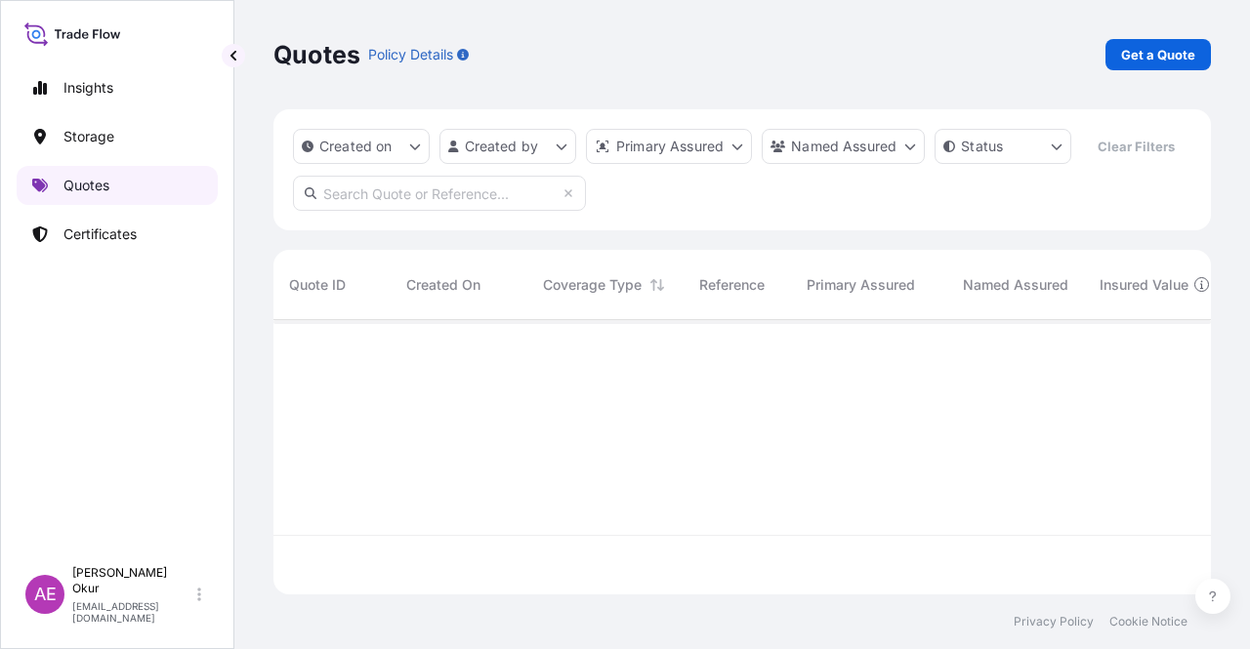
scroll to position [270, 922]
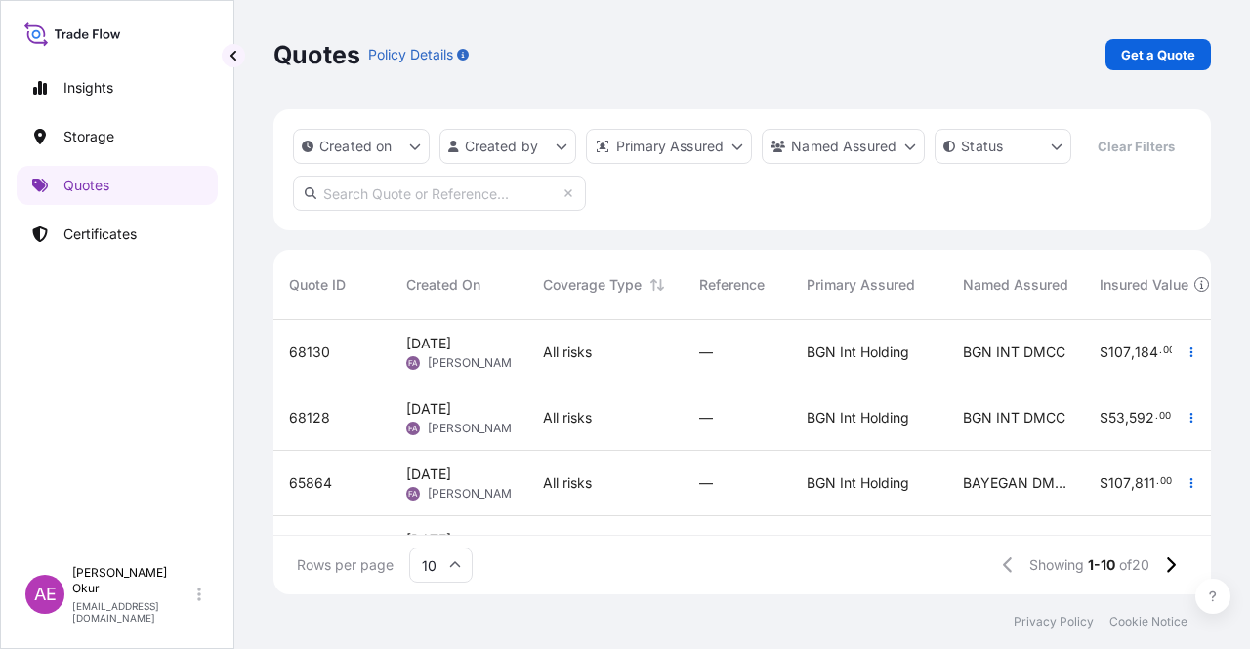
click at [1135, 63] on p "Get a Quote" at bounding box center [1158, 55] width 74 height 20
select select "Ocean Vessel"
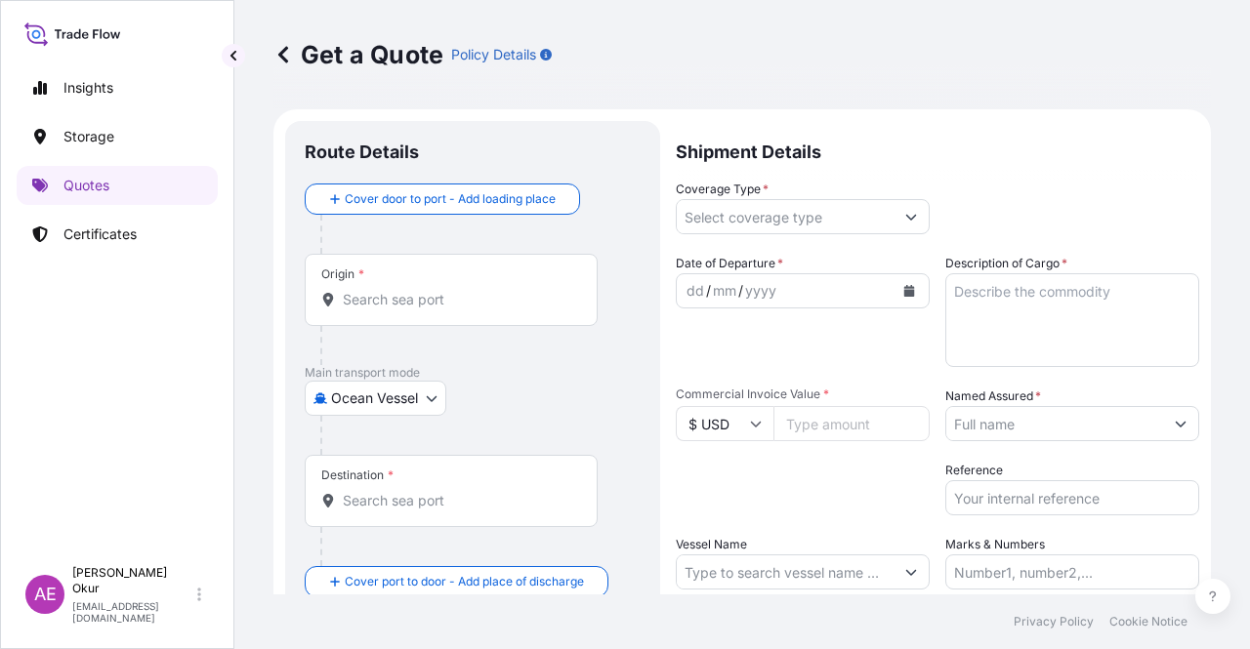
scroll to position [31, 0]
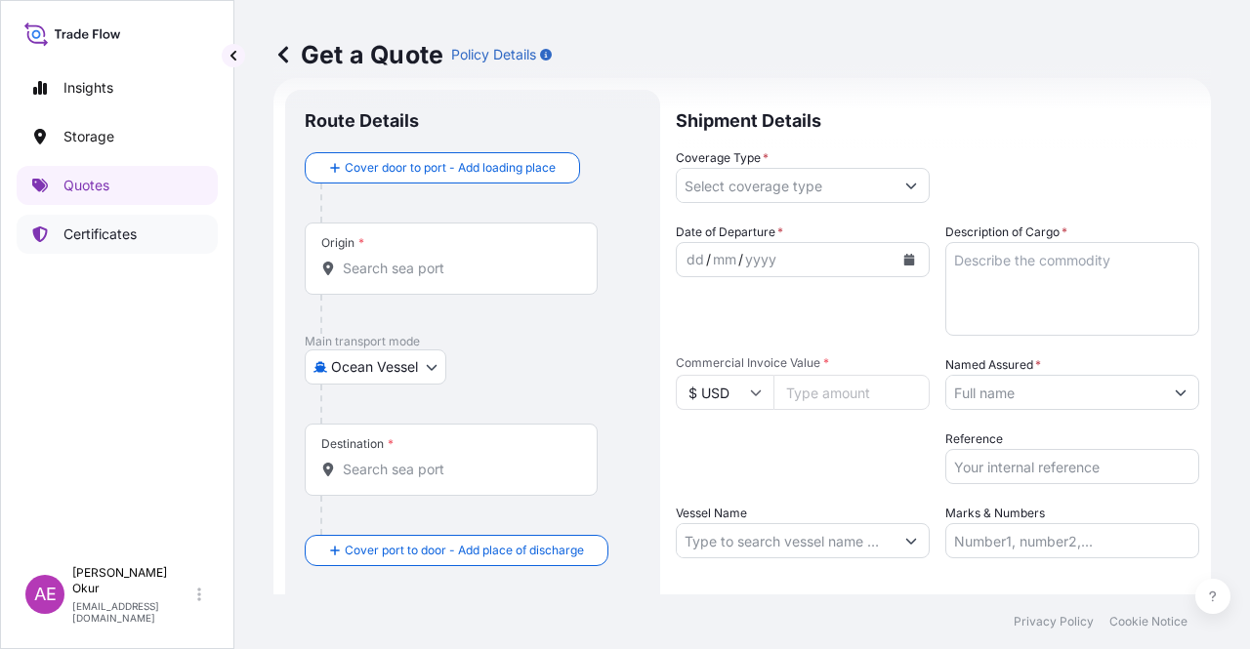
click at [86, 246] on link "Certificates" at bounding box center [117, 234] width 201 height 39
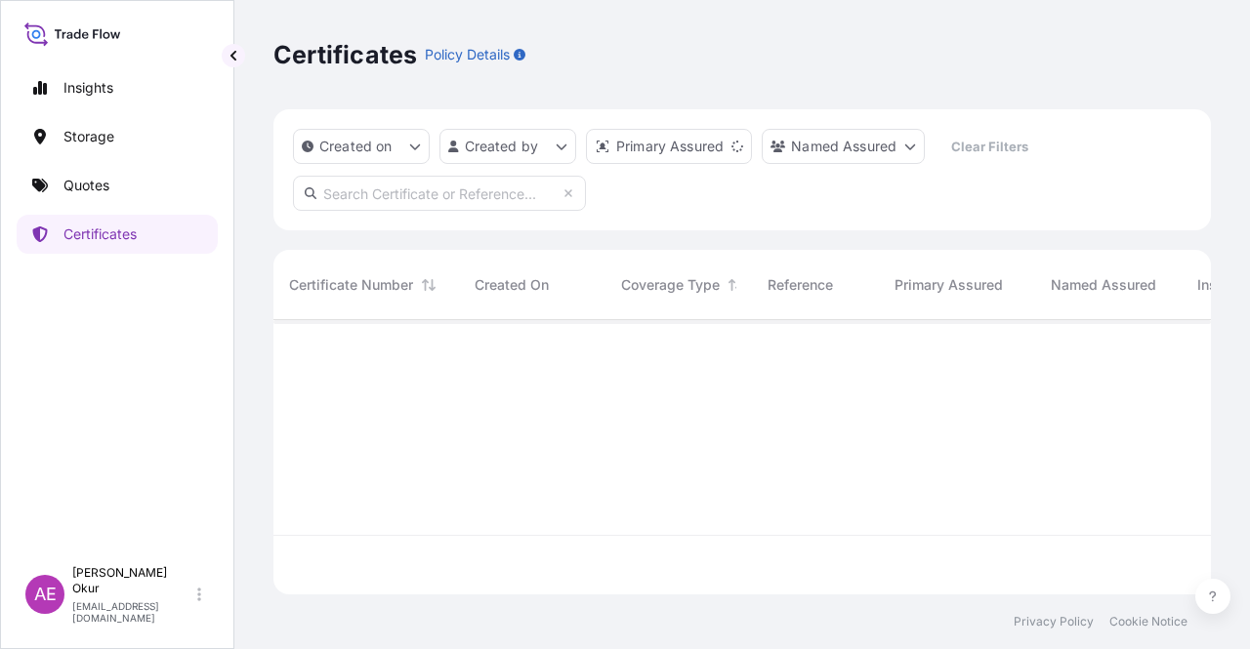
scroll to position [270, 922]
click at [463, 211] on div "Created on Created by Primary Assured Named Assured Clear Filters" at bounding box center [741, 169] width 937 height 121
click at [468, 188] on input "text" at bounding box center [439, 193] width 293 height 35
paste input "[PHONE_NUMBER]"
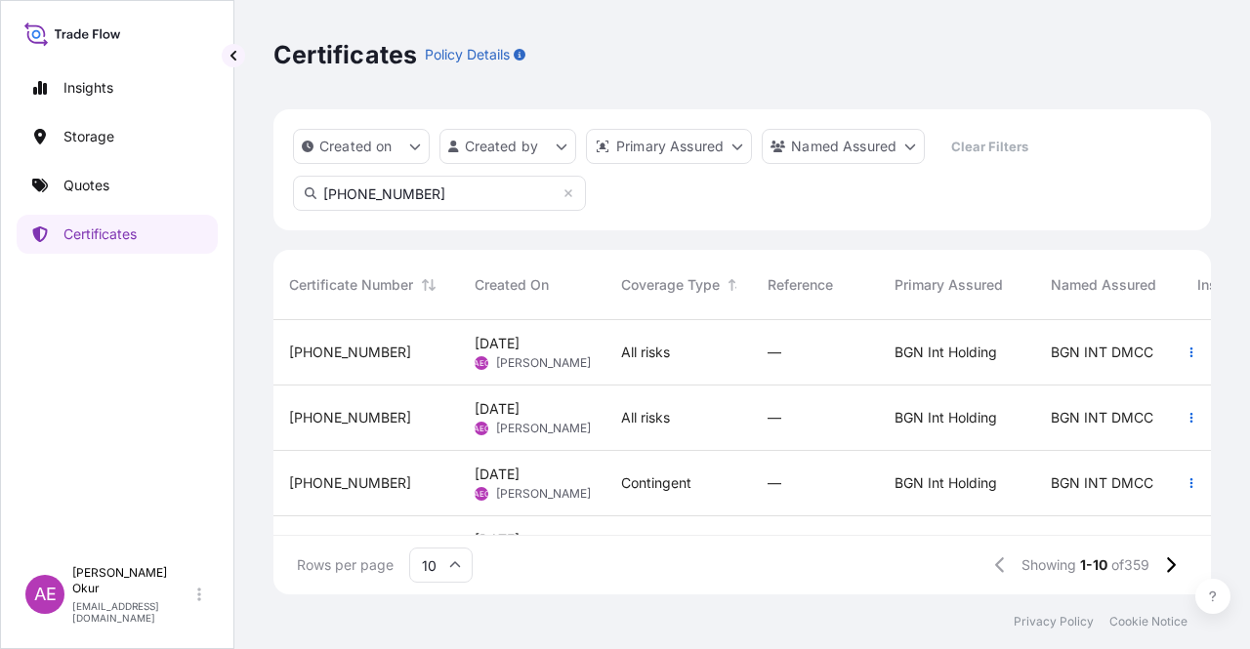
click at [434, 193] on input "[PHONE_NUMBER]" at bounding box center [439, 193] width 293 height 35
type input "[PHONE_NUMBER]"
click at [78, 449] on div "Insights Storage Quotes Certificates" at bounding box center [117, 304] width 201 height 506
click at [410, 177] on input "[PHONE_NUMBER]" at bounding box center [439, 193] width 293 height 35
click at [68, 158] on div "Insights Storage Quotes Certificates" at bounding box center [117, 304] width 201 height 506
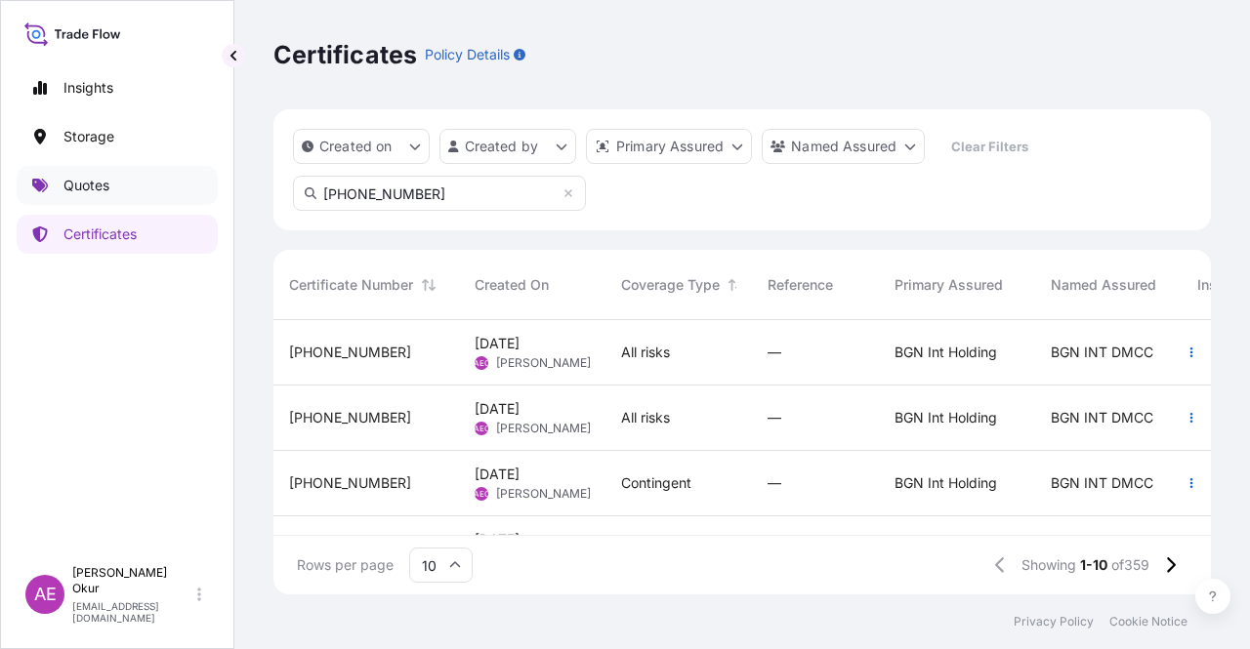
click at [82, 179] on p "Quotes" at bounding box center [86, 186] width 46 height 20
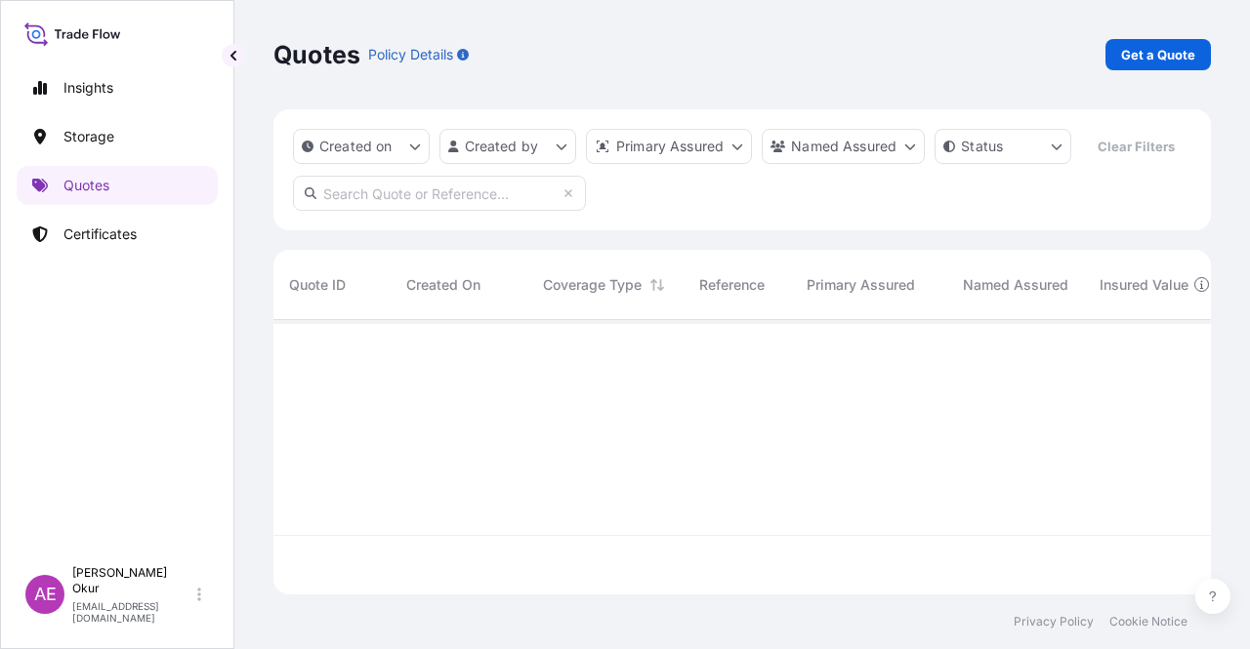
scroll to position [270, 922]
click at [89, 228] on p "Certificates" at bounding box center [99, 235] width 73 height 20
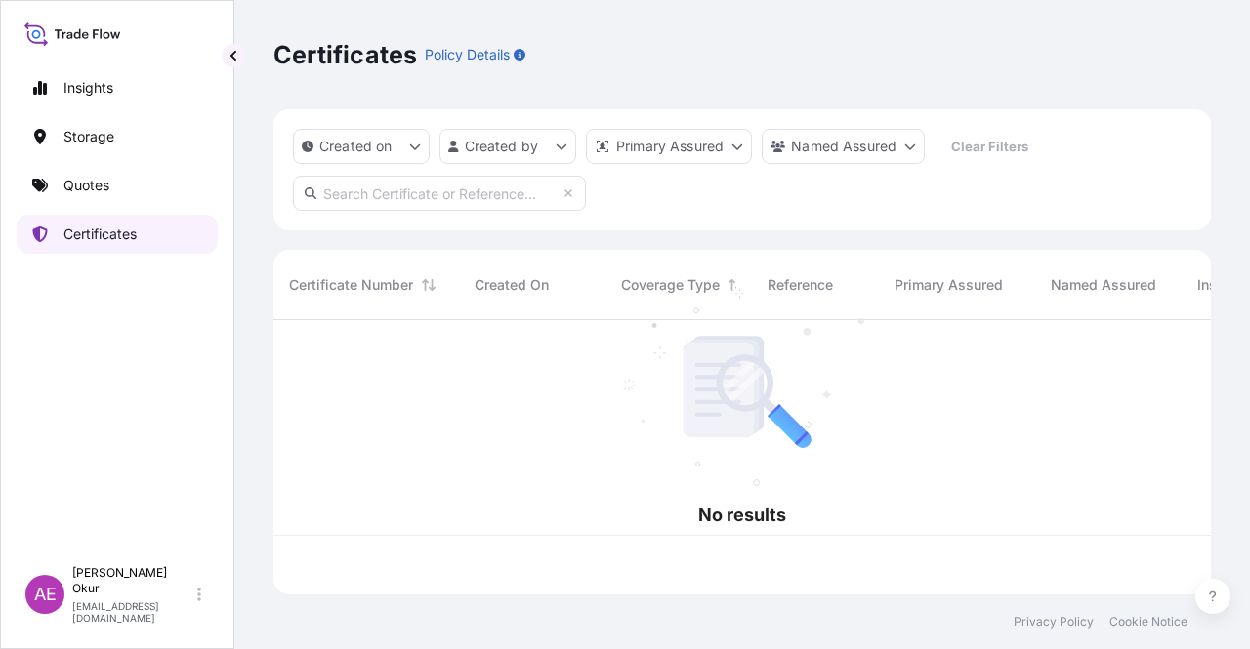
scroll to position [270, 922]
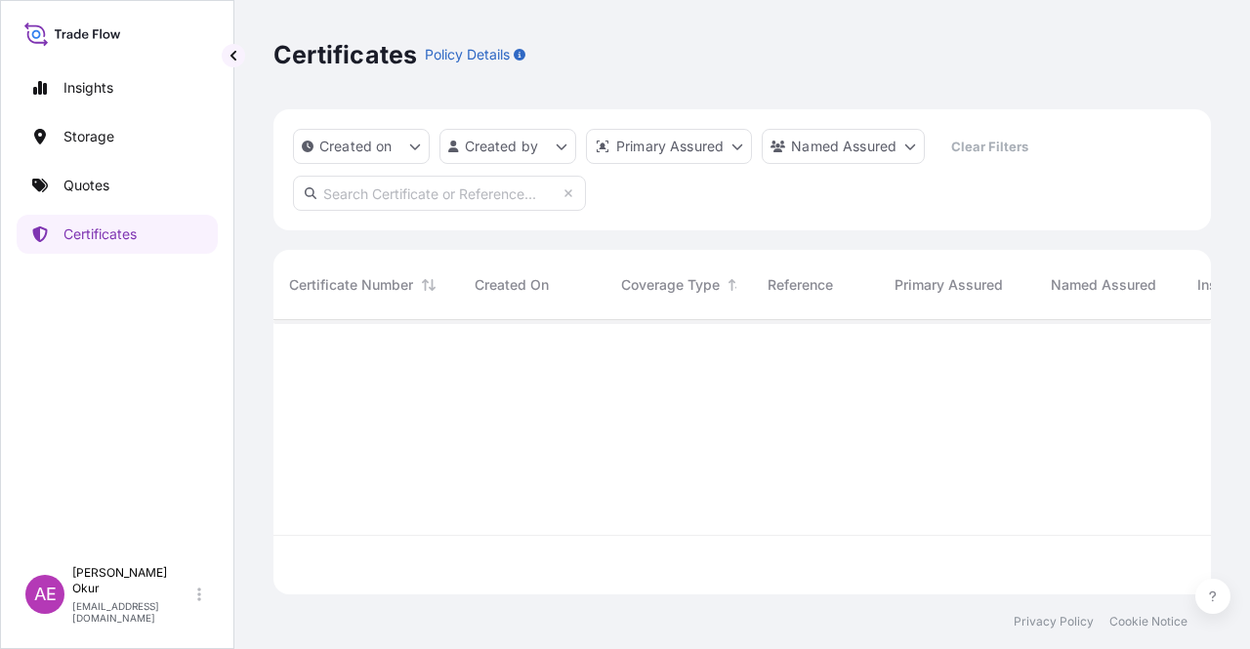
click at [420, 201] on input "text" at bounding box center [439, 193] width 293 height 35
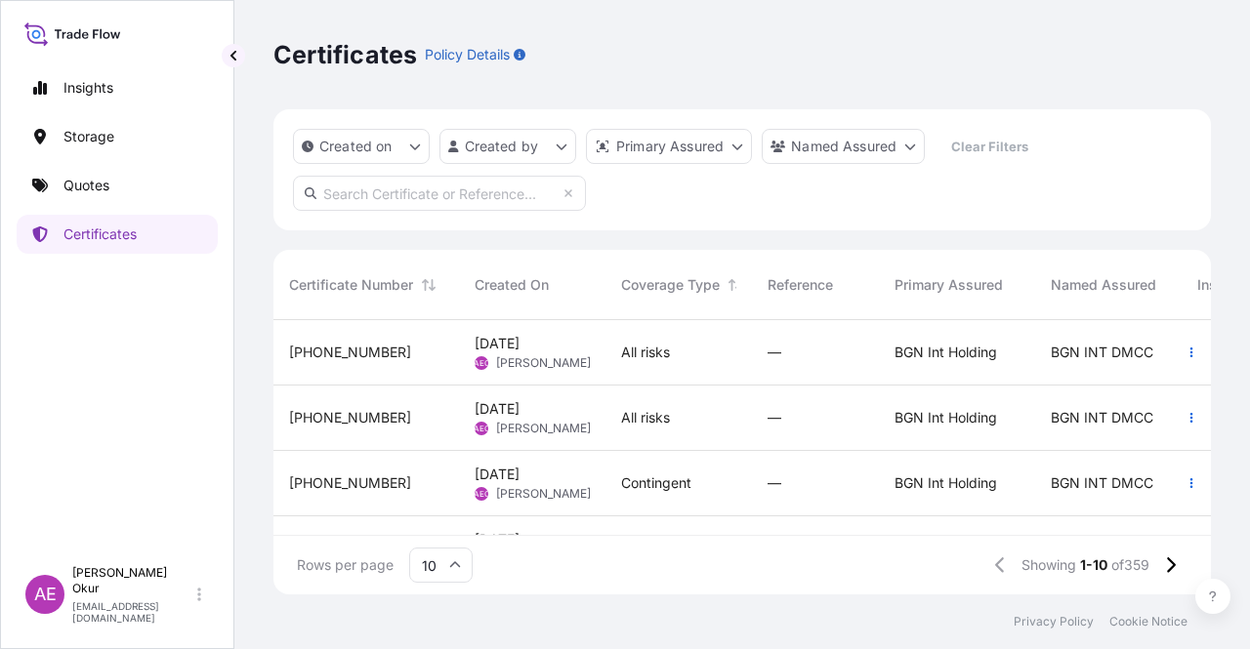
paste input "[PHONE_NUMBER]"
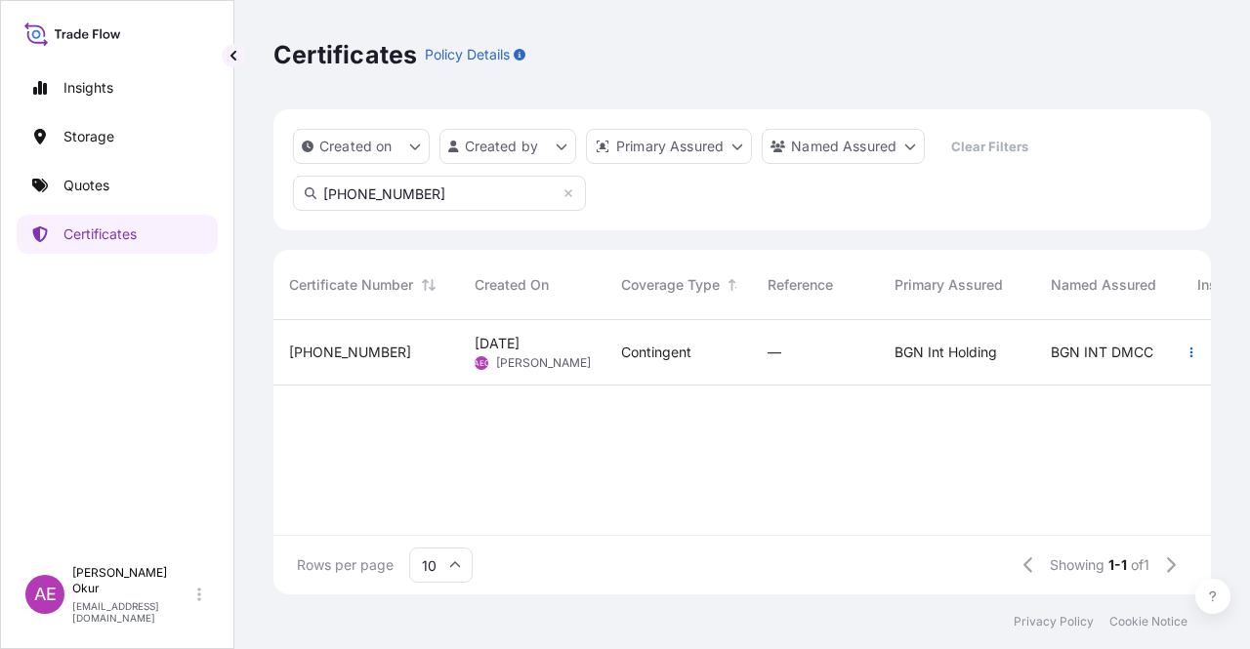
type input "[PHONE_NUMBER]"
click at [476, 364] on span "AEO" at bounding box center [482, 363] width 17 height 20
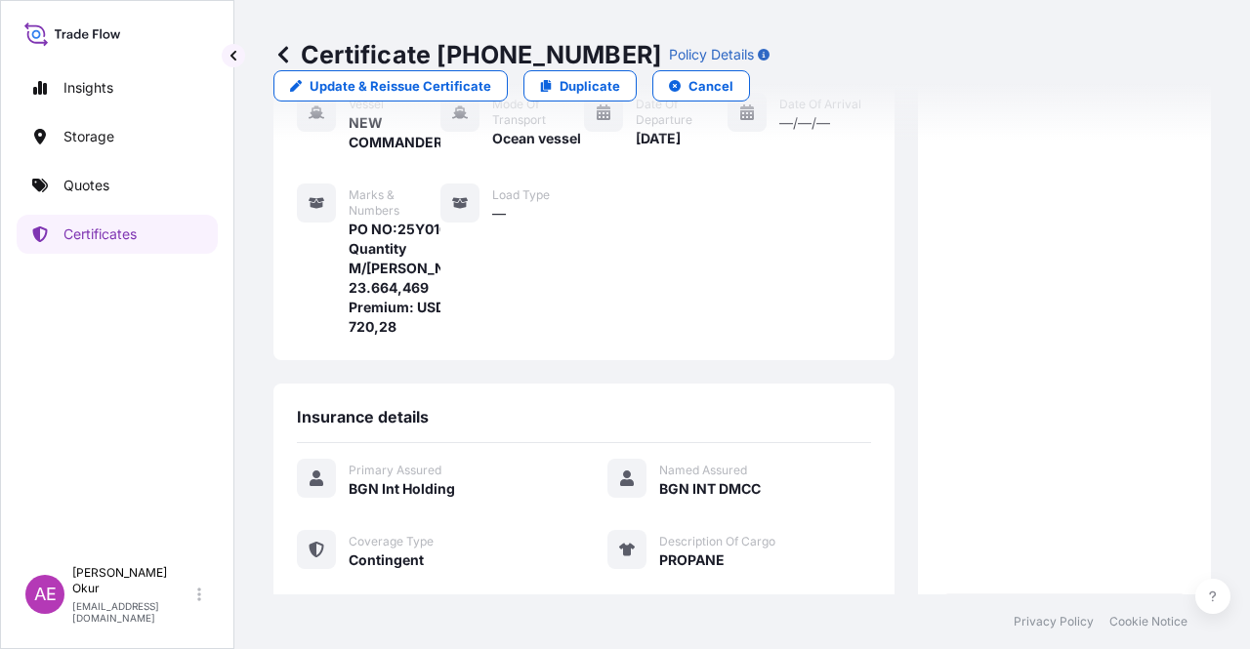
scroll to position [488, 0]
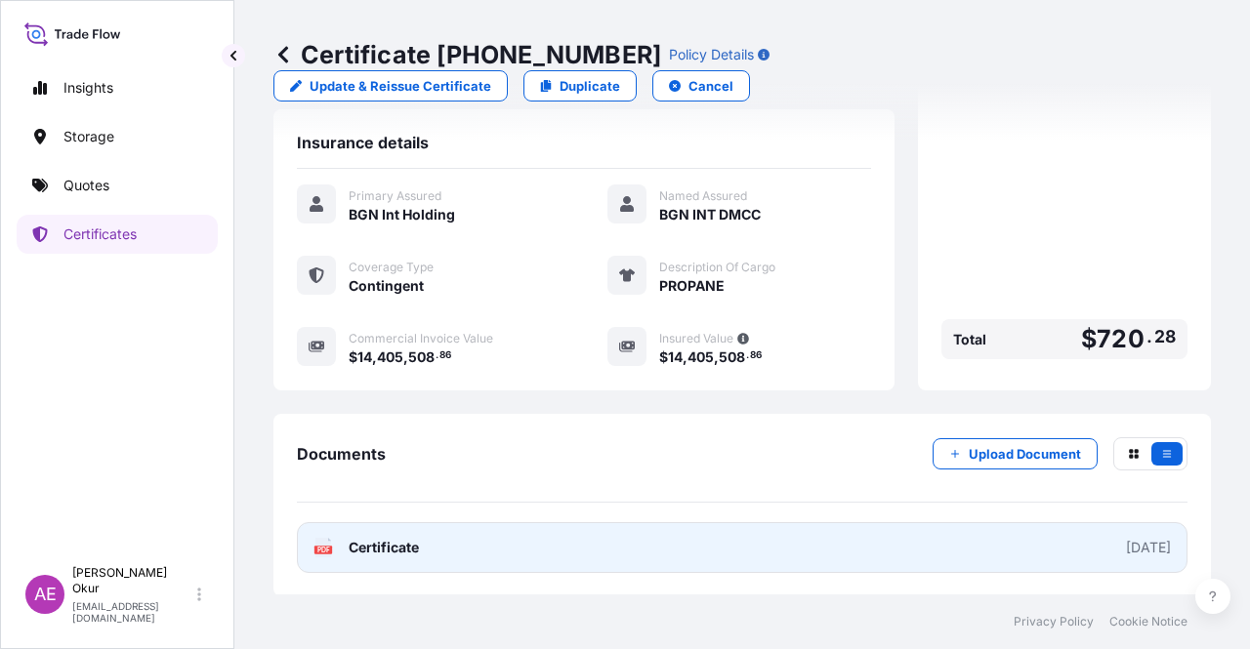
click at [394, 573] on link "PDF Certificate [DATE]" at bounding box center [742, 547] width 890 height 51
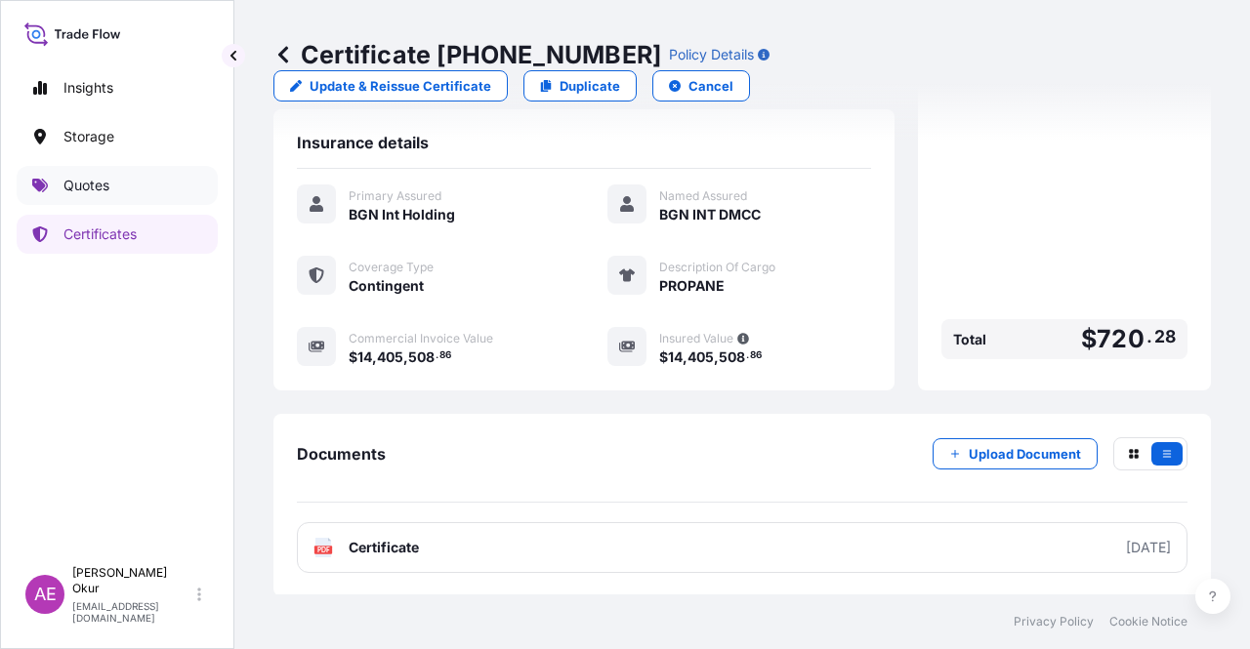
click at [95, 204] on div "Insights Storage Quotes Certificates" at bounding box center [117, 304] width 201 height 506
click at [140, 206] on div "Insights Storage Quotes Certificates" at bounding box center [117, 304] width 201 height 506
click at [131, 192] on link "Quotes" at bounding box center [117, 185] width 201 height 39
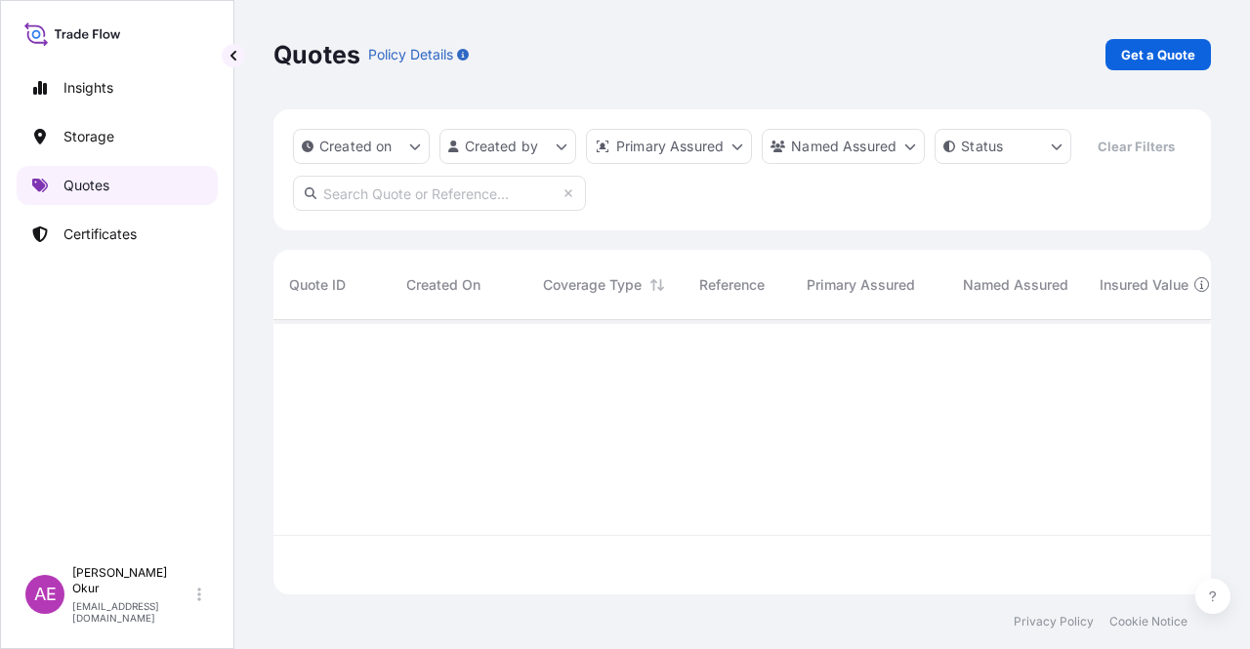
scroll to position [270, 922]
click at [1150, 43] on link "Get a Quote" at bounding box center [1157, 54] width 105 height 31
select select "Ocean Vessel"
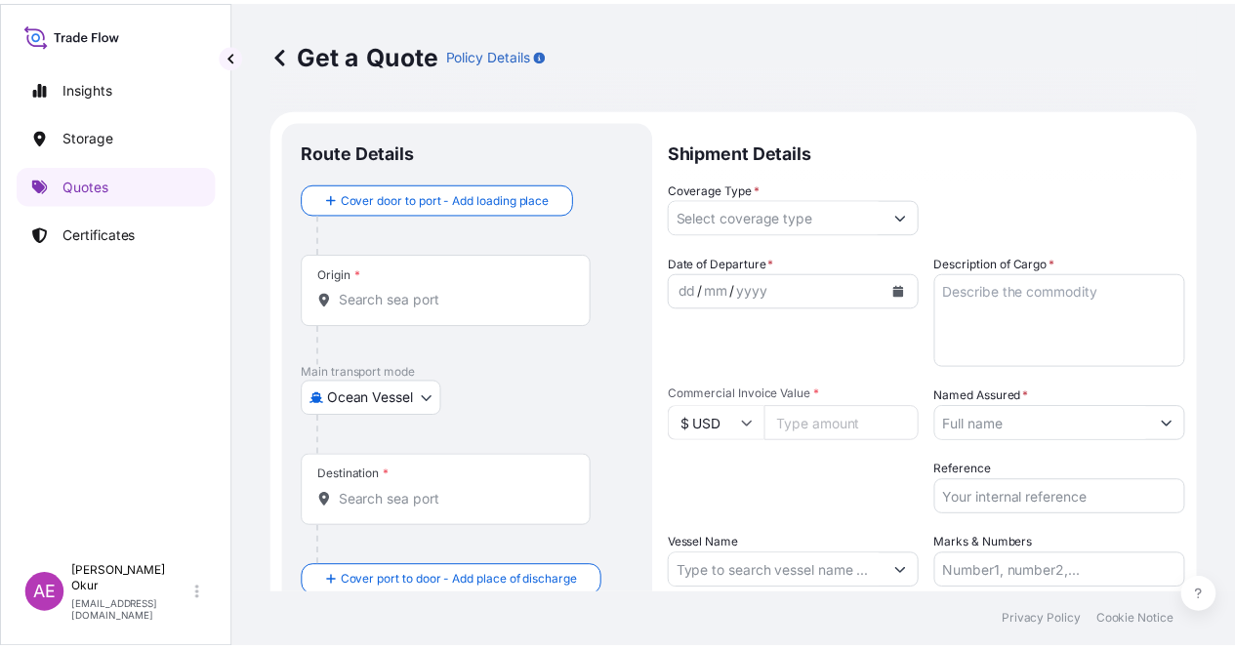
scroll to position [31, 0]
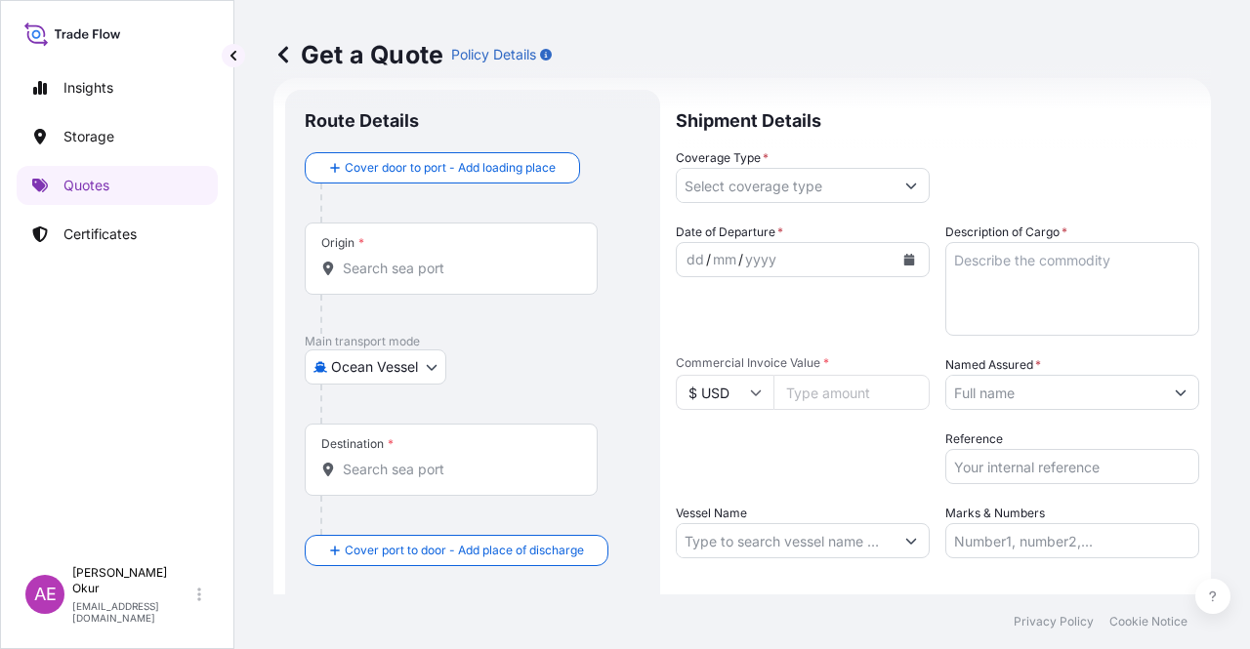
click at [464, 249] on div "Origin *" at bounding box center [451, 259] width 293 height 72
click at [464, 259] on input "Origin *" at bounding box center [458, 269] width 230 height 20
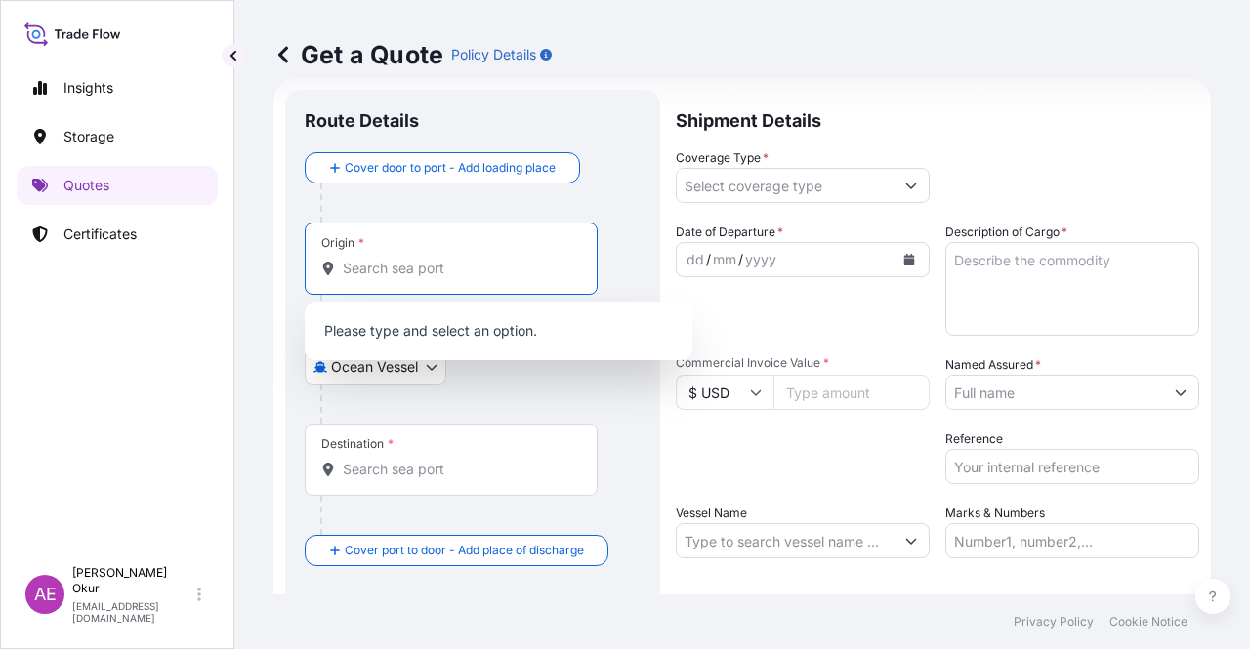
paste input "[GEOGRAPHIC_DATA], [GEOGRAPHIC_DATA]"
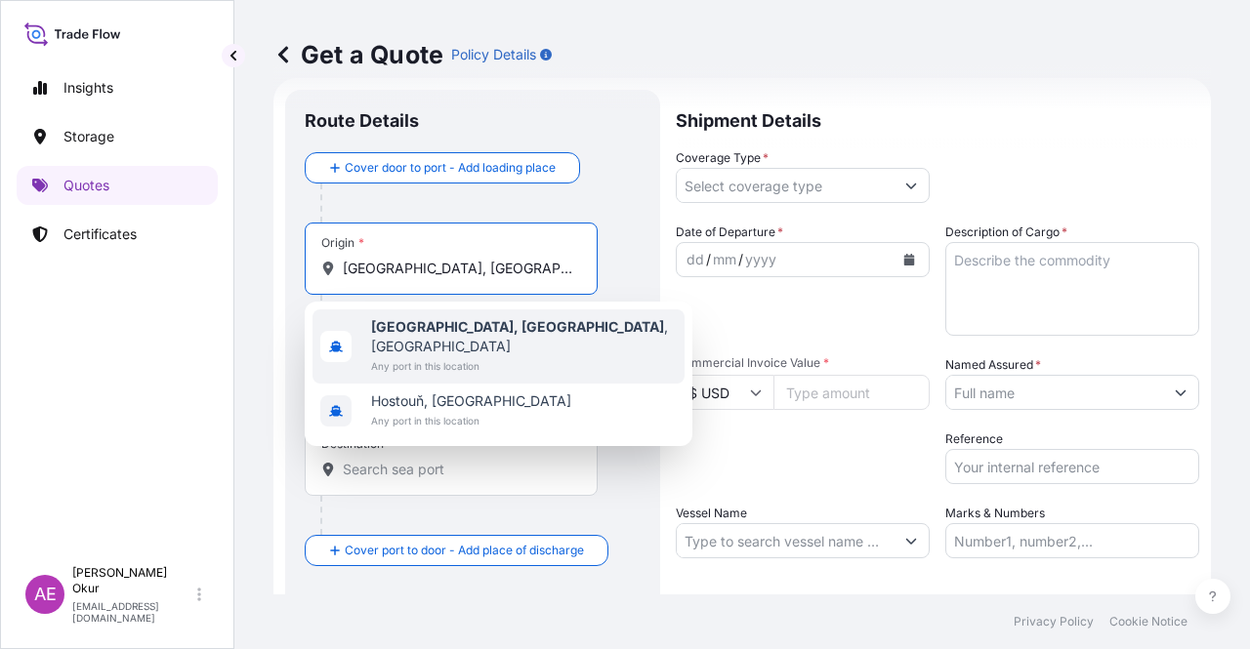
click at [465, 331] on span "[GEOGRAPHIC_DATA], [GEOGRAPHIC_DATA] , [GEOGRAPHIC_DATA]" at bounding box center [524, 336] width 306 height 39
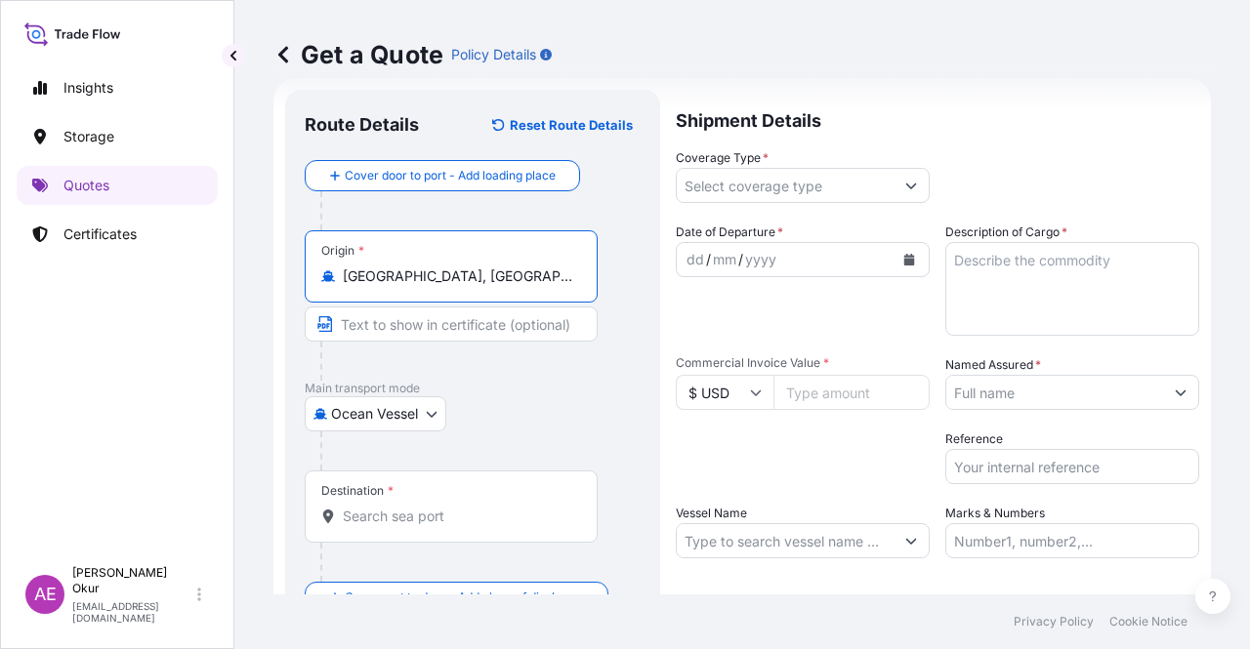
type input "[GEOGRAPHIC_DATA], [GEOGRAPHIC_DATA], [GEOGRAPHIC_DATA]"
click at [440, 309] on input "Text to appear on certificate" at bounding box center [451, 324] width 293 height 35
paste input "[GEOGRAPHIC_DATA], [GEOGRAPHIC_DATA]"
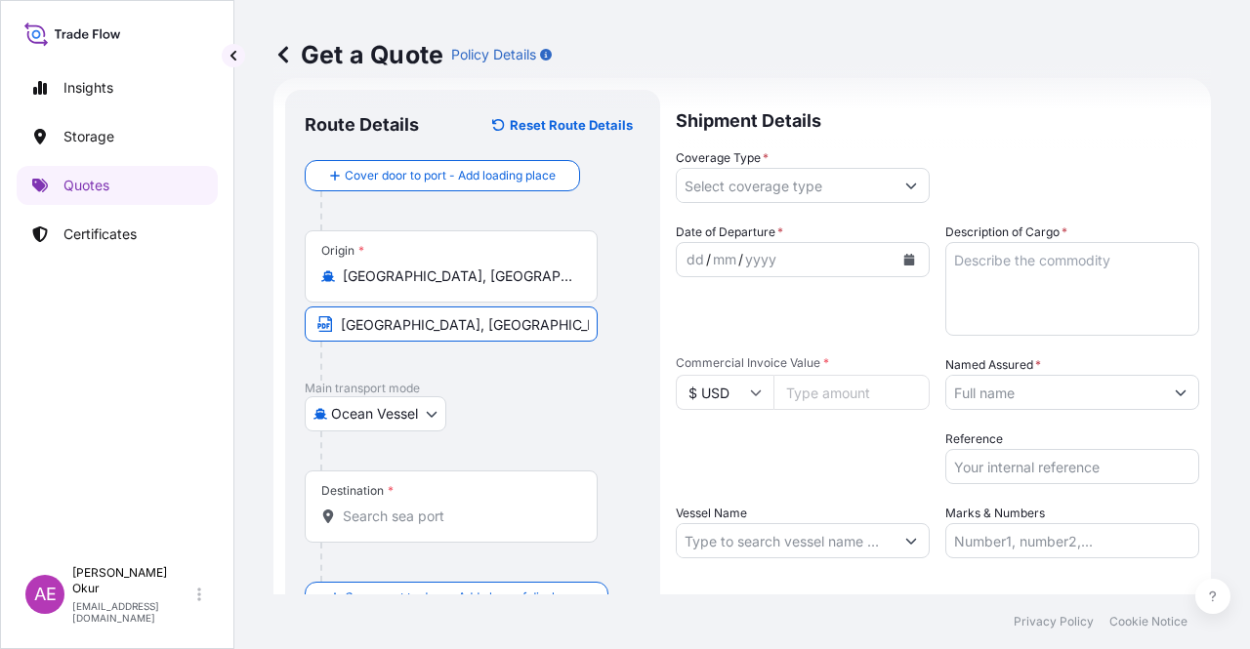
type input "[GEOGRAPHIC_DATA], [GEOGRAPHIC_DATA] / [GEOGRAPHIC_DATA]"
click at [427, 517] on input "Destination *" at bounding box center [458, 517] width 230 height 20
paste input "TANJUNG SEKONG"
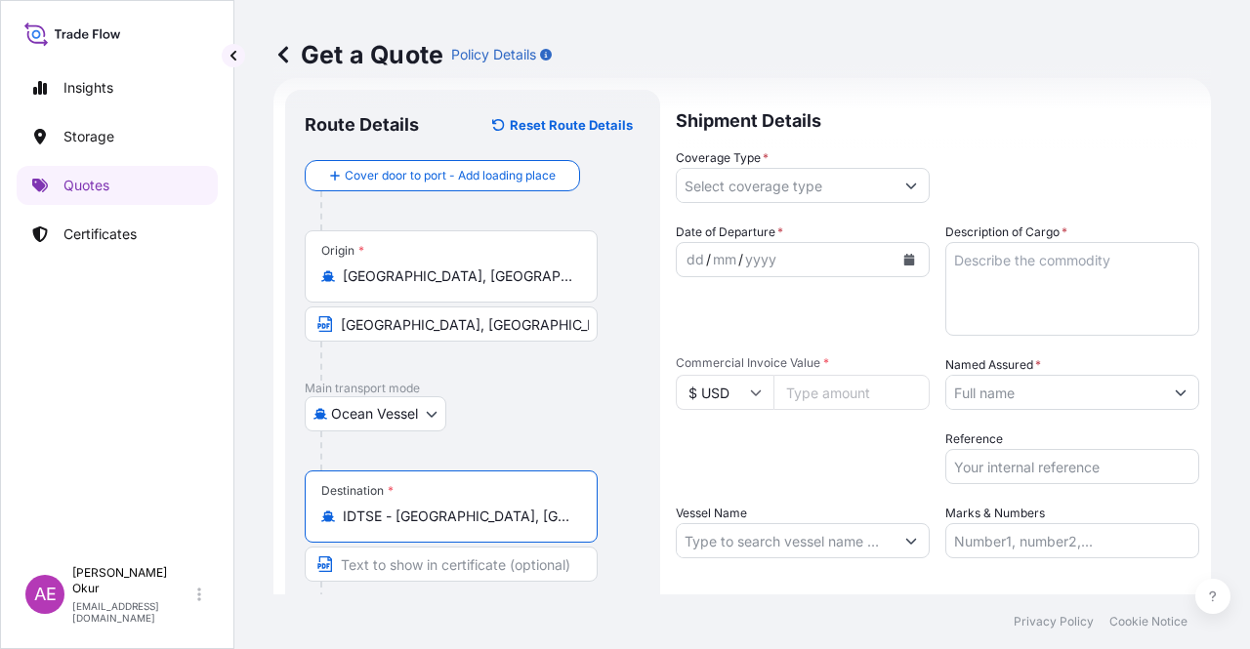
type input "IDTSE - [GEOGRAPHIC_DATA], [GEOGRAPHIC_DATA], [GEOGRAPHIC_DATA]"
click at [473, 558] on input "Text to appear on certificate" at bounding box center [451, 564] width 293 height 35
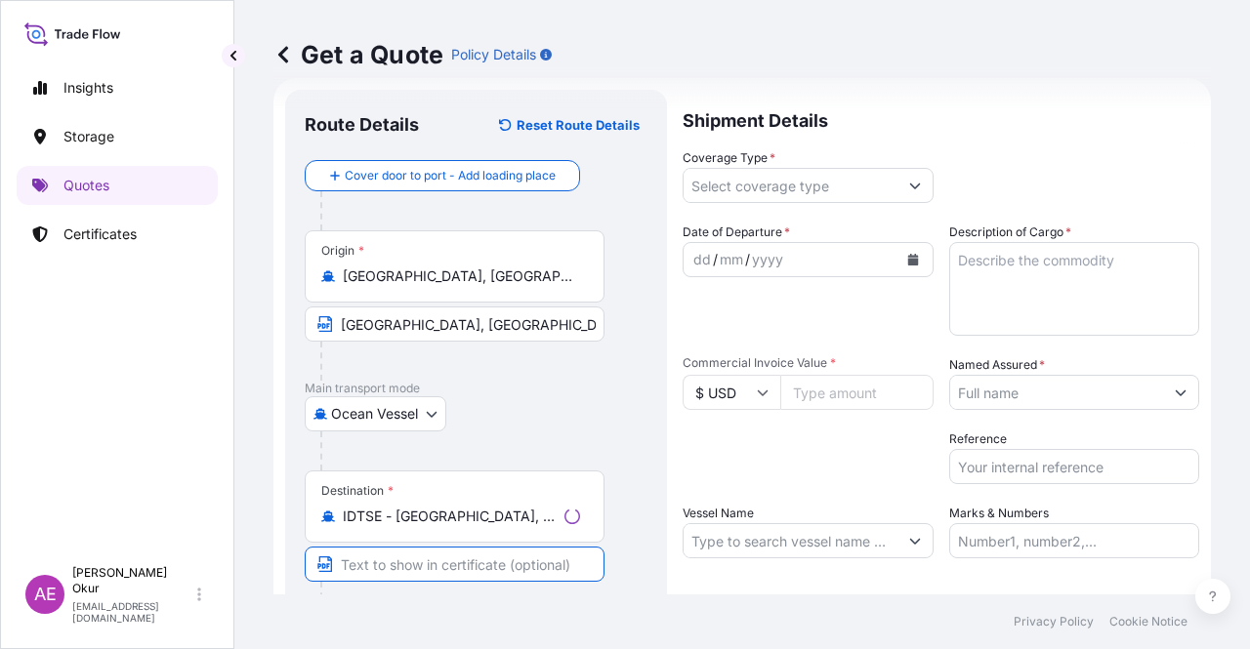
paste input "TANJUNG SEKONG"
type input "TANJUNG SEKONG / [GEOGRAPHIC_DATA]"
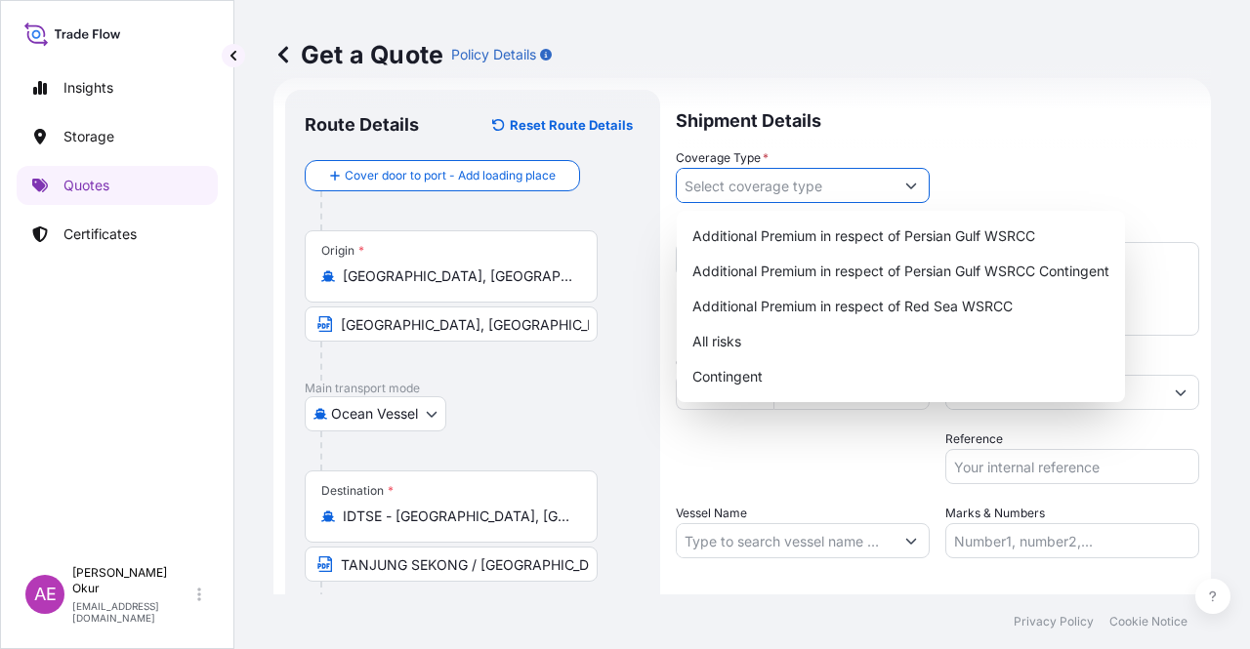
click at [863, 182] on input "Coverage Type *" at bounding box center [785, 185] width 217 height 35
click at [742, 370] on div "Contingent" at bounding box center [900, 376] width 433 height 35
type input "Contingent"
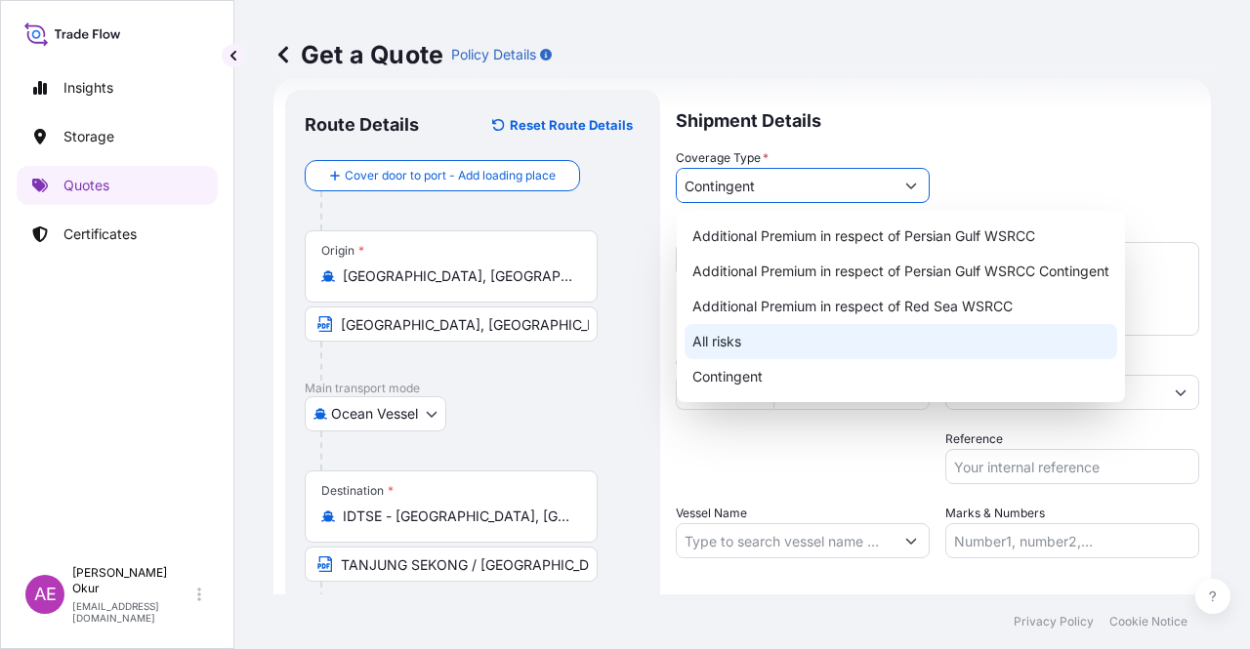
click at [734, 368] on div "Contingent" at bounding box center [900, 376] width 433 height 35
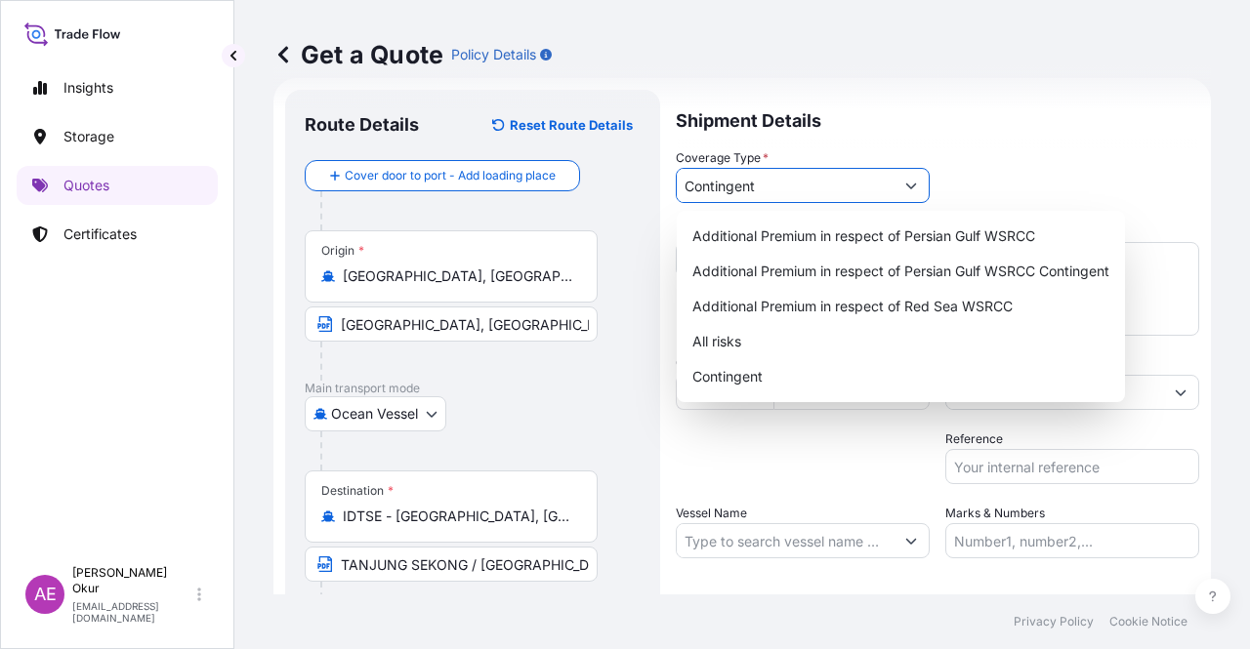
click at [746, 525] on input "Vessel Name" at bounding box center [785, 540] width 217 height 35
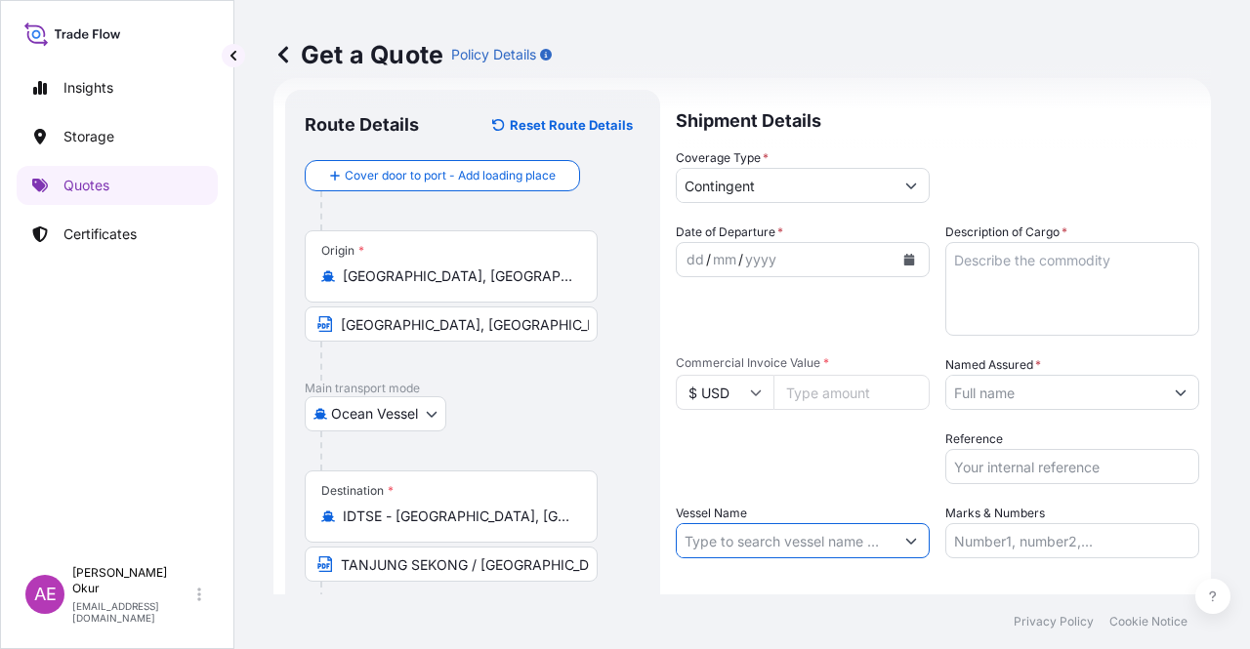
paste input "COMMANDER"
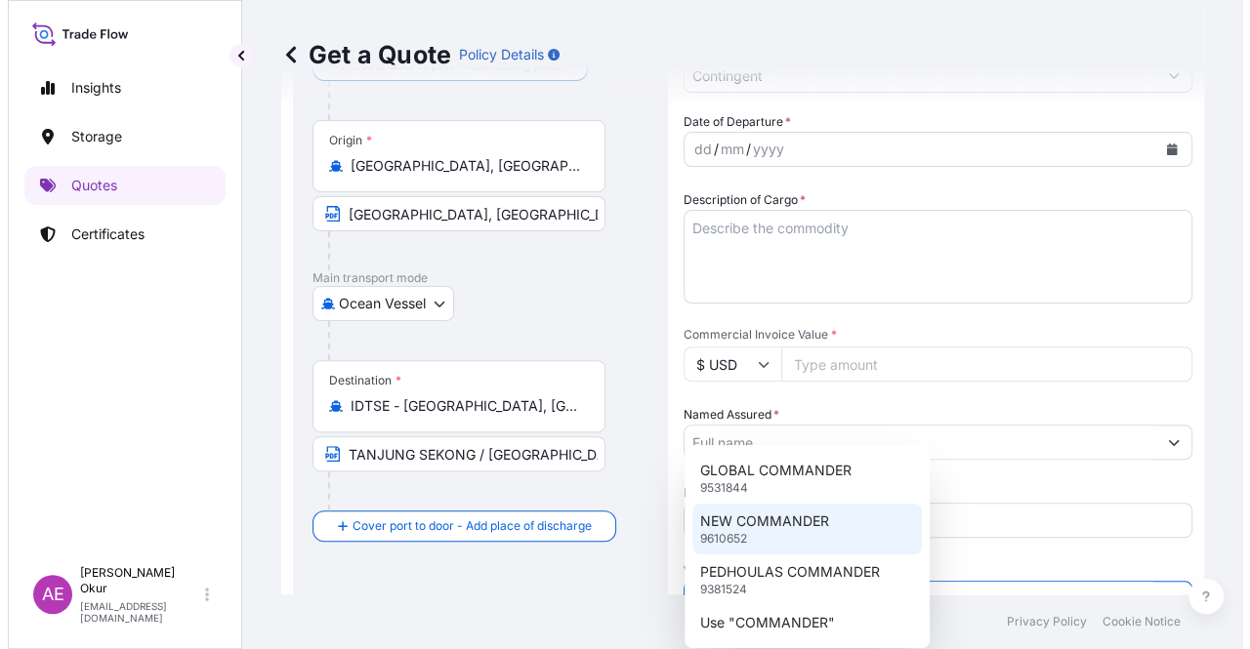
scroll to position [151, 0]
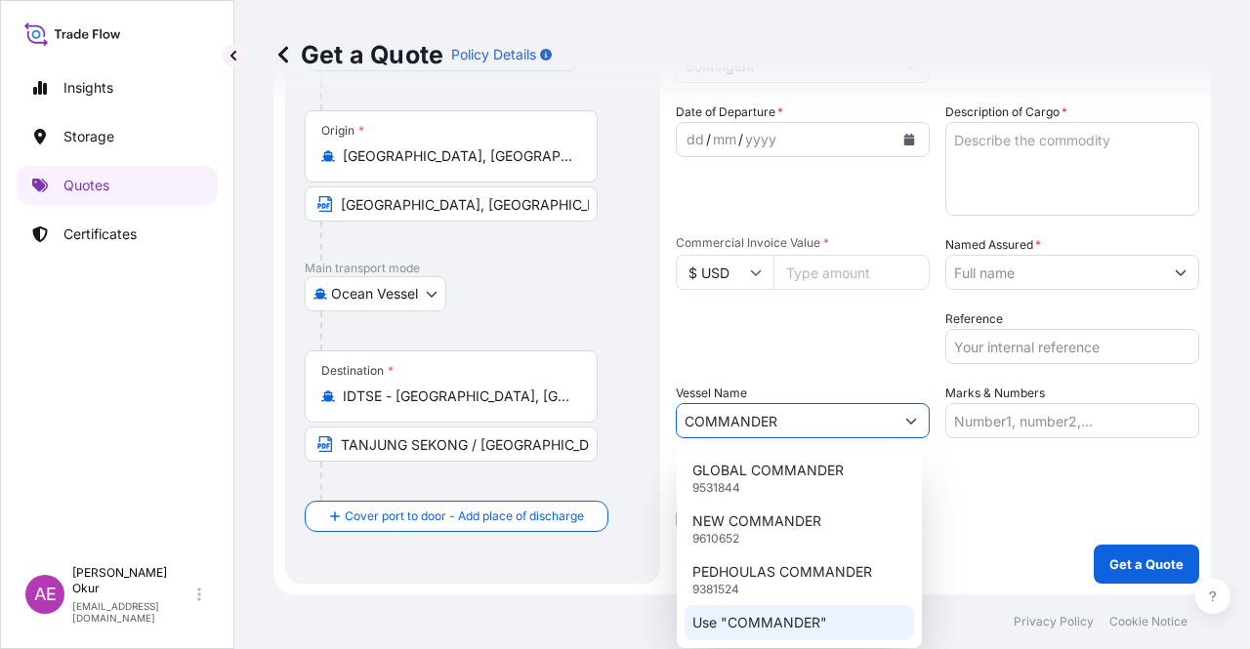
click at [803, 626] on p "Use "COMMANDER"" at bounding box center [759, 623] width 135 height 20
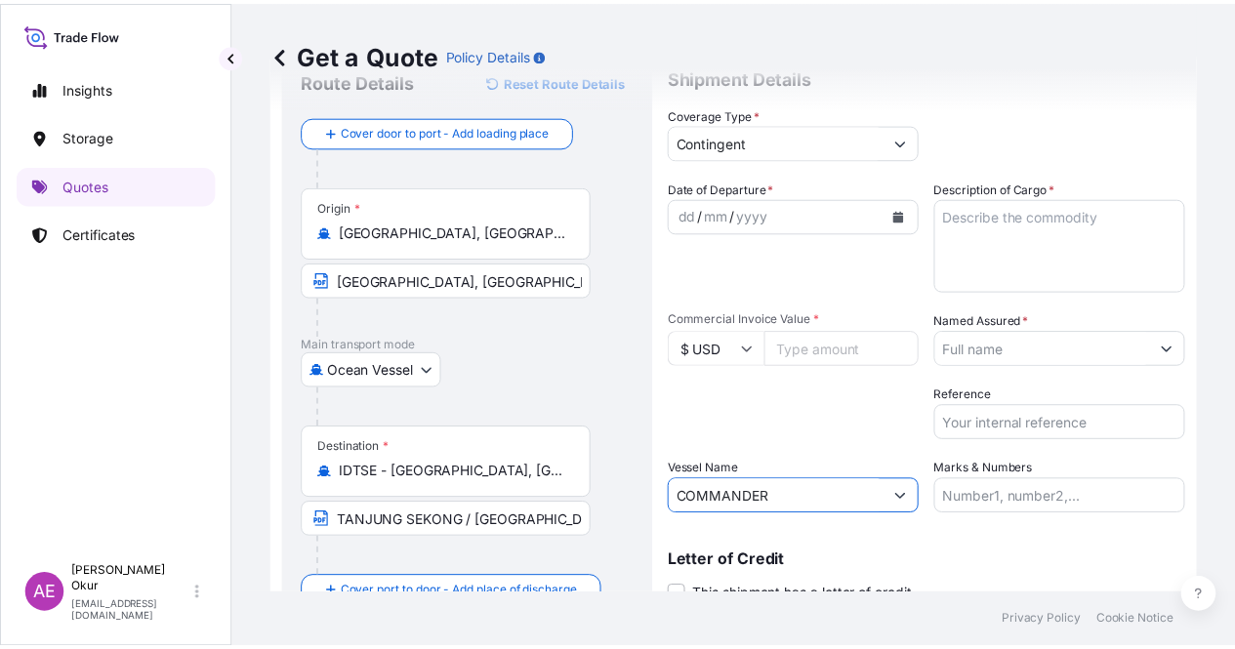
scroll to position [0, 0]
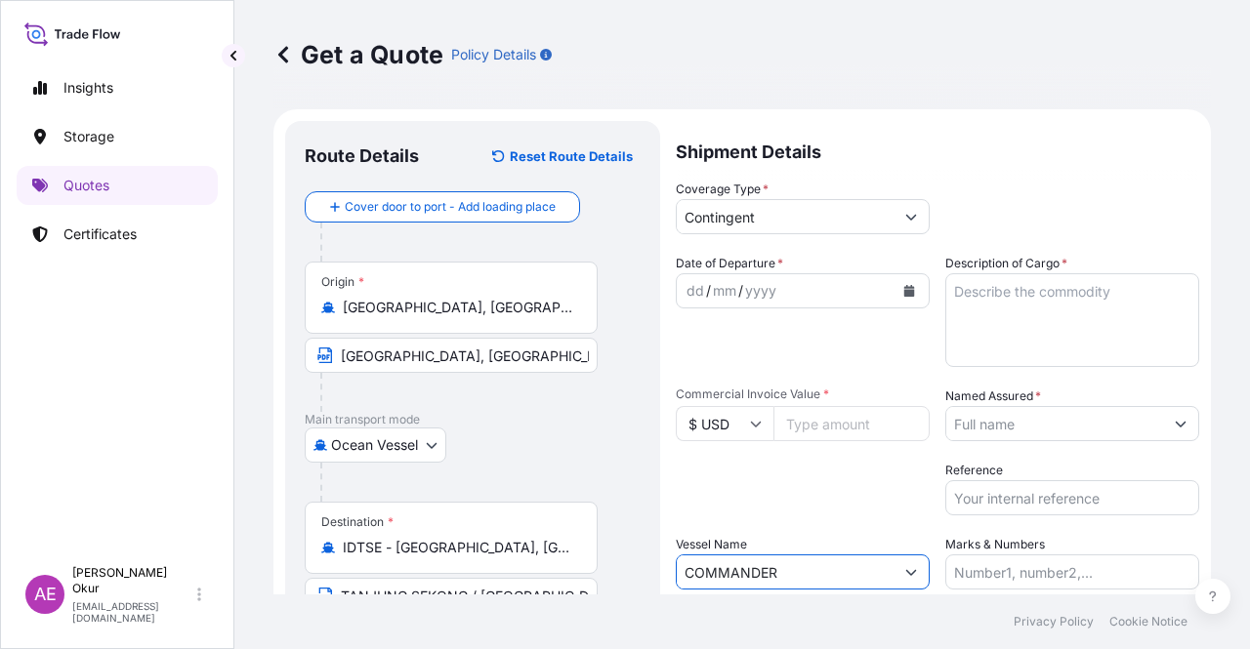
type input "COMMANDER"
click at [678, 290] on div "dd / mm / yyyy" at bounding box center [785, 290] width 217 height 35
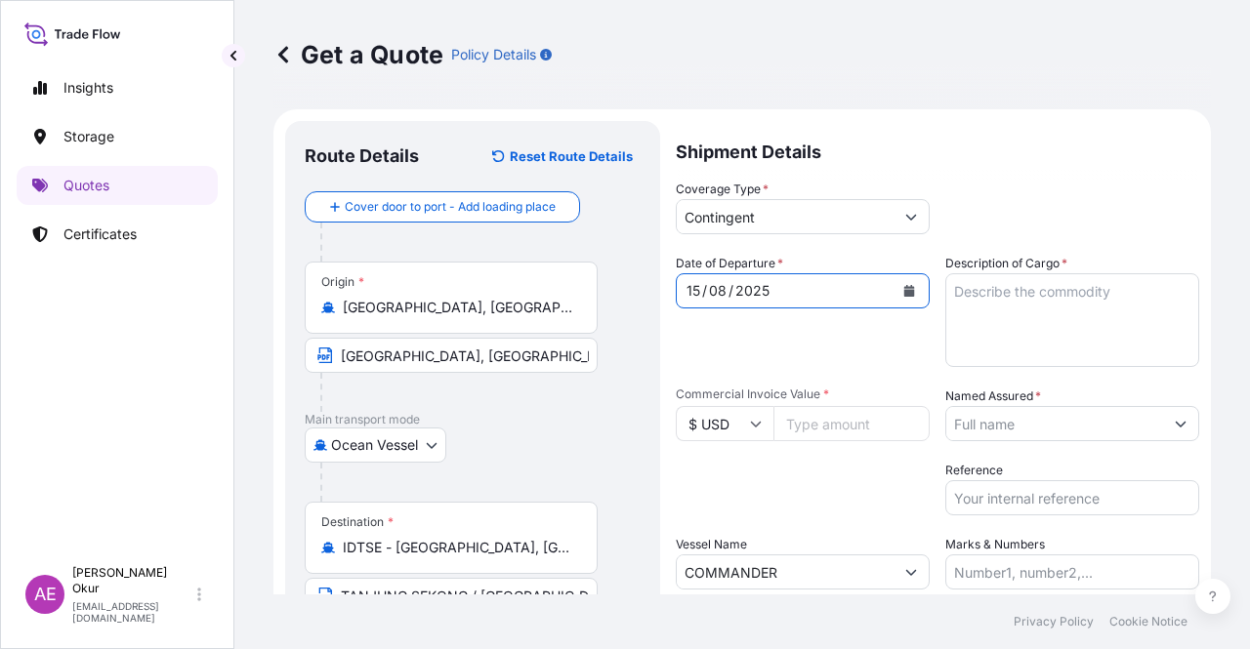
click at [986, 332] on textarea "Description of Cargo *" at bounding box center [1072, 320] width 254 height 94
paste textarea "PROPANE"
type textarea "PROPANE"
click at [855, 434] on input "Commercial Invoice Value *" at bounding box center [851, 423] width 156 height 35
paste input "14405508.86"
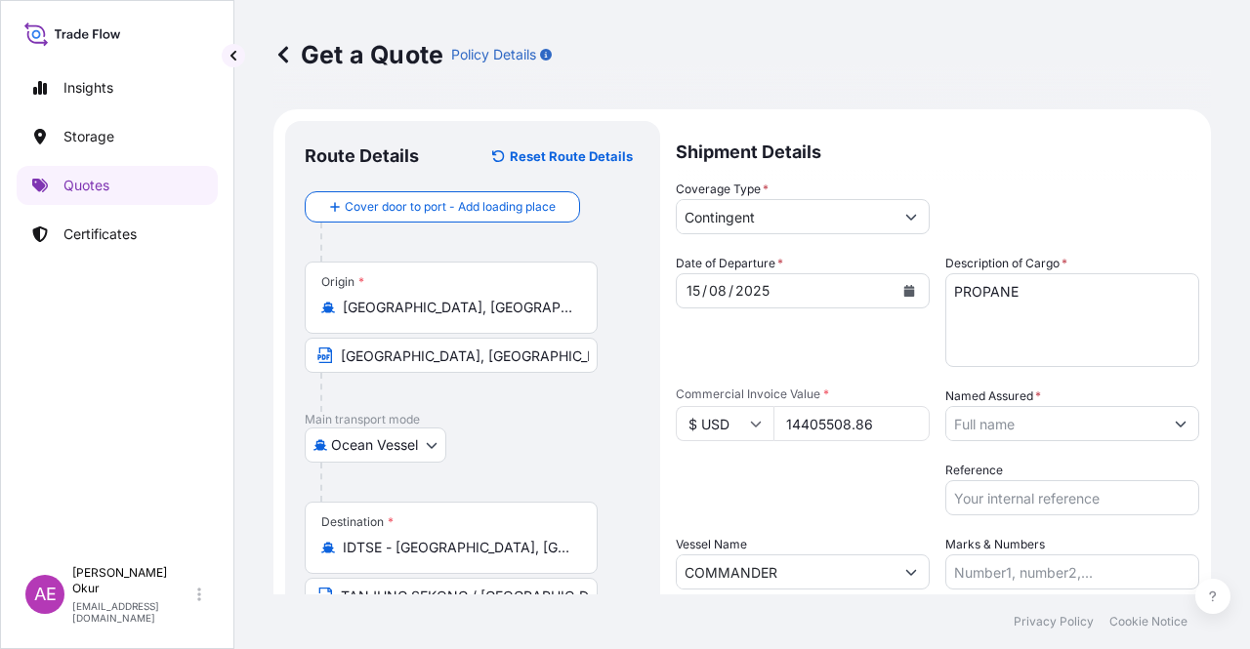
type input "14405508.86"
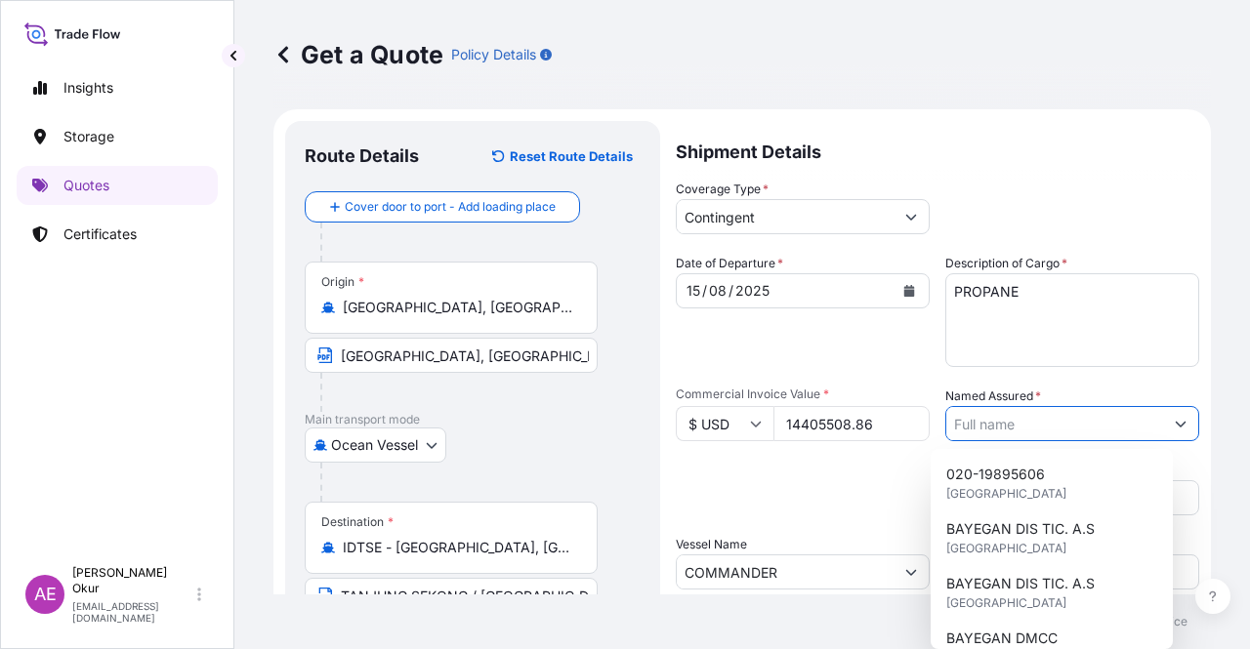
click at [1056, 417] on input "Named Assured *" at bounding box center [1054, 423] width 217 height 35
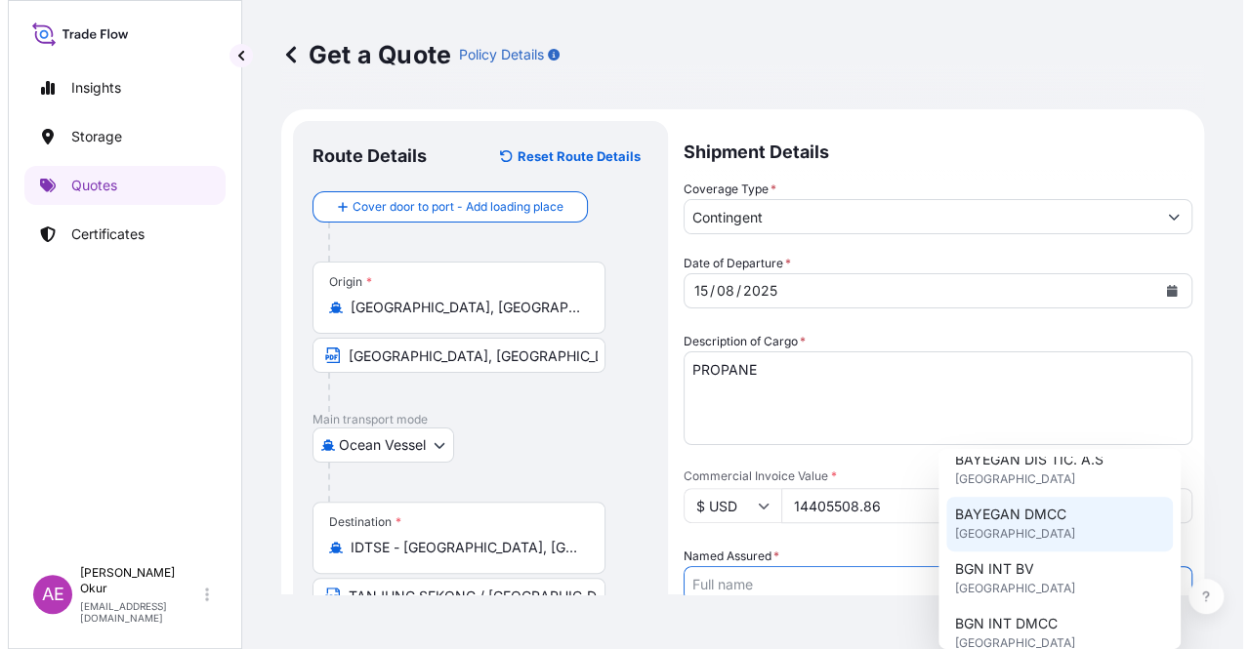
scroll to position [195, 0]
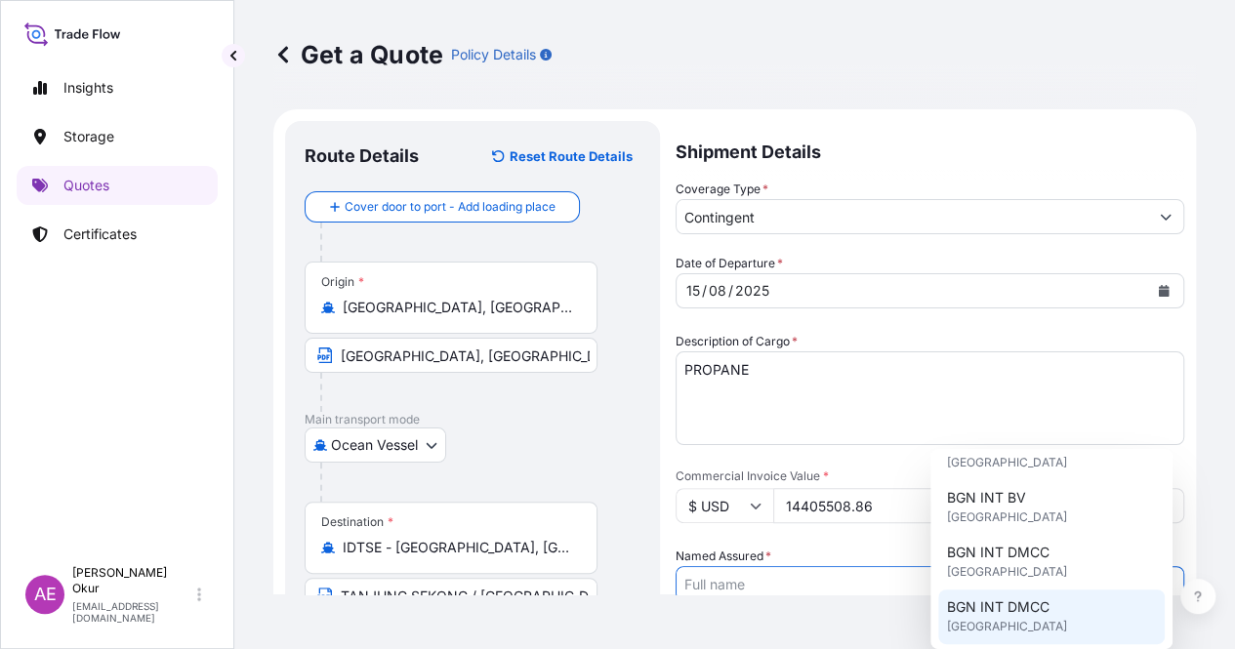
click at [1020, 598] on span "BGN INT DMCC" at bounding box center [997, 608] width 103 height 20
type input "BGN INT DMCC"
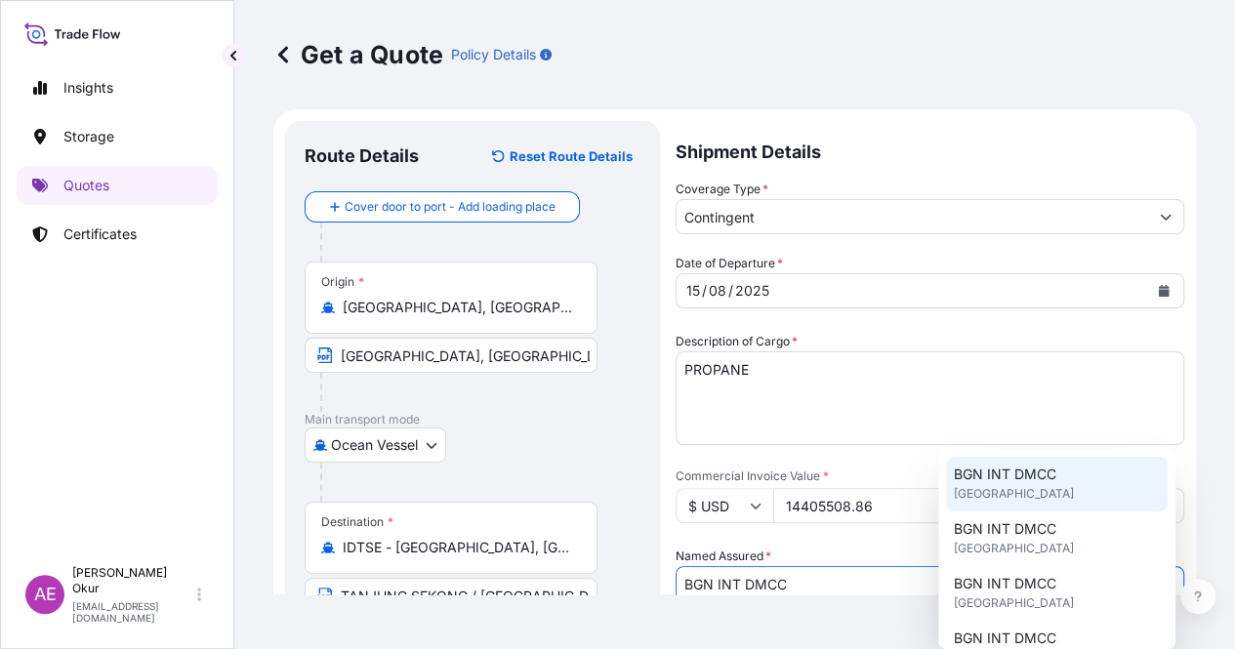
click at [1045, 485] on div "BGN INT DMCC [GEOGRAPHIC_DATA]" at bounding box center [1057, 484] width 222 height 55
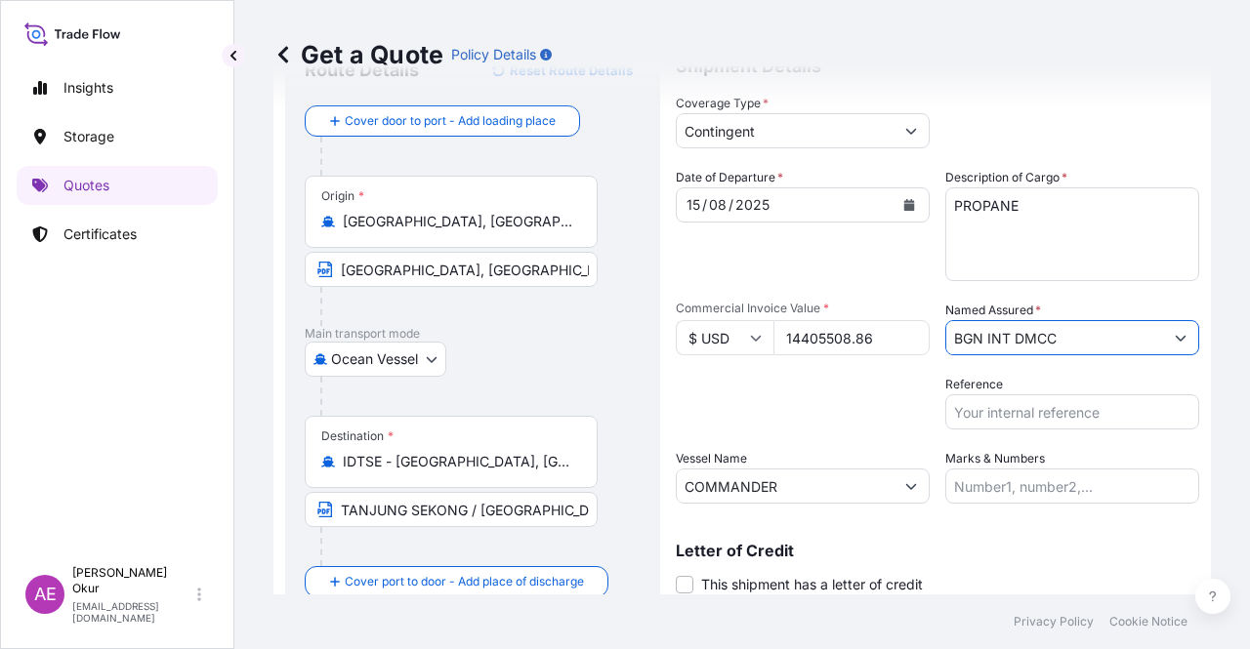
scroll to position [151, 0]
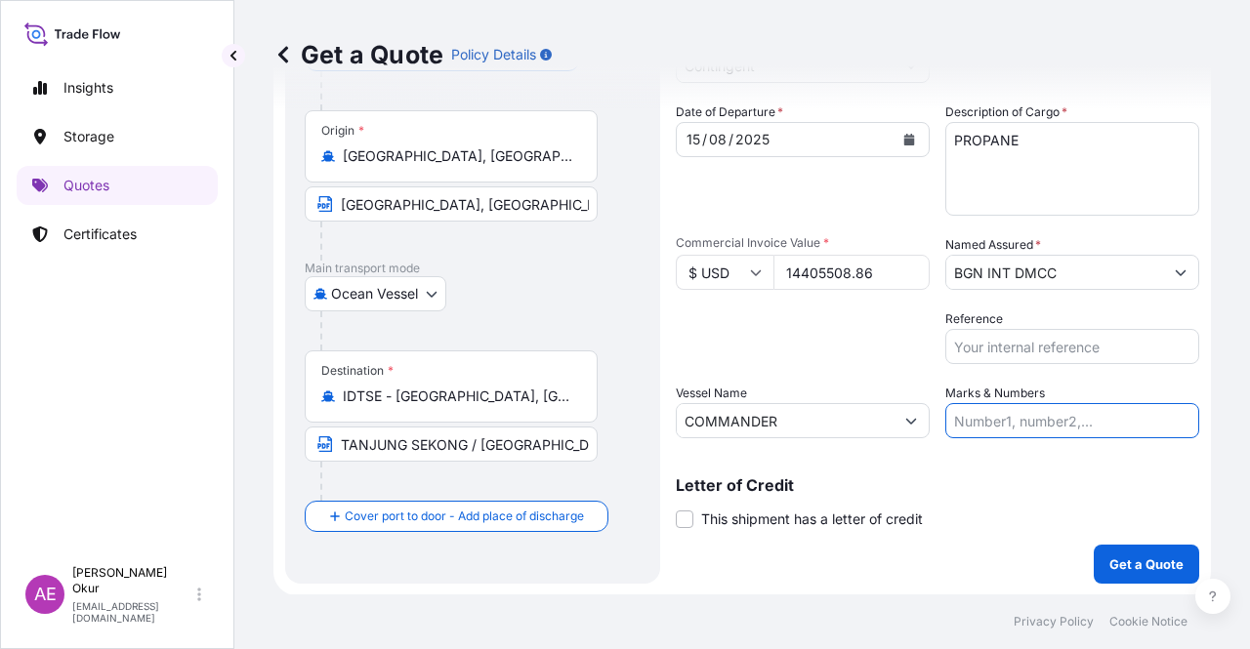
click at [1025, 415] on input "Marks & Numbers" at bounding box center [1072, 420] width 254 height 35
drag, startPoint x: 1070, startPoint y: 425, endPoint x: 1017, endPoint y: 423, distance: 52.8
click at [1017, 423] on input "PO NO:25Y0221600 Quantity M/[PERSON_NAME]: 25.042,46 Premium: USD 1.705,97" at bounding box center [1072, 420] width 254 height 35
drag, startPoint x: 1058, startPoint y: 420, endPoint x: 996, endPoint y: 421, distance: 62.5
click at [996, 421] on input "PO NO:25Y0221600 Quantity M/[PERSON_NAME]: 25.042,46 Premium: USD 1.705,97" at bounding box center [1072, 420] width 254 height 35
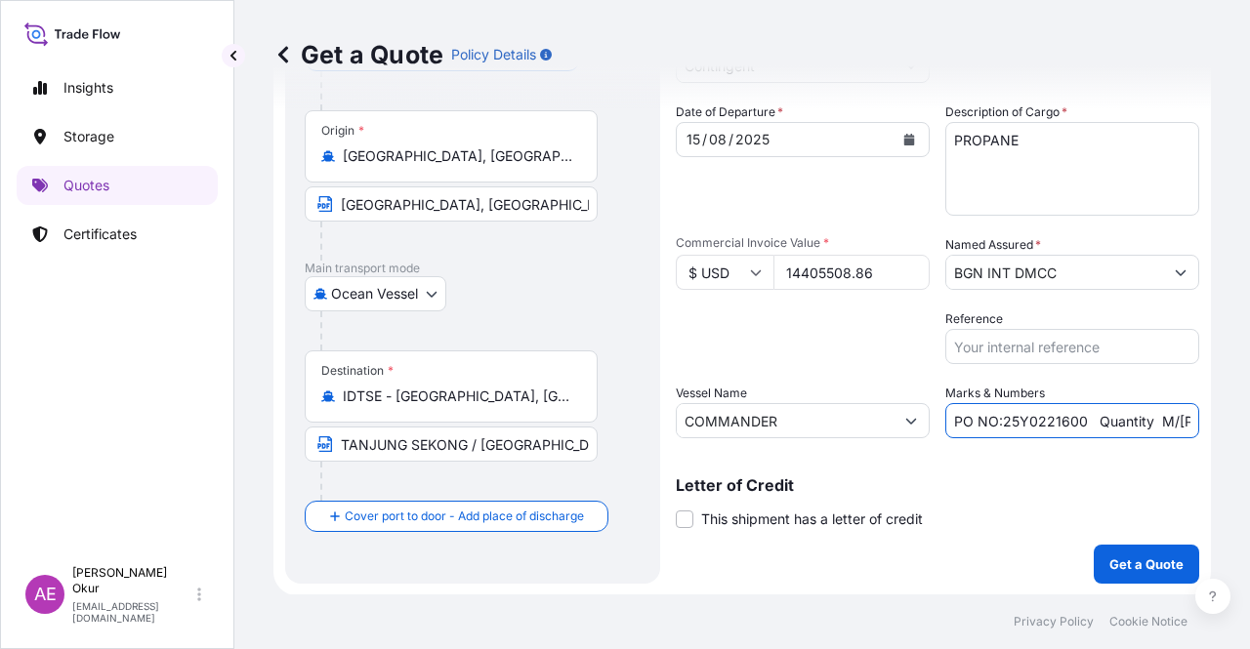
paste input "1622"
drag, startPoint x: 1119, startPoint y: 420, endPoint x: 1219, endPoint y: 423, distance: 99.6
click at [1219, 423] on div "Get a Quote Policy Details Route Details Reset Route Details Cover door to port…" at bounding box center [741, 297] width 1015 height 595
click at [1059, 420] on input "PO NO:25Y0162200 Quantity M/[PERSON_NAME]: 25.042,46 Premium: USD 1.705,97" at bounding box center [1072, 420] width 254 height 35
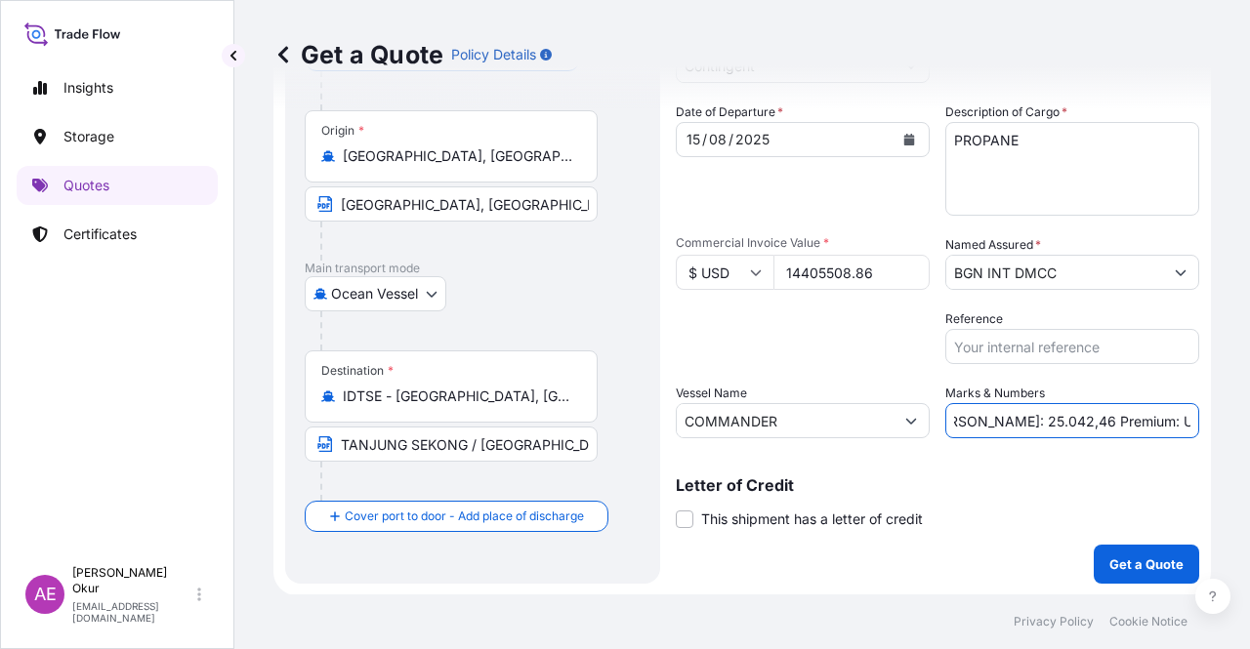
drag, startPoint x: 957, startPoint y: 419, endPoint x: 1022, endPoint y: 419, distance: 65.4
click at [1022, 419] on input "PO NO:25Y0162200 Quantity M/[PERSON_NAME]: 25.042,46 Premium: USD 1.705,97" at bounding box center [1072, 420] width 254 height 35
paste input "3.664,469"
drag, startPoint x: 1120, startPoint y: 417, endPoint x: 1249, endPoint y: 413, distance: 128.9
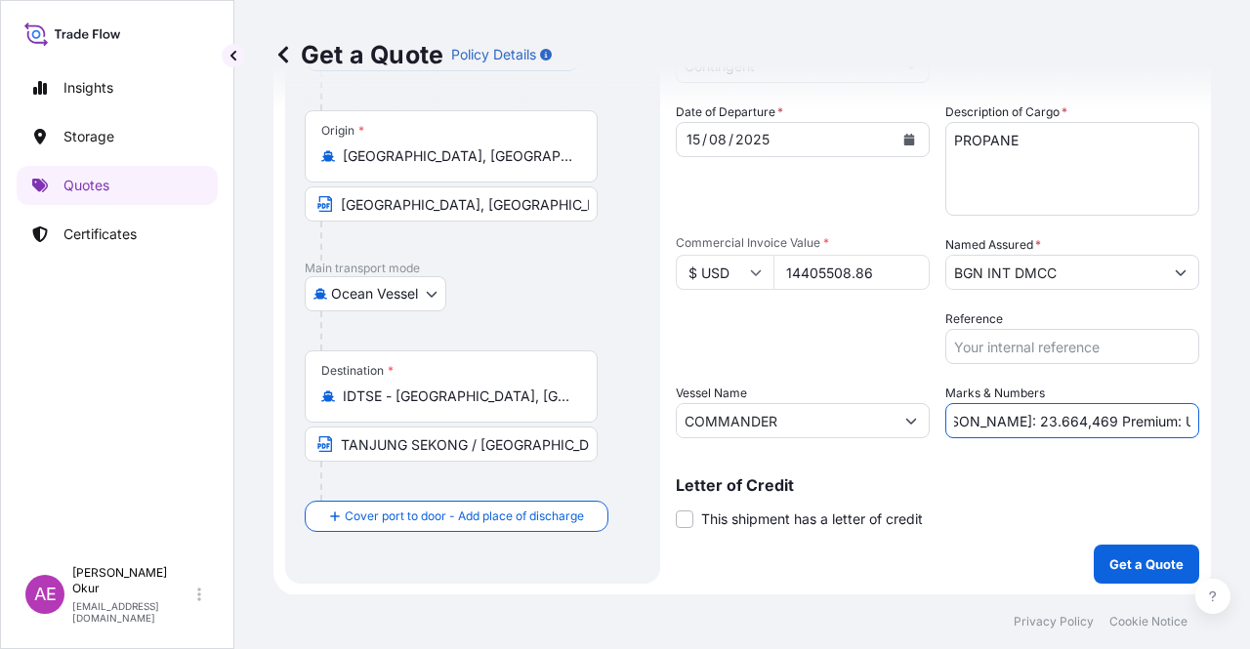
click at [1249, 413] on div "Get a Quote Policy Details Route Details Reset Route Details Cover door to port…" at bounding box center [741, 297] width 1015 height 595
click at [1082, 415] on input "PO NO:25Y0162200 Quantity M/[PERSON_NAME]: 23.664,469 Premium: USD 1.705,97" at bounding box center [1072, 420] width 254 height 35
drag, startPoint x: 1123, startPoint y: 423, endPoint x: 1249, endPoint y: 415, distance: 126.2
click at [1249, 415] on div "Get a Quote Policy Details Route Details Reset Route Details Cover door to port…" at bounding box center [741, 297] width 1015 height 595
paste input "720,28"
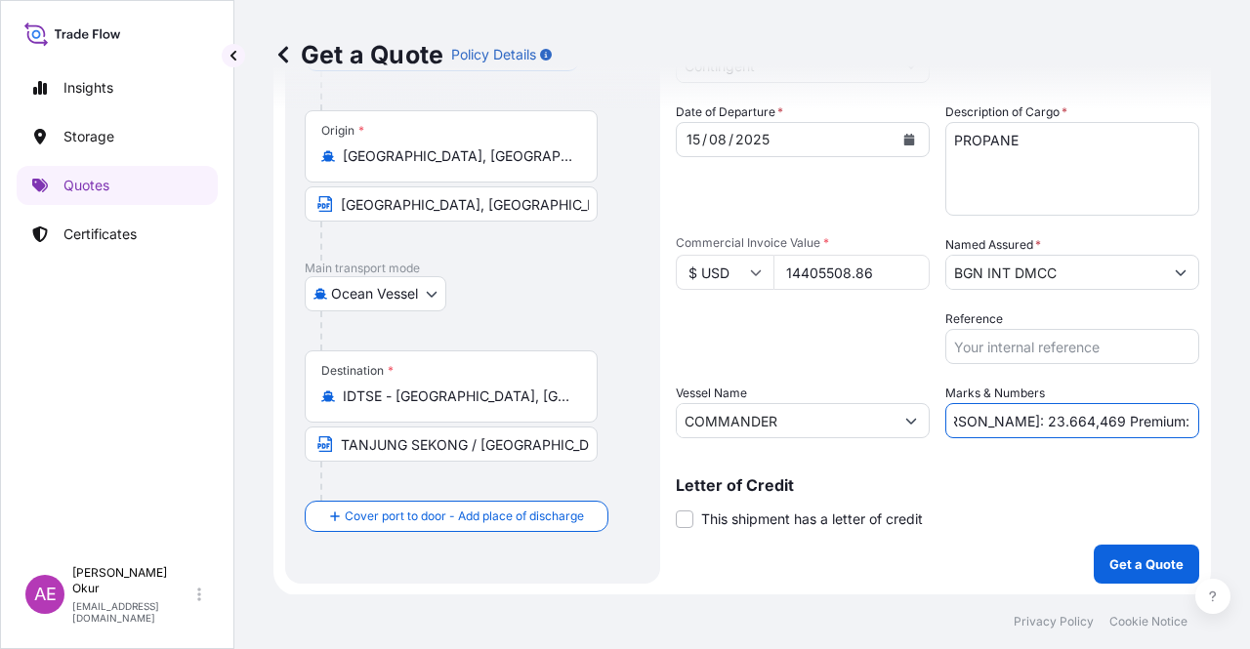
scroll to position [0, 0]
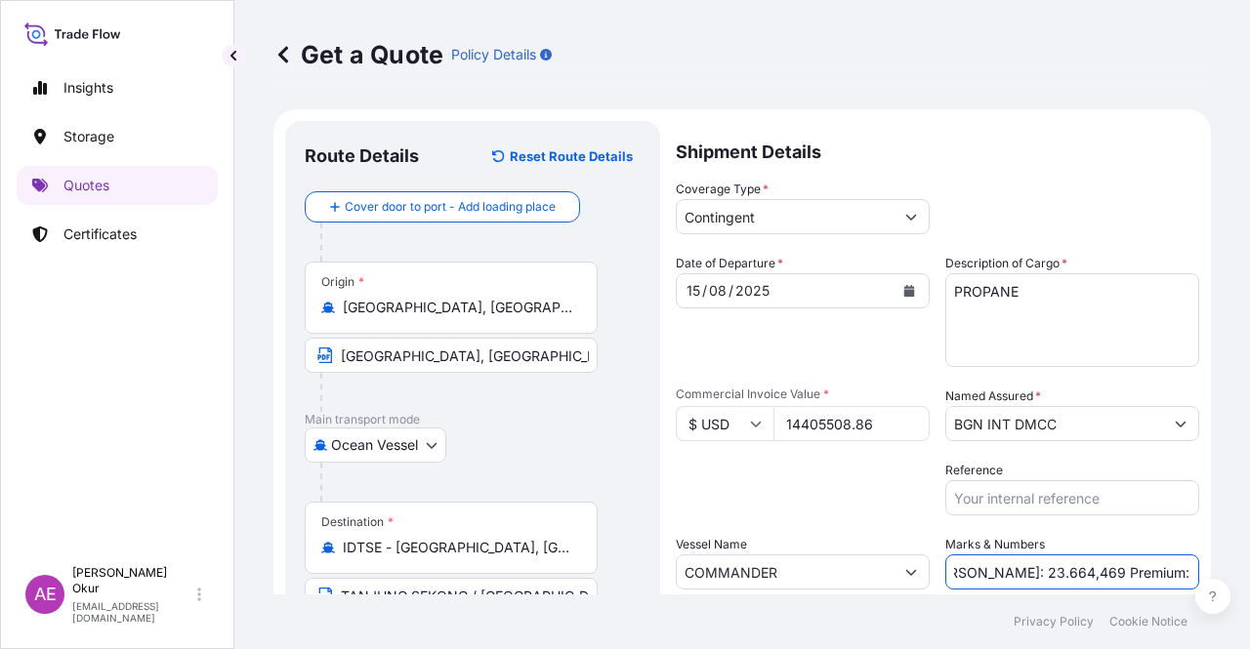
type input "PO NO:25Y0162200 Quantity M/[PERSON_NAME]: 23.664,469 Premium: USD 720,28"
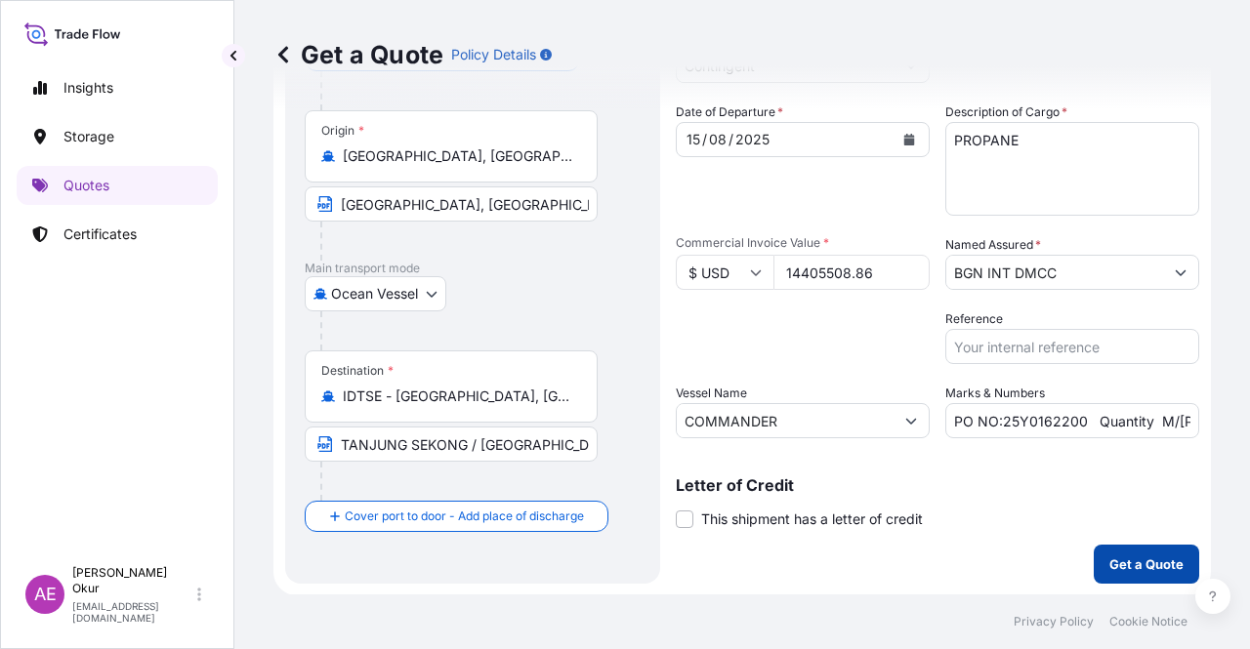
click at [1151, 565] on p "Get a Quote" at bounding box center [1146, 565] width 74 height 20
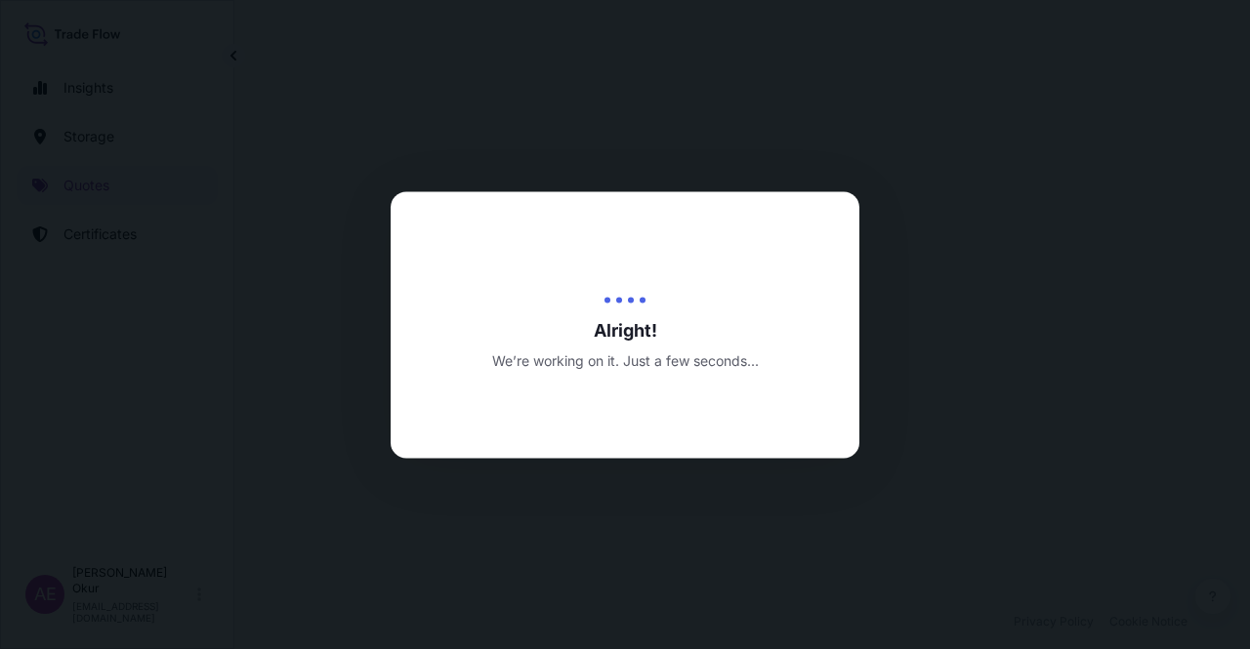
select select "Ocean Vessel"
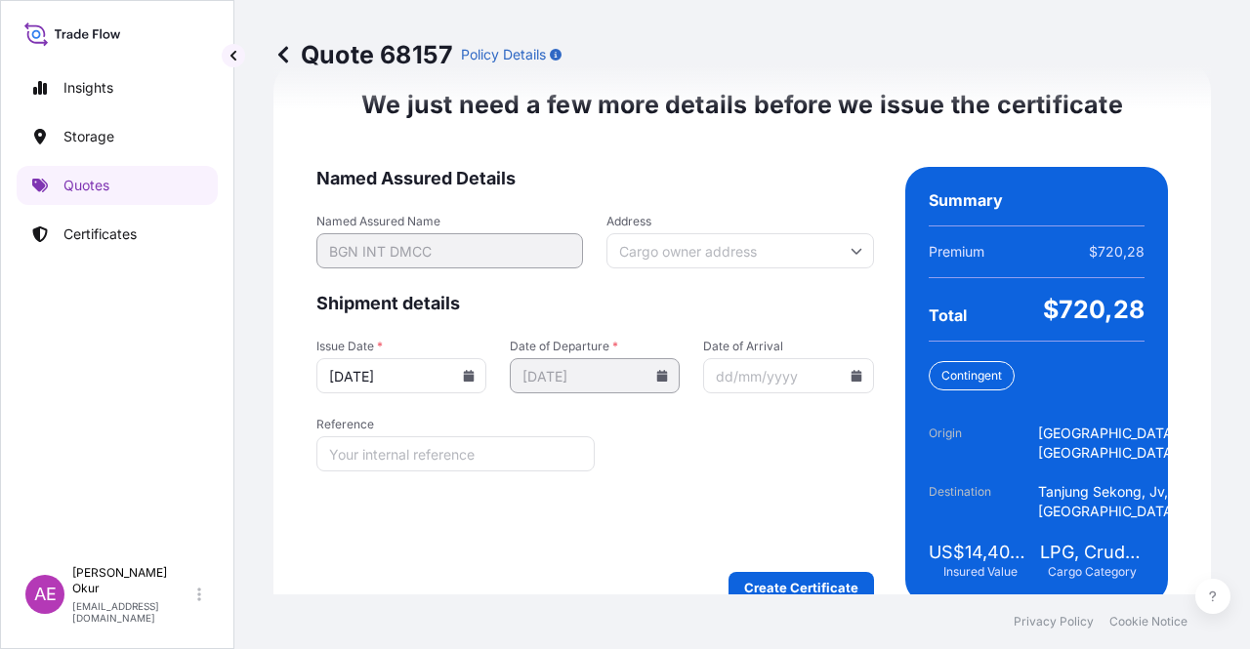
scroll to position [2574, 0]
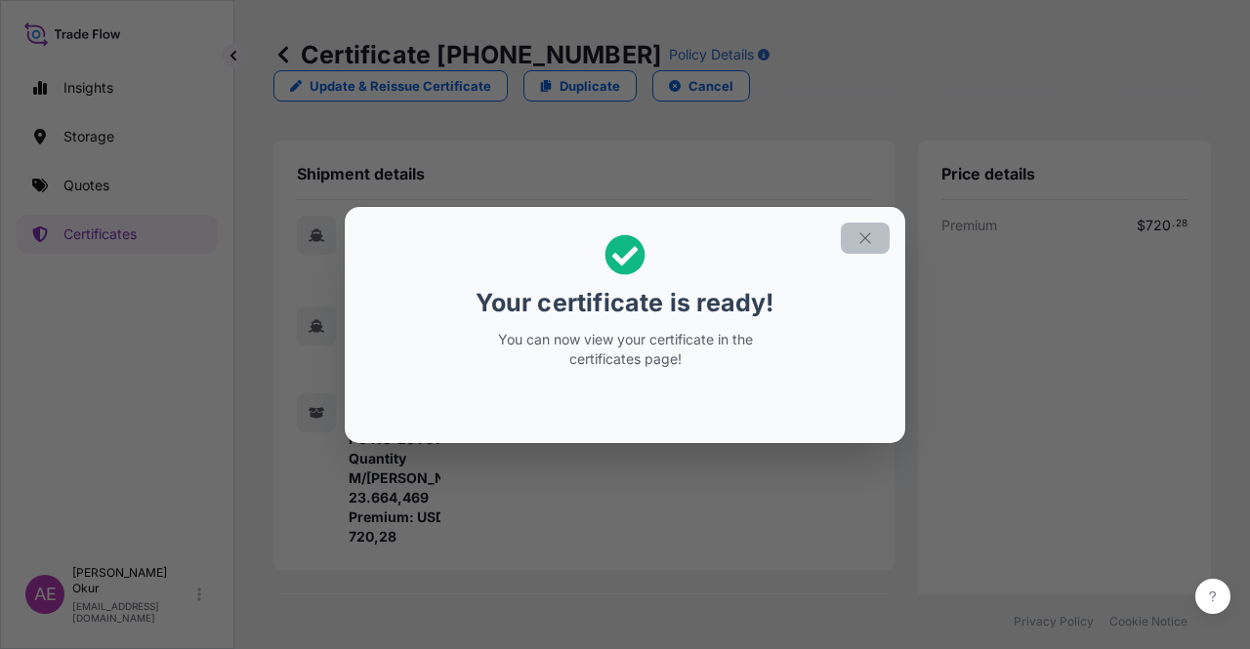
click at [867, 229] on icon "button" at bounding box center [865, 238] width 18 height 18
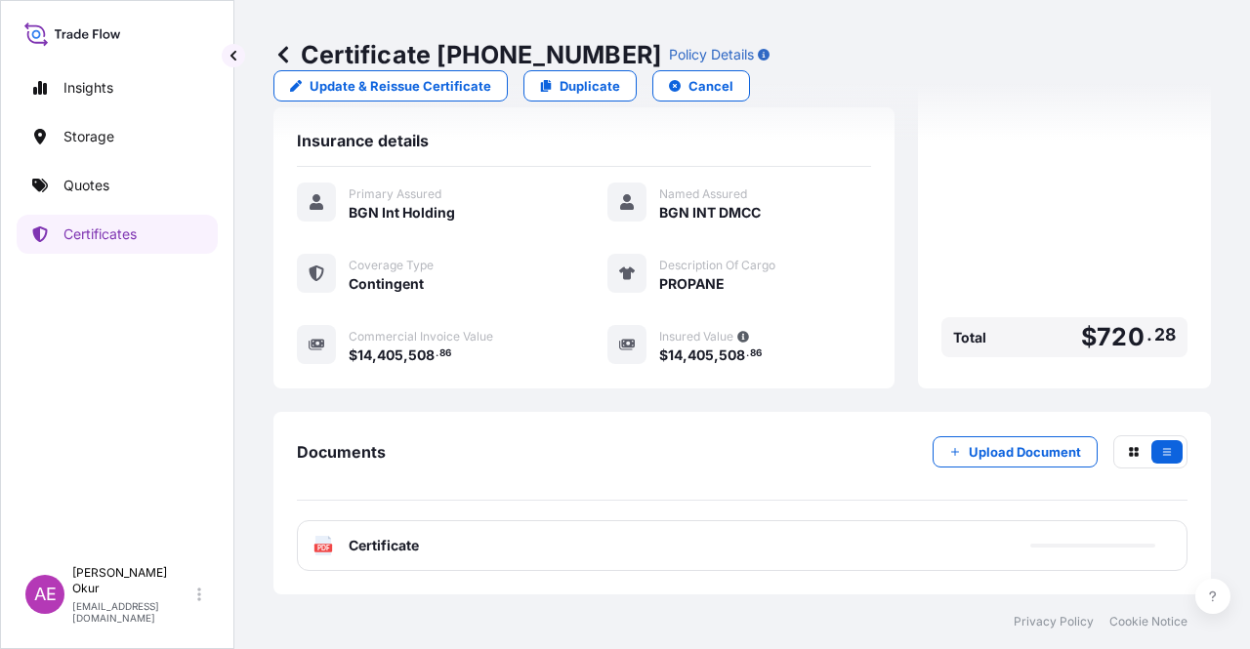
scroll to position [508, 0]
click at [409, 552] on span "Certificate" at bounding box center [384, 546] width 70 height 20
click at [125, 186] on link "Quotes" at bounding box center [117, 185] width 201 height 39
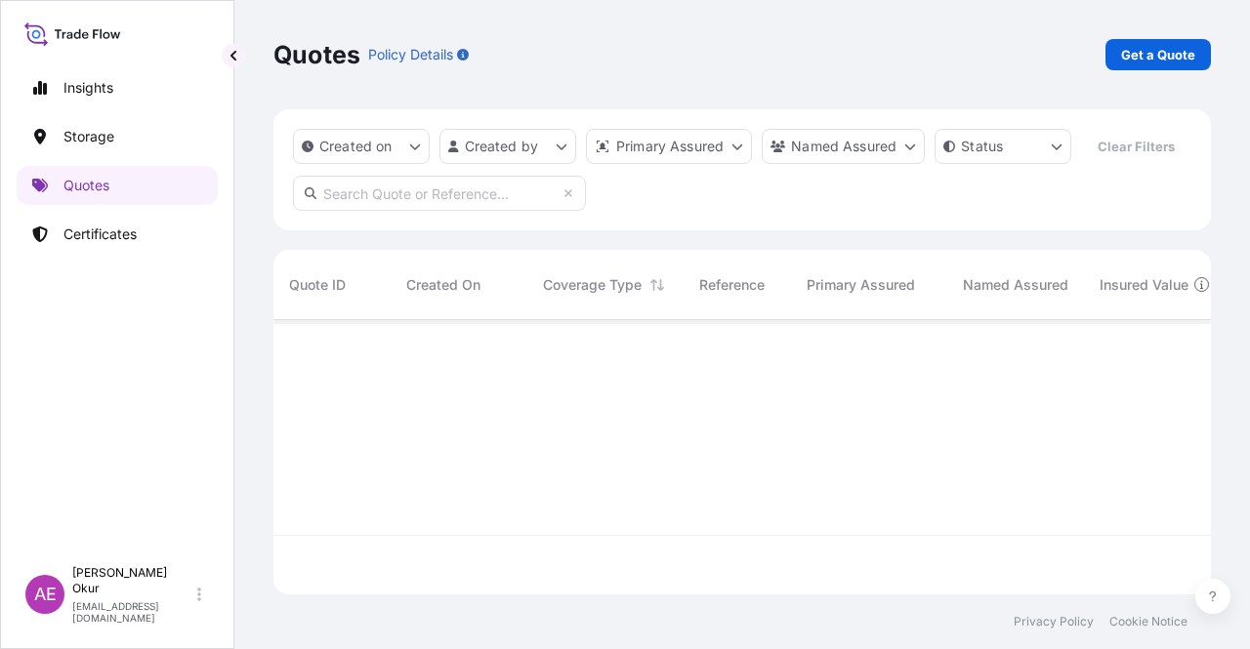
scroll to position [270, 922]
click at [1172, 49] on p "Get a Quote" at bounding box center [1158, 55] width 74 height 20
select select "Ocean Vessel"
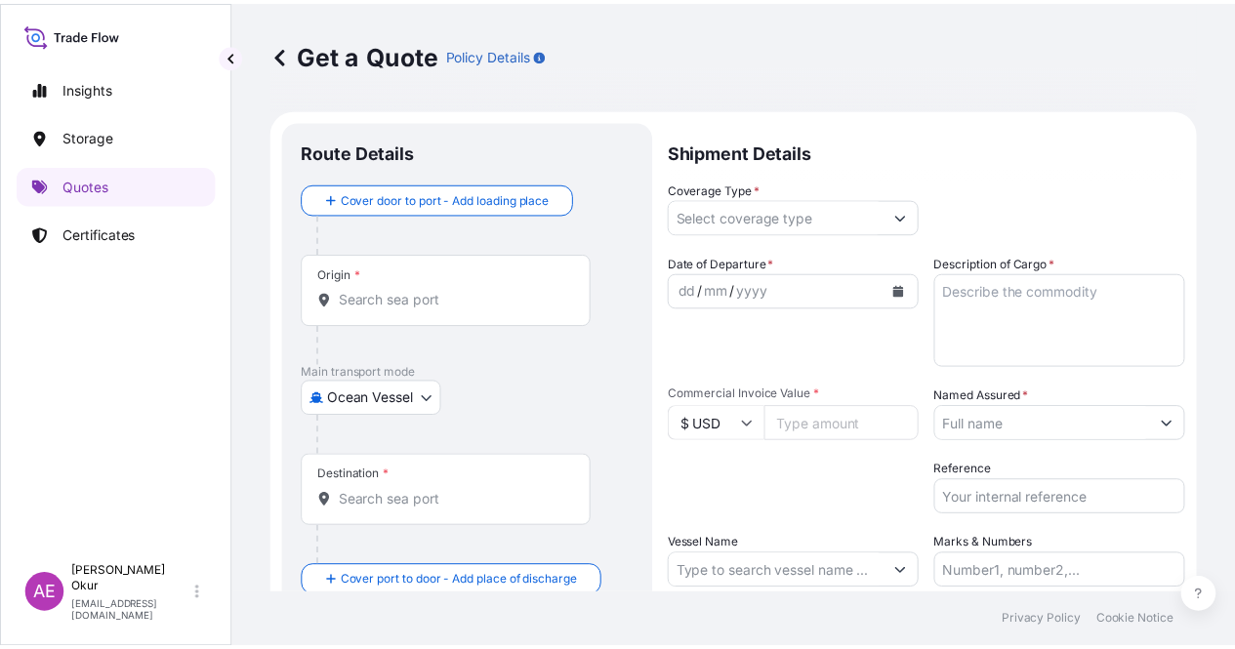
scroll to position [31, 0]
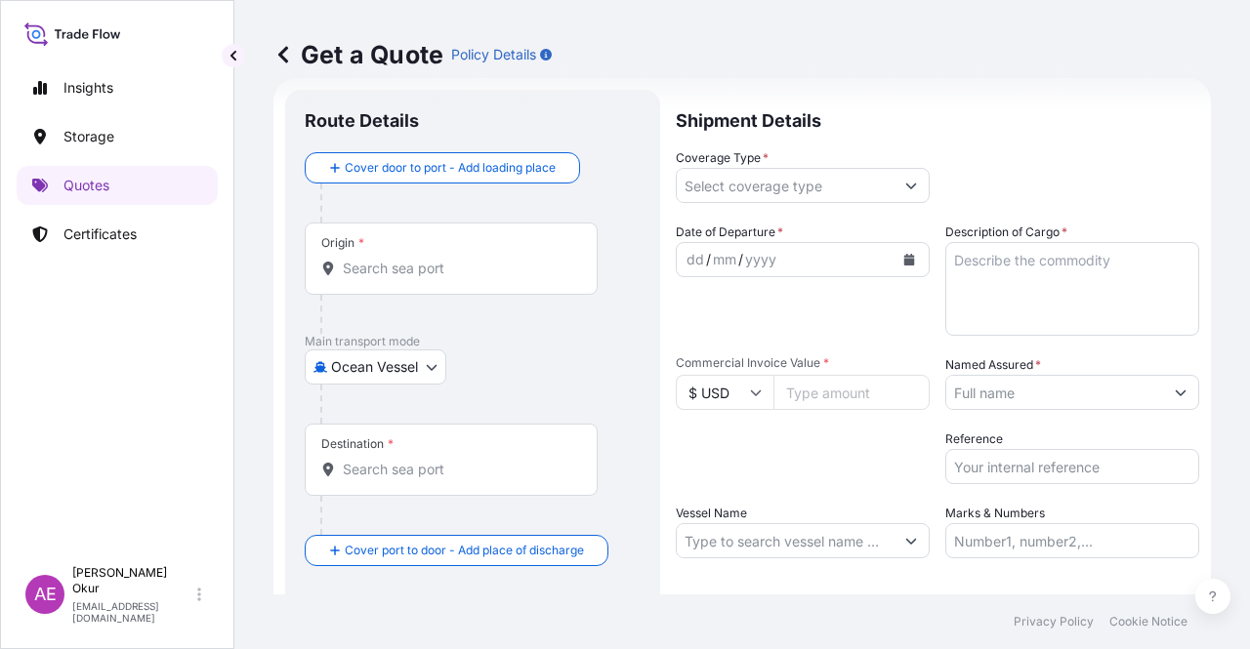
click at [516, 294] on div "Origin *" at bounding box center [473, 278] width 336 height 111
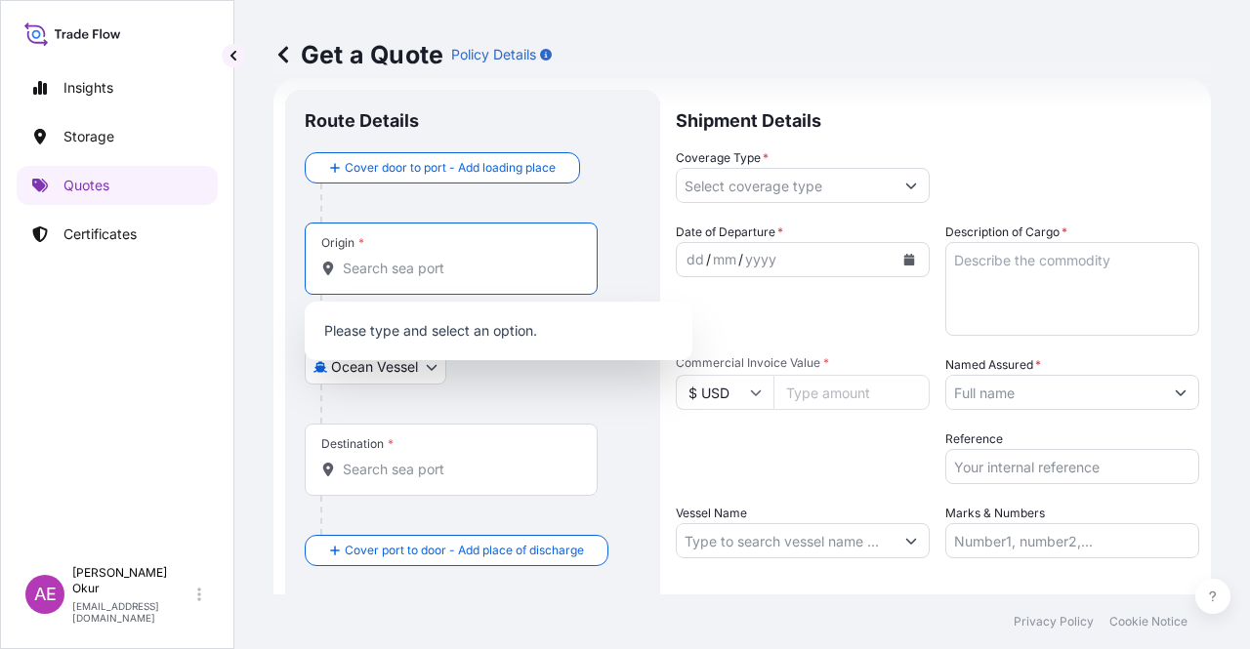
click at [519, 267] on input "Origin *" at bounding box center [458, 269] width 230 height 20
paste input "[GEOGRAPHIC_DATA], [GEOGRAPHIC_DATA]"
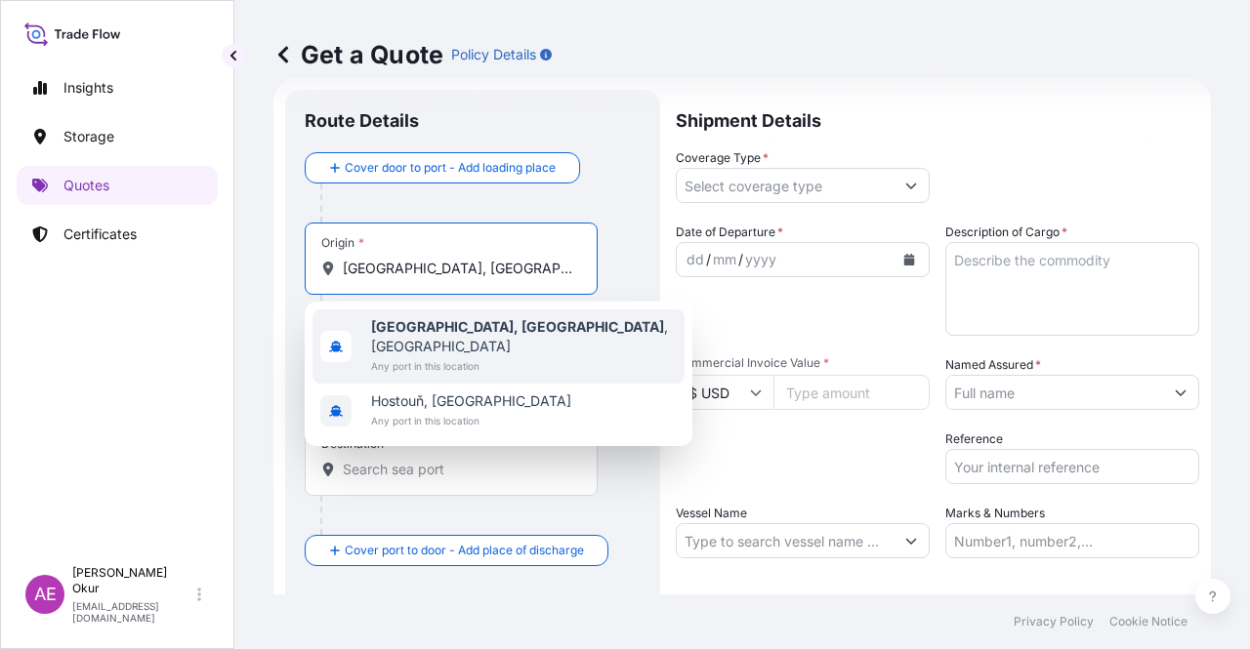
click at [496, 339] on div "[GEOGRAPHIC_DATA], [GEOGRAPHIC_DATA] , [GEOGRAPHIC_DATA] Any port in this locat…" at bounding box center [498, 347] width 372 height 74
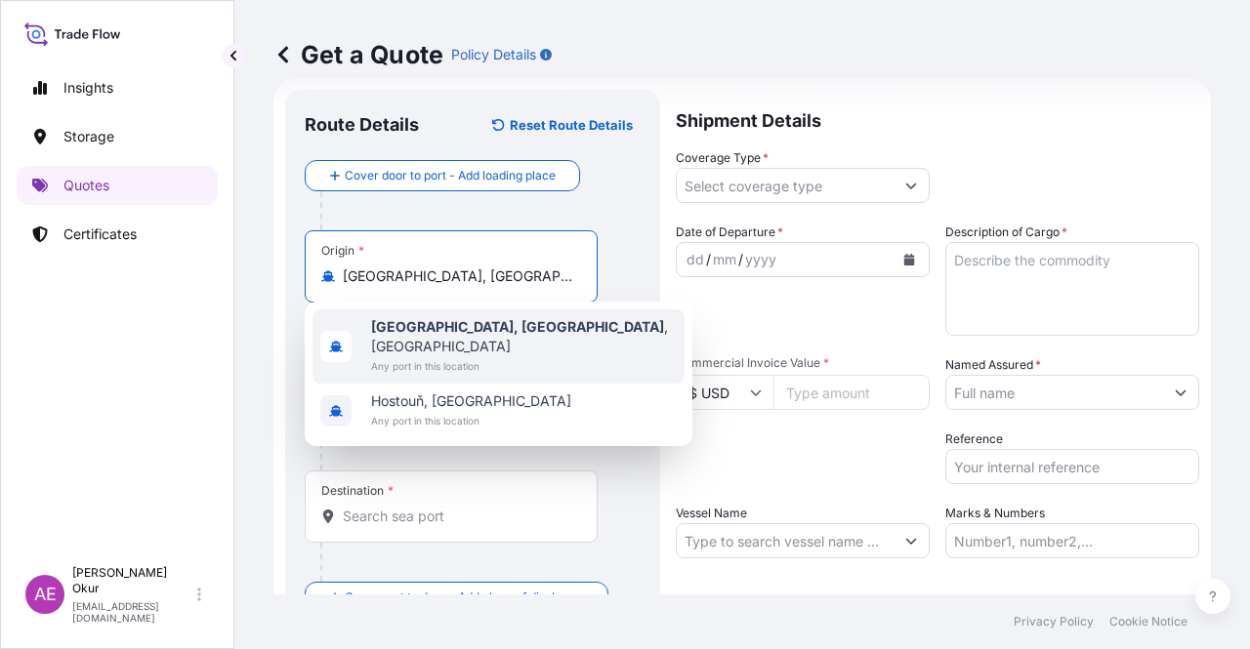
type input "[GEOGRAPHIC_DATA], [GEOGRAPHIC_DATA], [GEOGRAPHIC_DATA]"
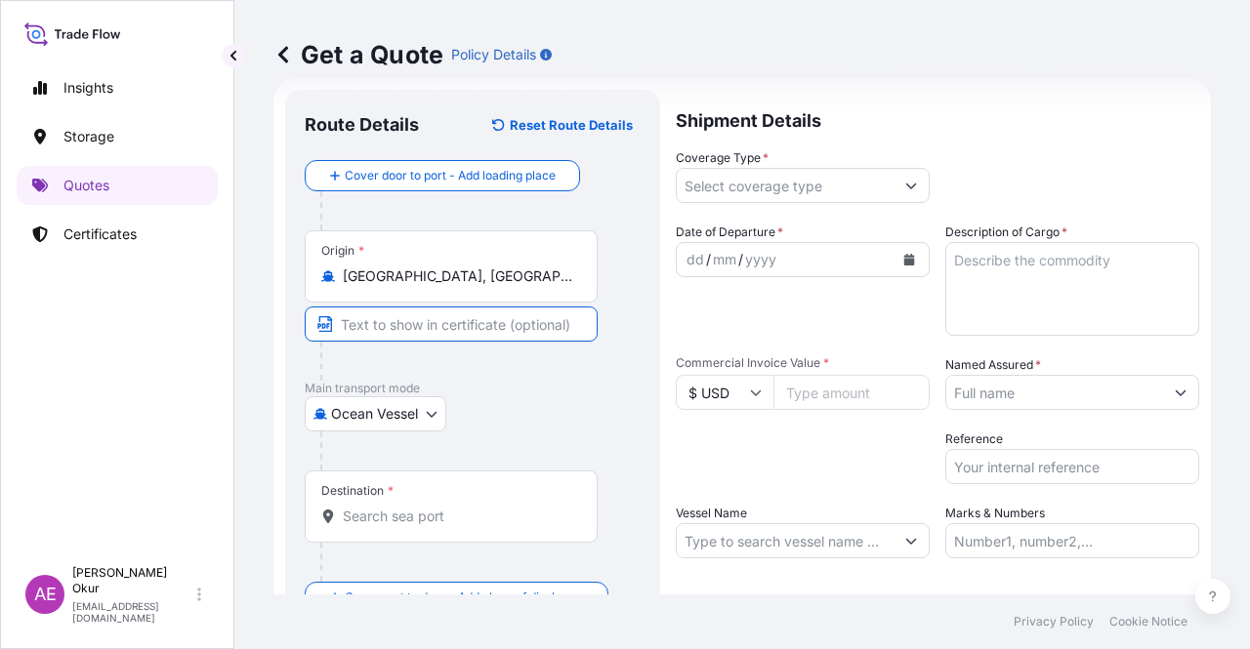
click at [443, 310] on input "Text to appear on certificate" at bounding box center [451, 324] width 293 height 35
paste input "[GEOGRAPHIC_DATA], [GEOGRAPHIC_DATA]"
type input "[GEOGRAPHIC_DATA], [GEOGRAPHIC_DATA] / [GEOGRAPHIC_DATA]"
click at [535, 507] on input "Destination *" at bounding box center [458, 517] width 230 height 20
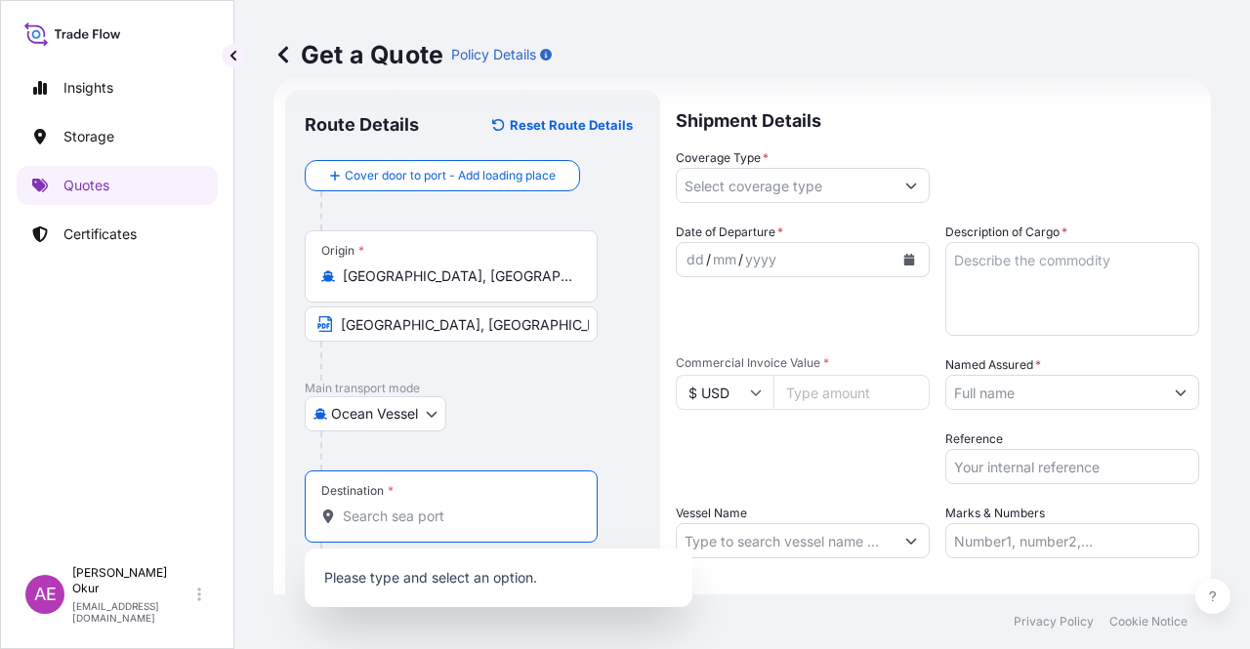
paste input "TANJUNG SEKONG"
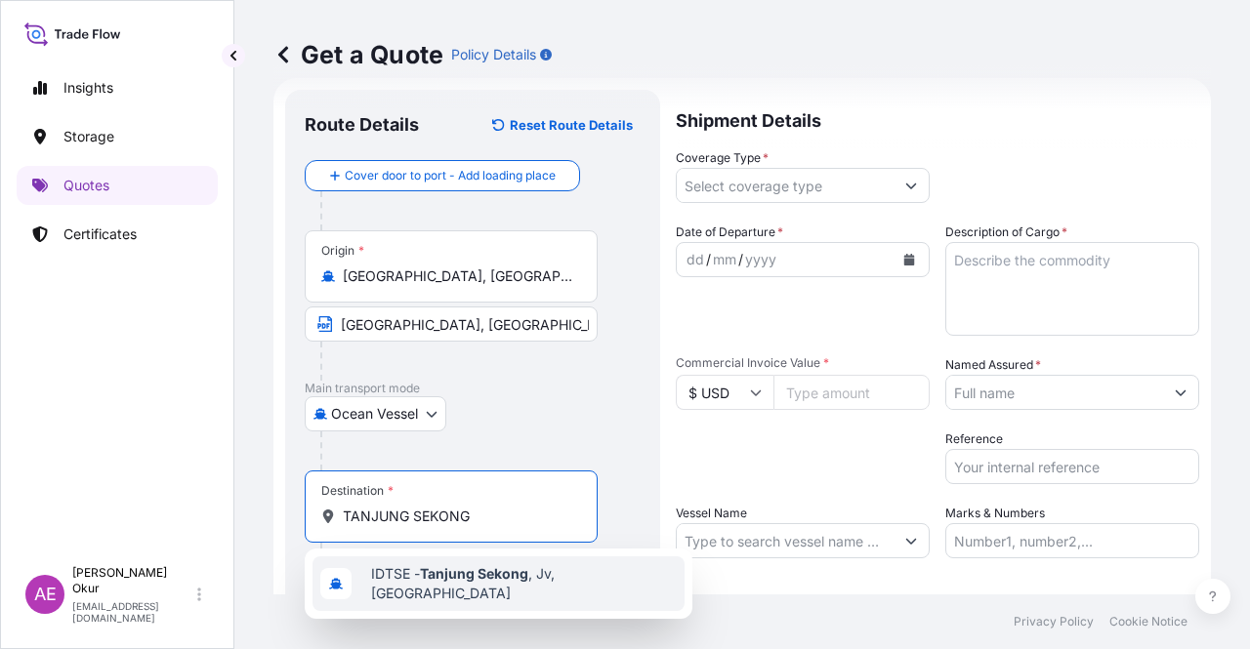
click at [549, 575] on span "IDTSE - [GEOGRAPHIC_DATA] , [GEOGRAPHIC_DATA], [GEOGRAPHIC_DATA]" at bounding box center [524, 583] width 306 height 39
type input "IDTSE - [GEOGRAPHIC_DATA], [GEOGRAPHIC_DATA], [GEOGRAPHIC_DATA]"
click at [489, 563] on input "Text to appear on certificate" at bounding box center [451, 564] width 293 height 35
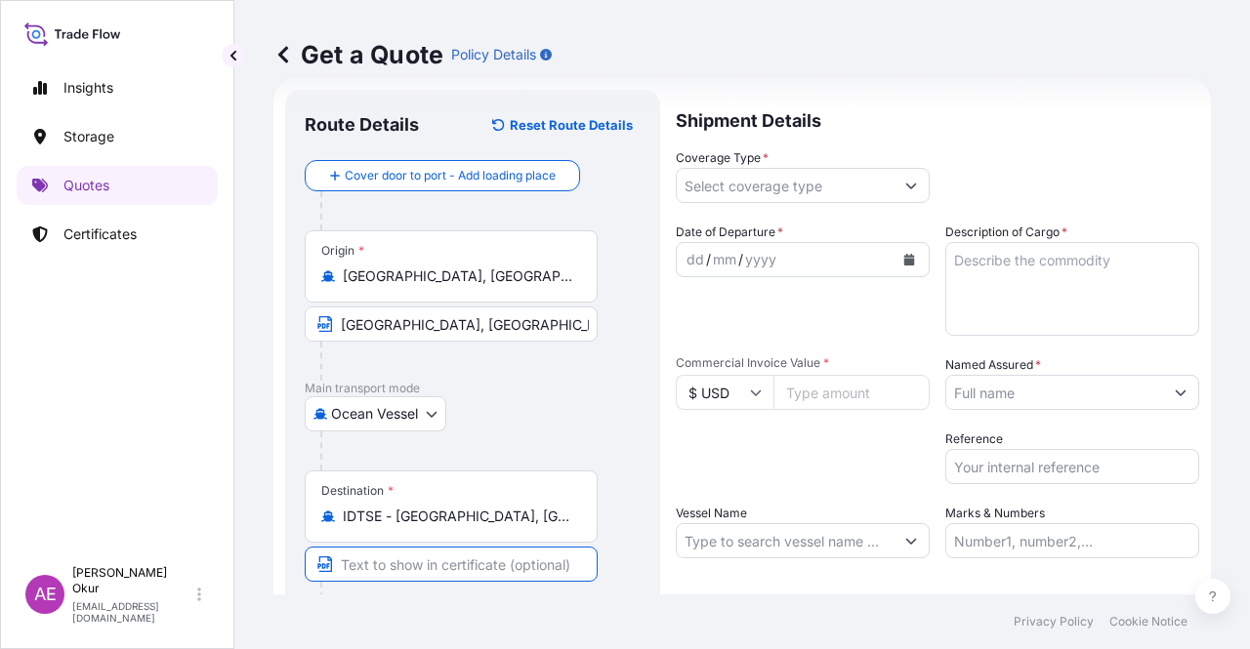
paste input "TANJUNG SEKONG"
type input "TANJUNG SEKONG / [GEOGRAPHIC_DATA]"
drag, startPoint x: 840, startPoint y: 173, endPoint x: 835, endPoint y: 192, distance: 20.1
click at [839, 171] on input "Coverage Type *" at bounding box center [785, 185] width 217 height 35
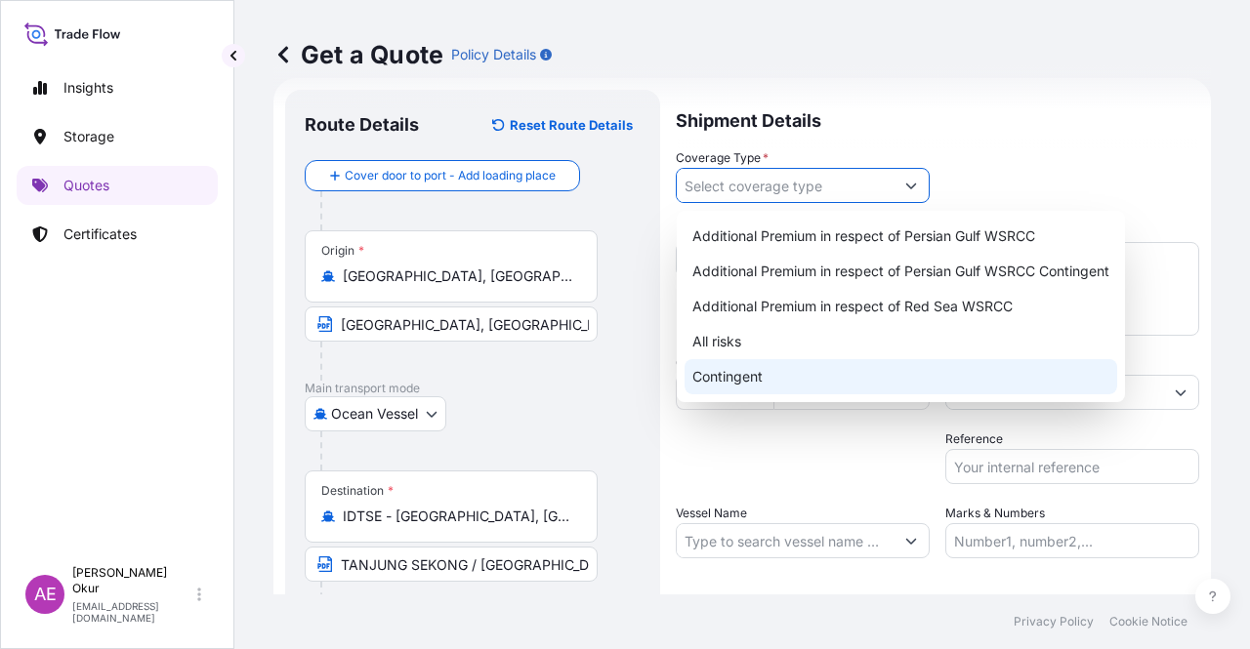
click at [742, 386] on div "Contingent" at bounding box center [900, 376] width 433 height 35
type input "Contingent"
click at [720, 376] on div "Contingent" at bounding box center [900, 376] width 433 height 35
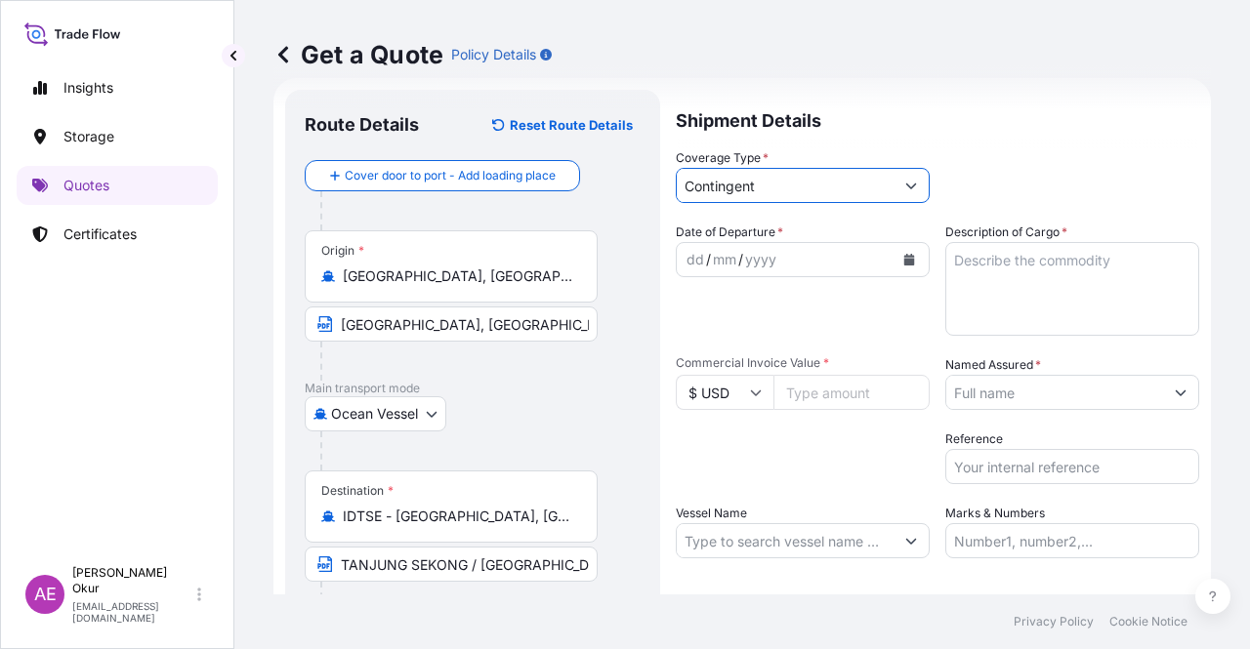
click at [694, 259] on div "dd" at bounding box center [694, 259] width 21 height 23
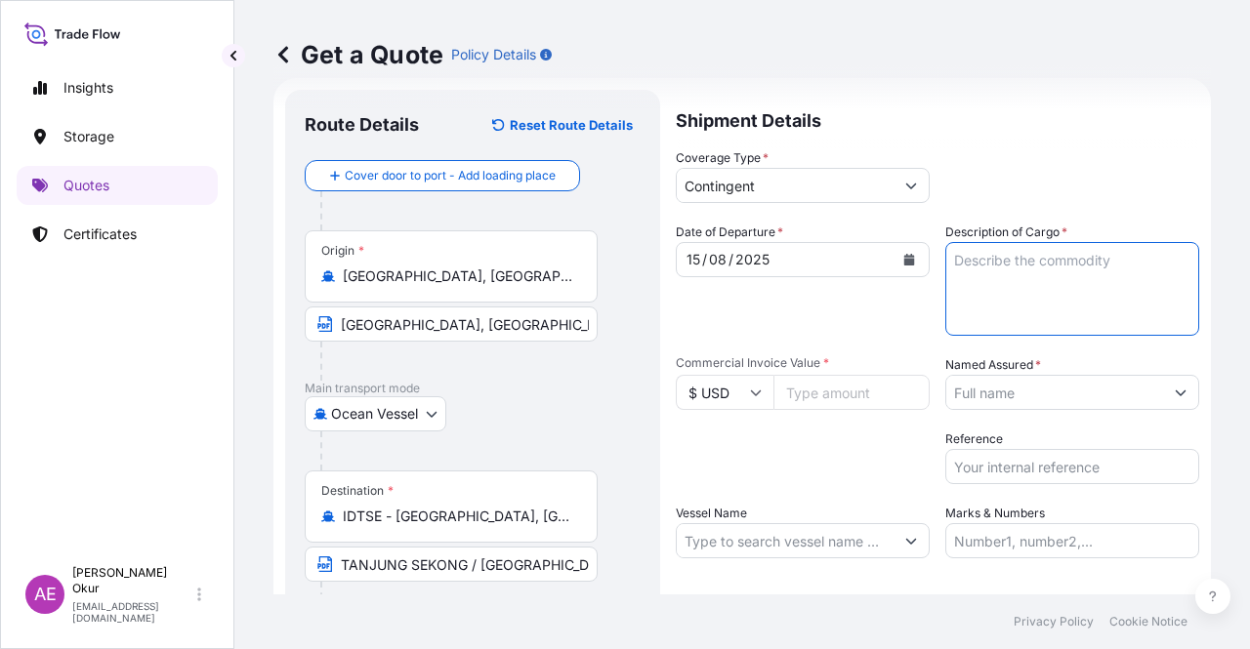
click at [1004, 315] on textarea "Description of Cargo *" at bounding box center [1072, 289] width 254 height 94
paste textarea "BUTANE"
type textarea "BUTANE"
click at [809, 388] on input "Commercial Invoice Value *" at bounding box center [851, 392] width 156 height 35
paste input "13716288.1"
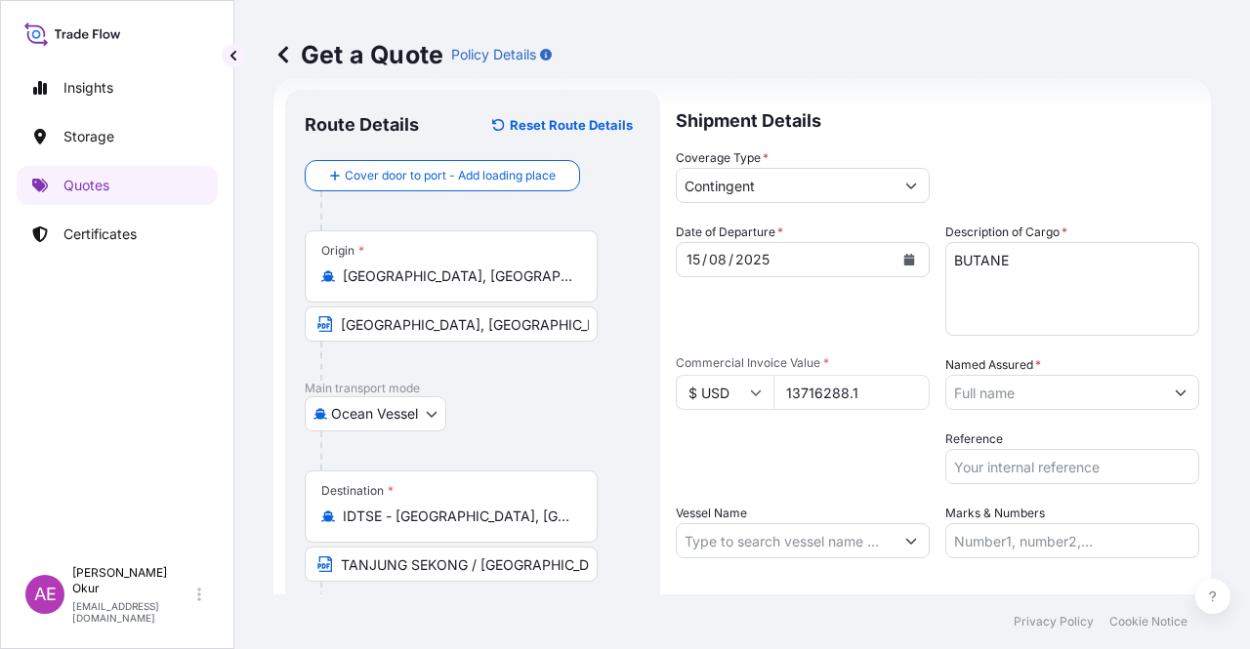
type input "13716288.1"
click at [1105, 388] on input "Named Assured *" at bounding box center [1054, 392] width 217 height 35
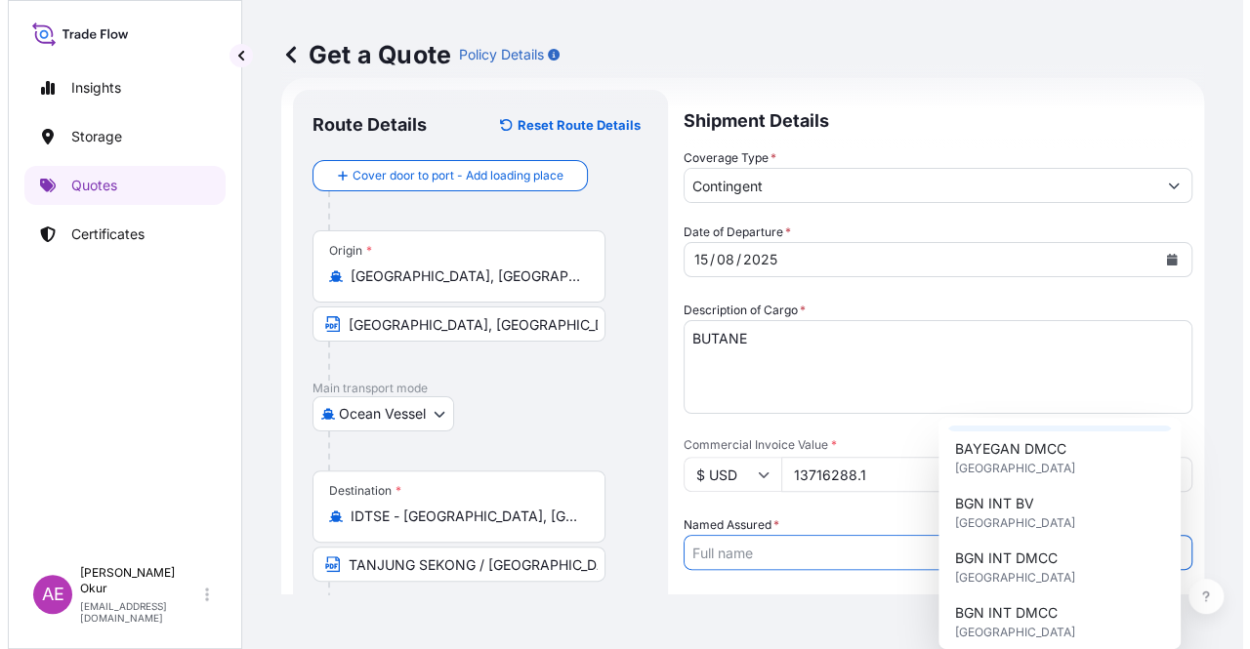
scroll to position [391, 0]
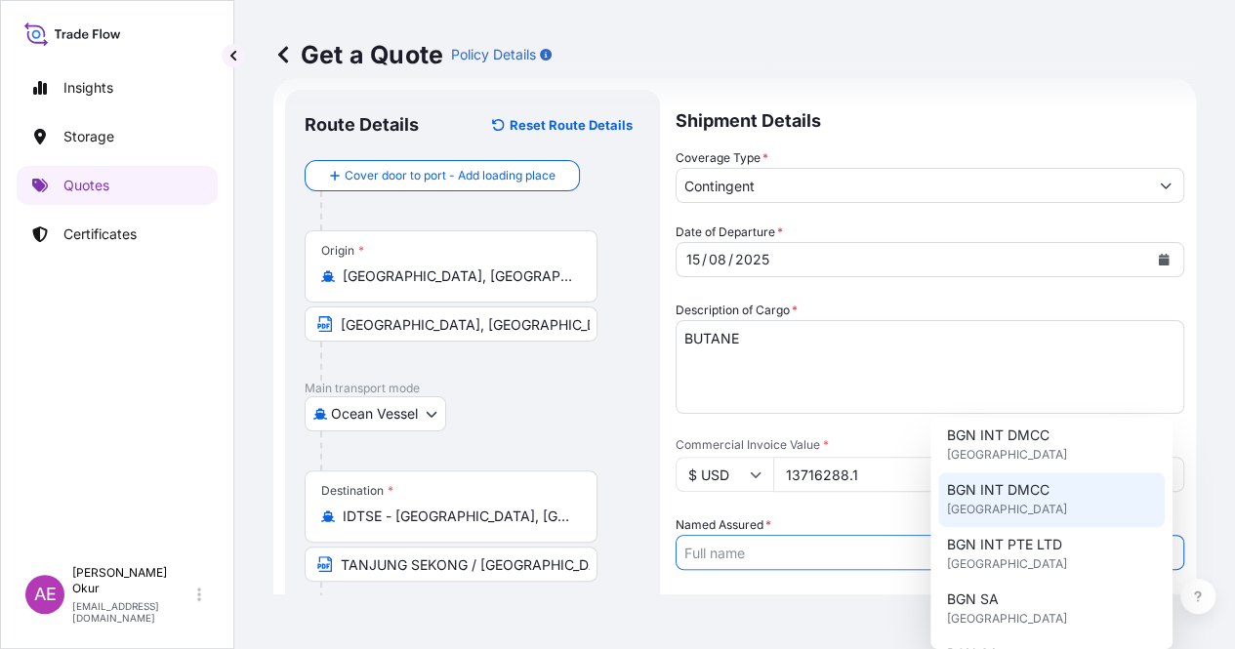
click at [1016, 477] on div "BGN INT DMCC [GEOGRAPHIC_DATA]" at bounding box center [1051, 500] width 227 height 55
type input "BGN INT DMCC"
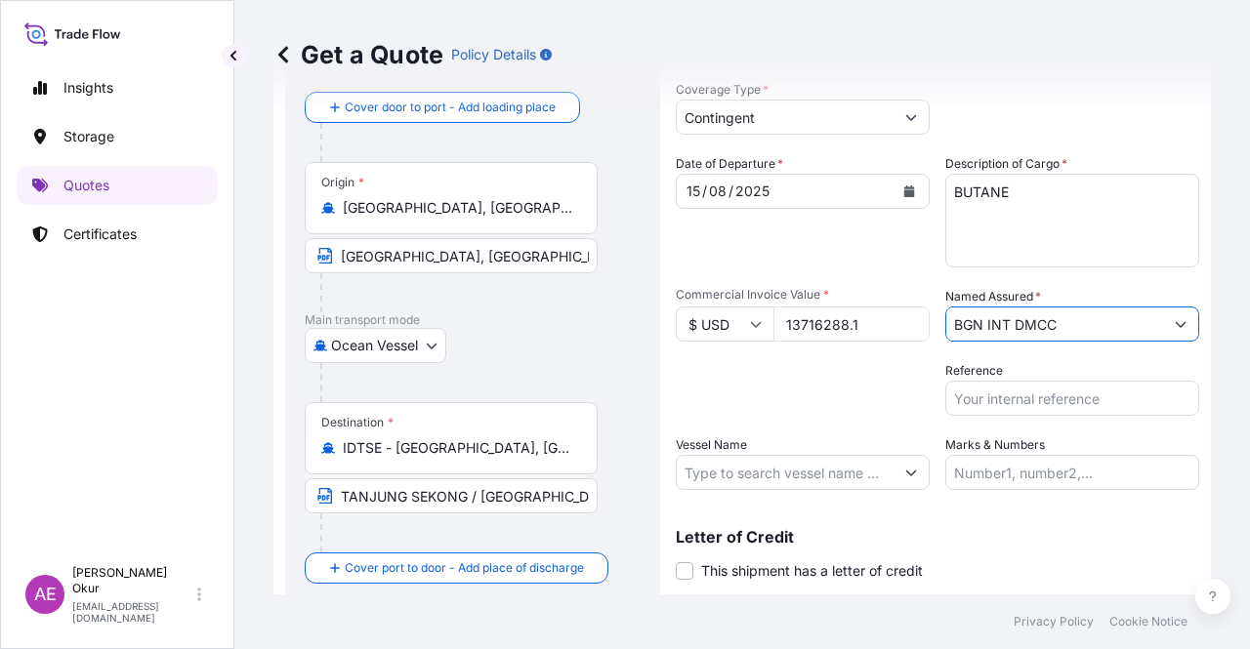
scroll to position [129, 0]
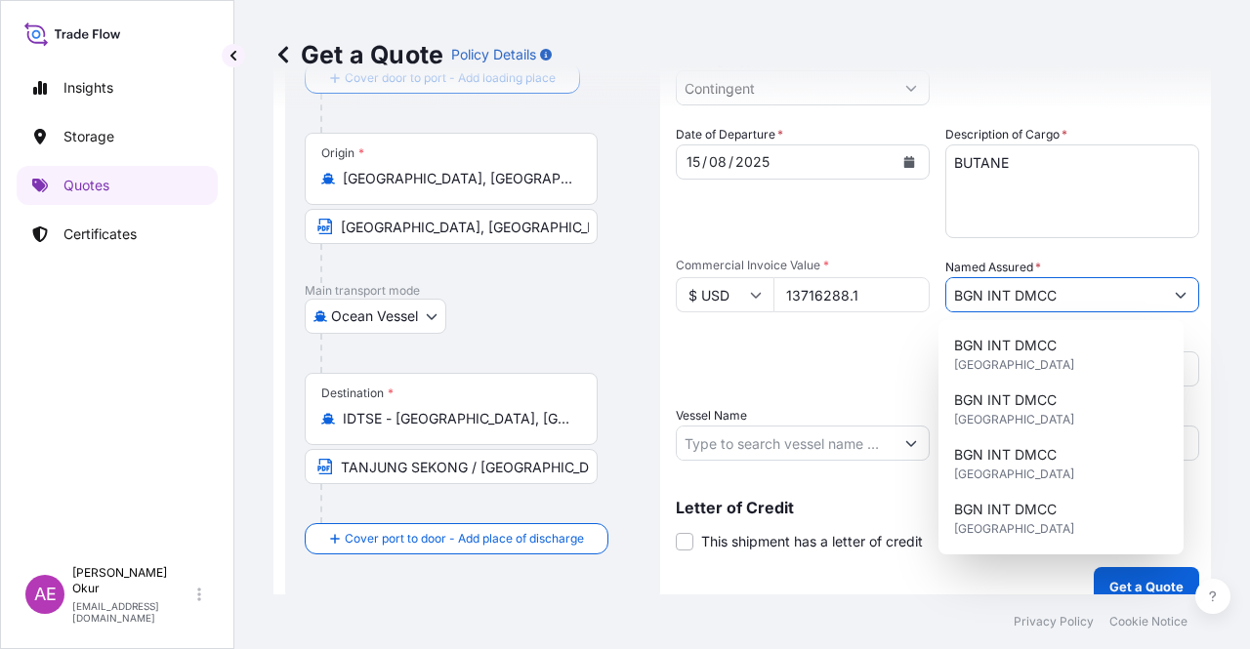
click at [789, 450] on input "Vessel Name" at bounding box center [785, 443] width 217 height 35
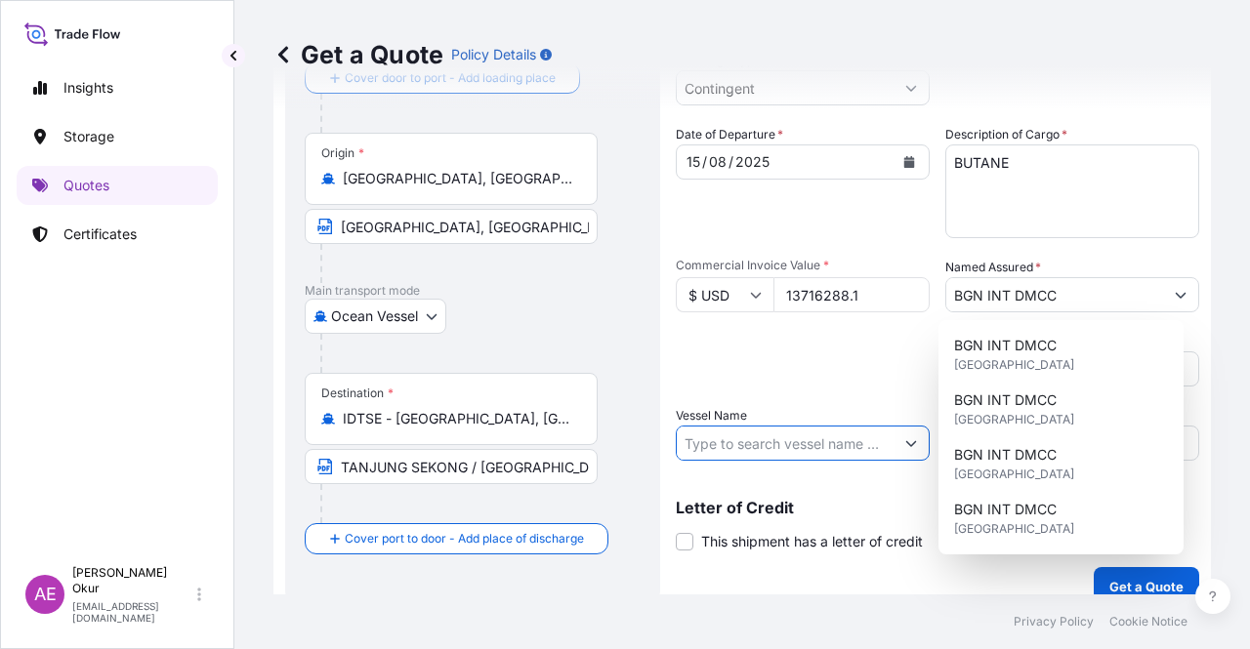
paste input "COMMANDER"
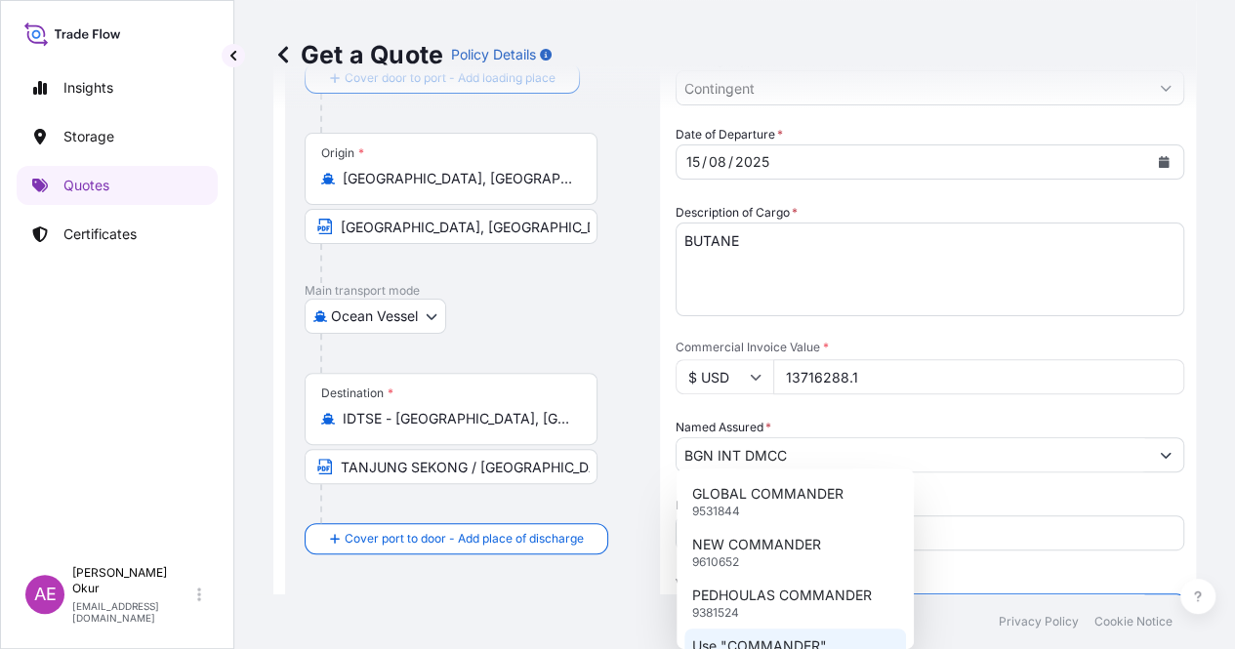
click at [783, 636] on div "Use "COMMANDER"" at bounding box center [795, 646] width 222 height 35
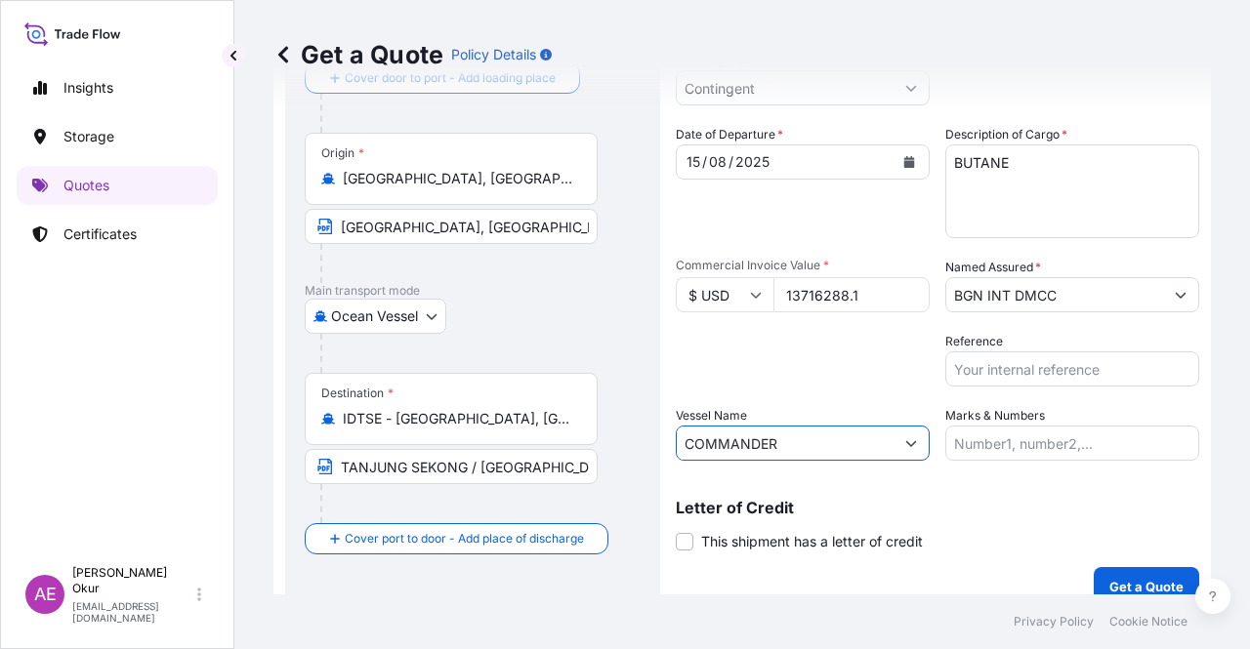
type input "COMMANDER"
click at [1033, 441] on input "Marks & Numbers" at bounding box center [1072, 443] width 254 height 35
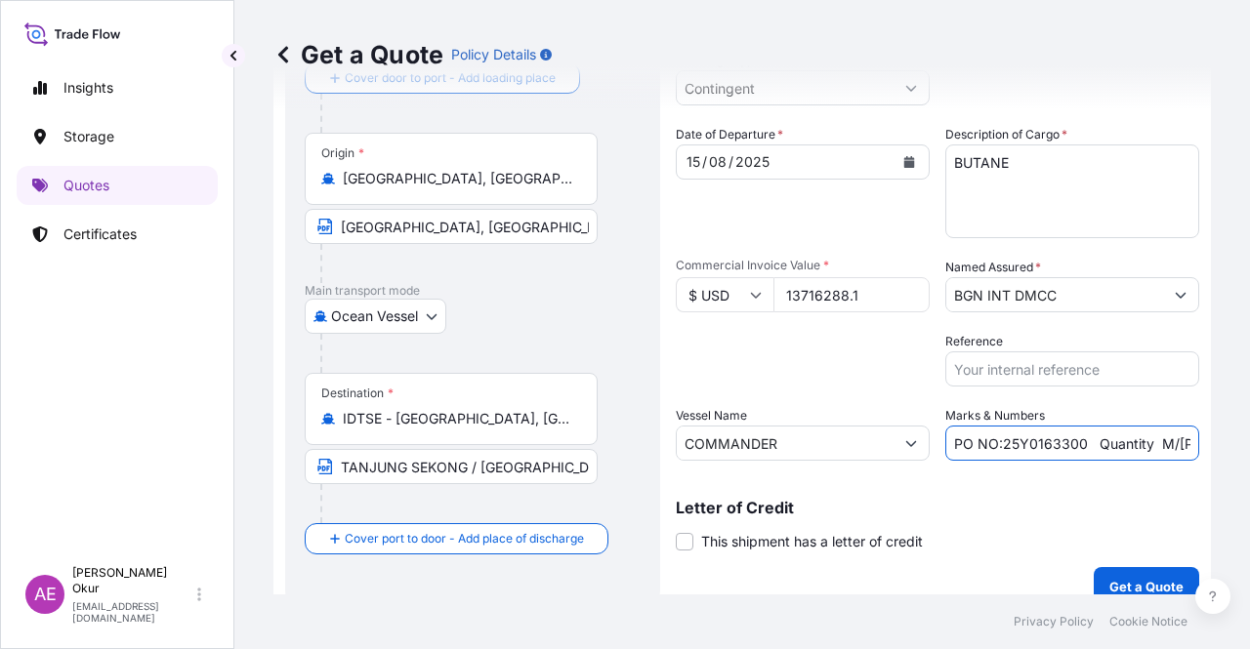
drag, startPoint x: 997, startPoint y: 441, endPoint x: 1078, endPoint y: 440, distance: 81.0
click at [1078, 440] on input "PO NO:25Y0163300 Quantity M/[PERSON_NAME]: 3.259,00 Premium: USD 105,35" at bounding box center [1072, 443] width 254 height 35
paste input "2300"
drag, startPoint x: 1173, startPoint y: 449, endPoint x: 1201, endPoint y: 449, distance: 28.3
click at [1201, 449] on div "Get a Quote Policy Details Route Details Reset Route Details Cover door to port…" at bounding box center [741, 297] width 1015 height 595
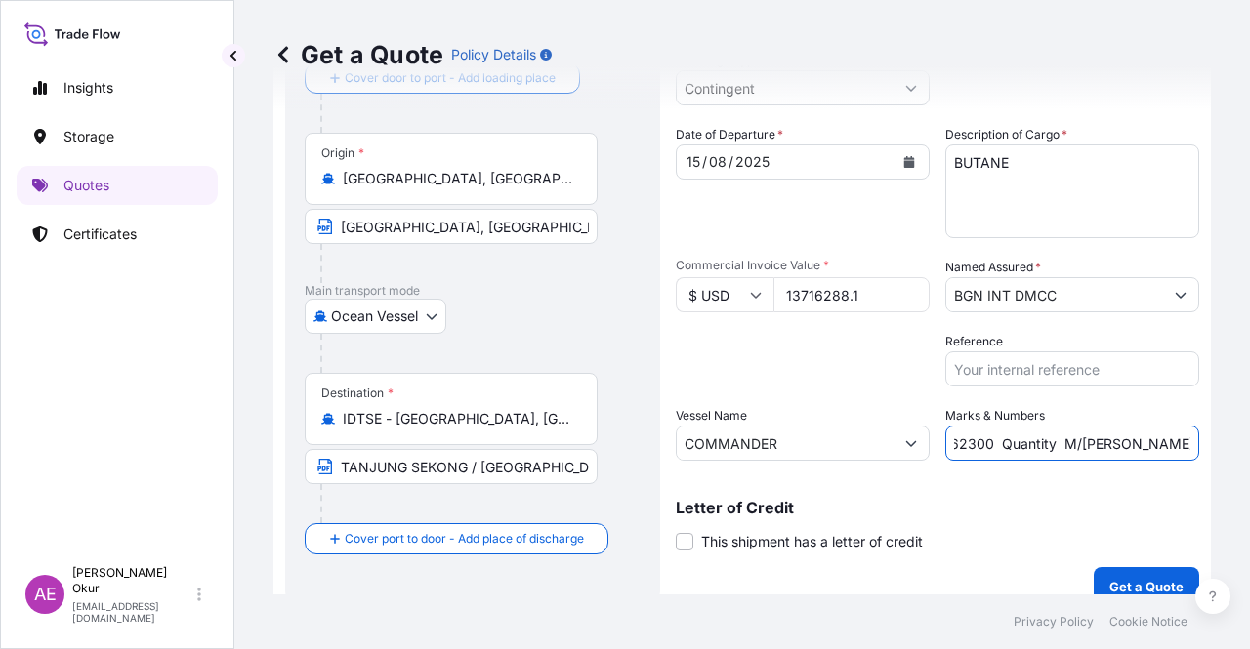
scroll to position [0, 211]
click at [1049, 445] on input "PO NO:25Y0162300 Quantity M/[PERSON_NAME]: 3.259,00 Premium: USD 105,35" at bounding box center [1072, 443] width 254 height 35
drag, startPoint x: 1006, startPoint y: 440, endPoint x: 1046, endPoint y: 442, distance: 40.1
click at [1046, 442] on input "PO NO:25Y0162300 Quantity M/[PERSON_NAME]: 3.259,00 Premium: USD 105,35" at bounding box center [1072, 443] width 254 height 35
paste input "23.598,321"
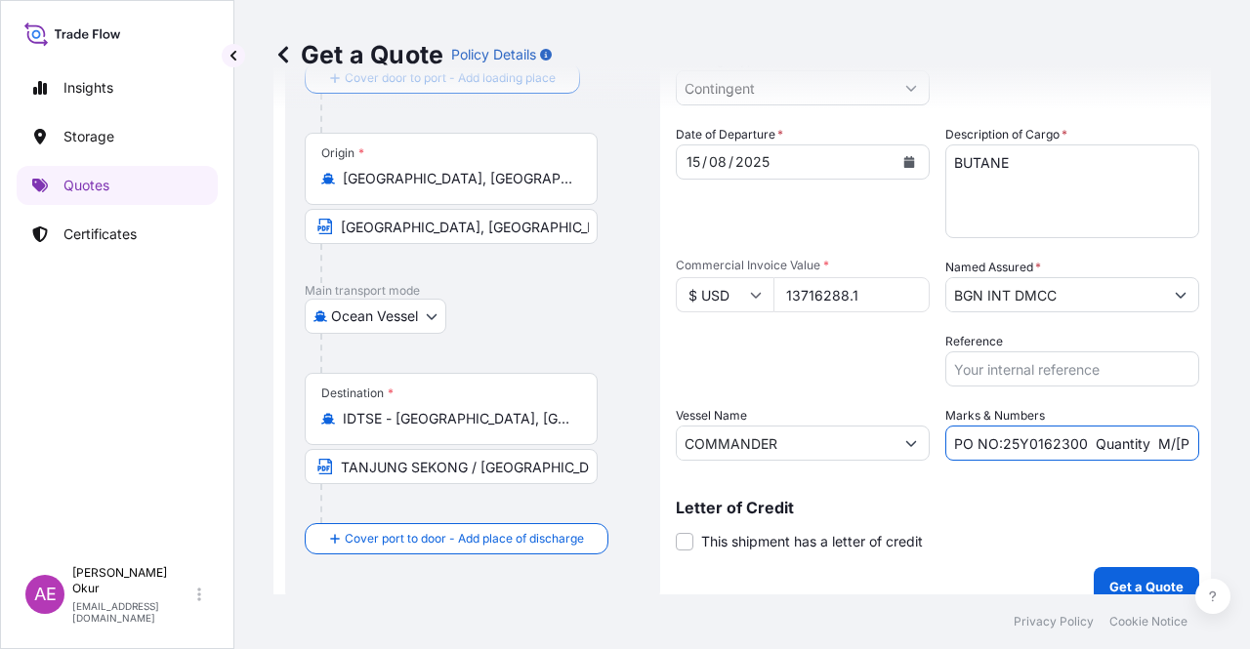
scroll to position [0, 241]
drag, startPoint x: 1169, startPoint y: 447, endPoint x: 1249, endPoint y: 443, distance: 80.2
click at [1249, 443] on div "Get a Quote Policy Details Route Details Reset Route Details Cover door to port…" at bounding box center [741, 297] width 1015 height 595
click at [1131, 438] on input "PO NO:25Y0162300 Quantity M/[PERSON_NAME]: 23.598,321 Premium: USD 105,35" at bounding box center [1072, 443] width 254 height 35
drag, startPoint x: 1135, startPoint y: 444, endPoint x: 1249, endPoint y: 444, distance: 114.2
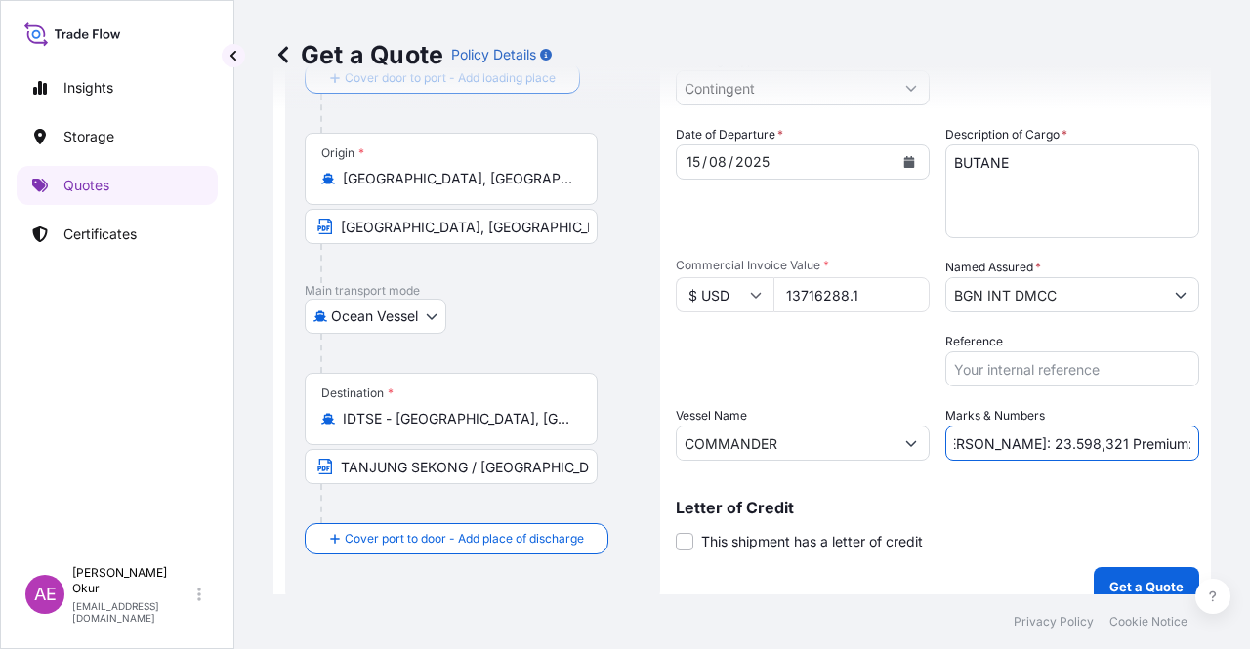
click at [1249, 444] on div "Get a Quote Policy Details Route Details Reset Route Details Cover door to port…" at bounding box center [741, 297] width 1015 height 595
paste input "685,81"
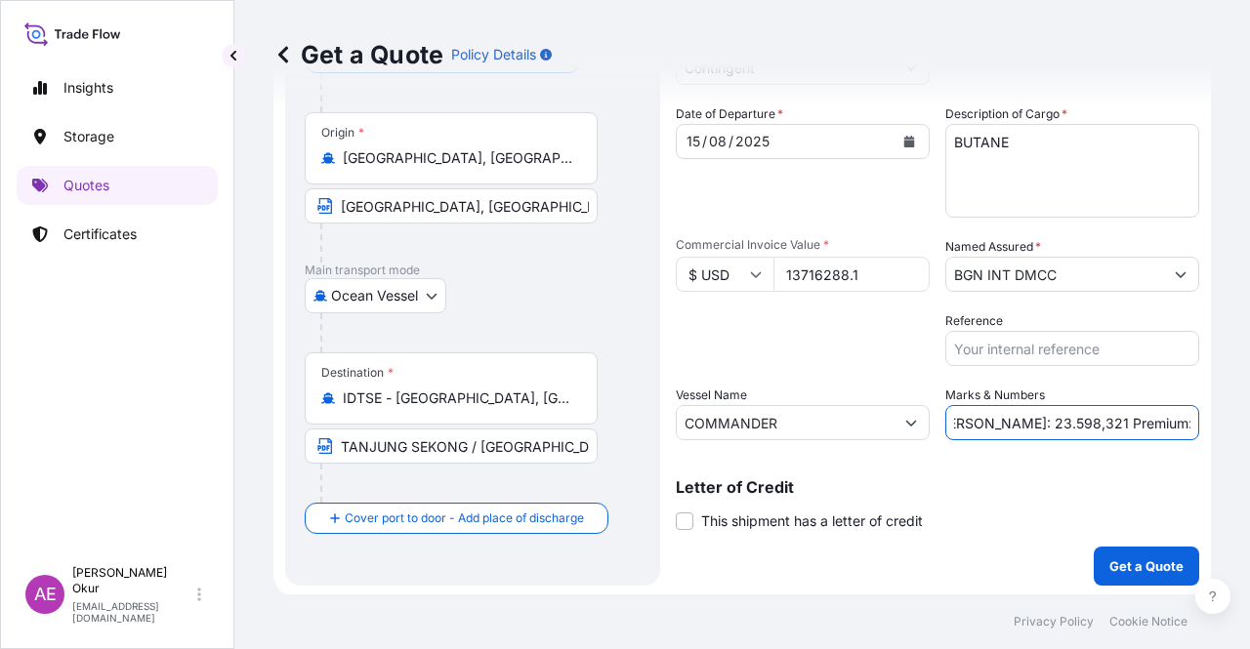
scroll to position [151, 0]
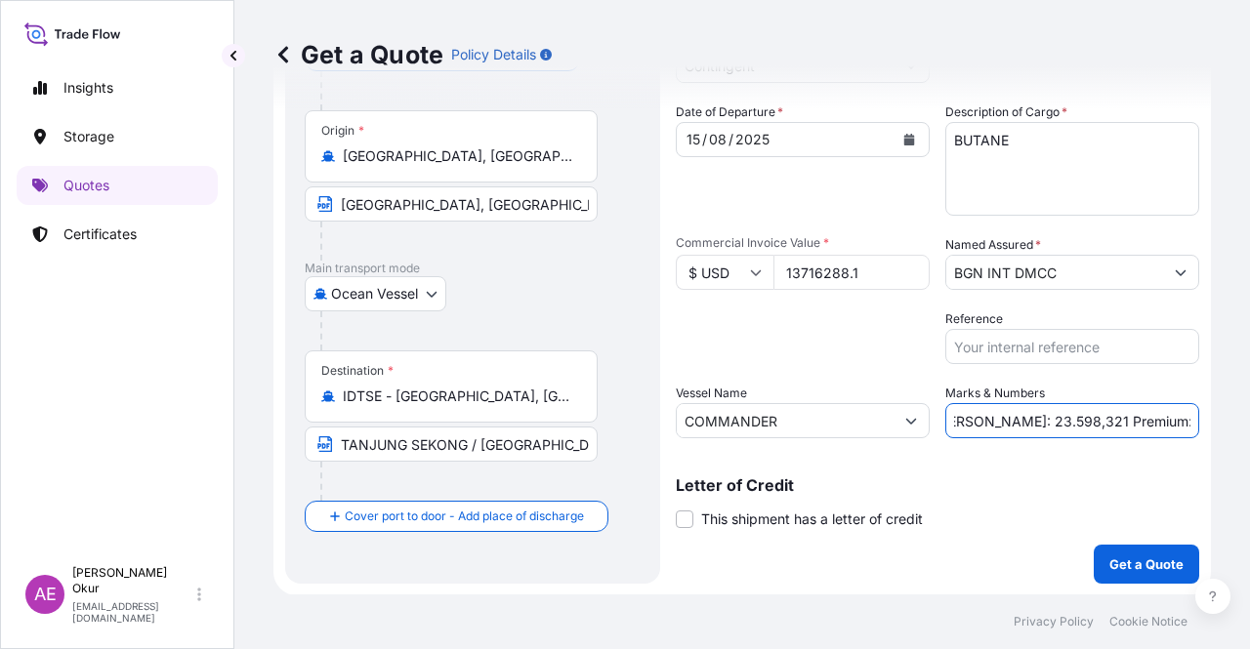
type input "PO NO:25Y0162300 Quantity M/[PERSON_NAME]: 23.598,321 Premium: USD 685,81"
click at [1125, 561] on p "Get a Quote" at bounding box center [1146, 565] width 74 height 20
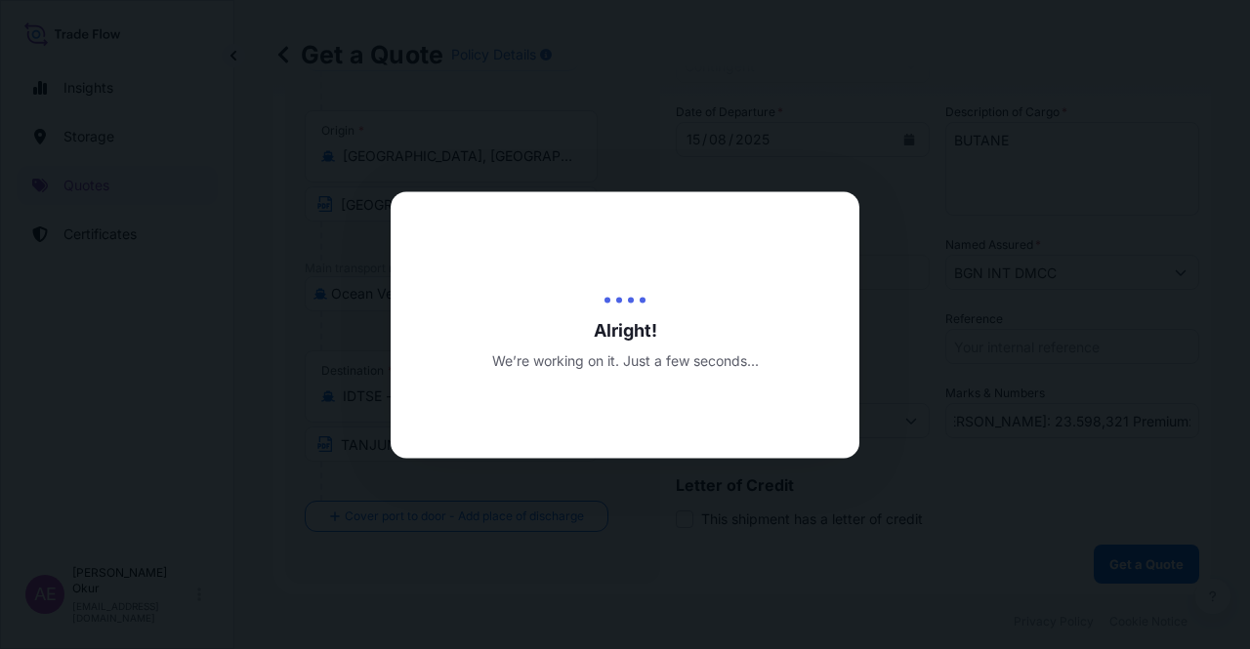
scroll to position [0, 0]
select select "Ocean Vessel"
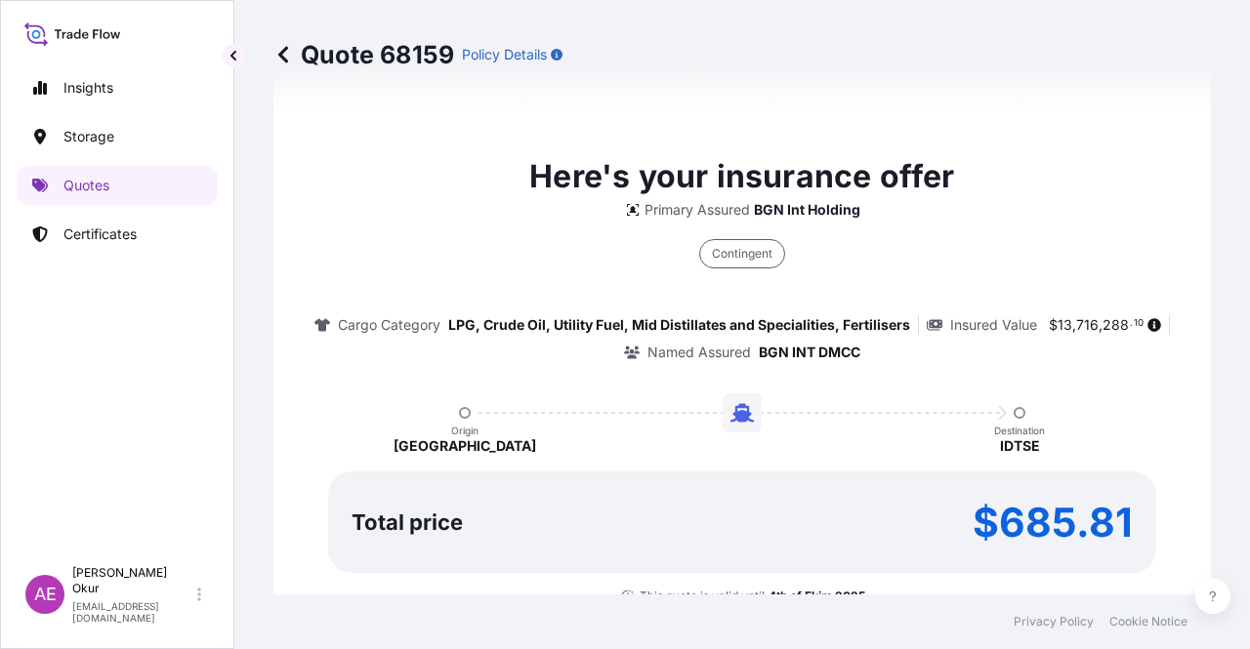
type input "[DATE]"
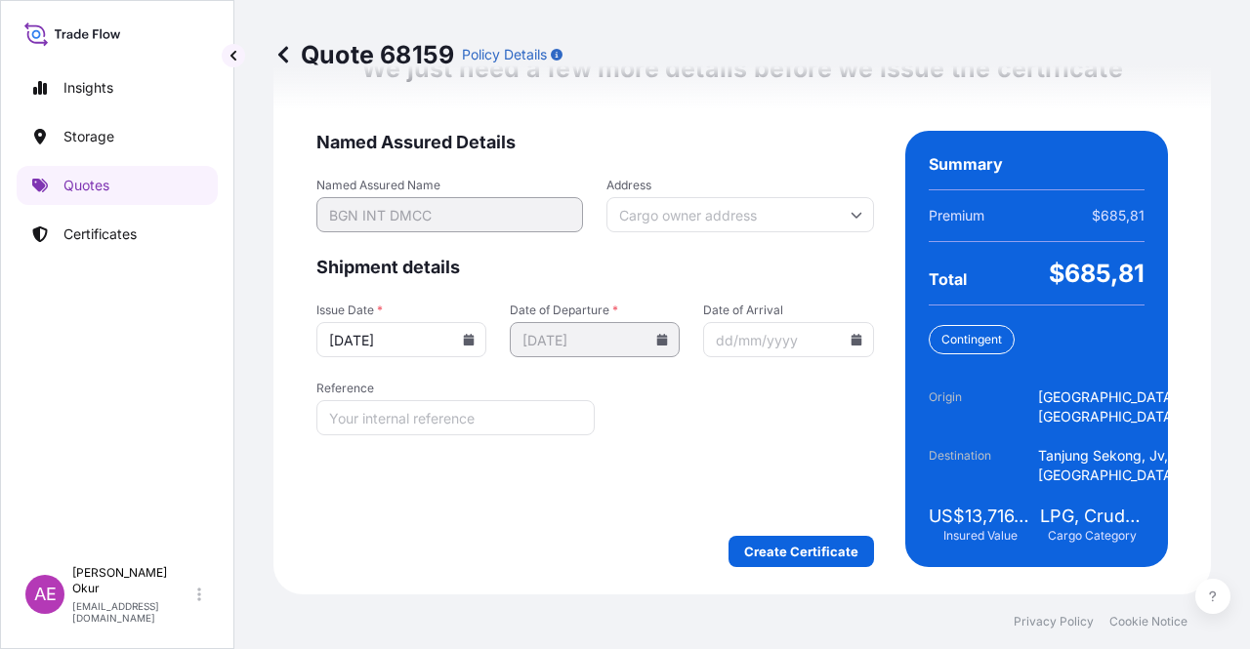
scroll to position [2574, 0]
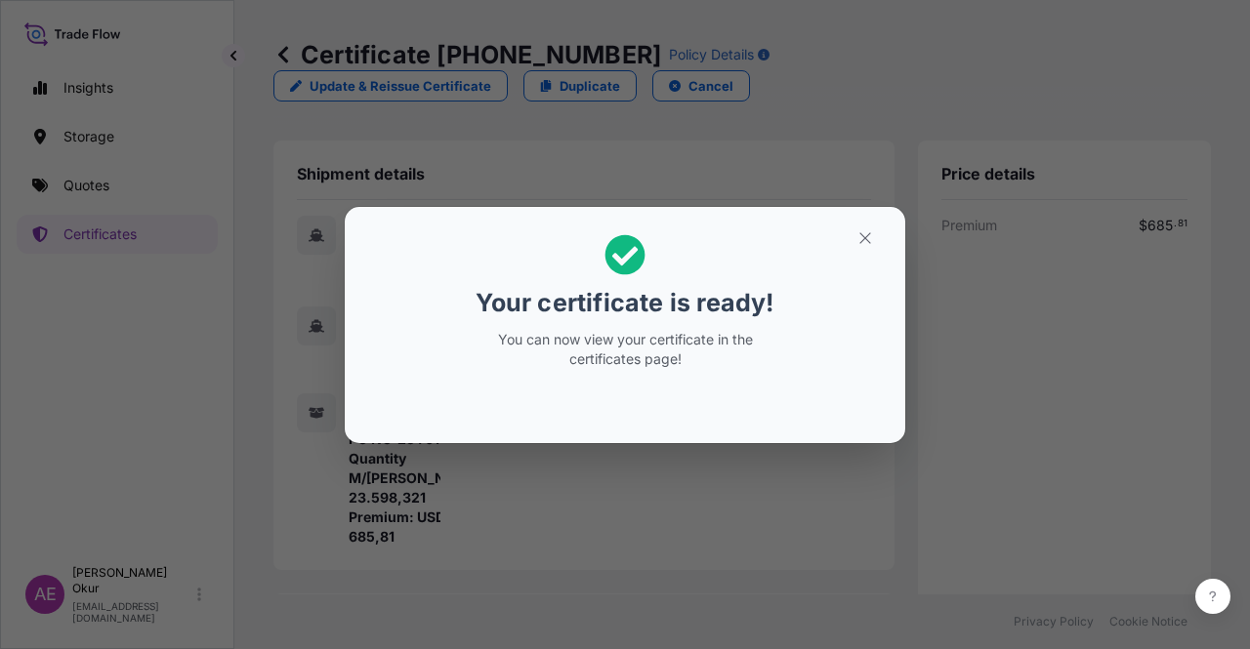
click at [867, 239] on icon "button" at bounding box center [864, 237] width 11 height 11
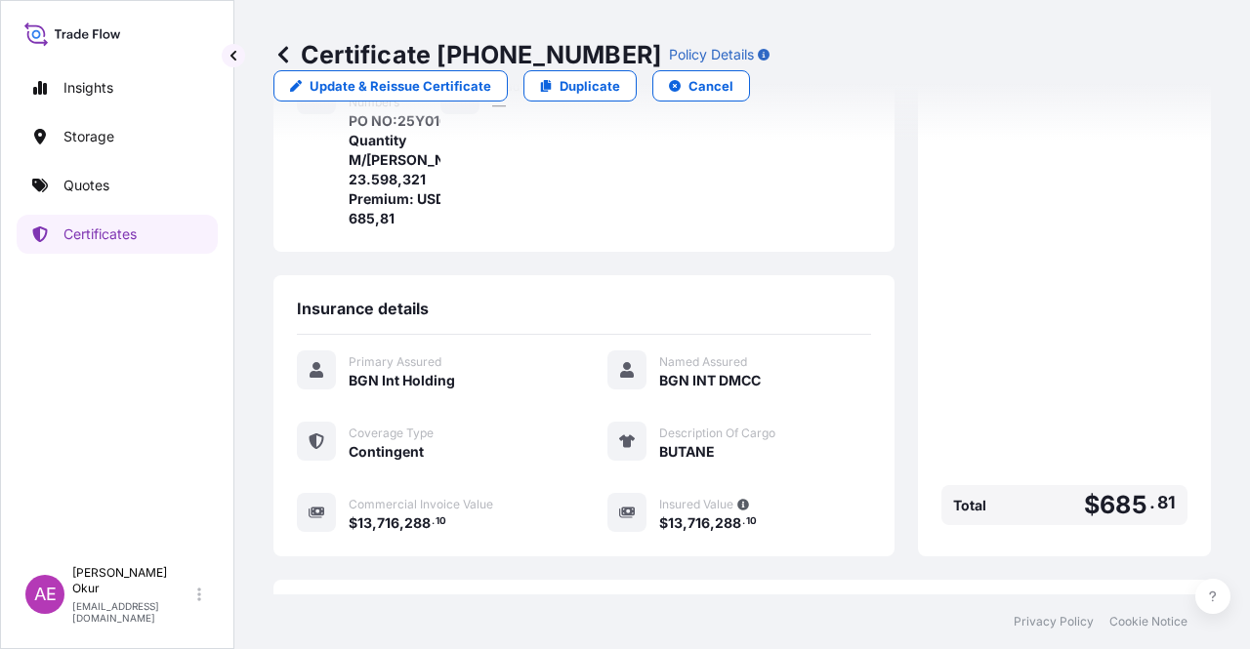
scroll to position [508, 0]
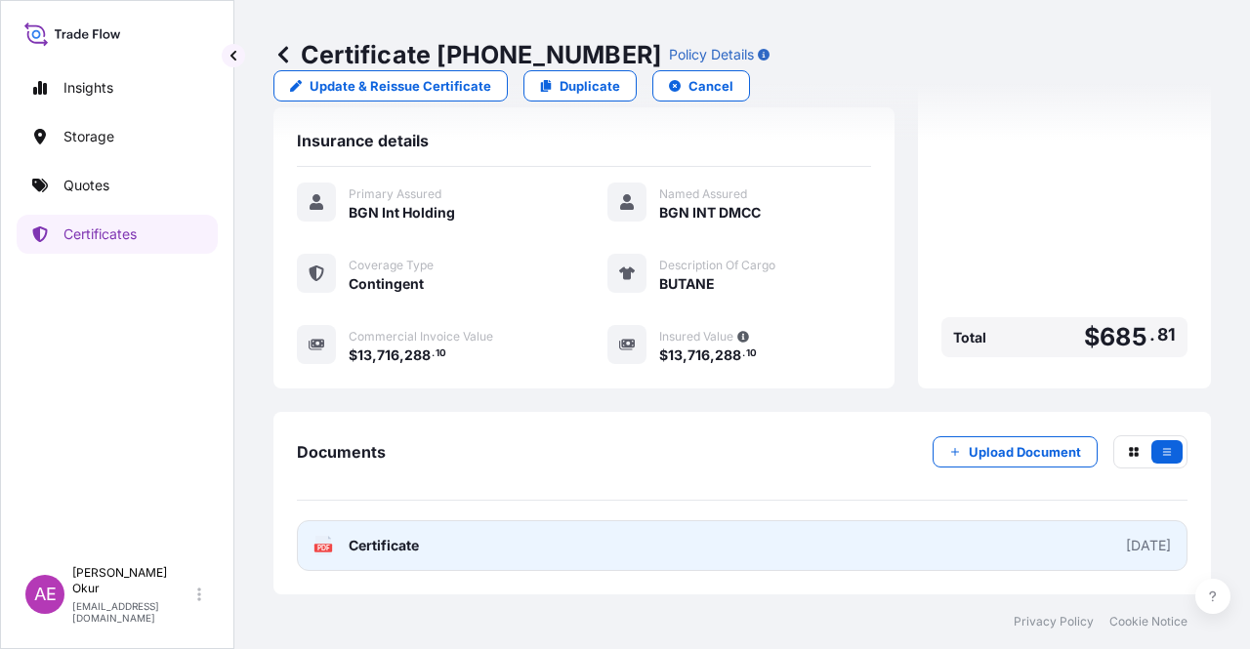
click at [413, 551] on span "Certificate" at bounding box center [384, 546] width 70 height 20
